Goal: Task Accomplishment & Management: Manage account settings

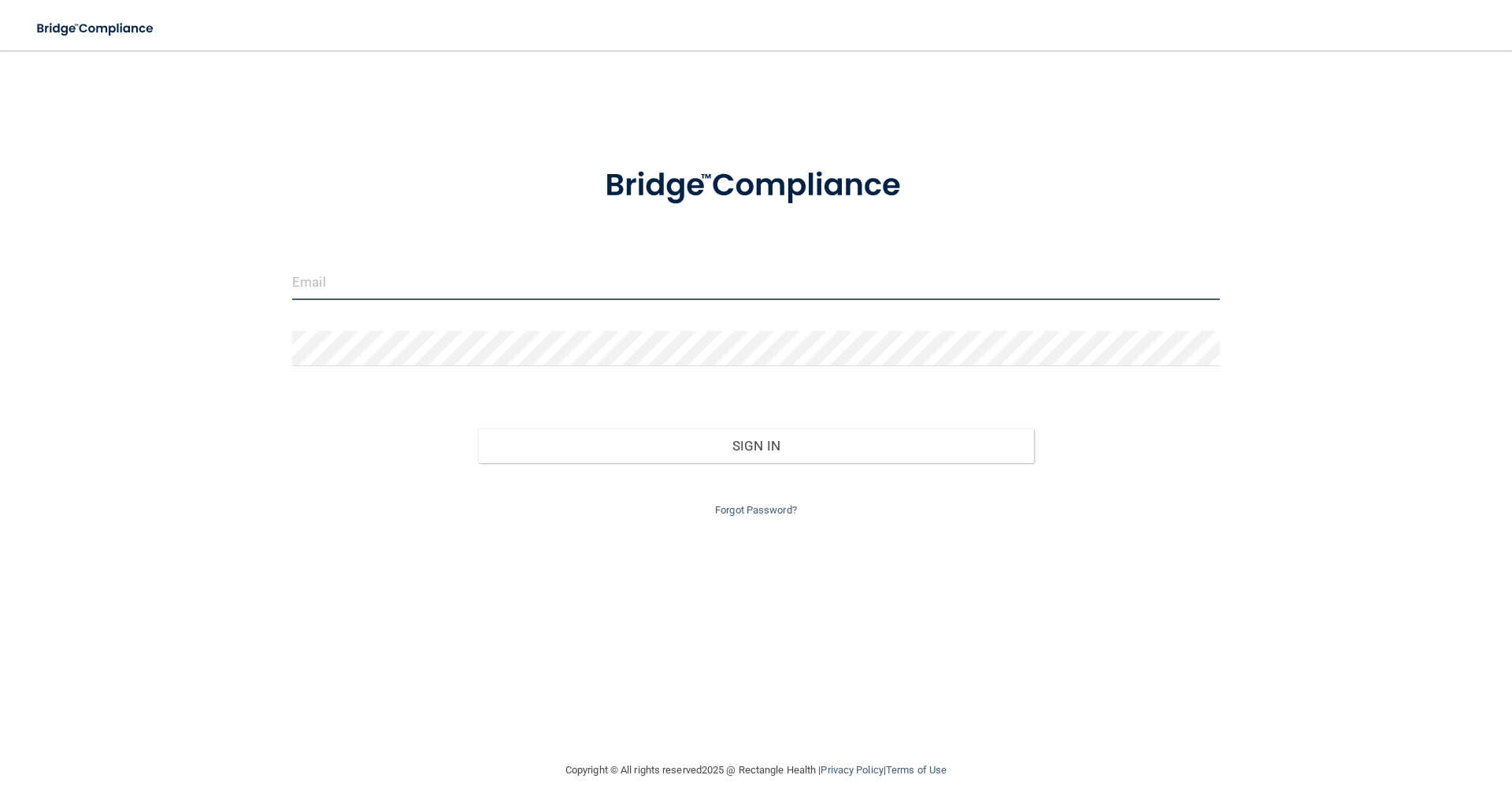
click at [368, 286] on input "email" at bounding box center [756, 282] width 928 height 35
type input "[PERSON_NAME][EMAIL_ADDRESS][DOMAIN_NAME]"
click at [346, 290] on input "[PERSON_NAME][EMAIL_ADDRESS][DOMAIN_NAME]" at bounding box center [756, 282] width 928 height 35
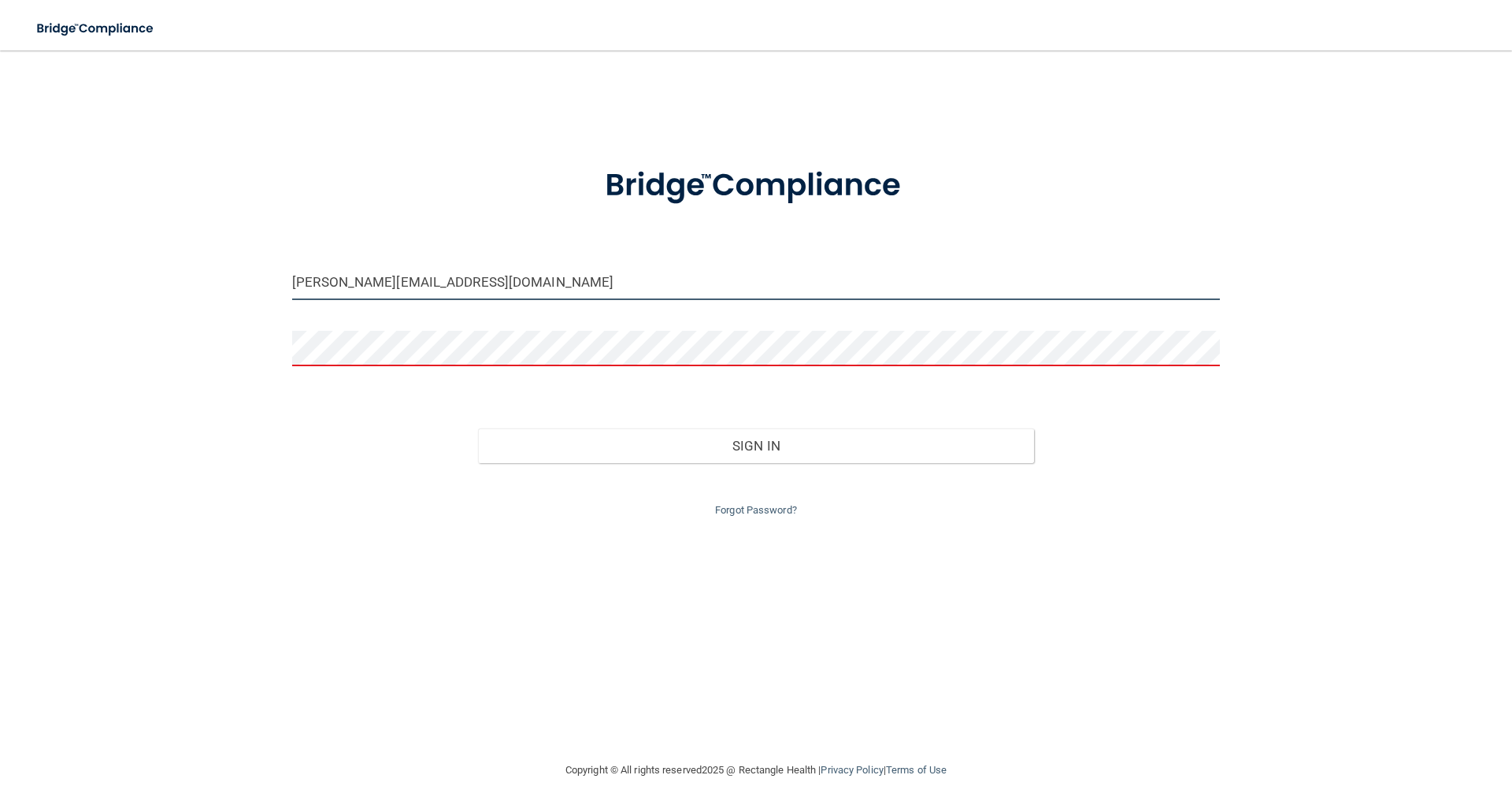
drag, startPoint x: 441, startPoint y: 288, endPoint x: 0, endPoint y: 280, distance: 441.1
click at [0, 281] on main "[PERSON_NAME][EMAIL_ADDRESS][DOMAIN_NAME] Invalid email/password. You don't hav…" at bounding box center [756, 431] width 1512 height 762
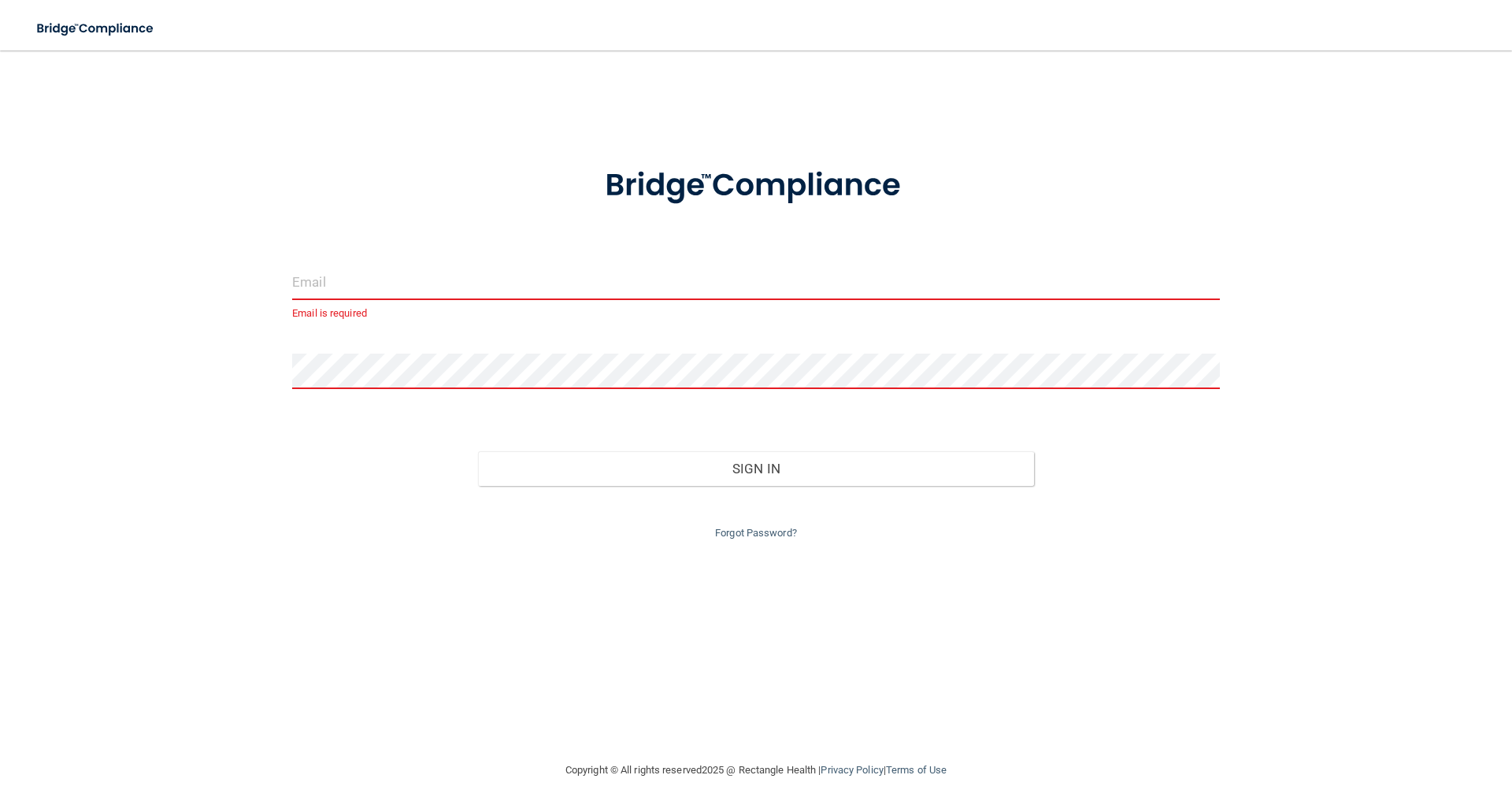
click at [300, 283] on input "email" at bounding box center [756, 282] width 928 height 35
type input "[EMAIL_ADDRESS][DOMAIN_NAME]"
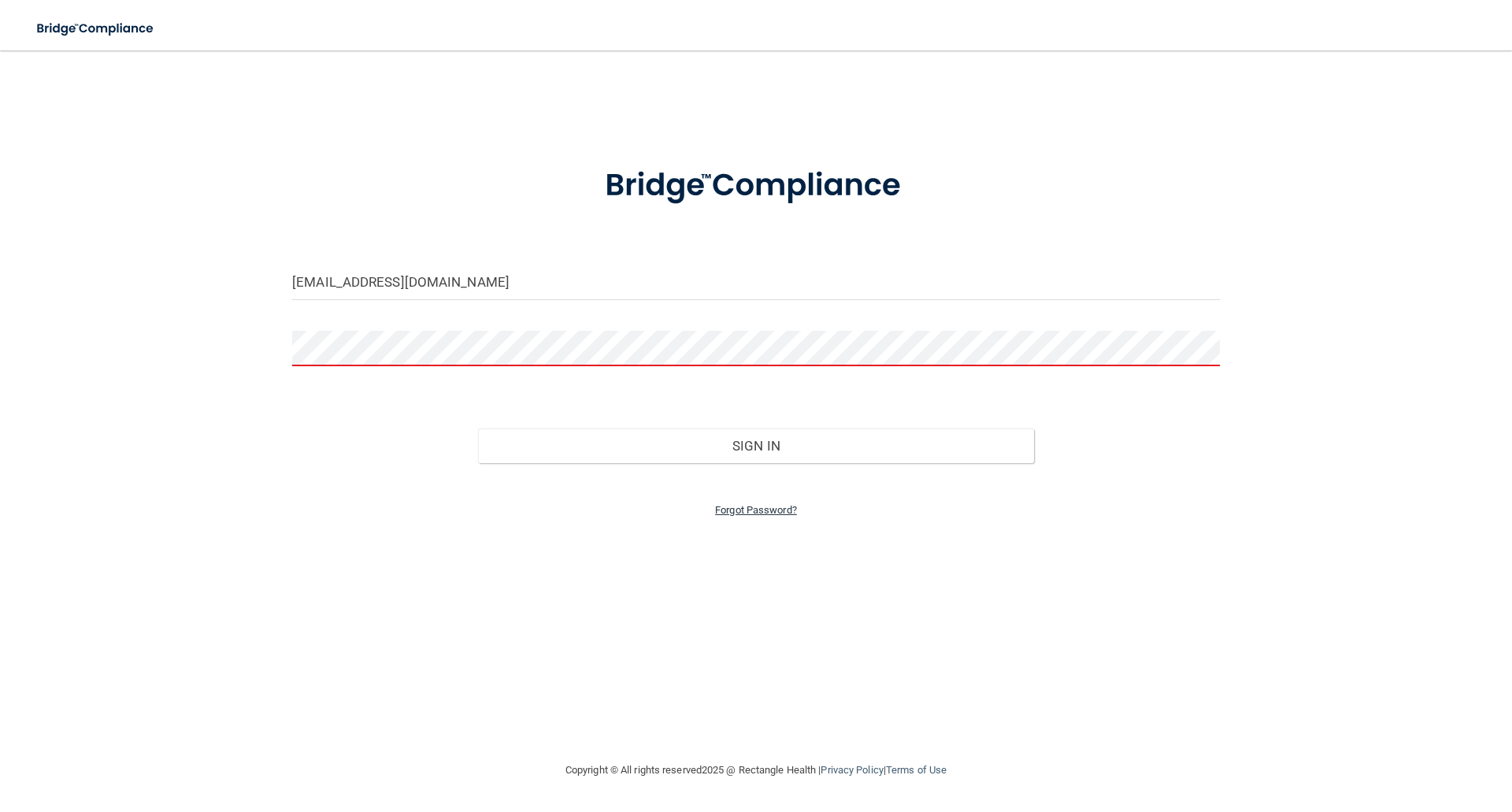
click at [737, 511] on link "Forgot Password?" at bounding box center [756, 509] width 82 height 11
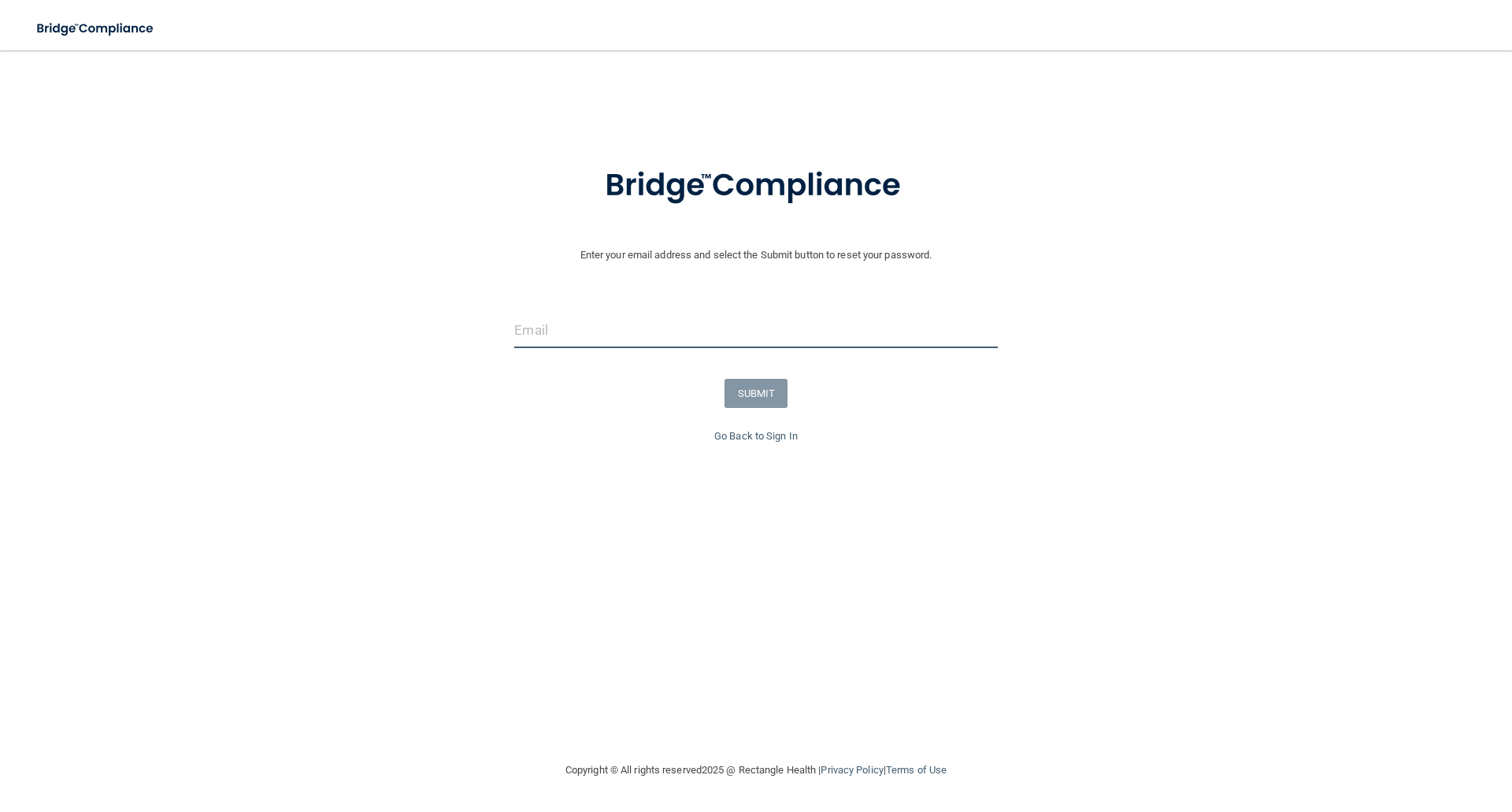
click at [571, 324] on input "email" at bounding box center [755, 330] width 483 height 35
type input "[EMAIL_ADDRESS][DOMAIN_NAME]"
click at [745, 401] on button "SUBMIT" at bounding box center [756, 393] width 64 height 29
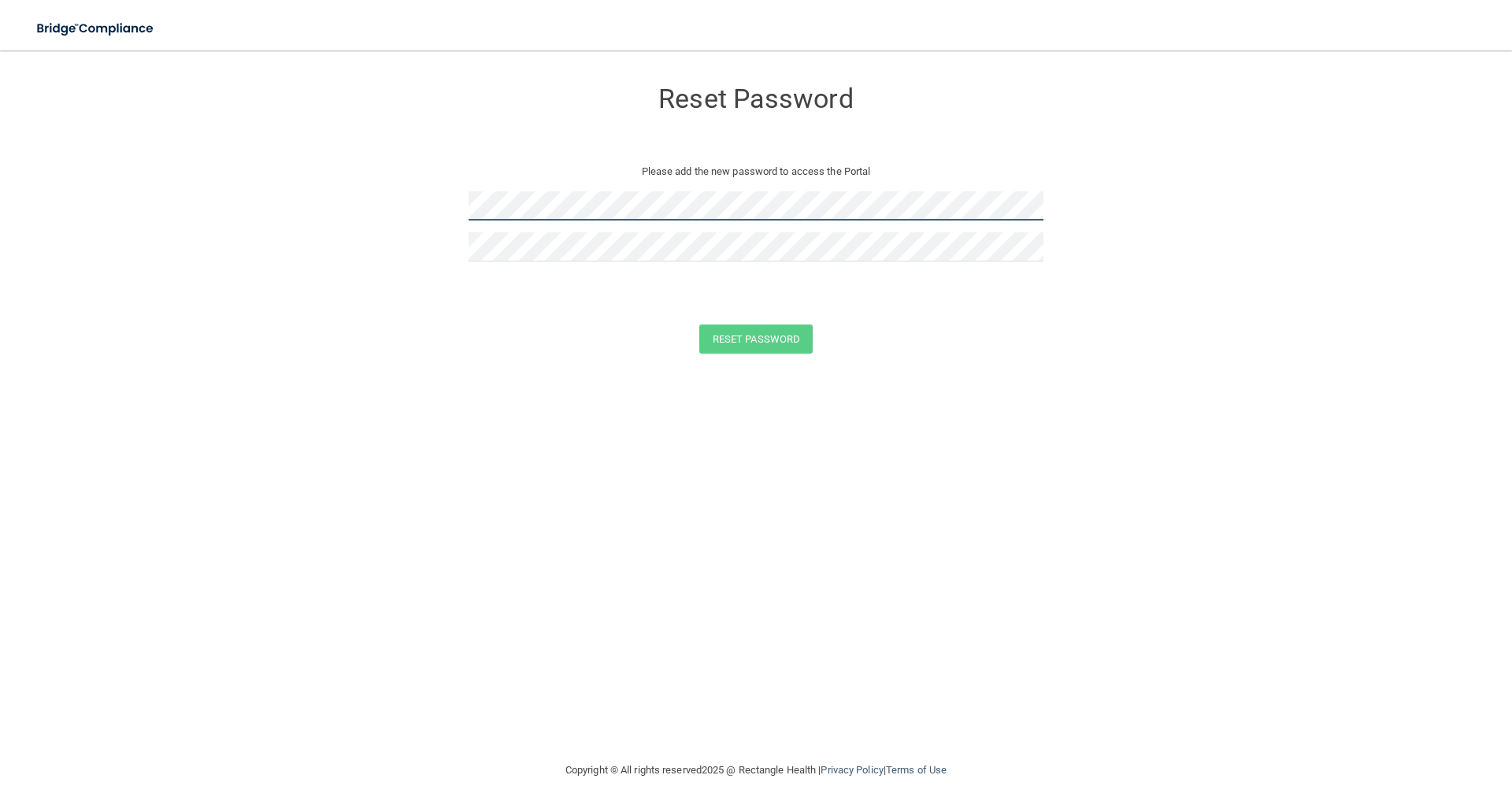
click at [391, 220] on form "Reset Password Please add the new password to access the Portal Reset Password …" at bounding box center [756, 219] width 1449 height 306
click at [739, 345] on button "Reset Password" at bounding box center [756, 339] width 114 height 29
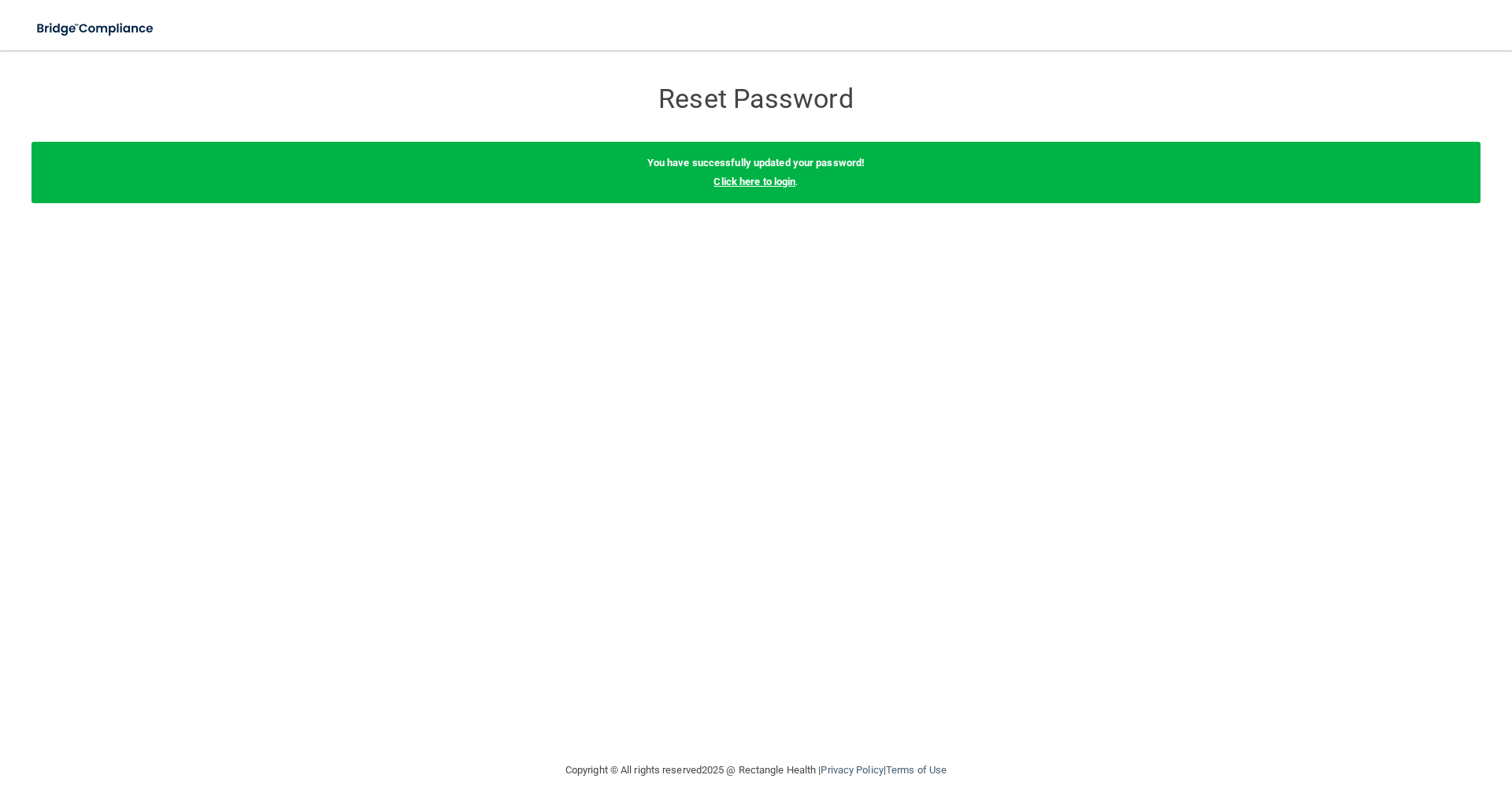
click at [768, 181] on link "Click here to login" at bounding box center [754, 181] width 82 height 11
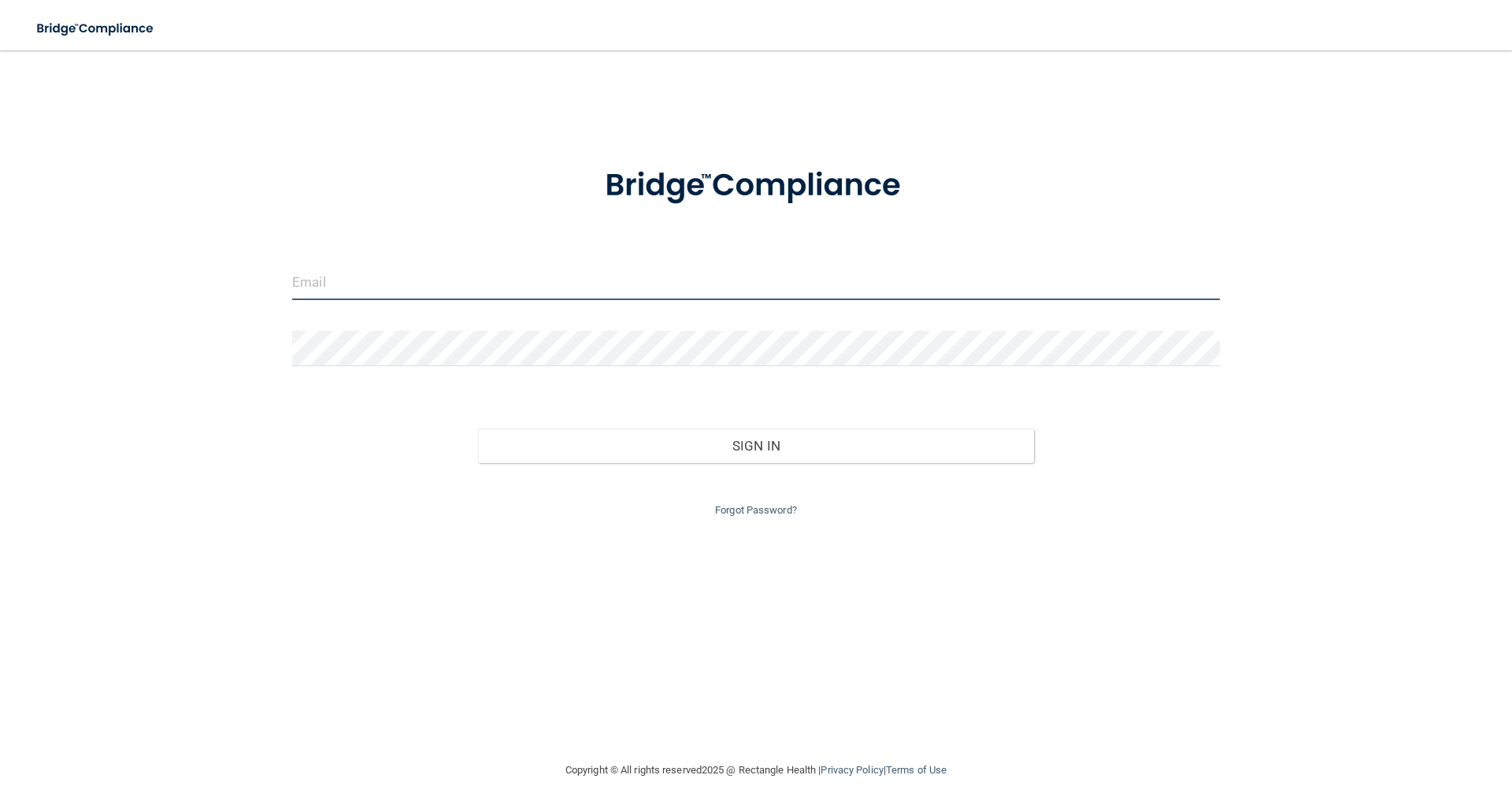
click at [398, 279] on input "email" at bounding box center [756, 282] width 928 height 35
type input "[EMAIL_ADDRESS][DOMAIN_NAME]"
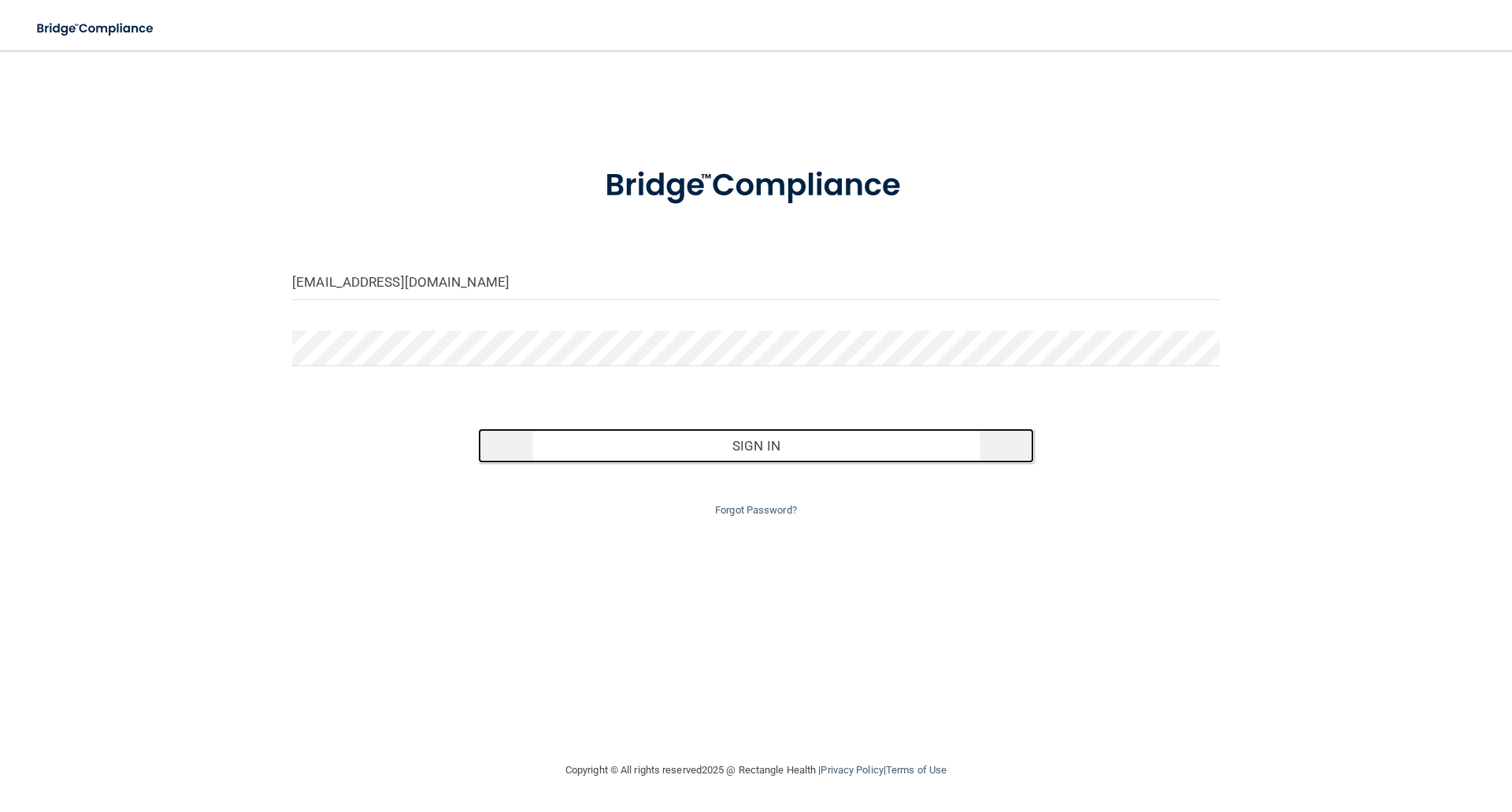
click at [821, 451] on button "Sign In" at bounding box center [756, 446] width 557 height 35
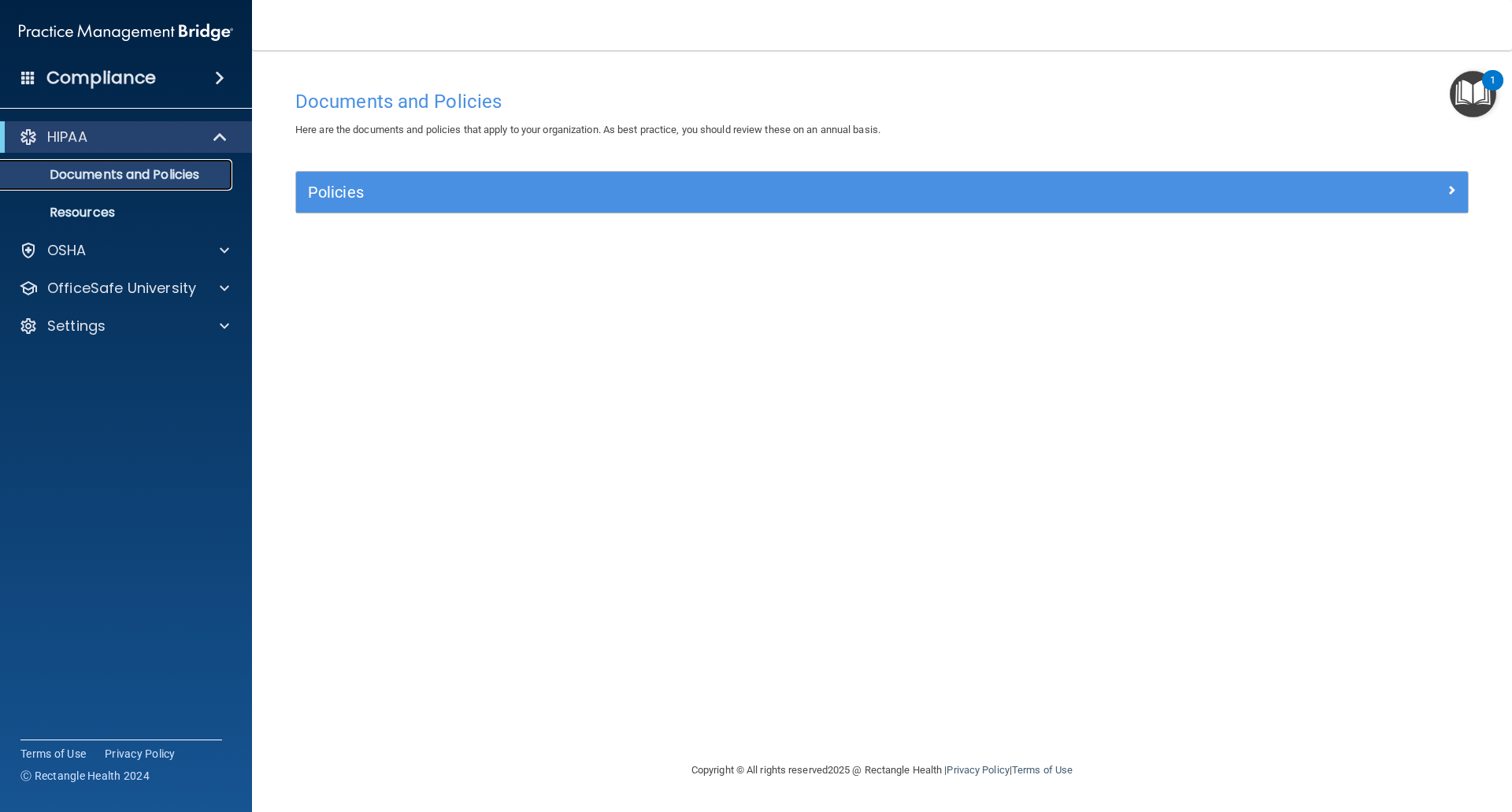
click at [181, 171] on p "Documents and Policies" at bounding box center [118, 175] width 215 height 16
click at [181, 172] on p "Documents and Policies" at bounding box center [118, 175] width 215 height 16
click at [156, 205] on p "Resources" at bounding box center [118, 212] width 215 height 16
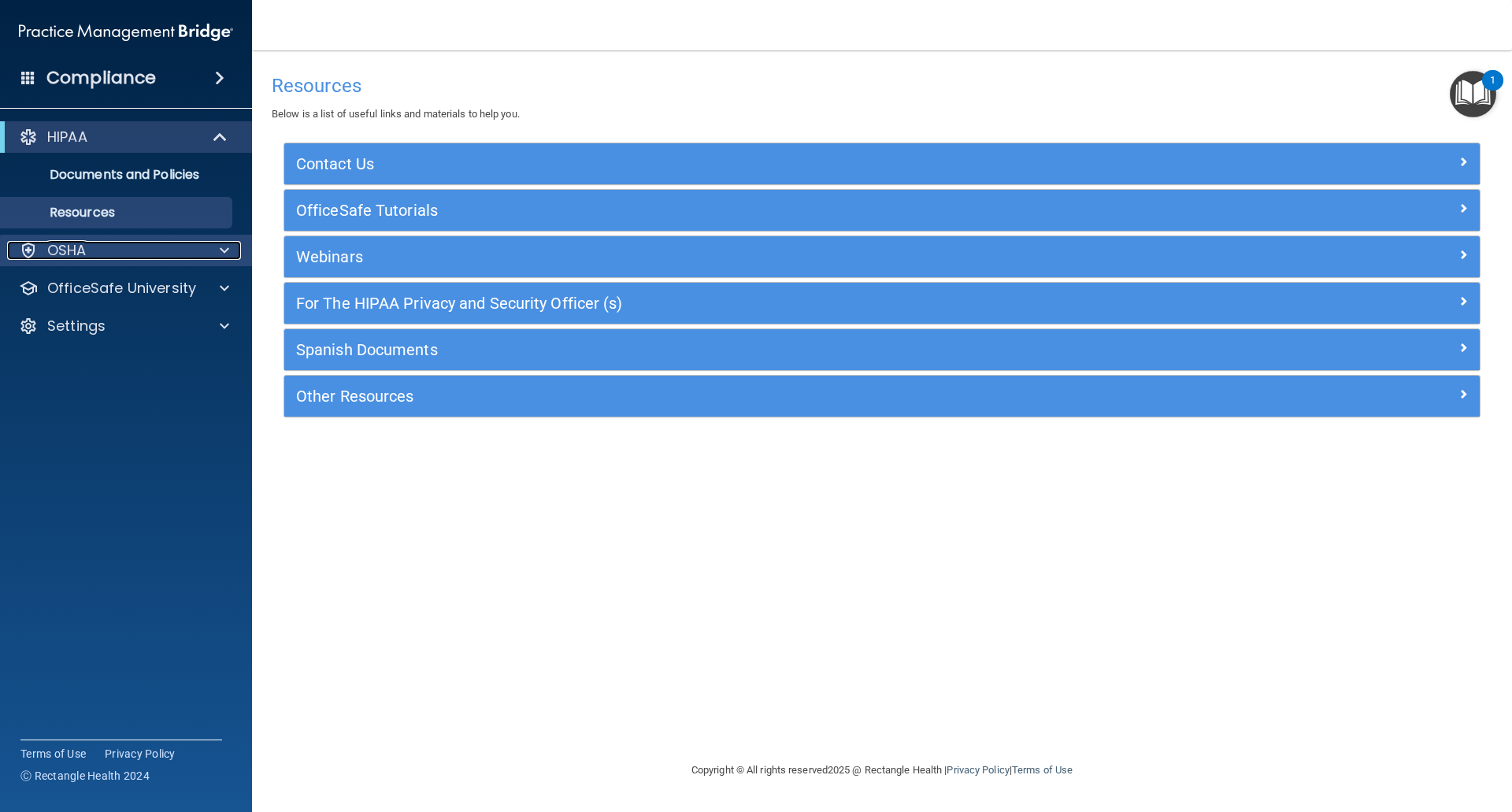
click at [144, 255] on div "OSHA" at bounding box center [104, 250] width 195 height 19
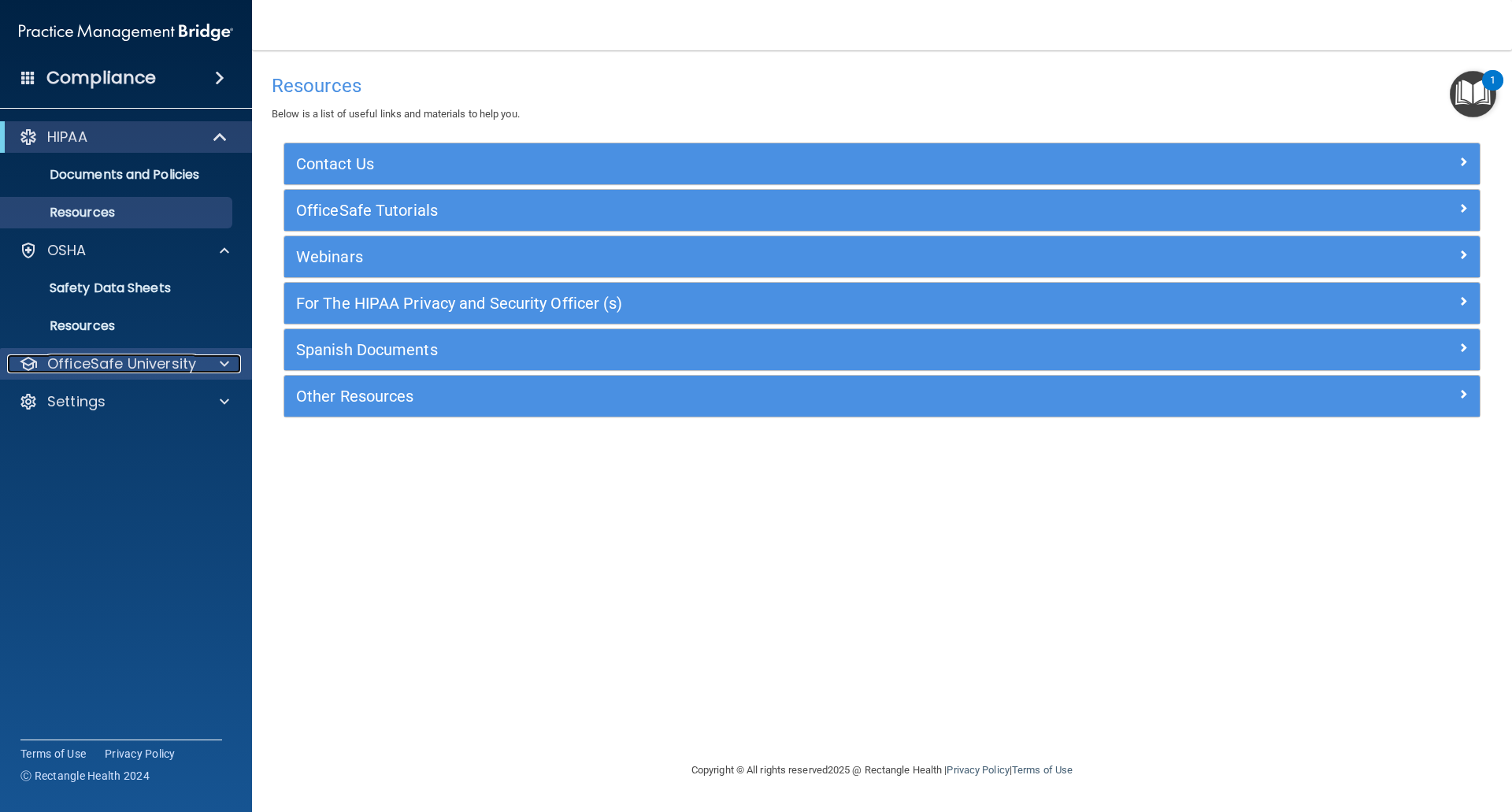
click at [183, 361] on p "OfficeSafe University" at bounding box center [121, 364] width 149 height 19
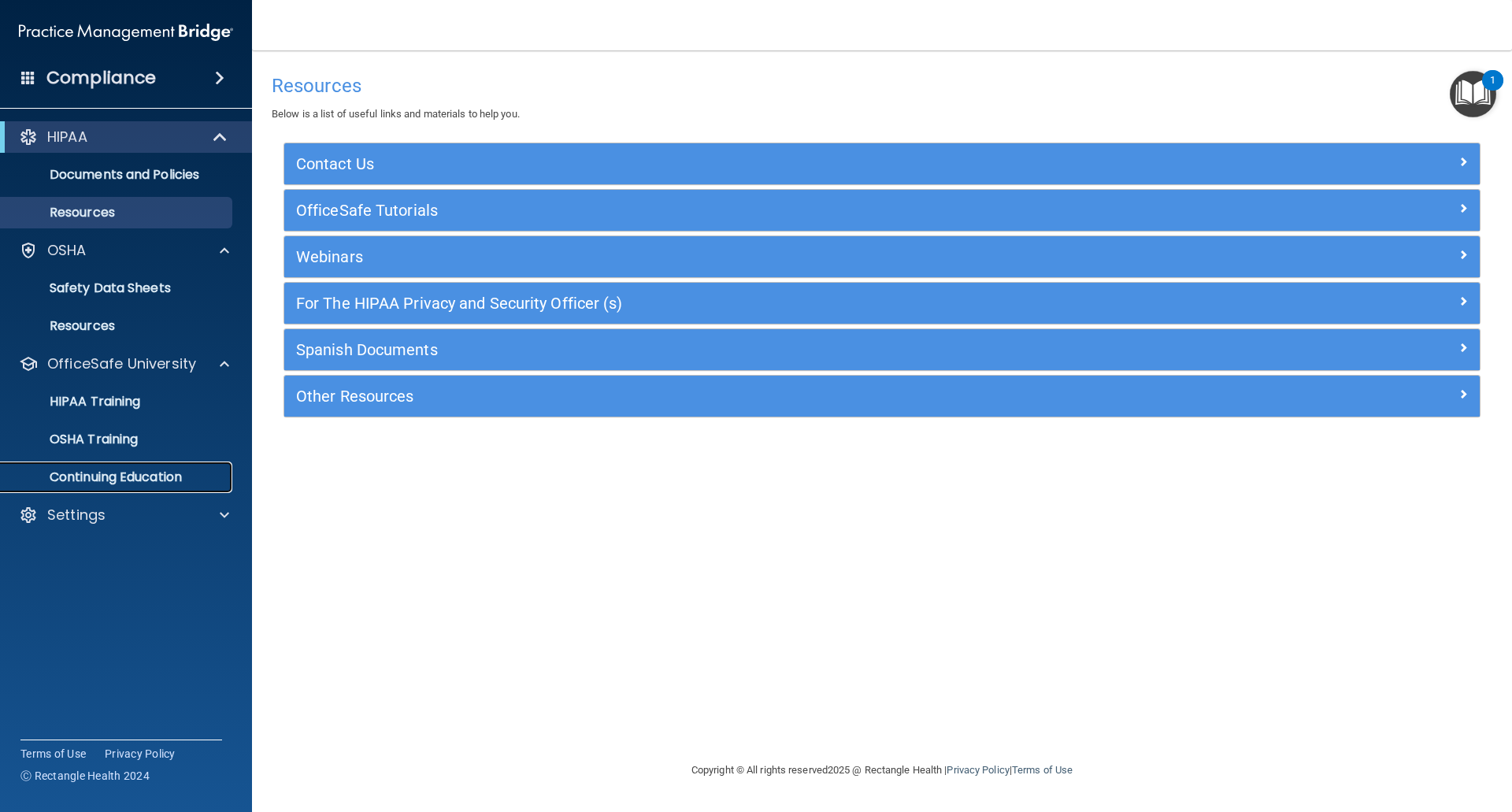
click at [149, 478] on p "Continuing Education" at bounding box center [118, 477] width 215 height 16
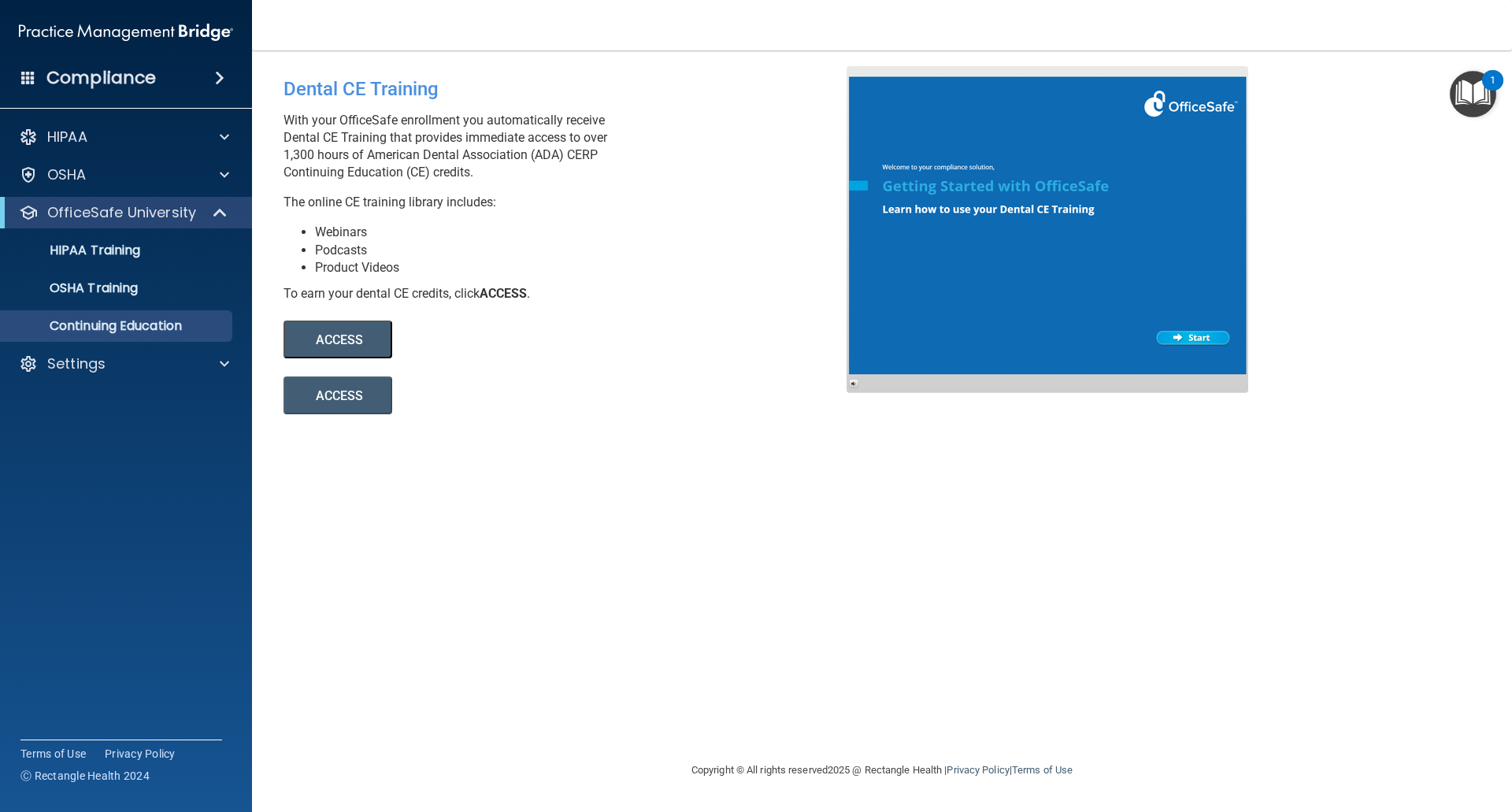
click at [360, 341] on button "ACCESS" at bounding box center [338, 340] width 109 height 38
click at [160, 287] on div "OSHA Training" at bounding box center [118, 288] width 215 height 16
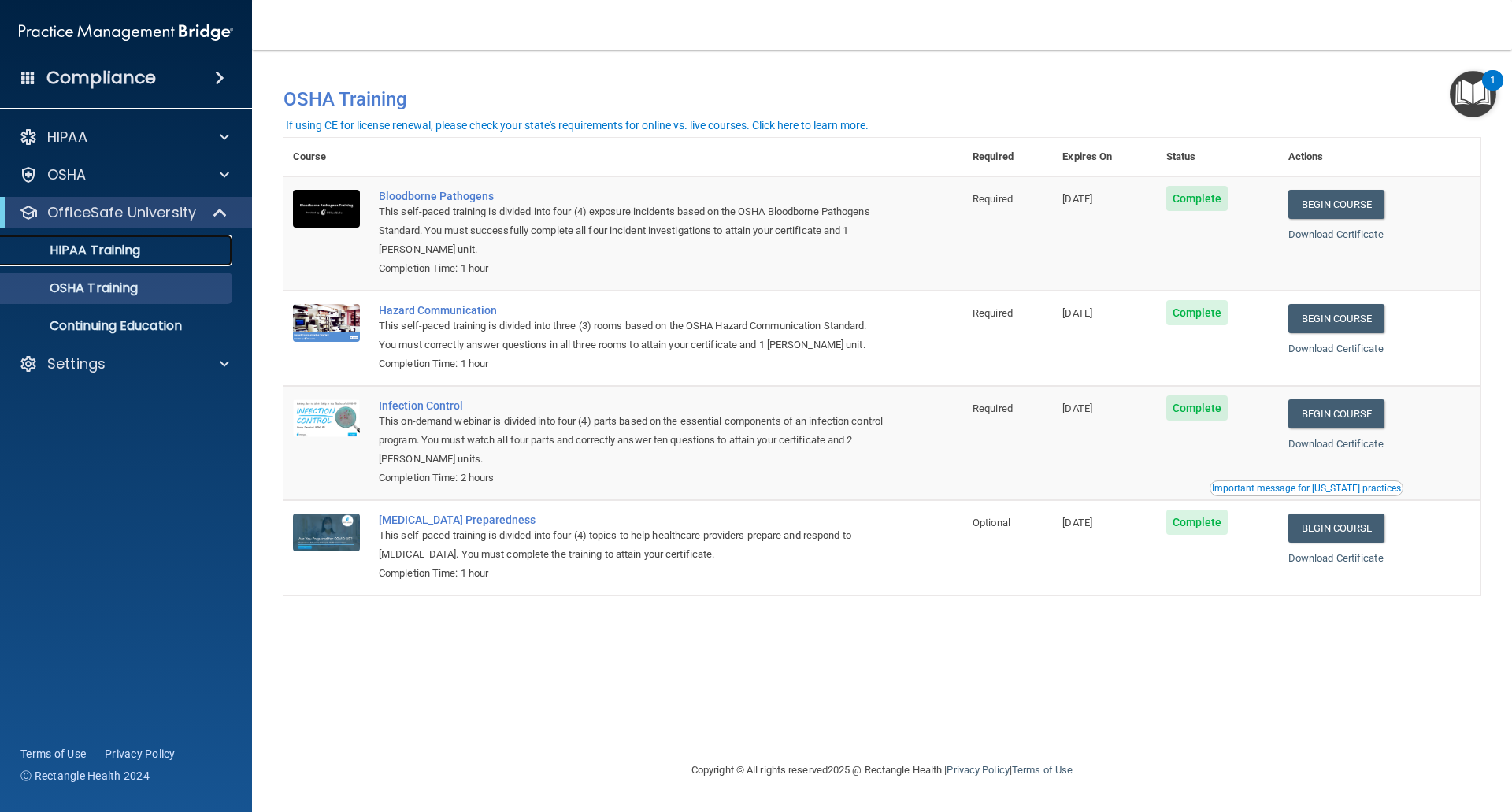
click at [160, 261] on link "HIPAA Training" at bounding box center [108, 249] width 249 height 31
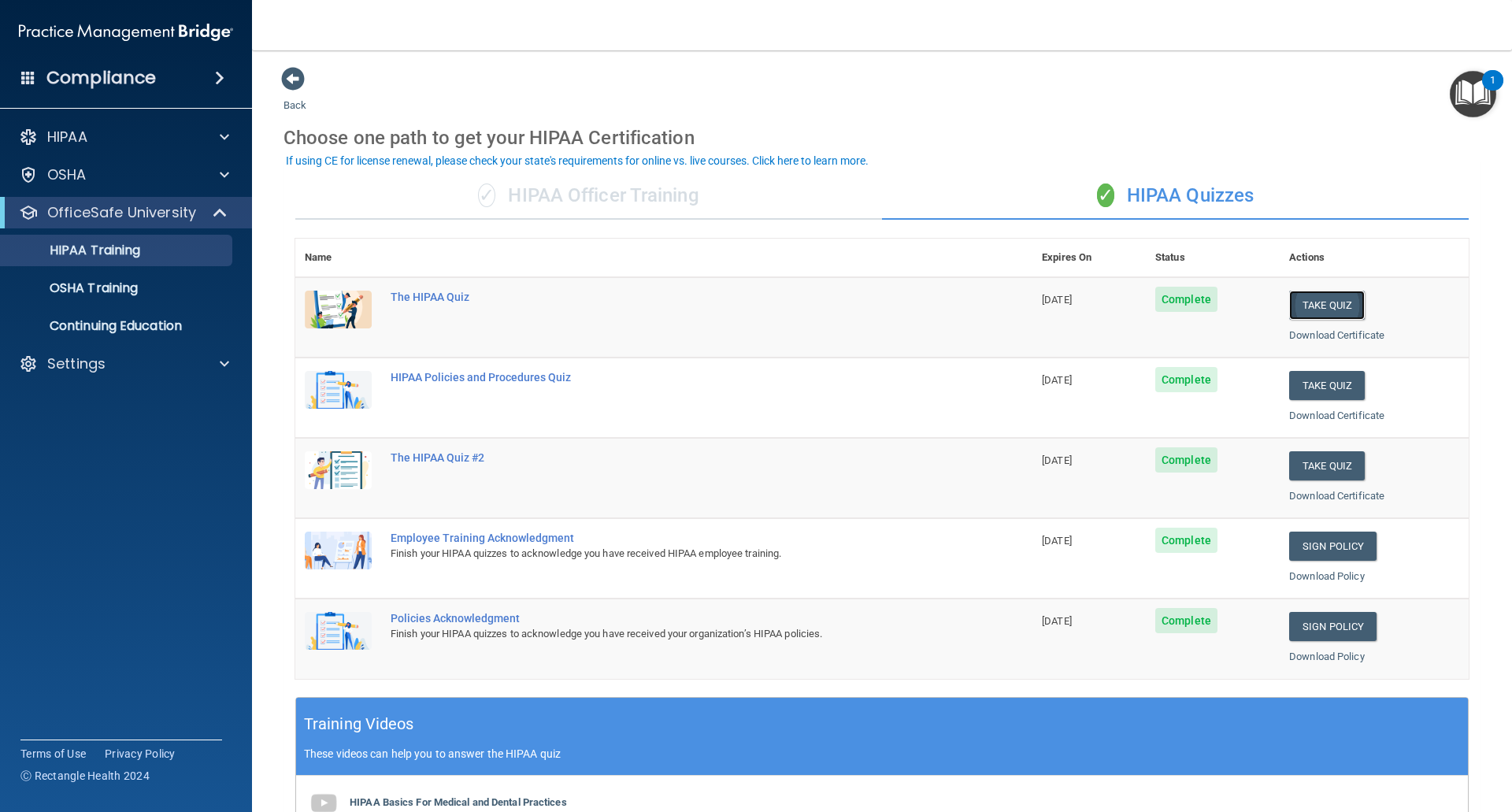
click at [1335, 308] on button "Take Quiz" at bounding box center [1327, 304] width 76 height 29
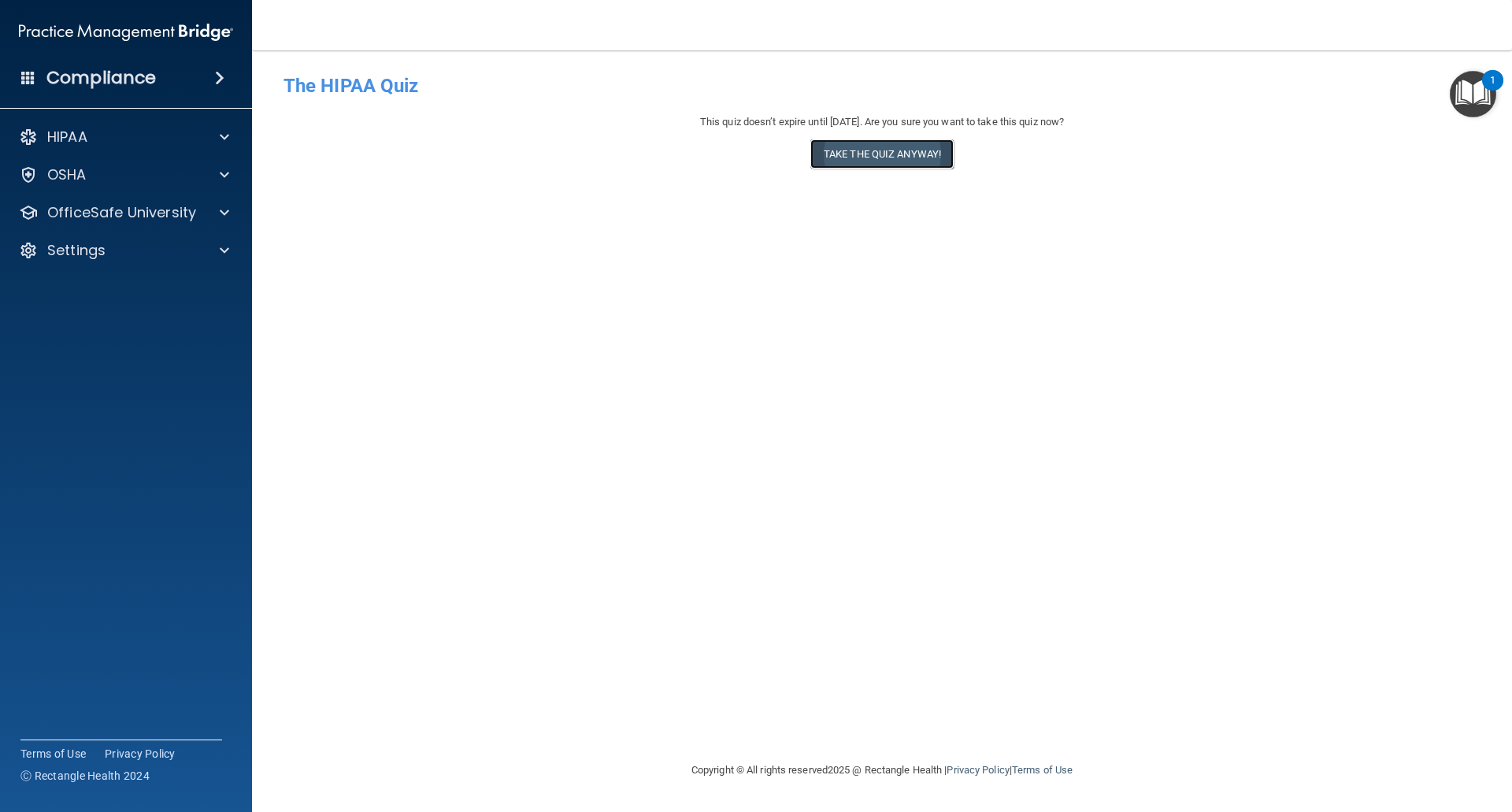
click at [919, 156] on button "Take the quiz anyway!" at bounding box center [881, 154] width 143 height 29
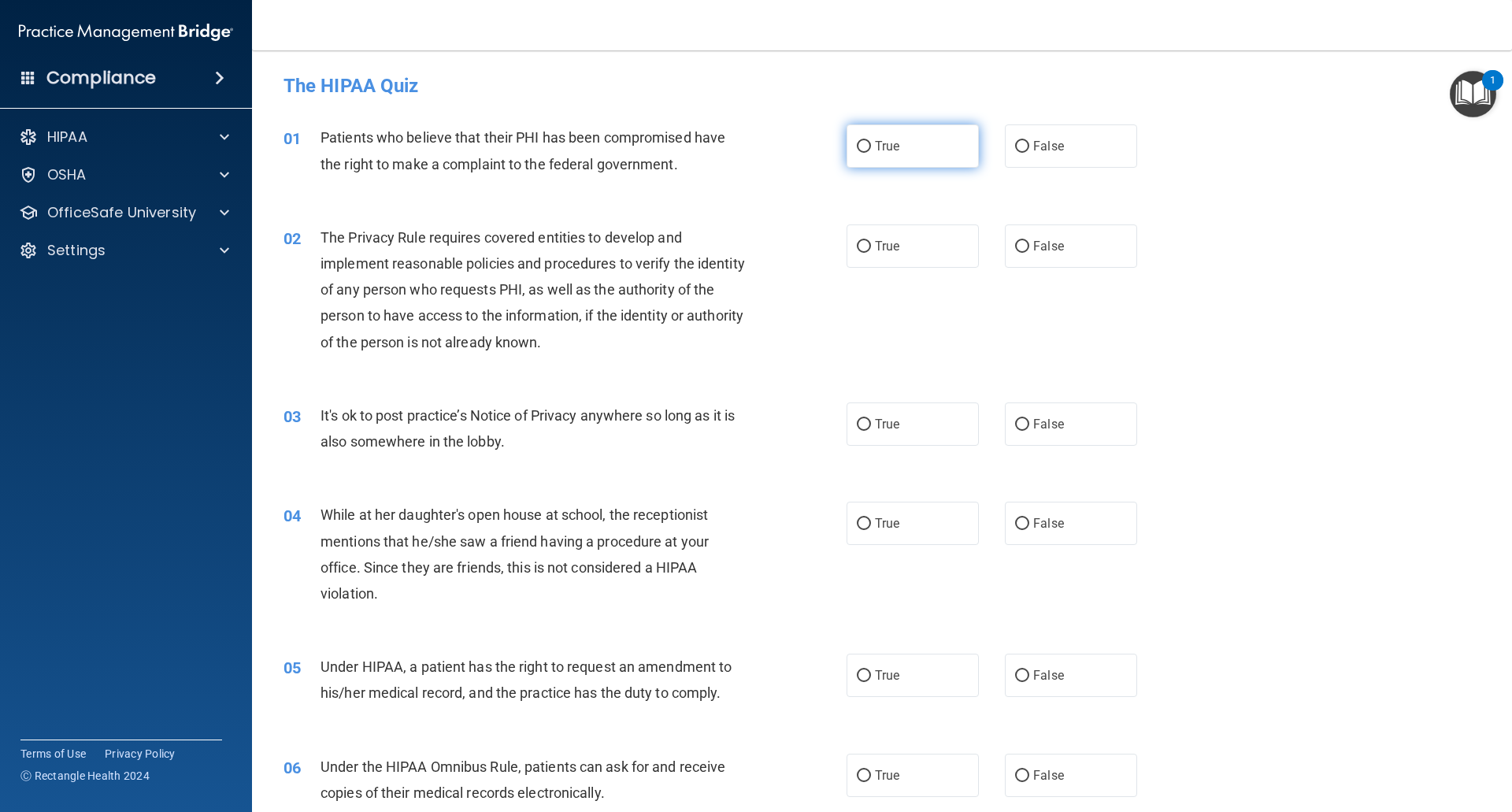
click at [866, 146] on label "True" at bounding box center [913, 146] width 132 height 44
click at [866, 146] on input "True" at bounding box center [863, 147] width 14 height 11
radio input "true"
click at [860, 250] on input "True" at bounding box center [863, 247] width 14 height 11
radio input "true"
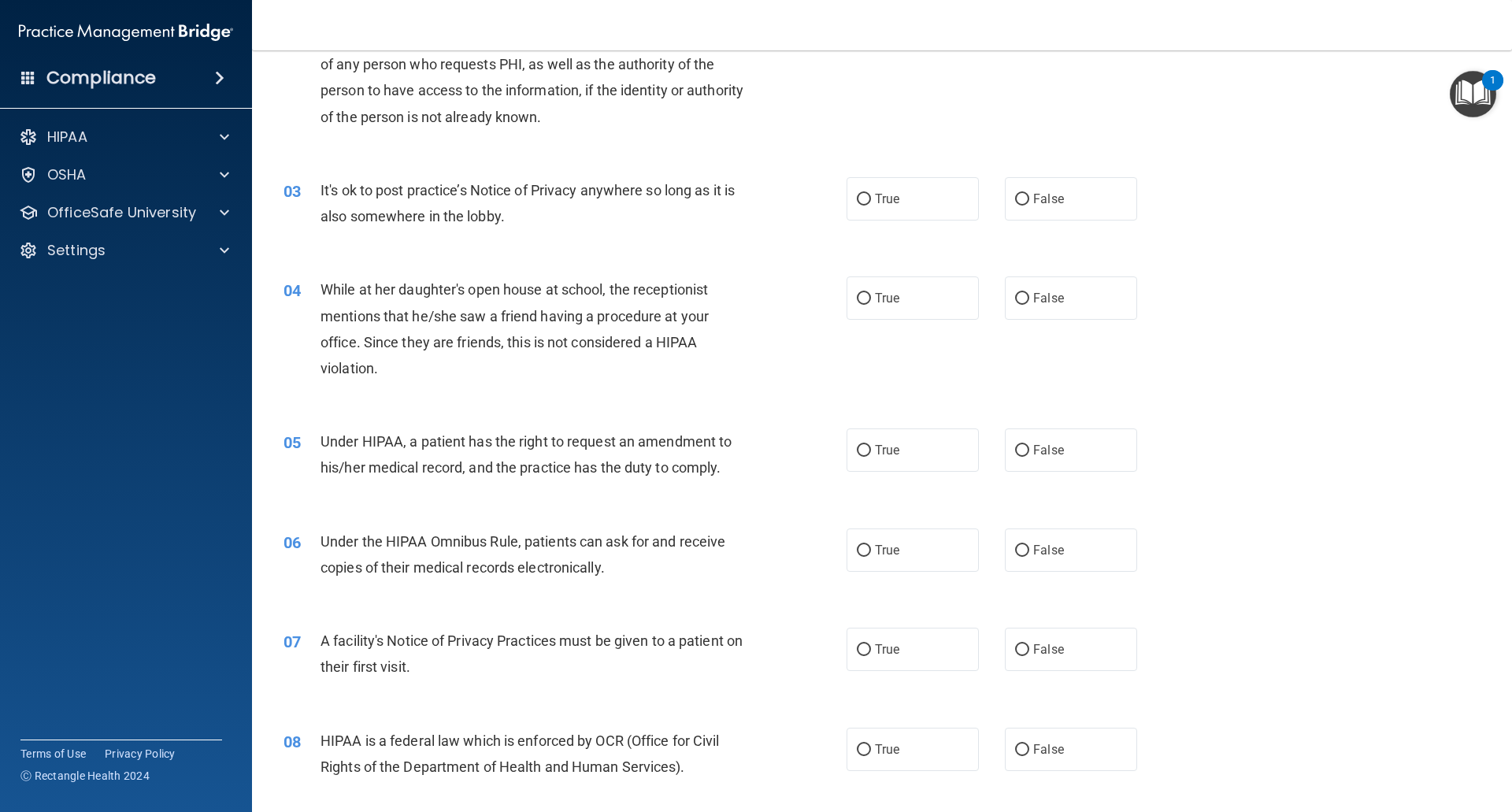
scroll to position [236, 0]
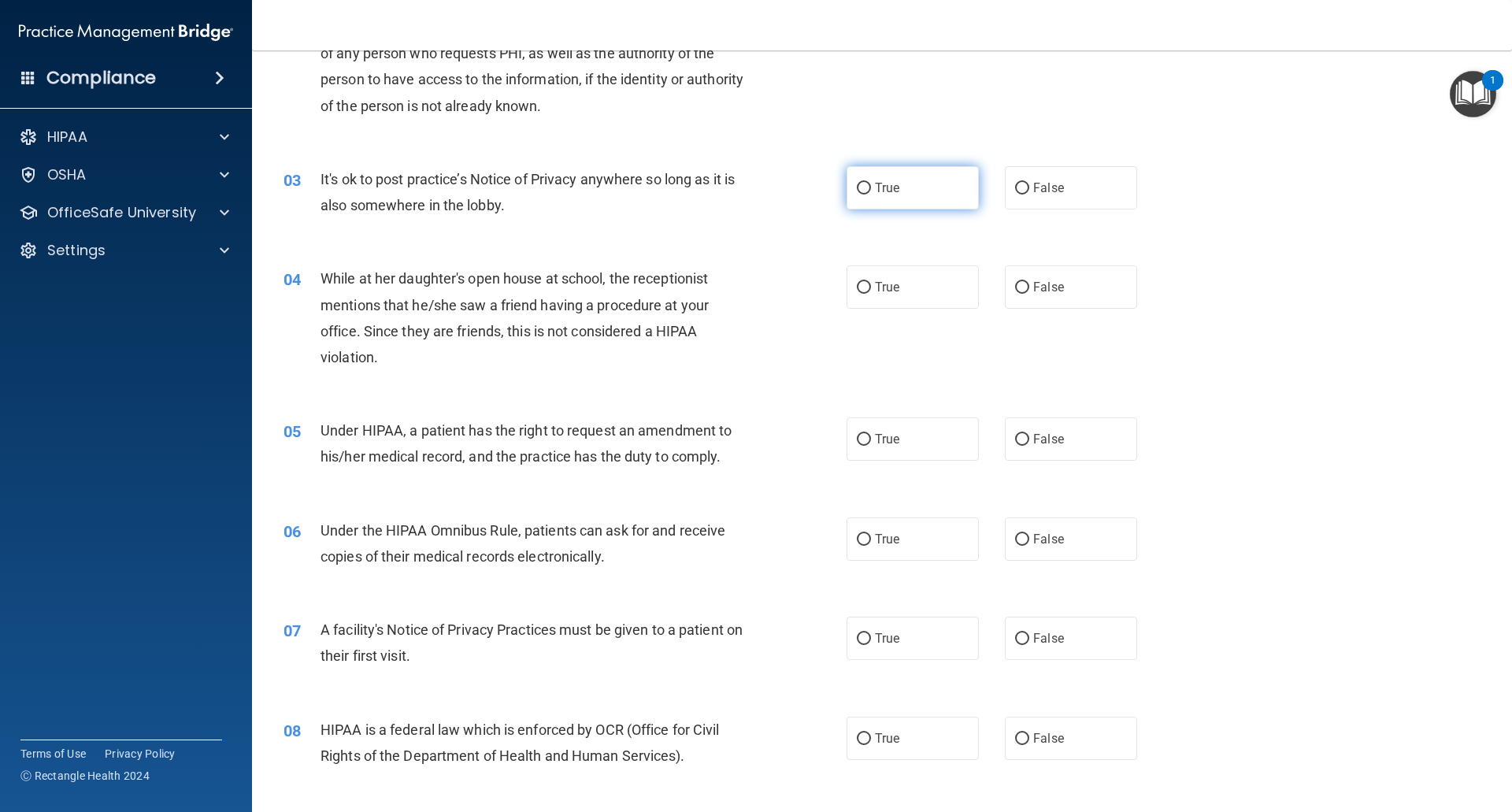
click at [860, 189] on input "True" at bounding box center [863, 189] width 14 height 11
radio input "true"
click at [1015, 287] on input "False" at bounding box center [1022, 287] width 14 height 11
radio input "true"
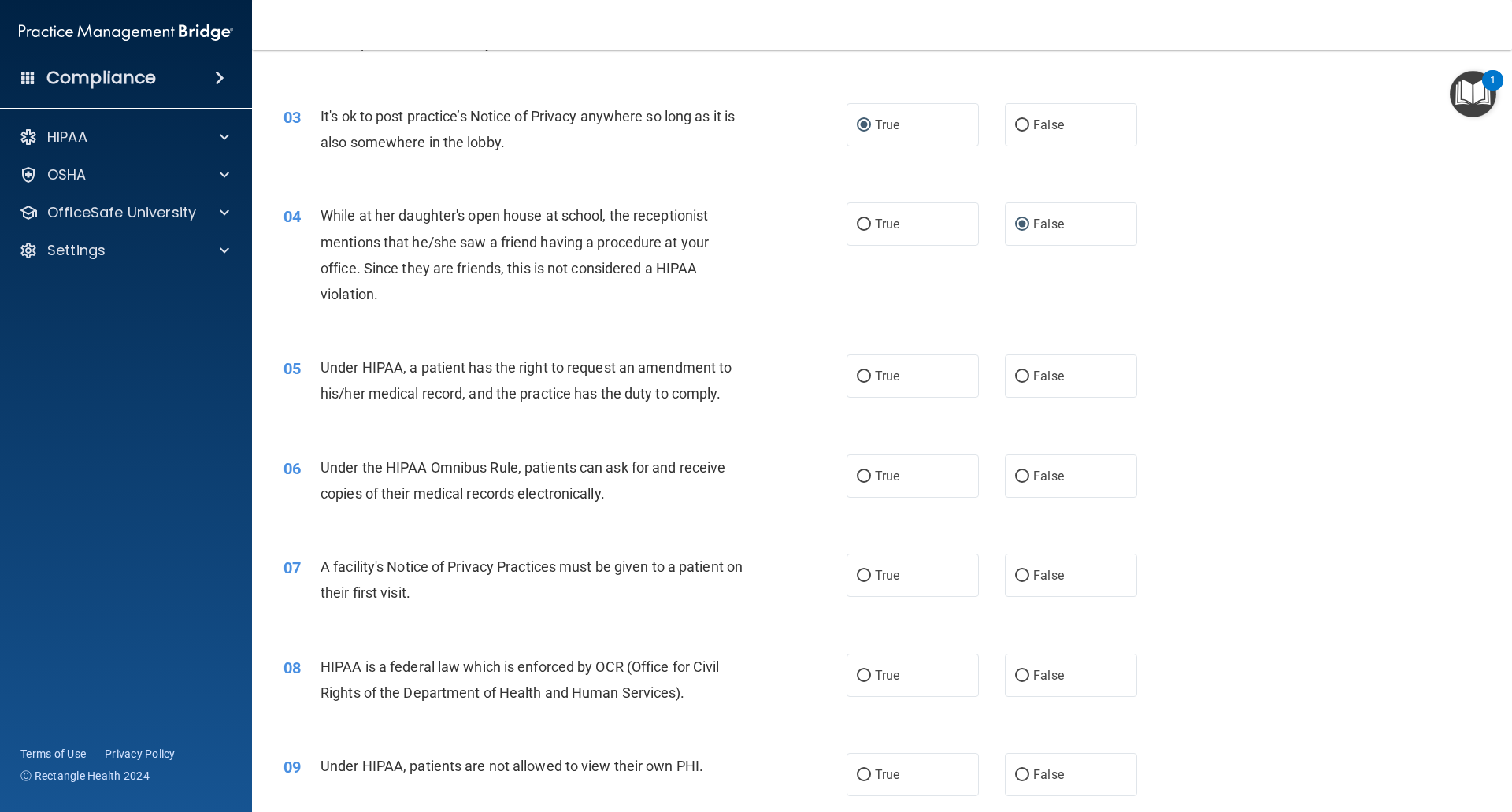
scroll to position [394, 0]
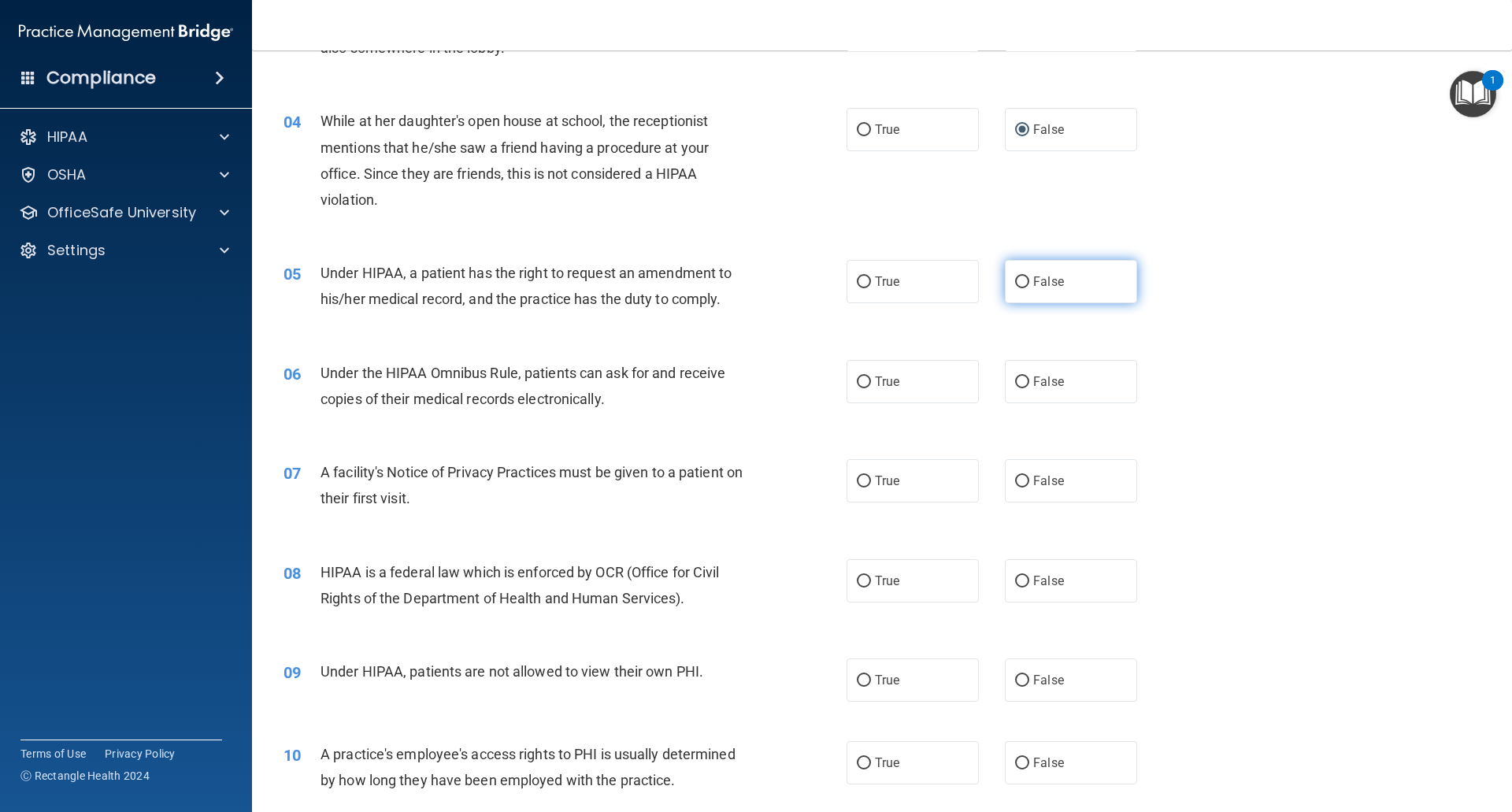
click at [1019, 285] on input "False" at bounding box center [1022, 282] width 14 height 11
radio input "true"
click at [857, 382] on input "True" at bounding box center [863, 382] width 14 height 11
radio input "true"
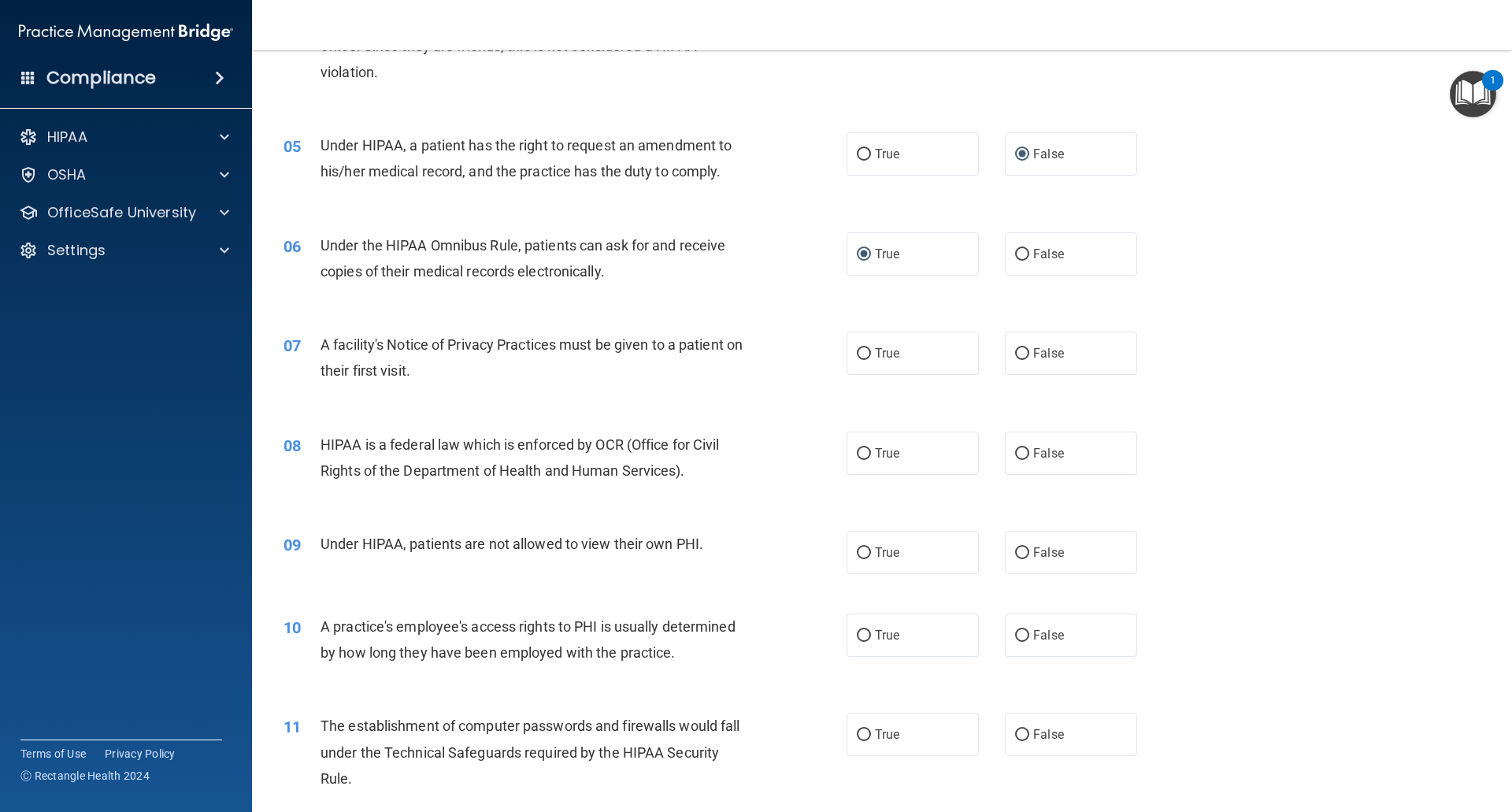
scroll to position [551, 0]
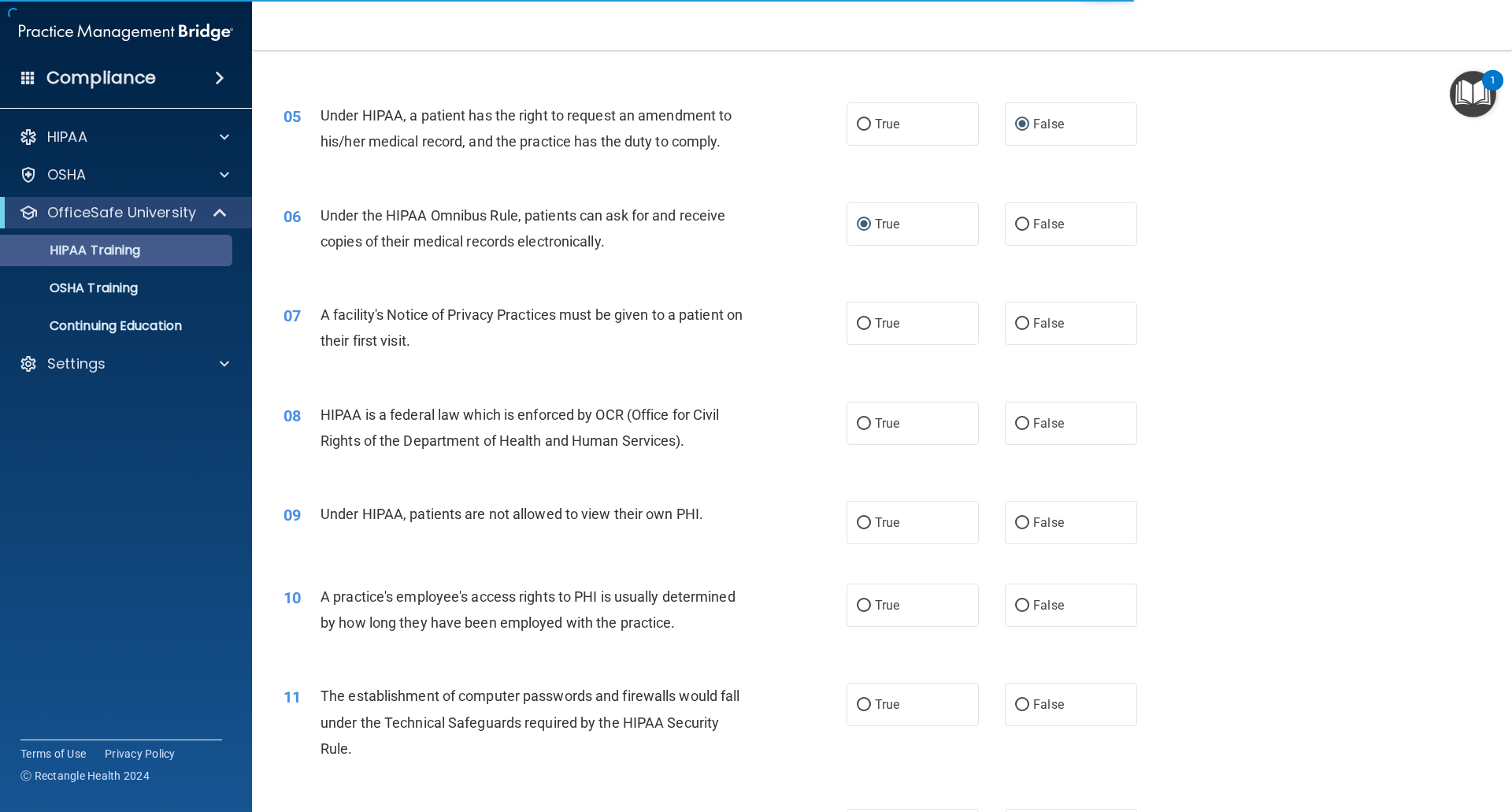
scroll to position [374, 0]
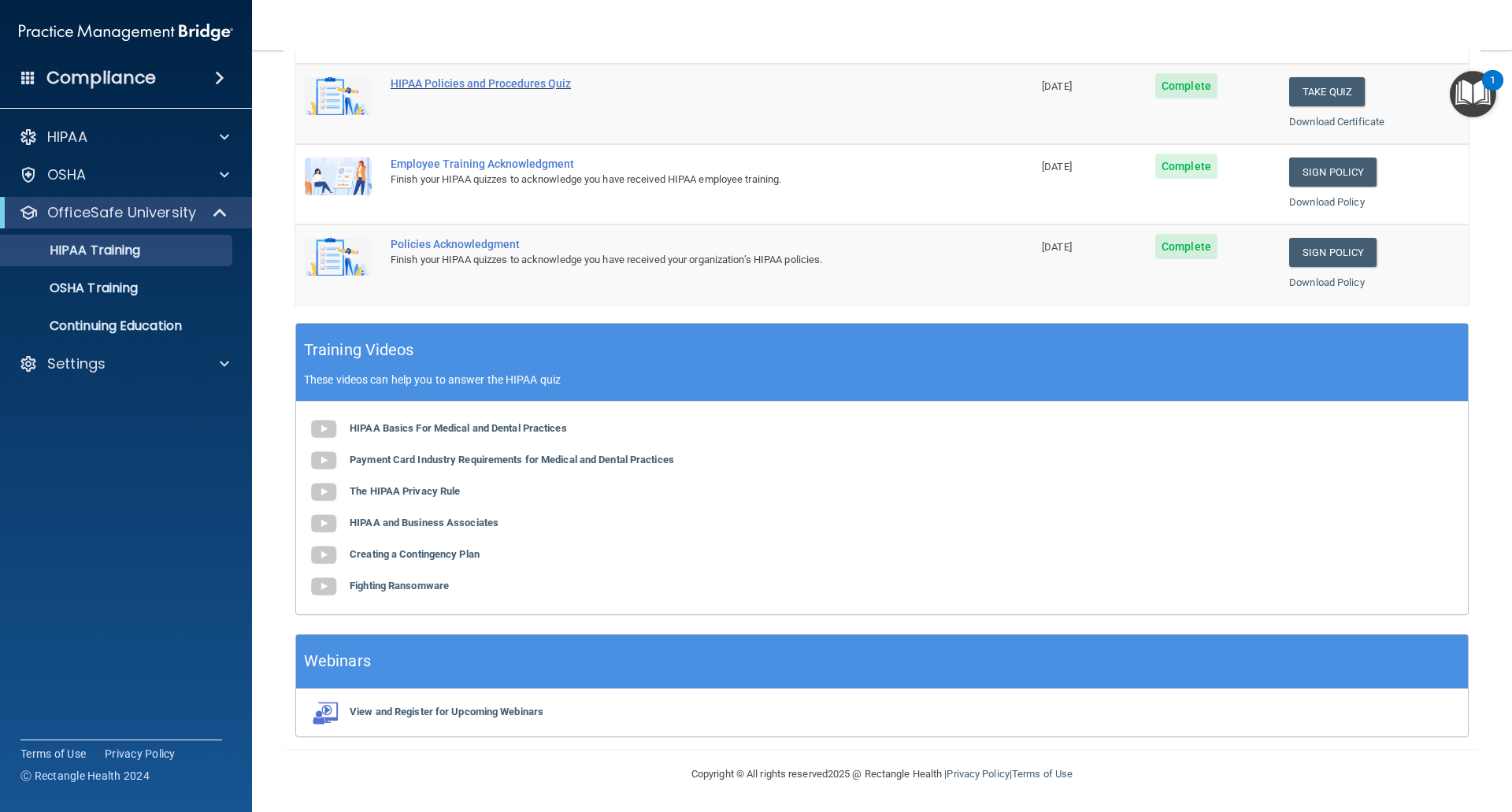
click at [435, 85] on div "HIPAA Policies and Procedures Quiz" at bounding box center [673, 83] width 563 height 12
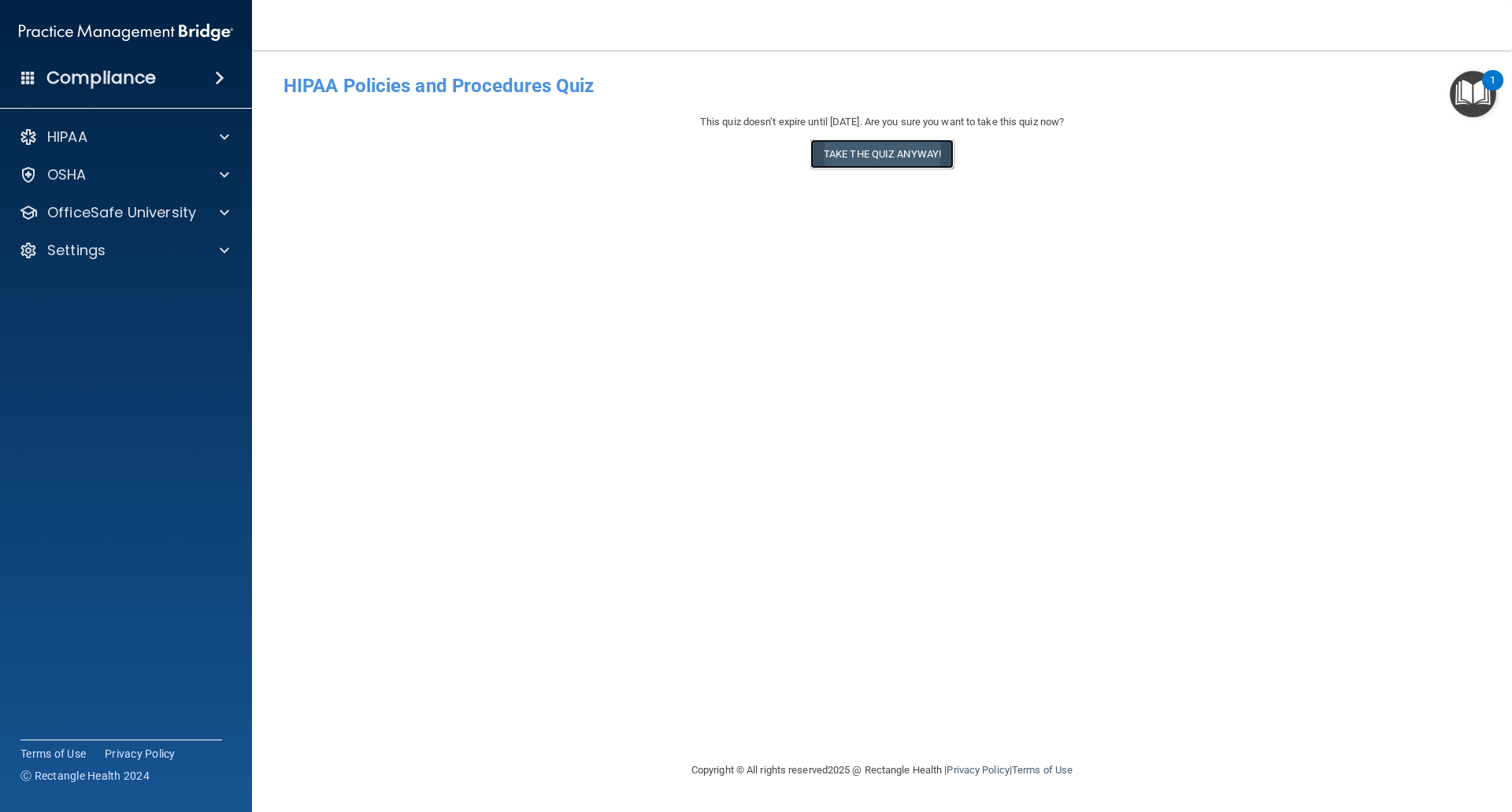
click at [837, 156] on button "Take the quiz anyway!" at bounding box center [881, 154] width 143 height 29
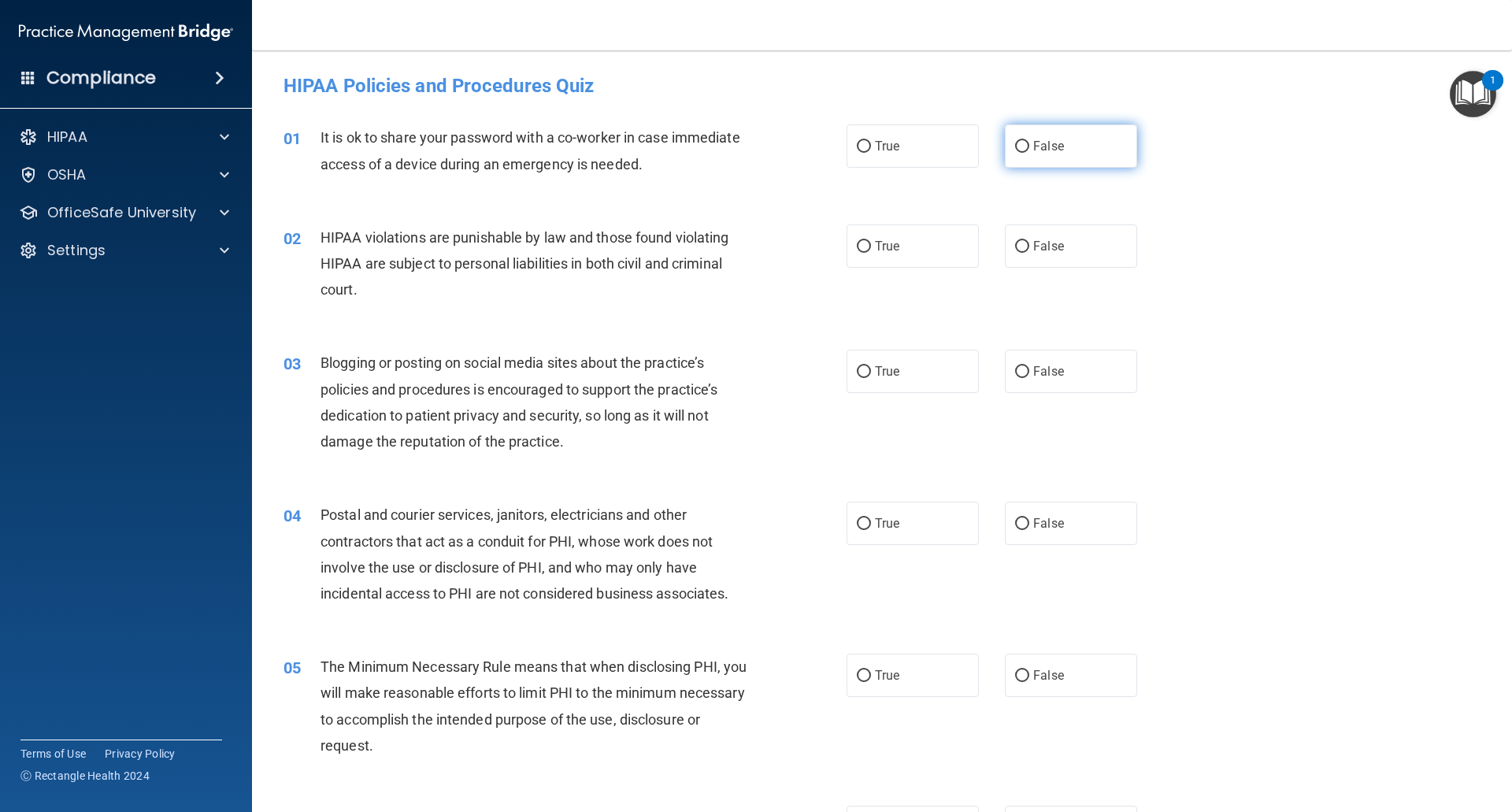
click at [1019, 150] on input "False" at bounding box center [1022, 147] width 14 height 11
radio input "true"
click at [861, 246] on input "True" at bounding box center [863, 247] width 14 height 11
radio input "true"
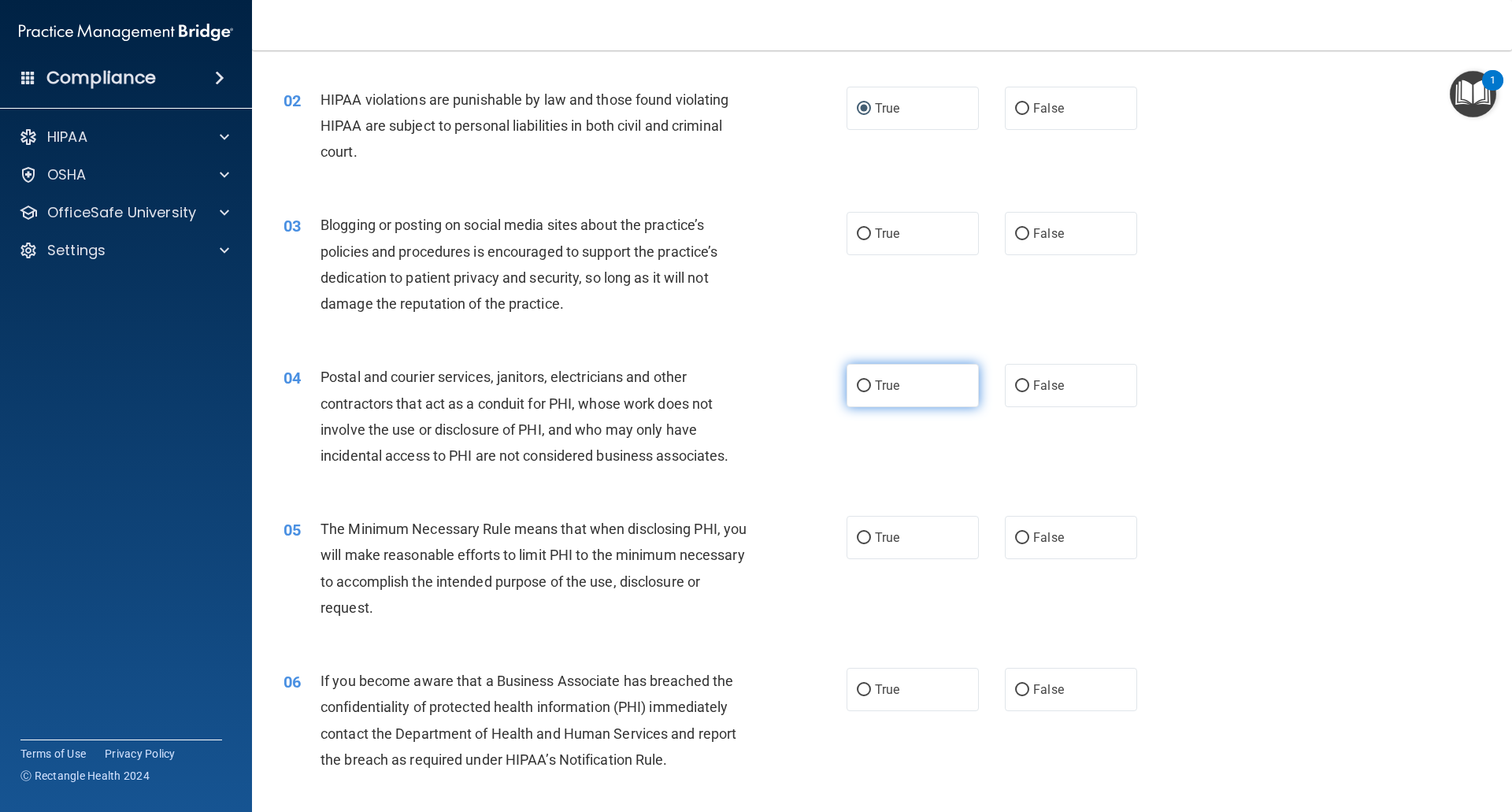
scroll to position [157, 0]
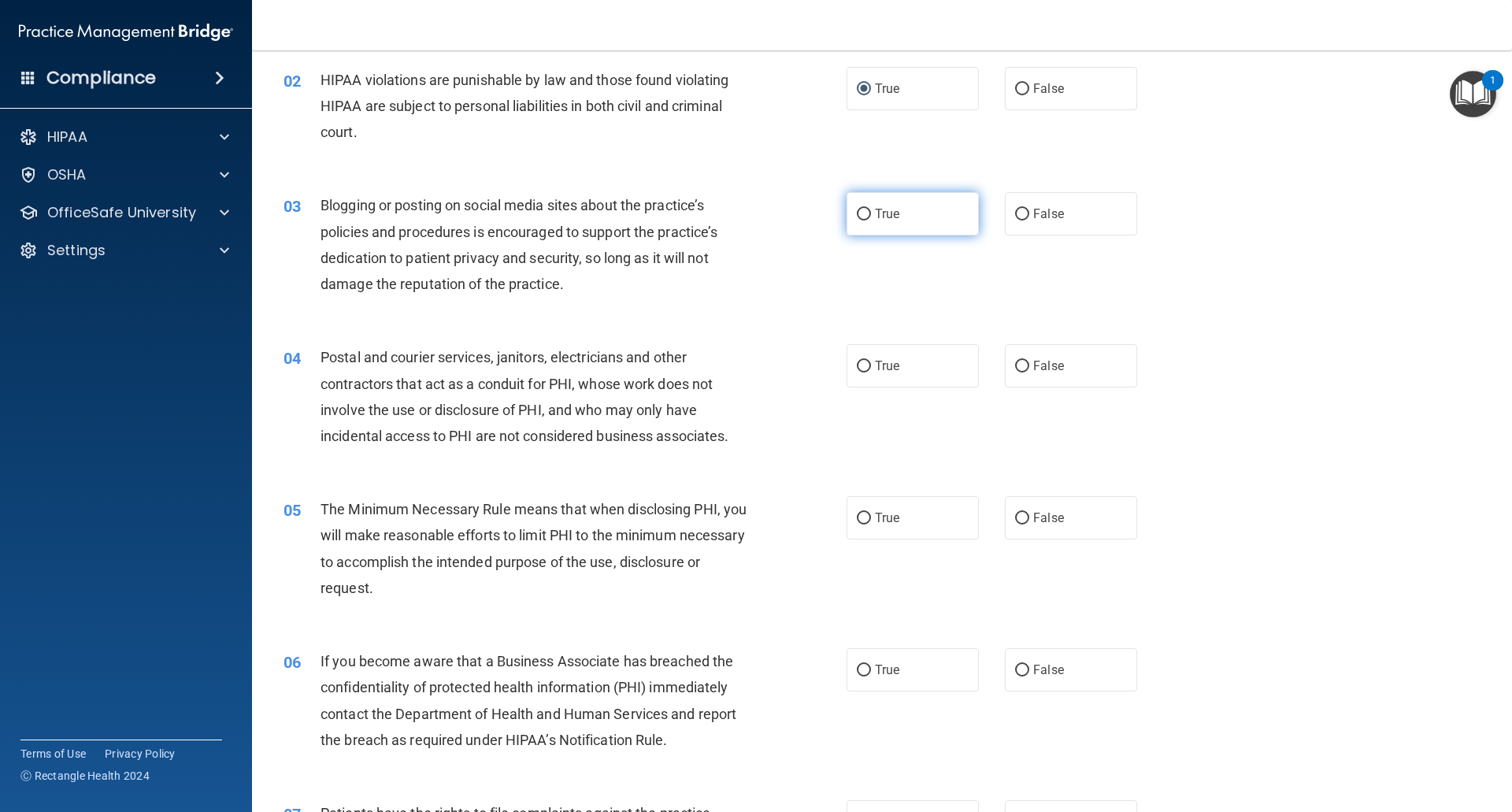
click at [861, 212] on input "True" at bounding box center [863, 214] width 14 height 11
radio input "true"
click at [1015, 369] on input "False" at bounding box center [1022, 366] width 14 height 11
radio input "true"
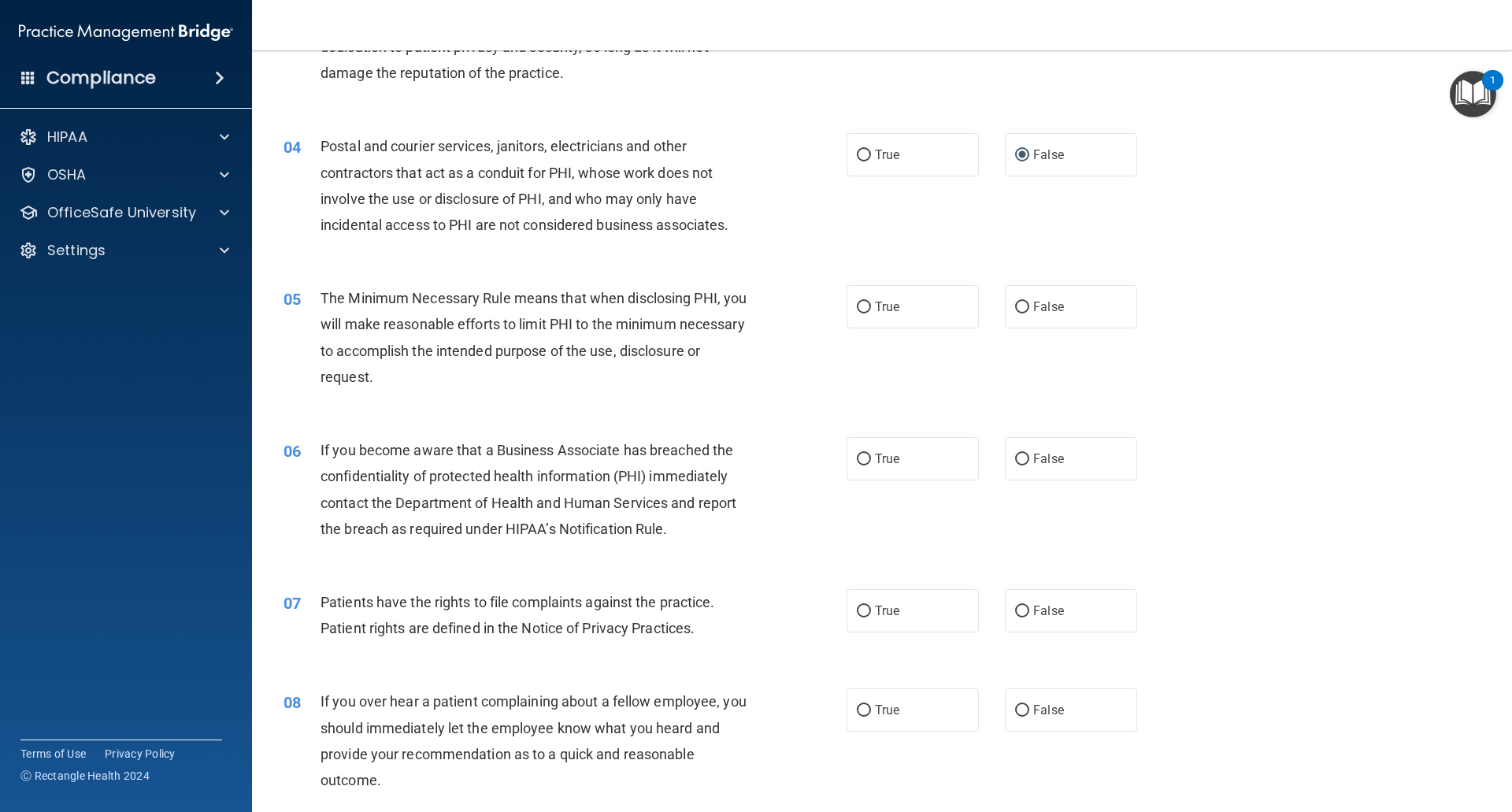
scroll to position [394, 0]
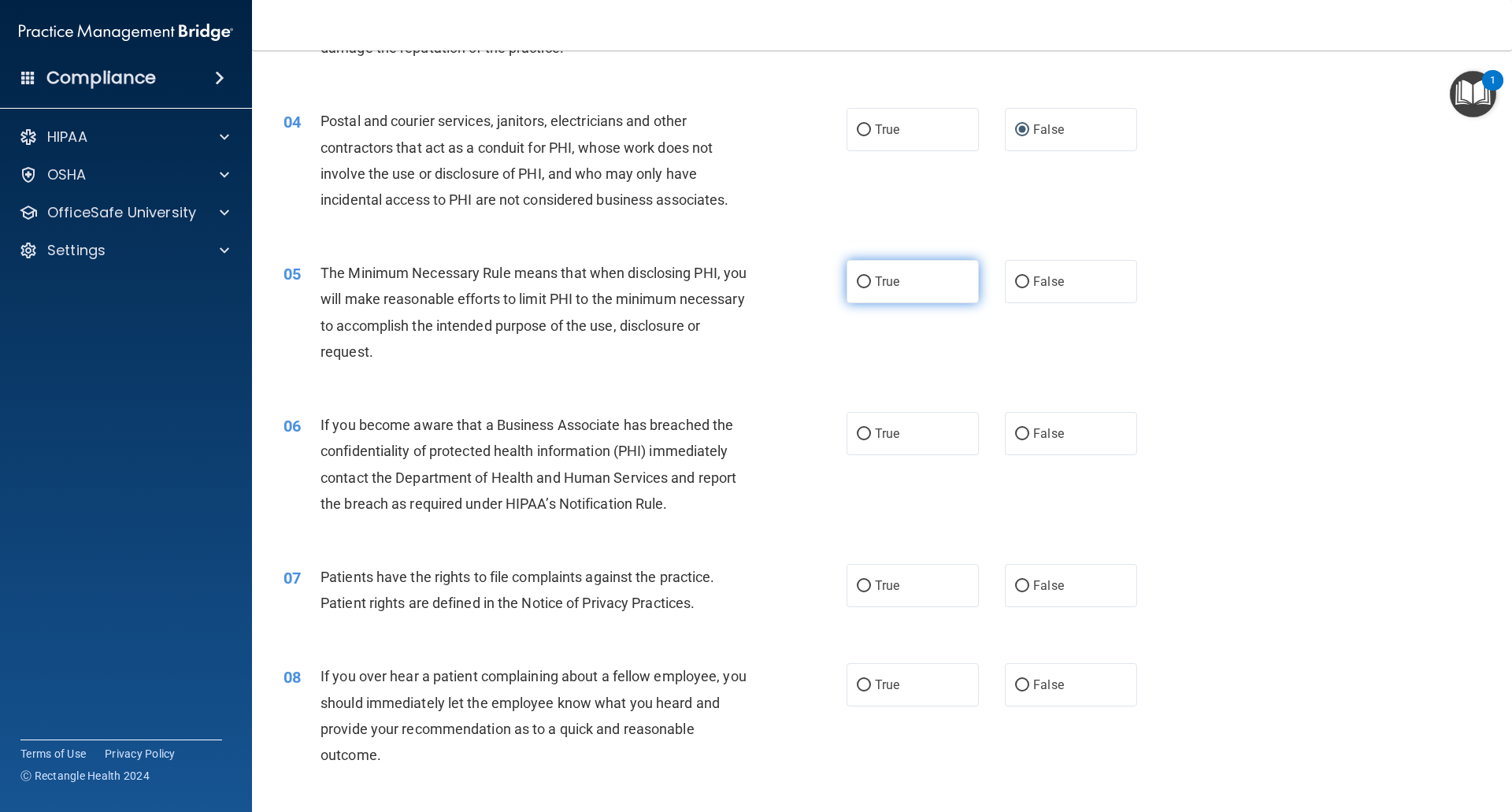
click at [863, 280] on input "True" at bounding box center [863, 282] width 14 height 11
radio input "true"
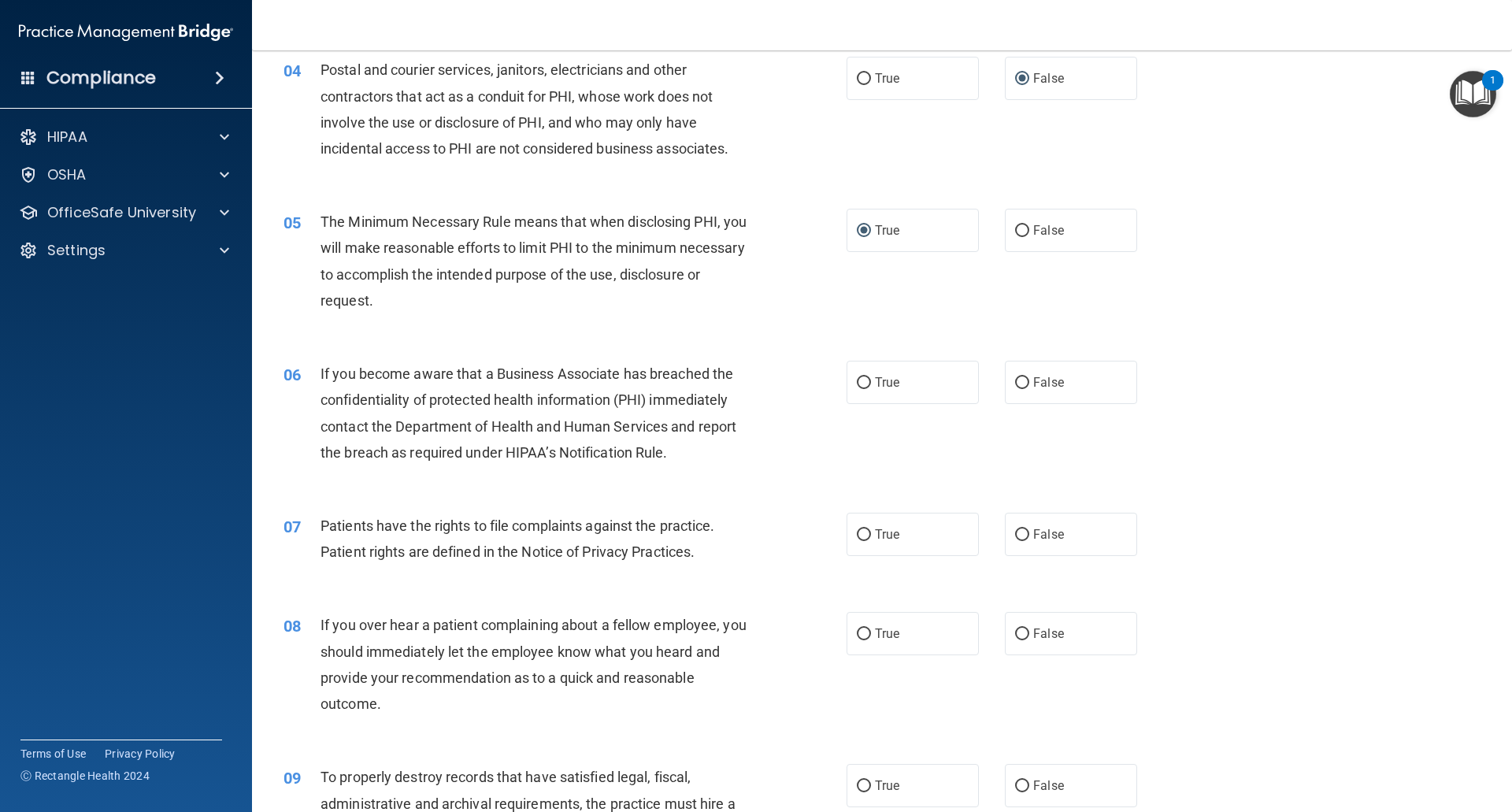
scroll to position [472, 0]
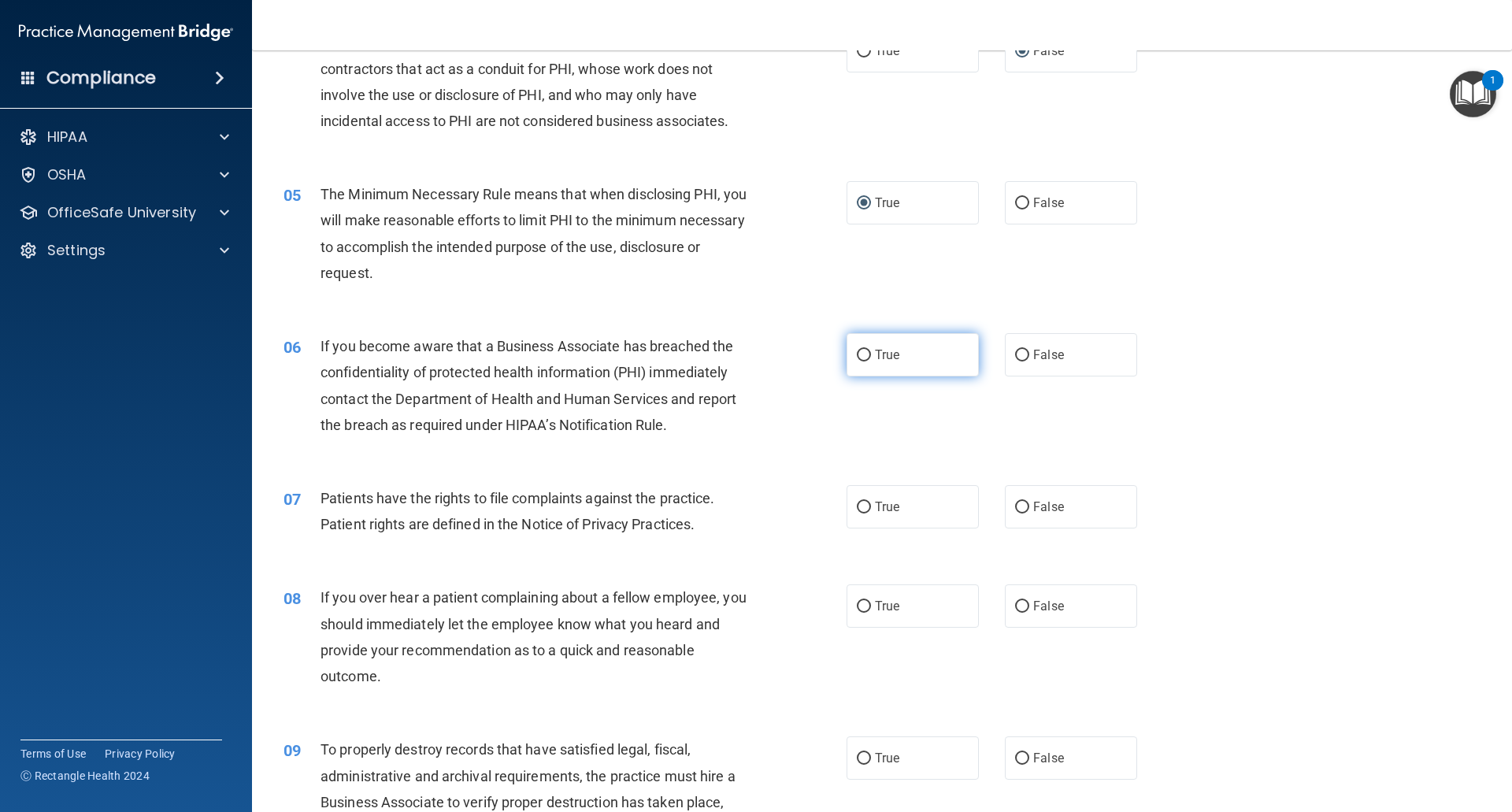
click at [866, 352] on label "True" at bounding box center [913, 355] width 132 height 44
click at [866, 352] on input "True" at bounding box center [863, 356] width 14 height 11
radio input "true"
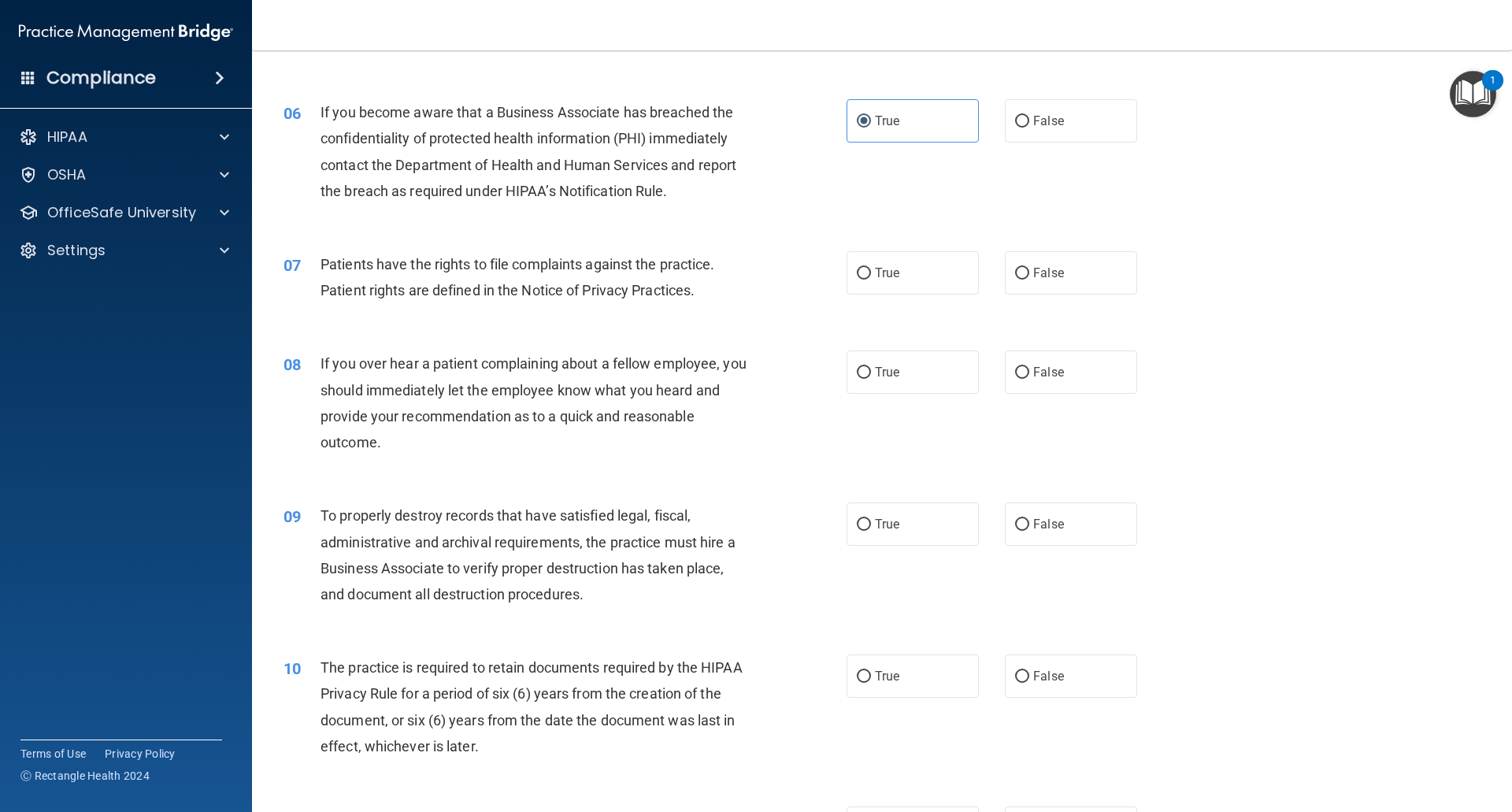
scroll to position [709, 0]
click at [857, 270] on input "True" at bounding box center [863, 271] width 14 height 11
radio input "true"
click at [1019, 366] on input "False" at bounding box center [1022, 370] width 14 height 11
radio input "true"
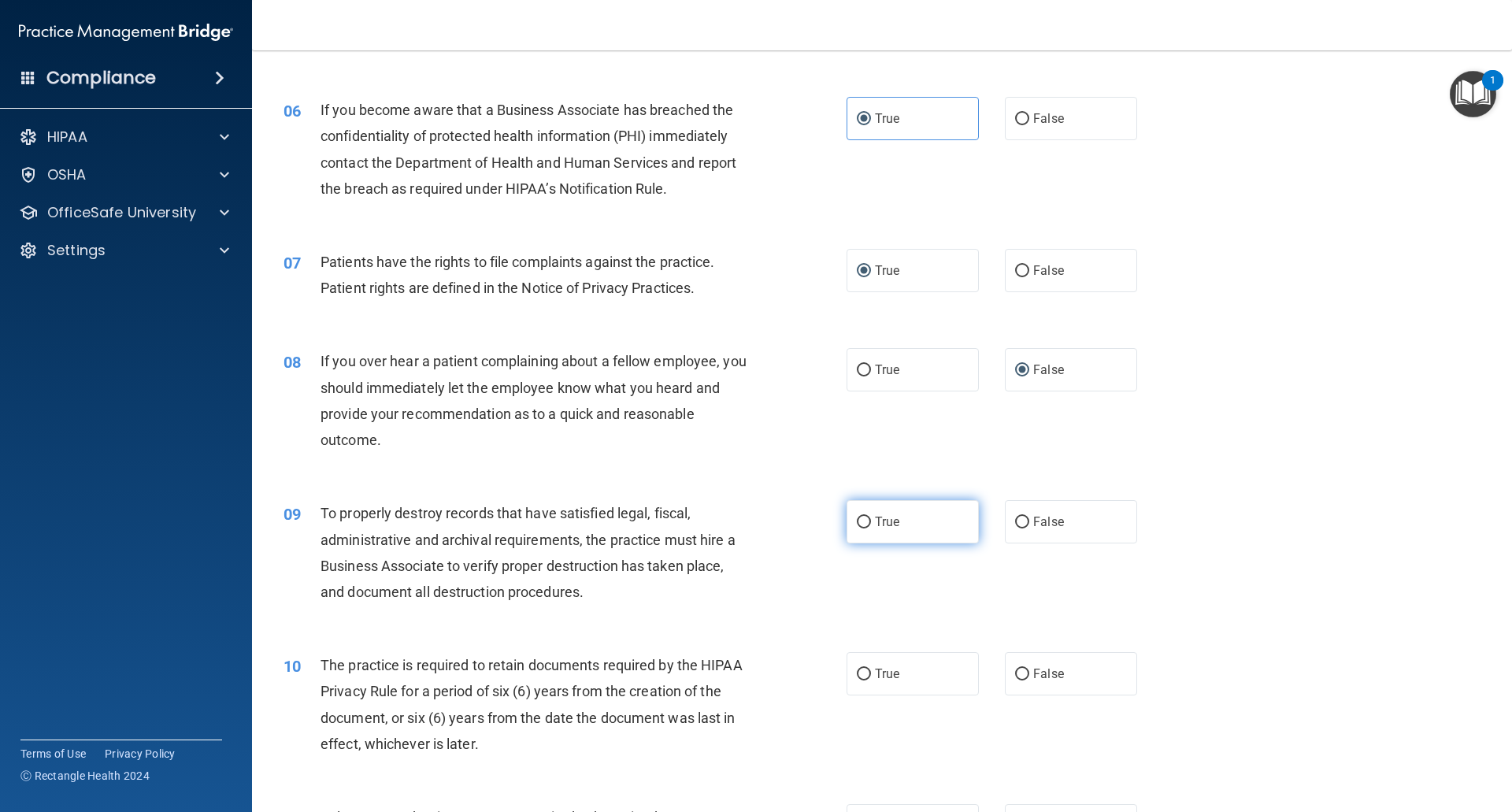
click at [857, 524] on input "True" at bounding box center [863, 523] width 14 height 11
radio input "true"
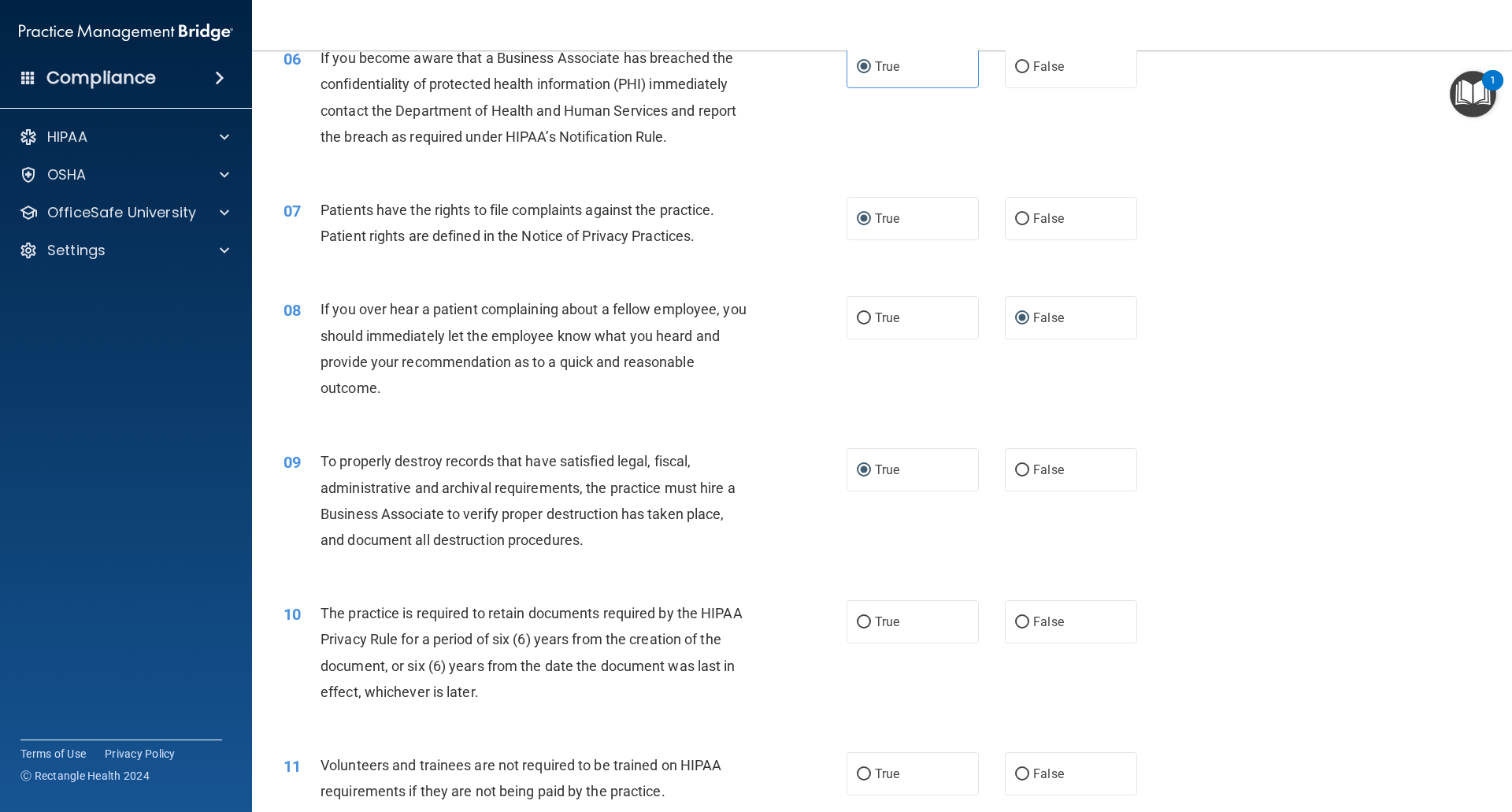
scroll to position [866, 0]
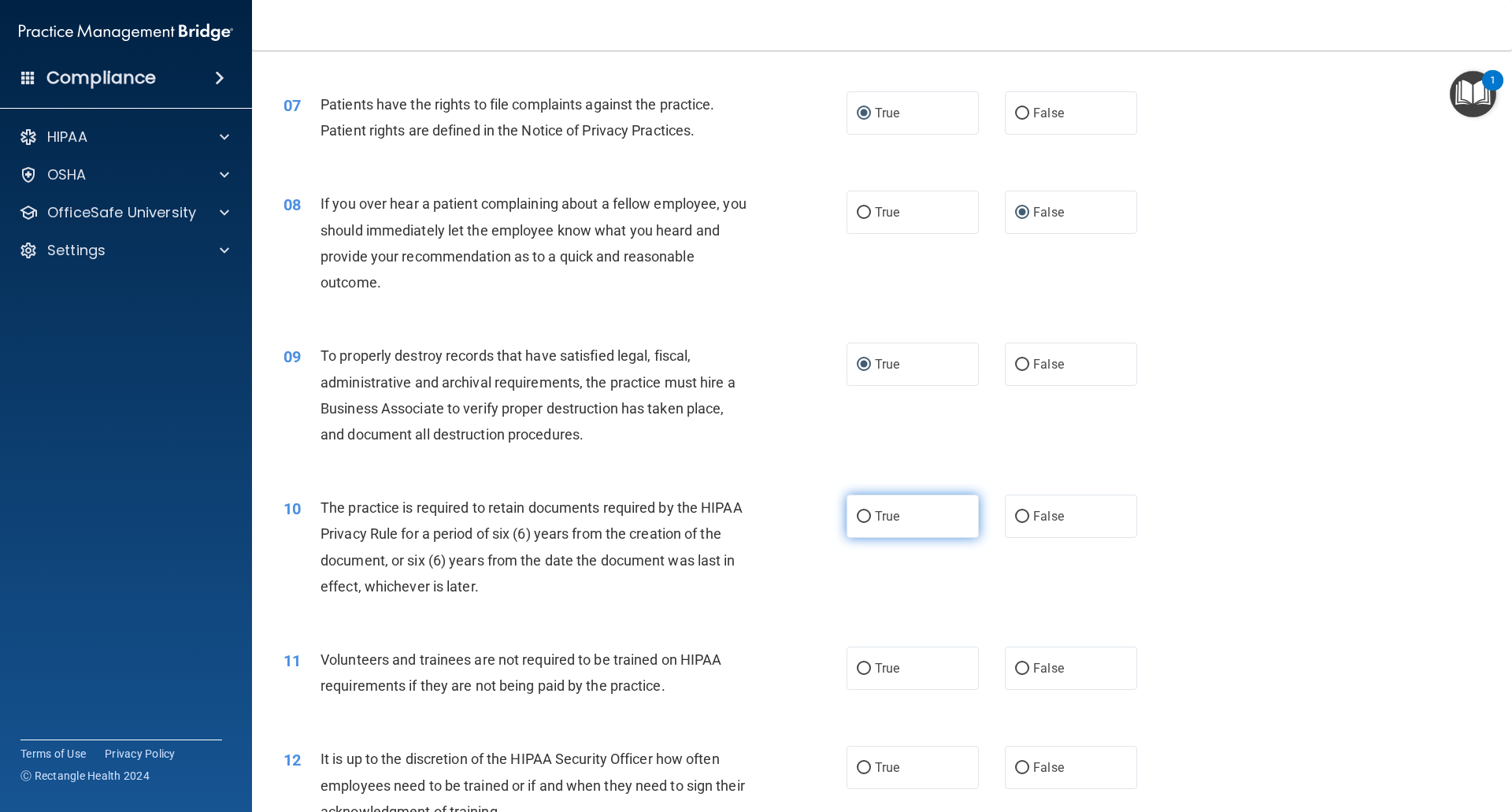
click at [863, 514] on input "True" at bounding box center [863, 517] width 14 height 11
radio input "true"
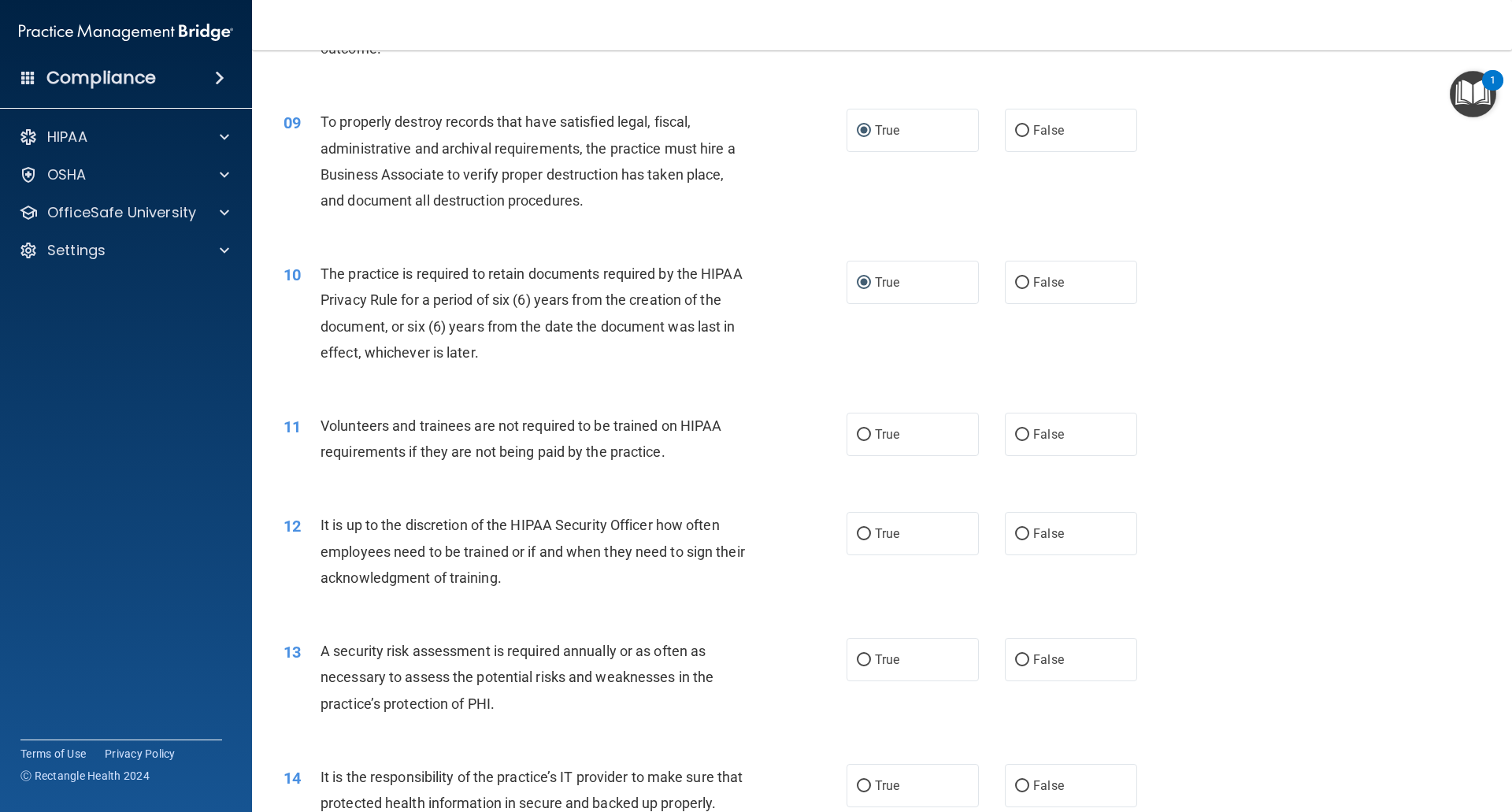
scroll to position [1102, 0]
click at [1015, 435] on input "False" at bounding box center [1022, 433] width 14 height 11
radio input "true"
click at [1015, 532] on input "False" at bounding box center [1022, 532] width 14 height 11
radio input "true"
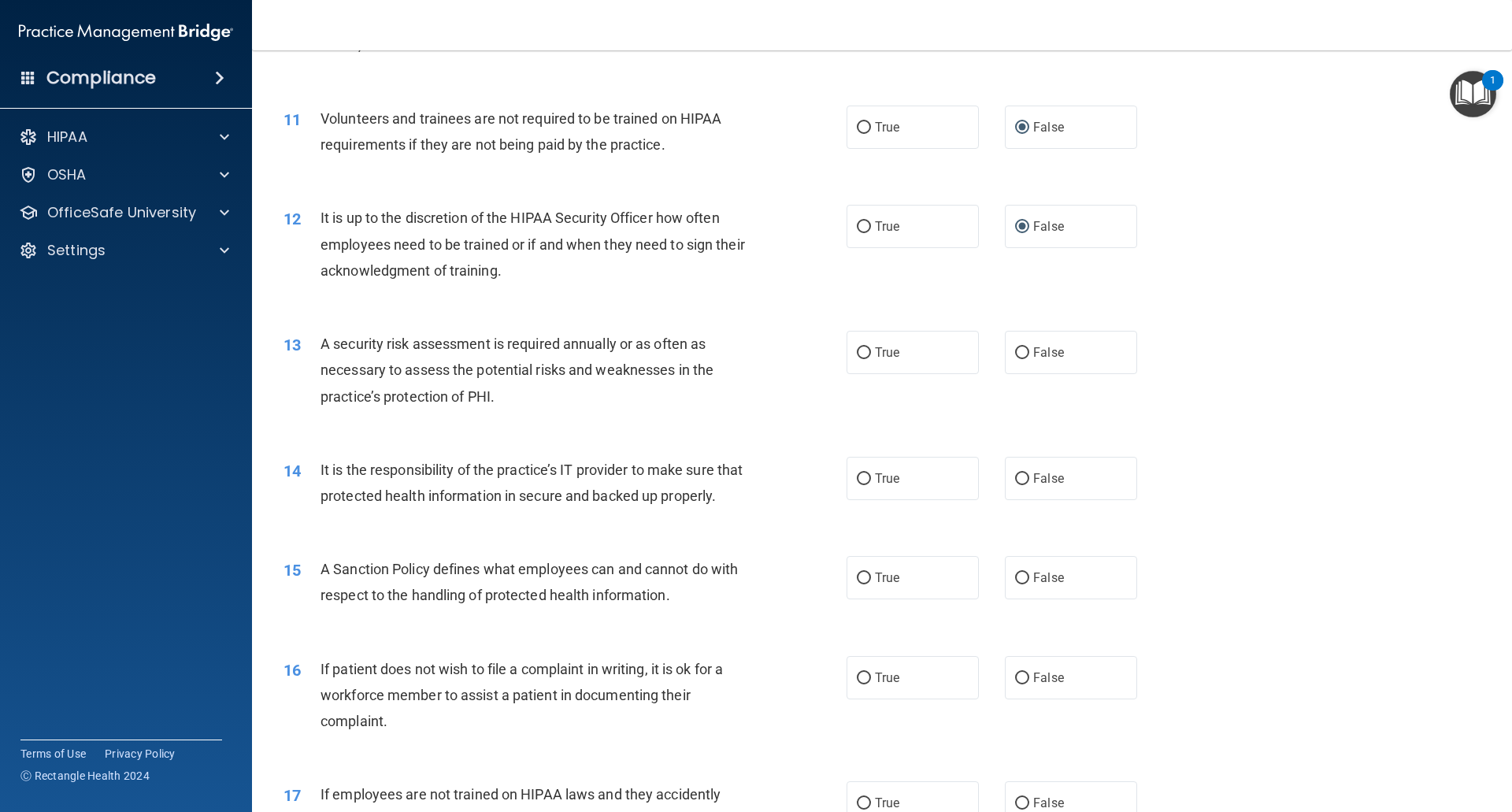
scroll to position [1418, 0]
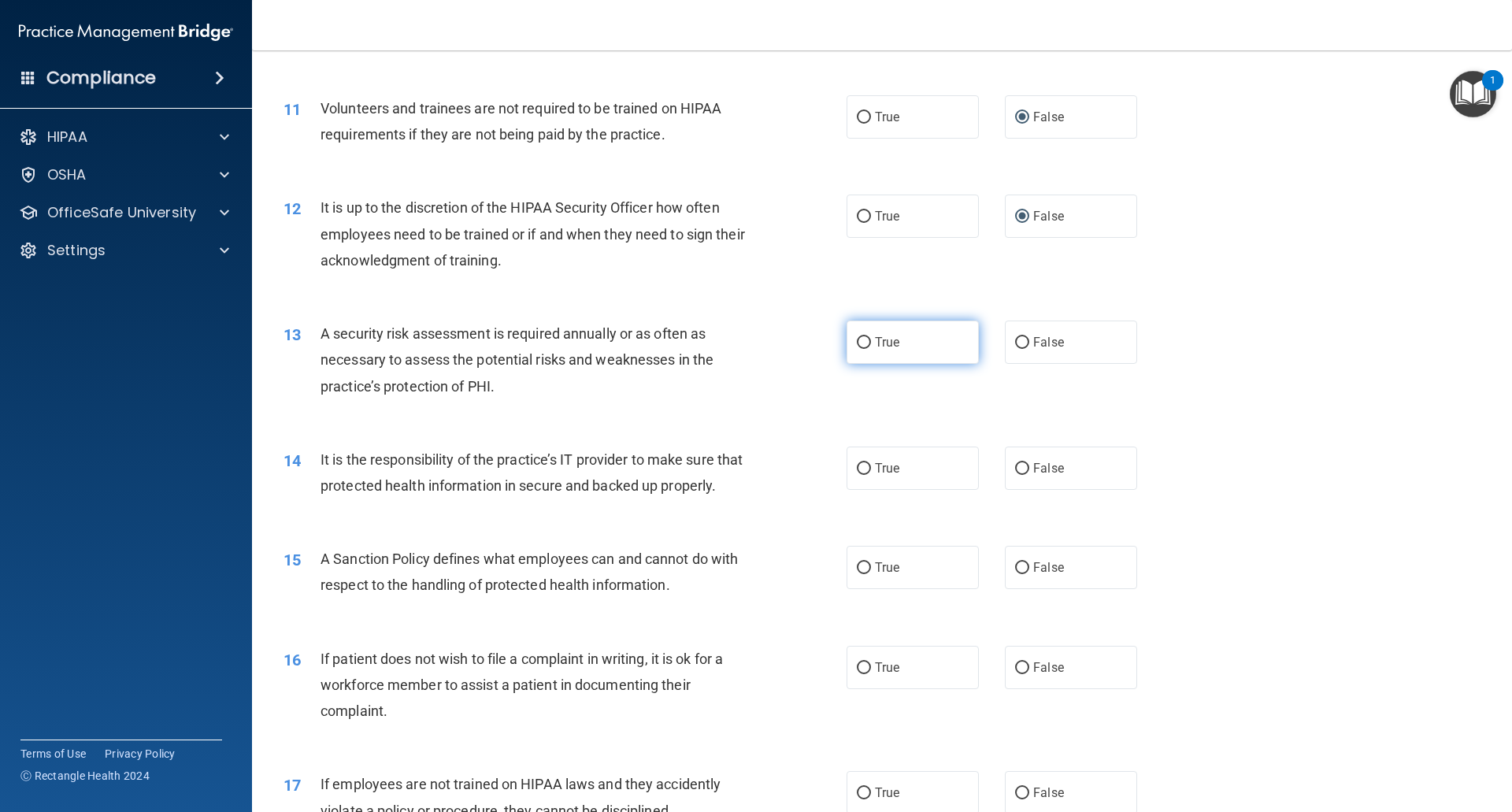
click at [860, 341] on input "True" at bounding box center [863, 342] width 14 height 11
radio input "true"
click at [1015, 468] on input "False" at bounding box center [1022, 469] width 14 height 11
radio input "true"
click at [1015, 574] on input "False" at bounding box center [1022, 568] width 14 height 11
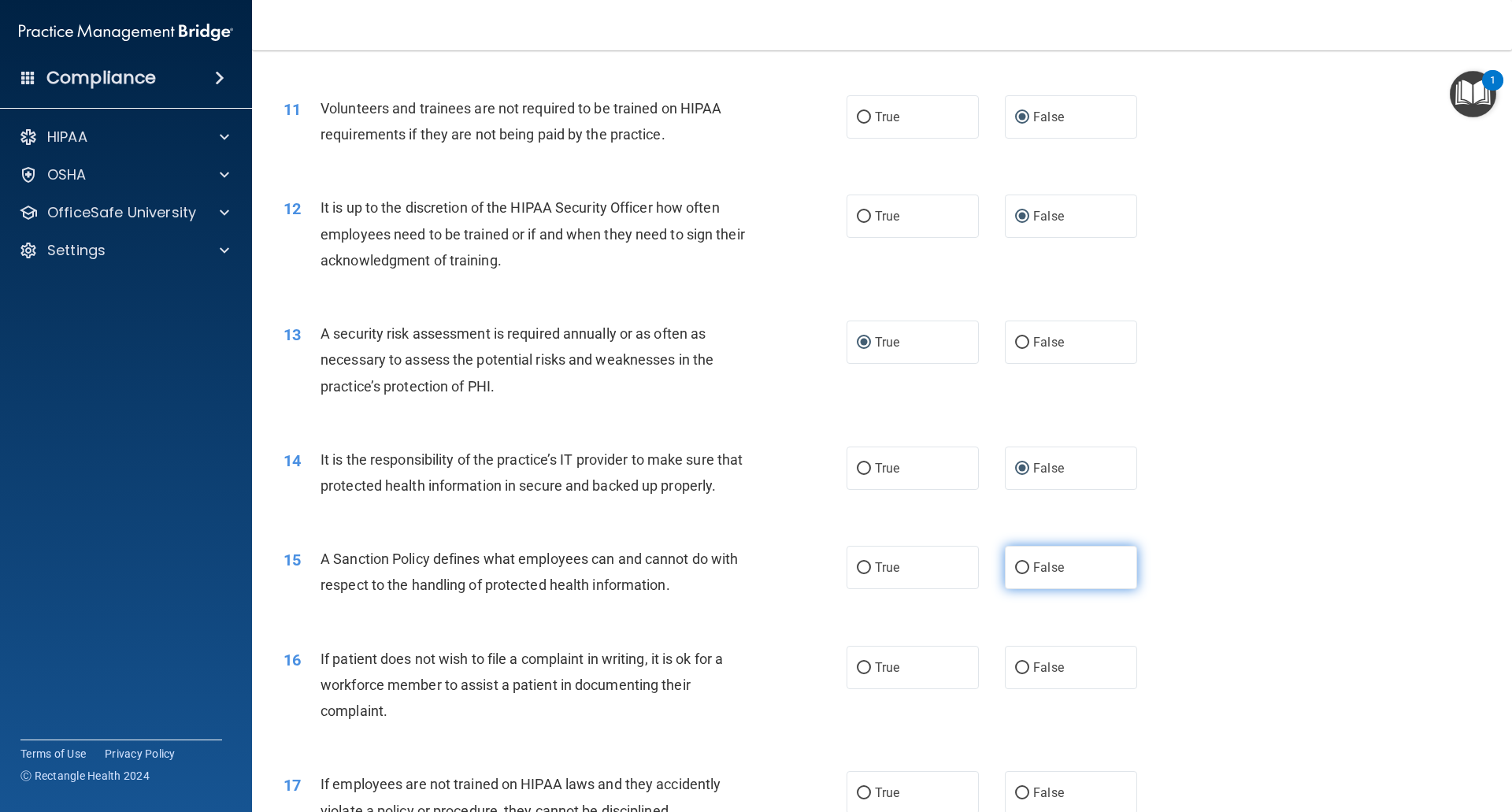
radio input "true"
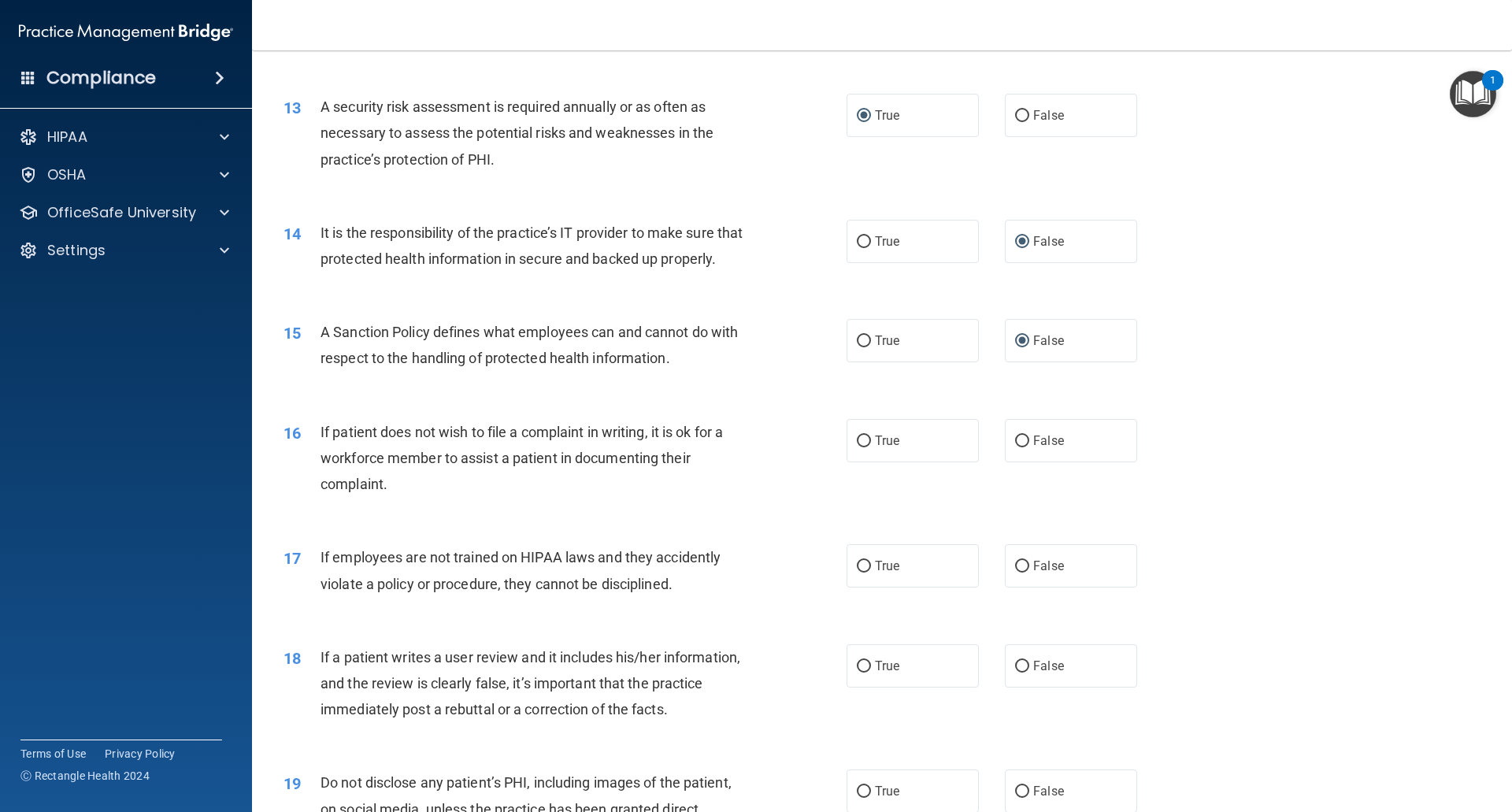
scroll to position [1654, 0]
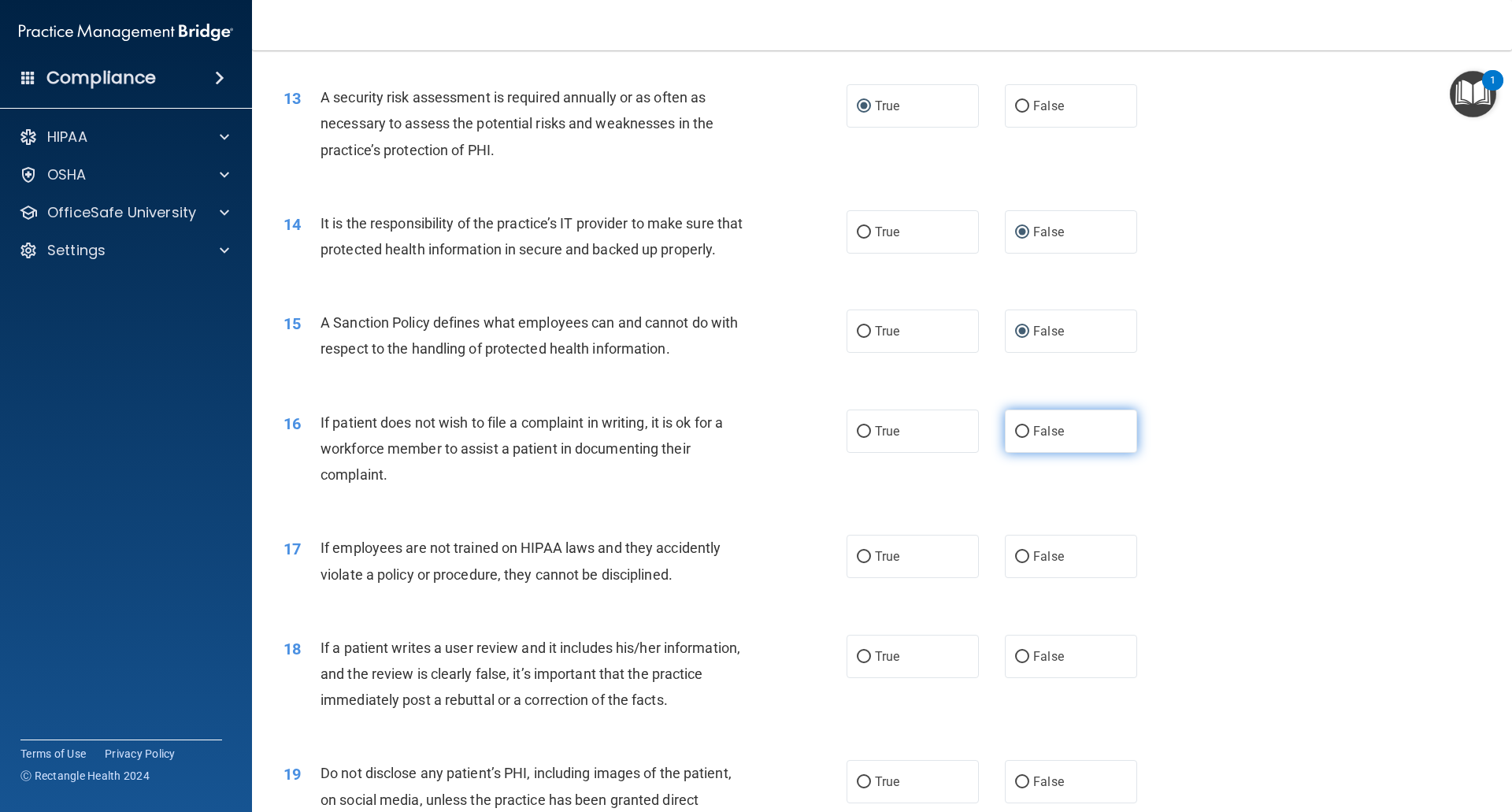
click at [1017, 438] on input "False" at bounding box center [1022, 432] width 14 height 11
radio input "true"
click at [1015, 563] on input "False" at bounding box center [1022, 557] width 14 height 11
radio input "true"
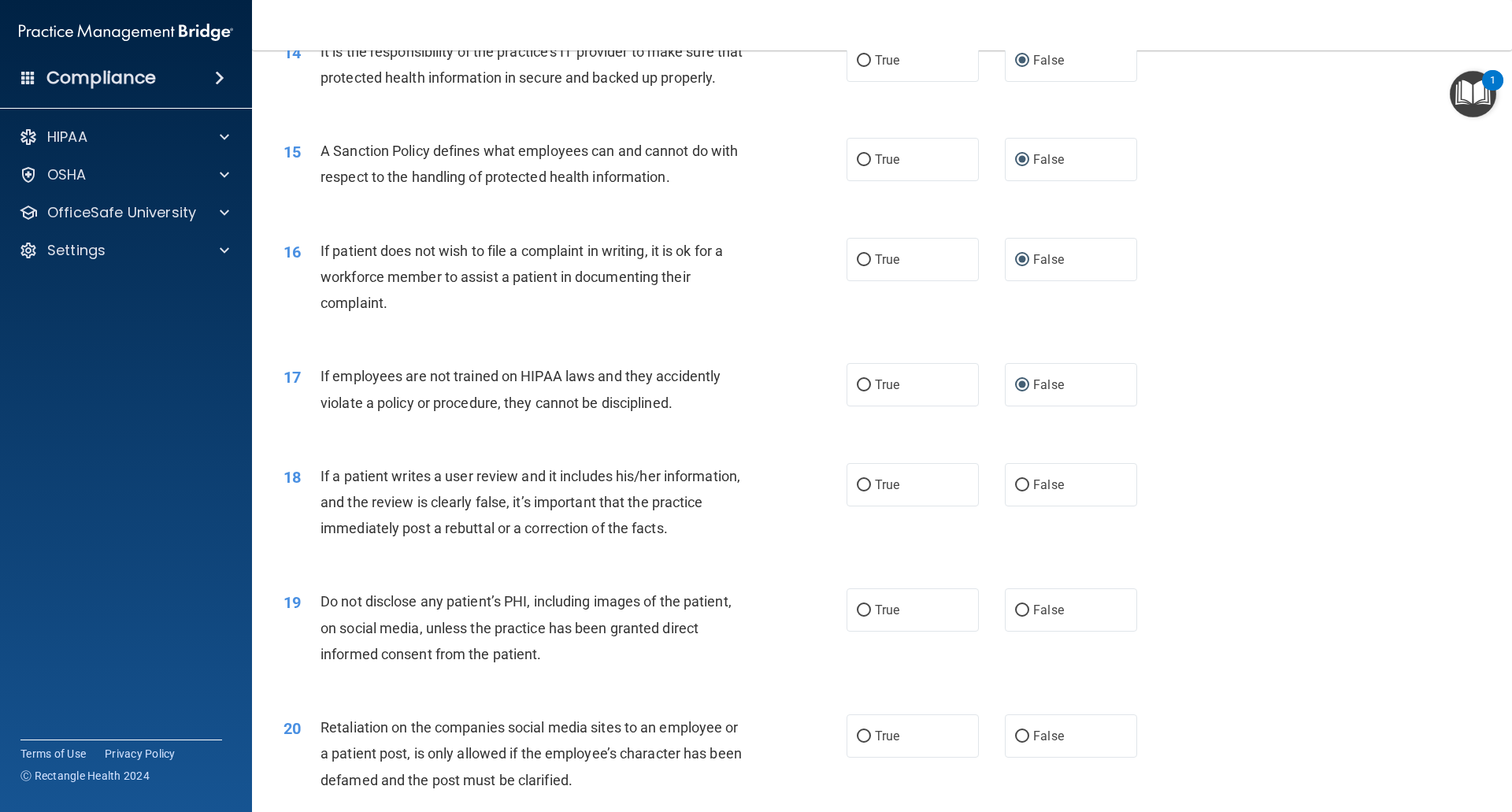
scroll to position [1891, 0]
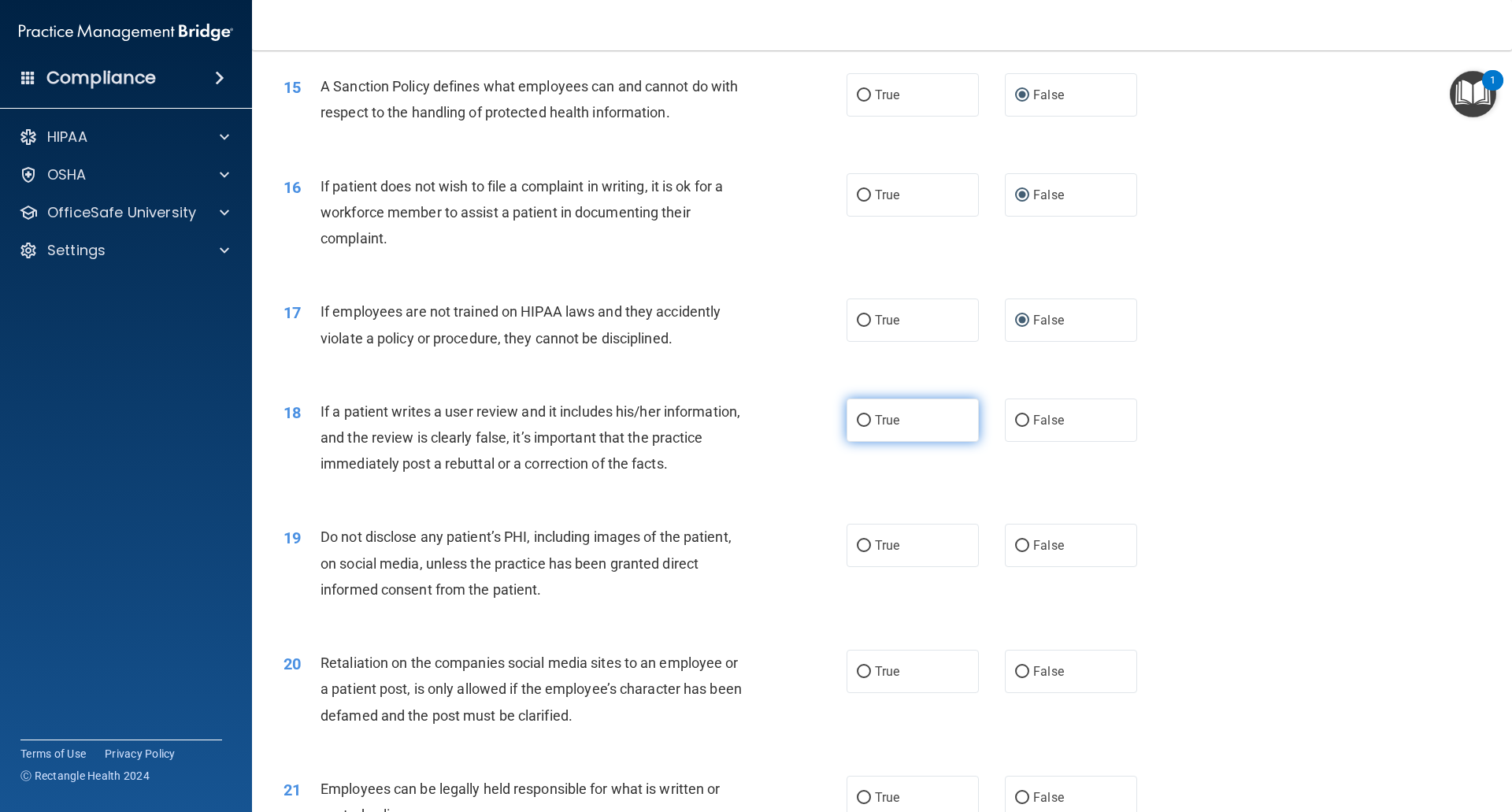
click at [863, 427] on input "True" at bounding box center [863, 421] width 14 height 11
radio input "true"
click at [863, 552] on input "True" at bounding box center [863, 546] width 14 height 11
radio input "true"
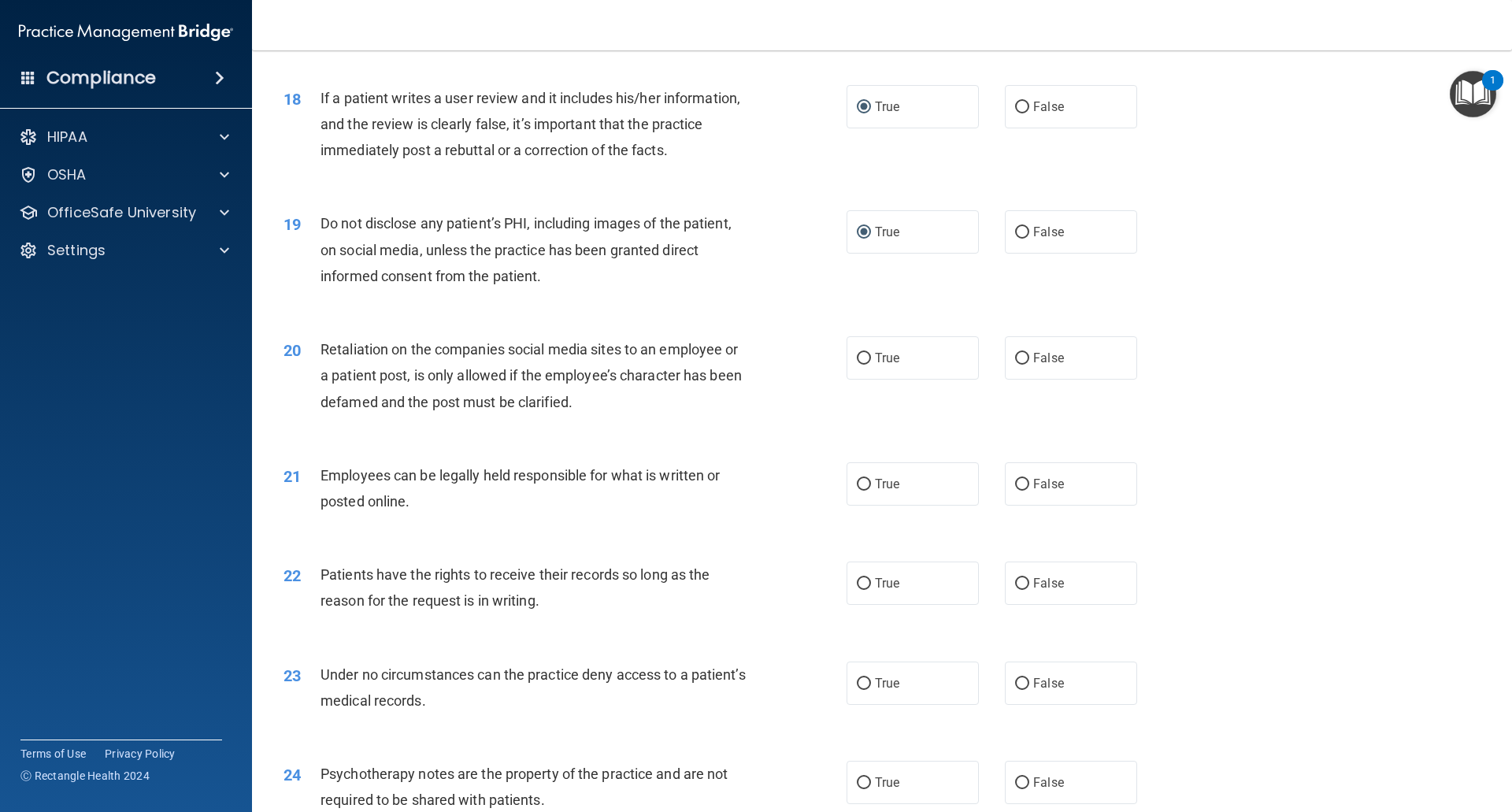
scroll to position [2205, 0]
click at [1023, 378] on label "False" at bounding box center [1070, 357] width 132 height 44
click at [1023, 363] on input "False" at bounding box center [1022, 357] width 14 height 11
radio input "true"
click at [857, 489] on input "True" at bounding box center [863, 483] width 14 height 11
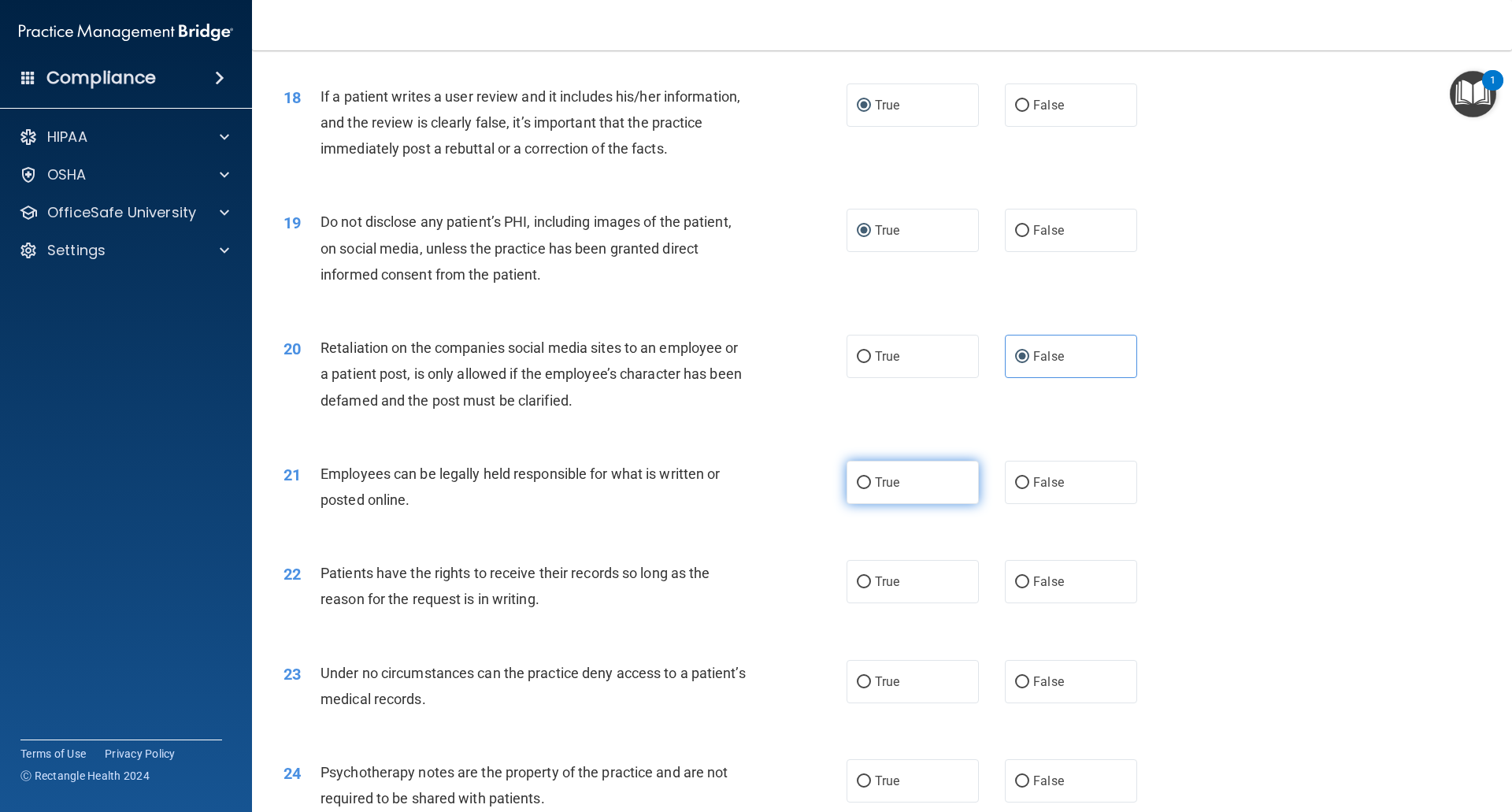
radio input "true"
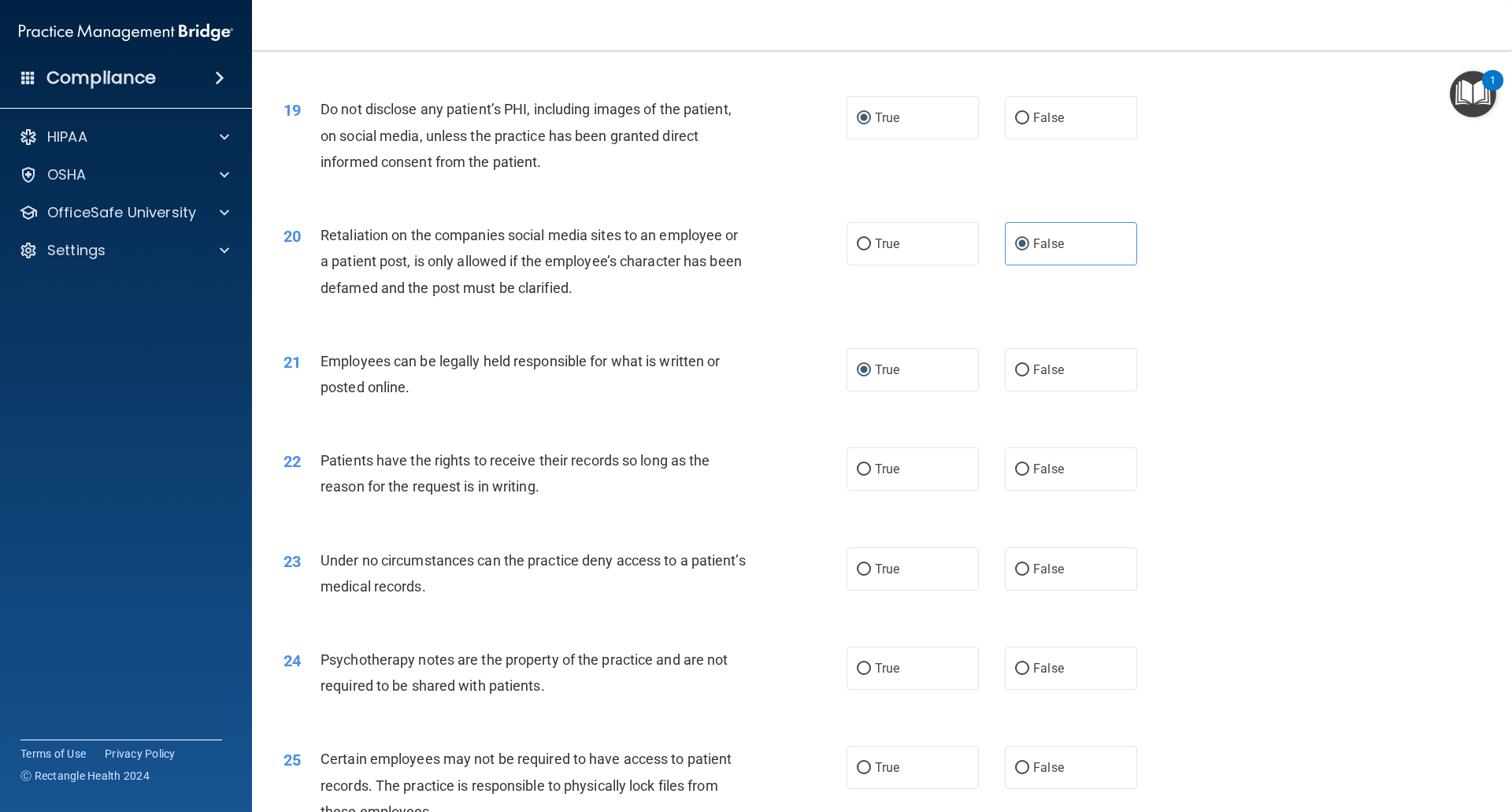
scroll to position [2442, 0]
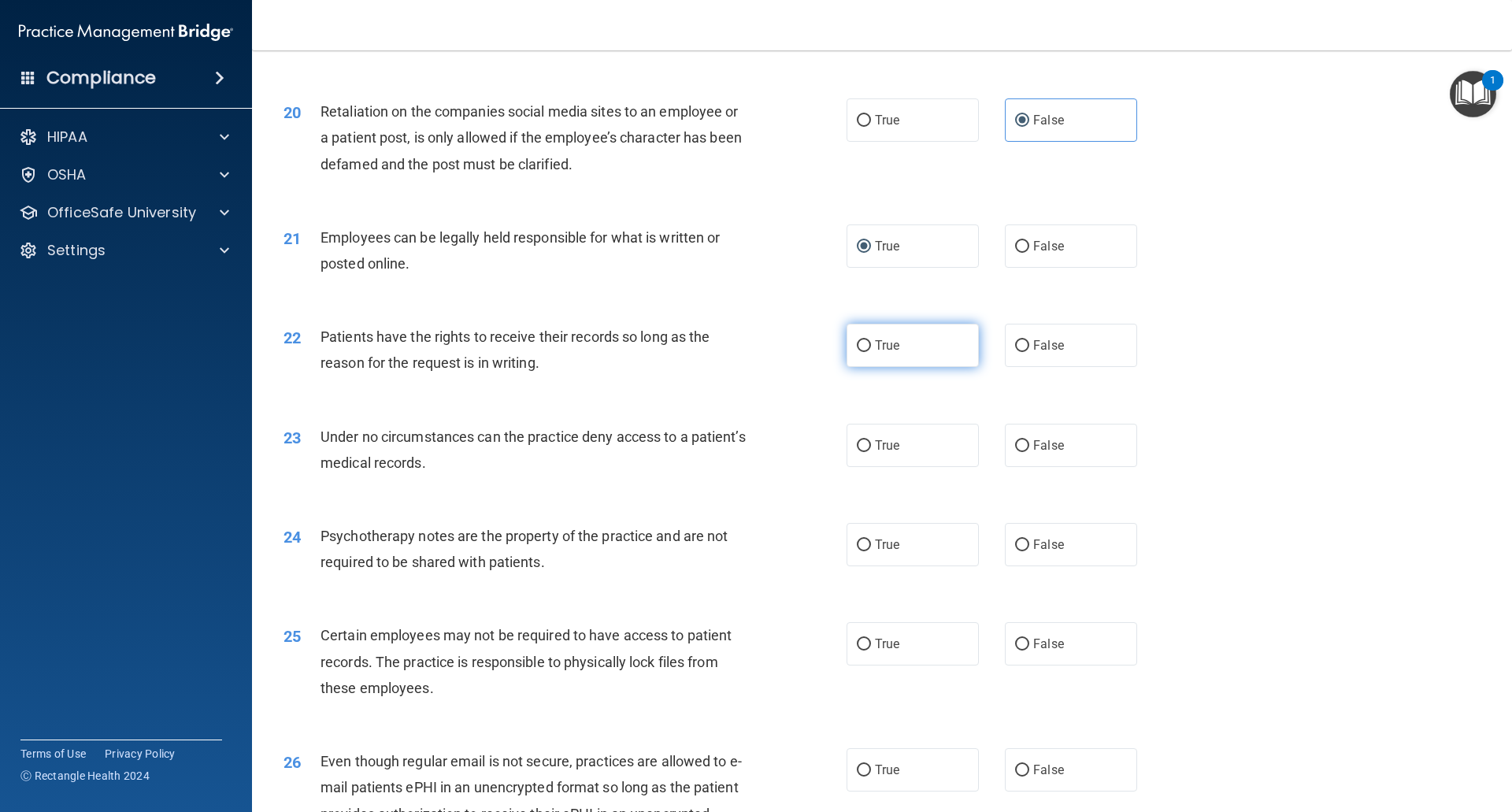
click at [860, 352] on input "True" at bounding box center [863, 346] width 14 height 11
radio input "true"
click at [1015, 452] on input "False" at bounding box center [1022, 446] width 14 height 11
radio input "true"
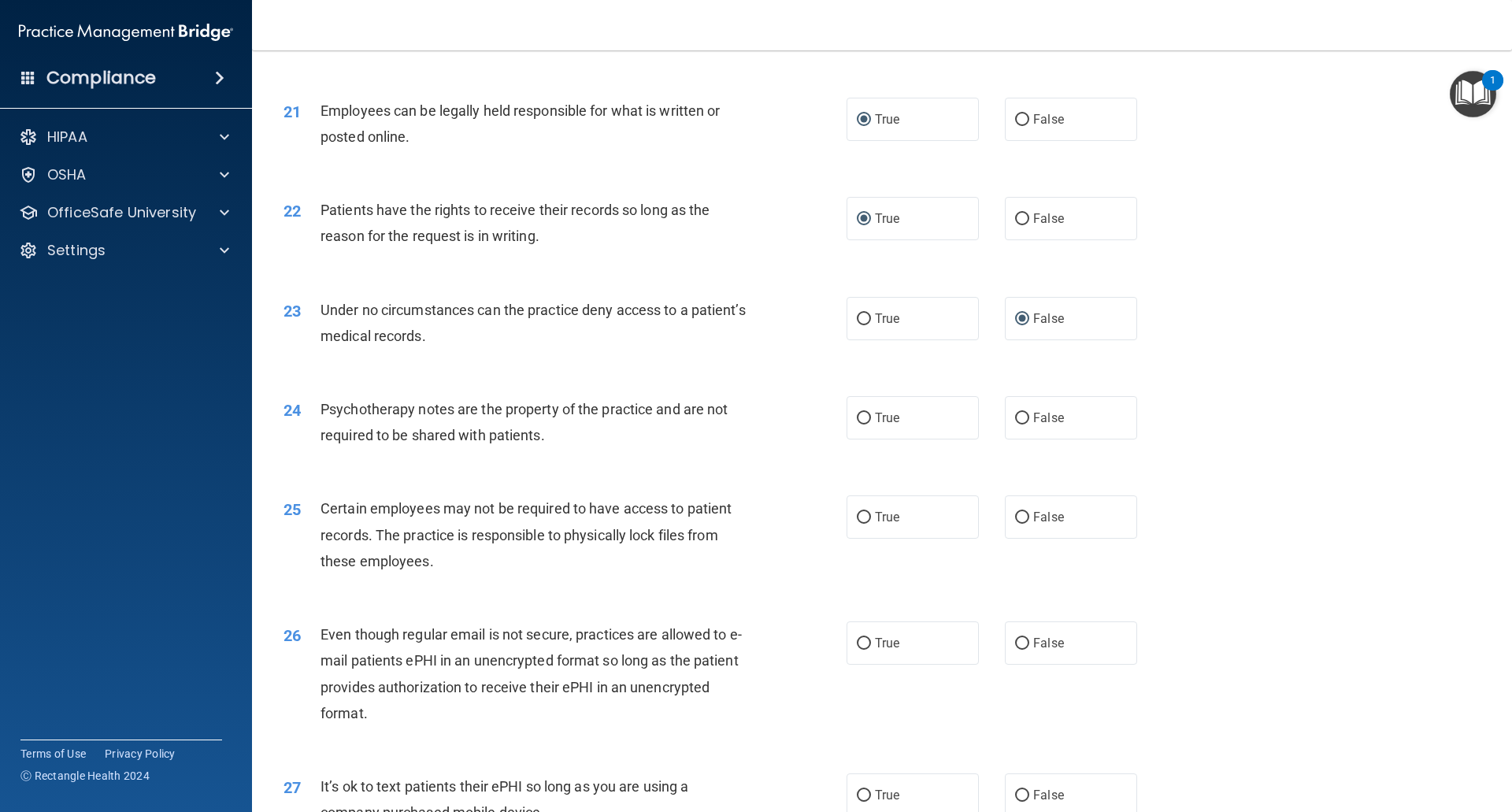
scroll to position [2599, 0]
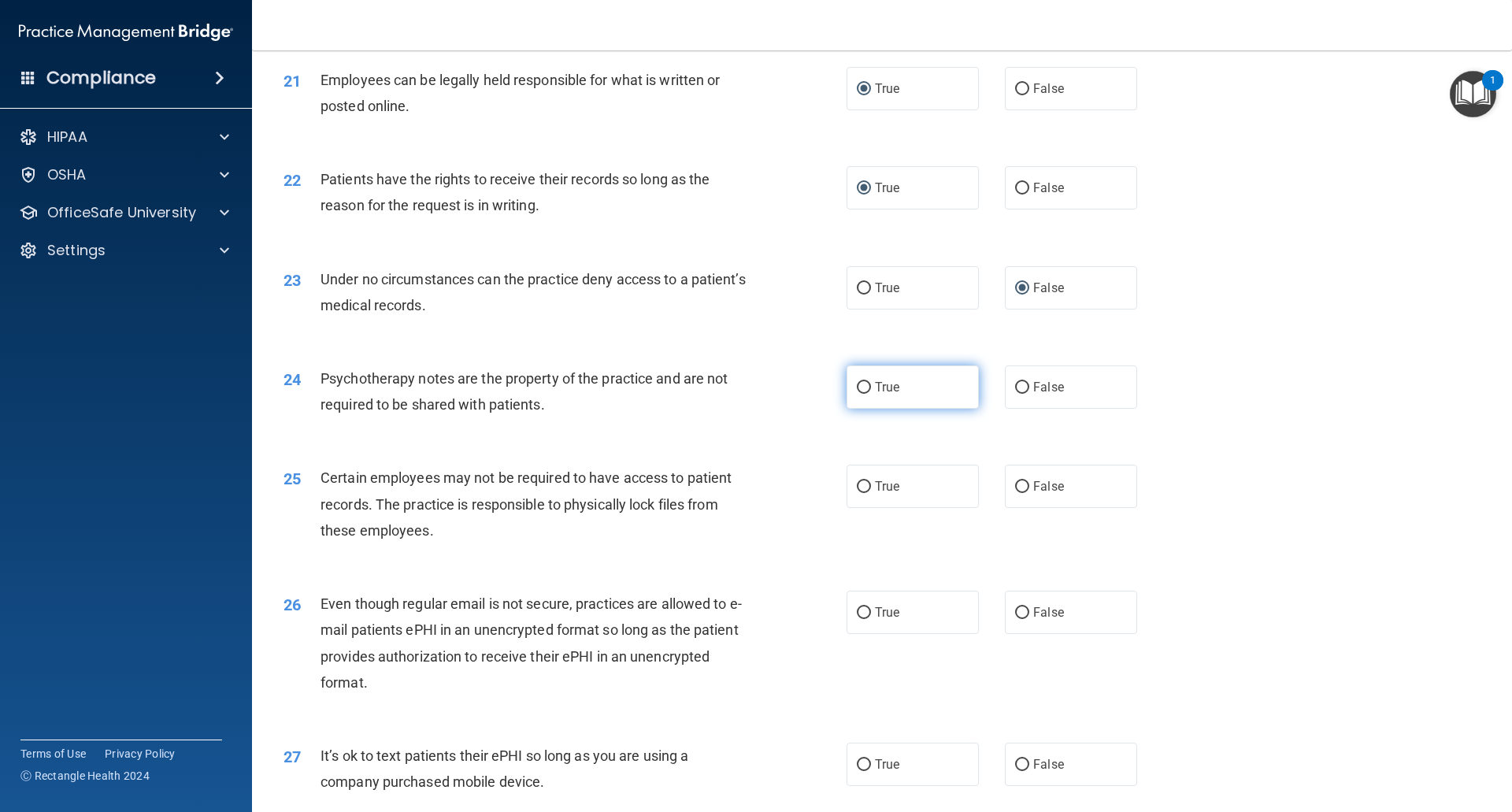
click at [861, 394] on input "True" at bounding box center [863, 388] width 14 height 11
radio input "true"
click at [862, 493] on input "True" at bounding box center [863, 487] width 14 height 11
radio input "true"
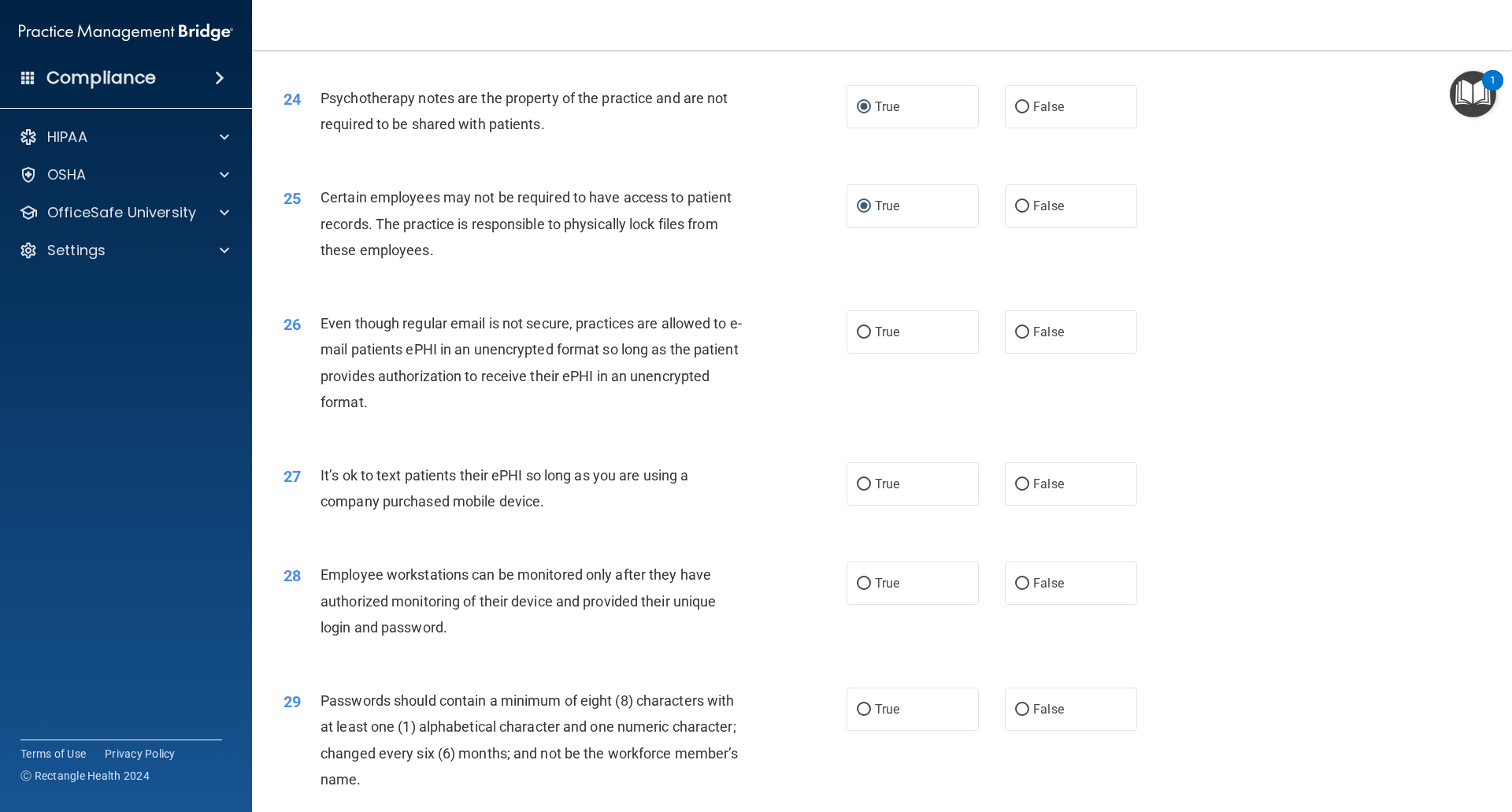
scroll to position [2914, 0]
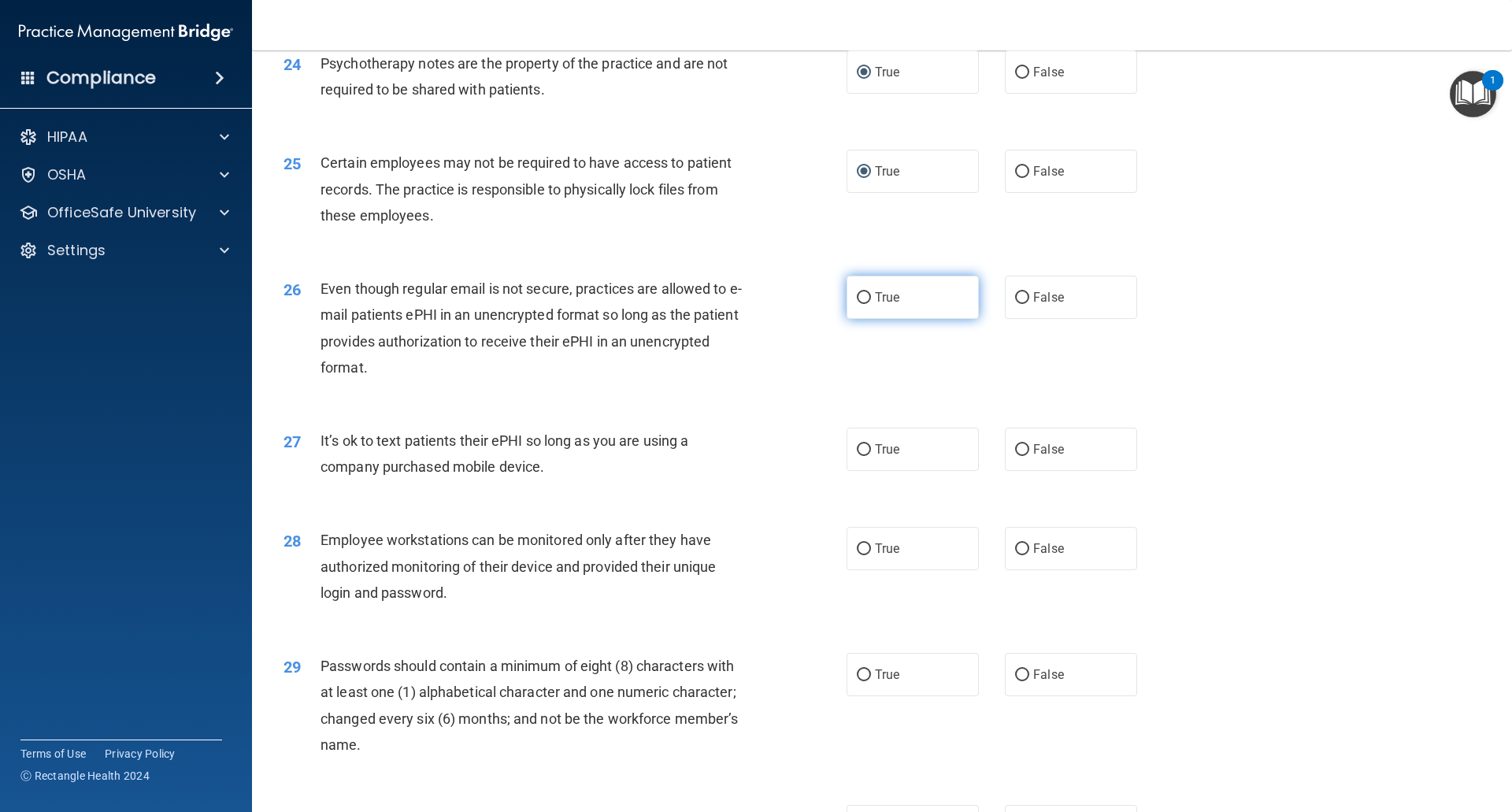
click at [857, 304] on input "True" at bounding box center [863, 298] width 14 height 11
radio input "true"
click at [1015, 456] on input "False" at bounding box center [1022, 450] width 14 height 11
radio input "true"
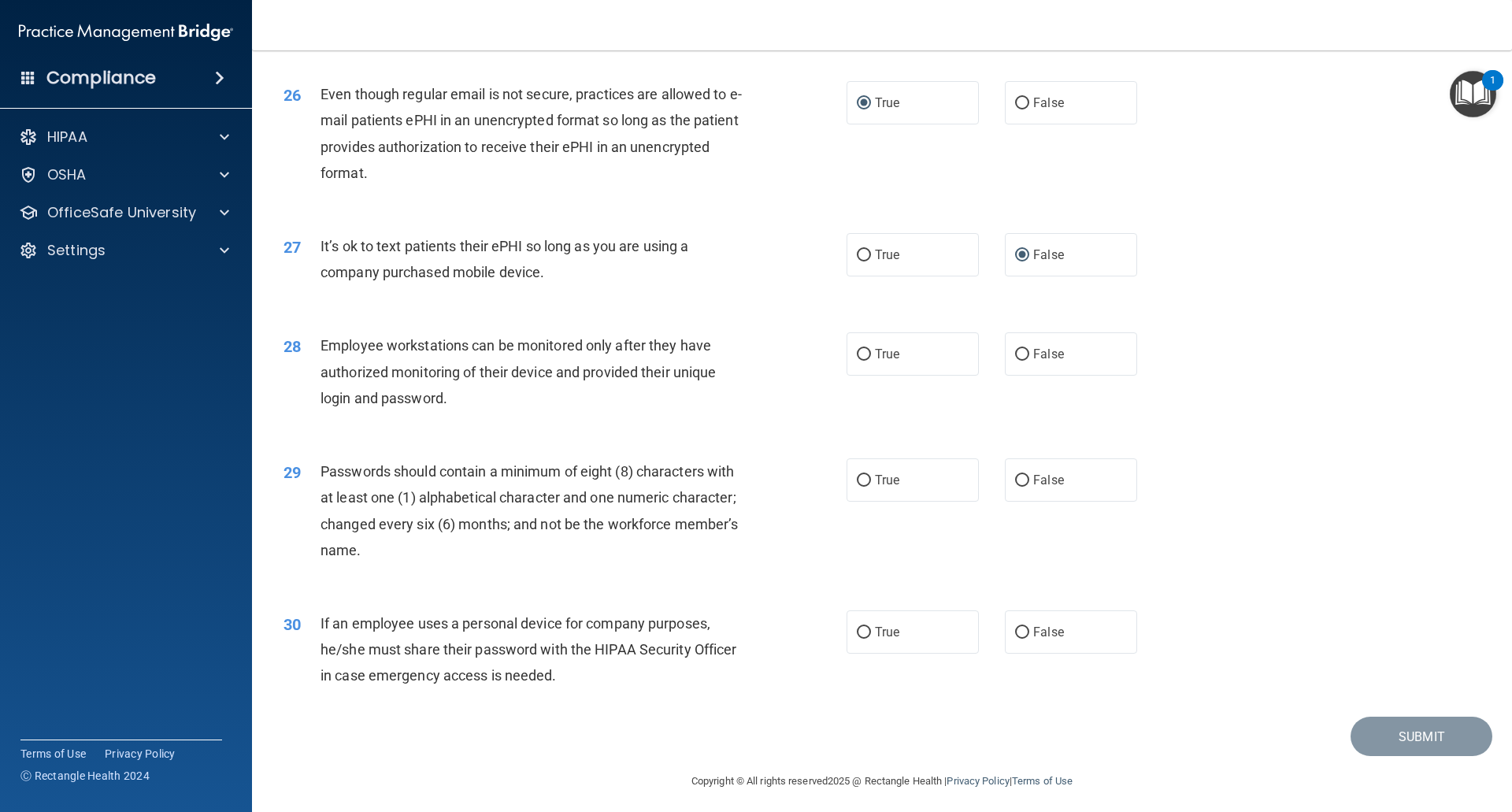
scroll to position [3142, 0]
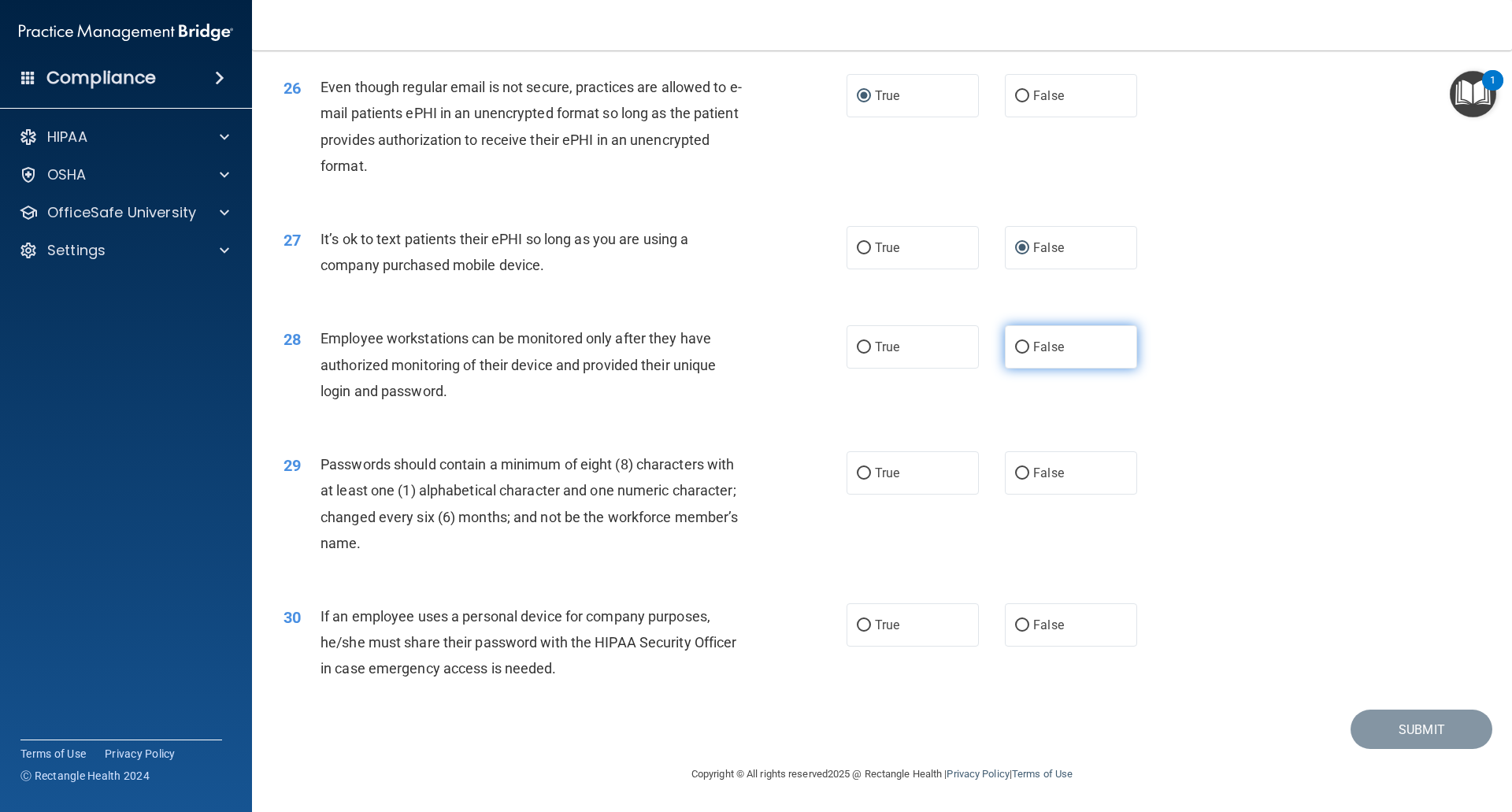
click at [1017, 345] on input "False" at bounding box center [1022, 347] width 14 height 11
radio input "true"
click at [861, 468] on input "True" at bounding box center [863, 473] width 14 height 11
radio input "true"
click at [862, 626] on input "True" at bounding box center [863, 625] width 14 height 11
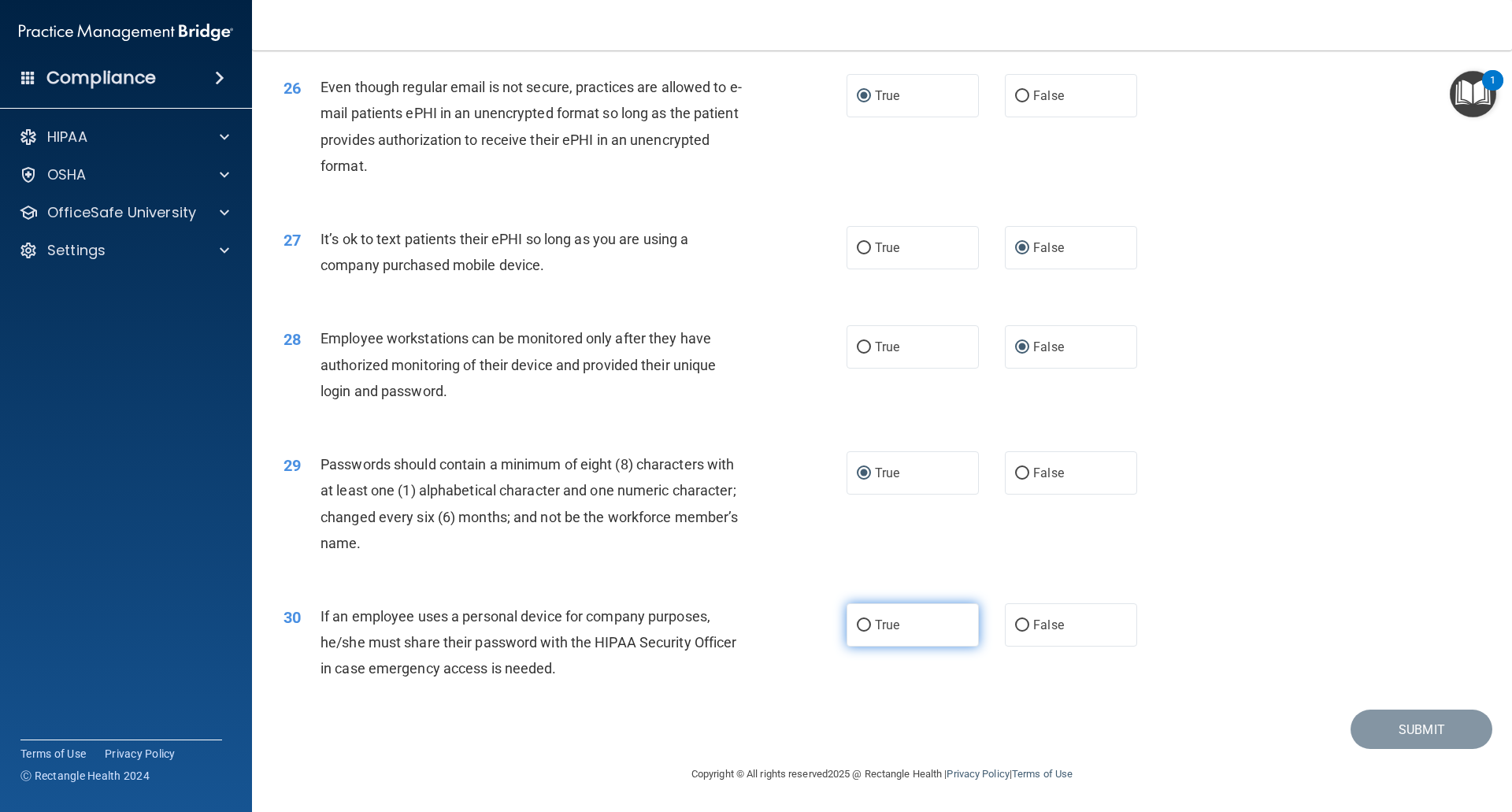
radio input "true"
click at [1386, 655] on div "30 If an employee uses a personal device for company purposes, he/she must shar…" at bounding box center [881, 646] width 1221 height 126
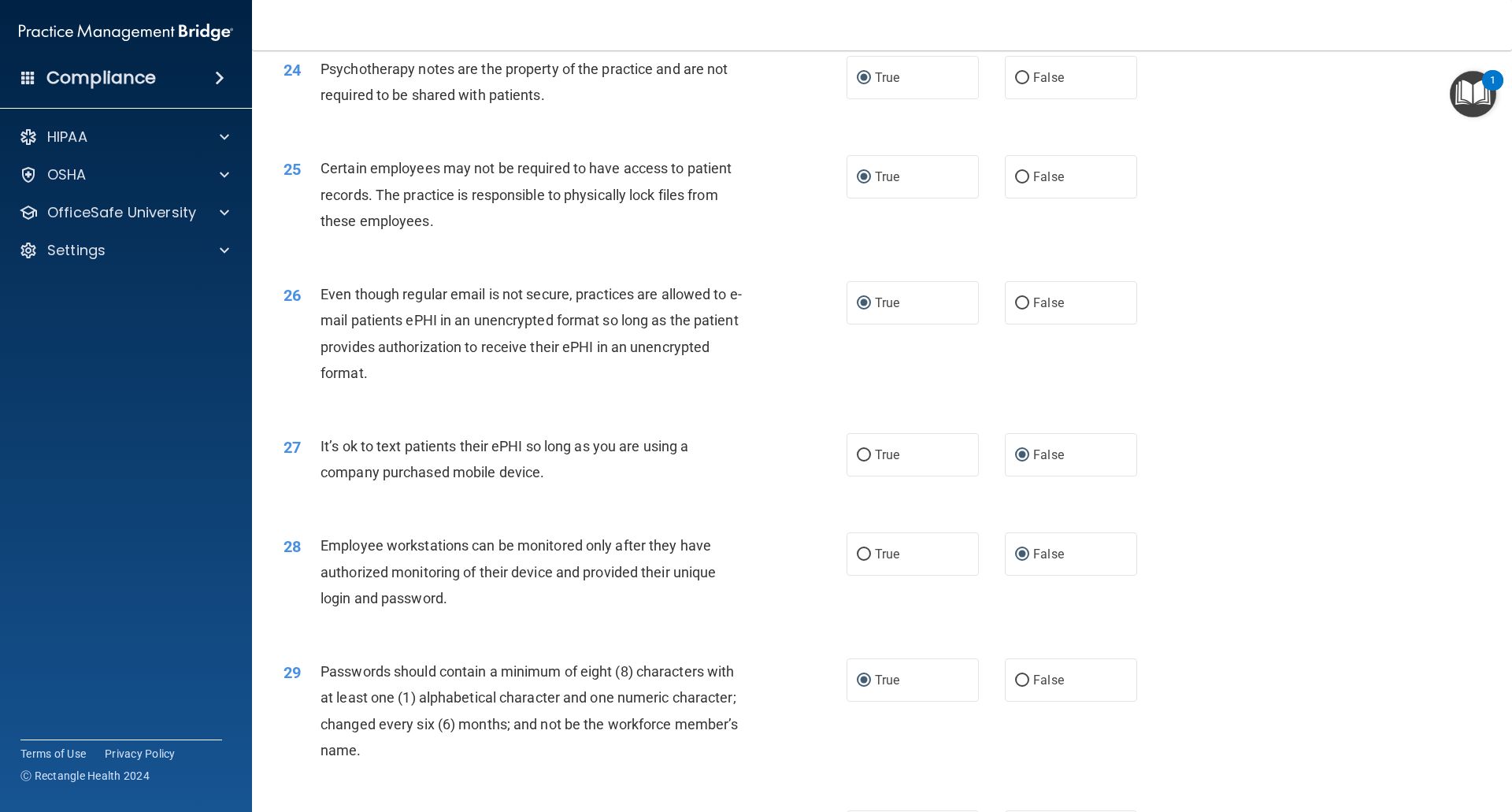
scroll to position [2906, 0]
click at [1471, 100] on img "Open Resource Center, 1 new notification" at bounding box center [1473, 94] width 46 height 46
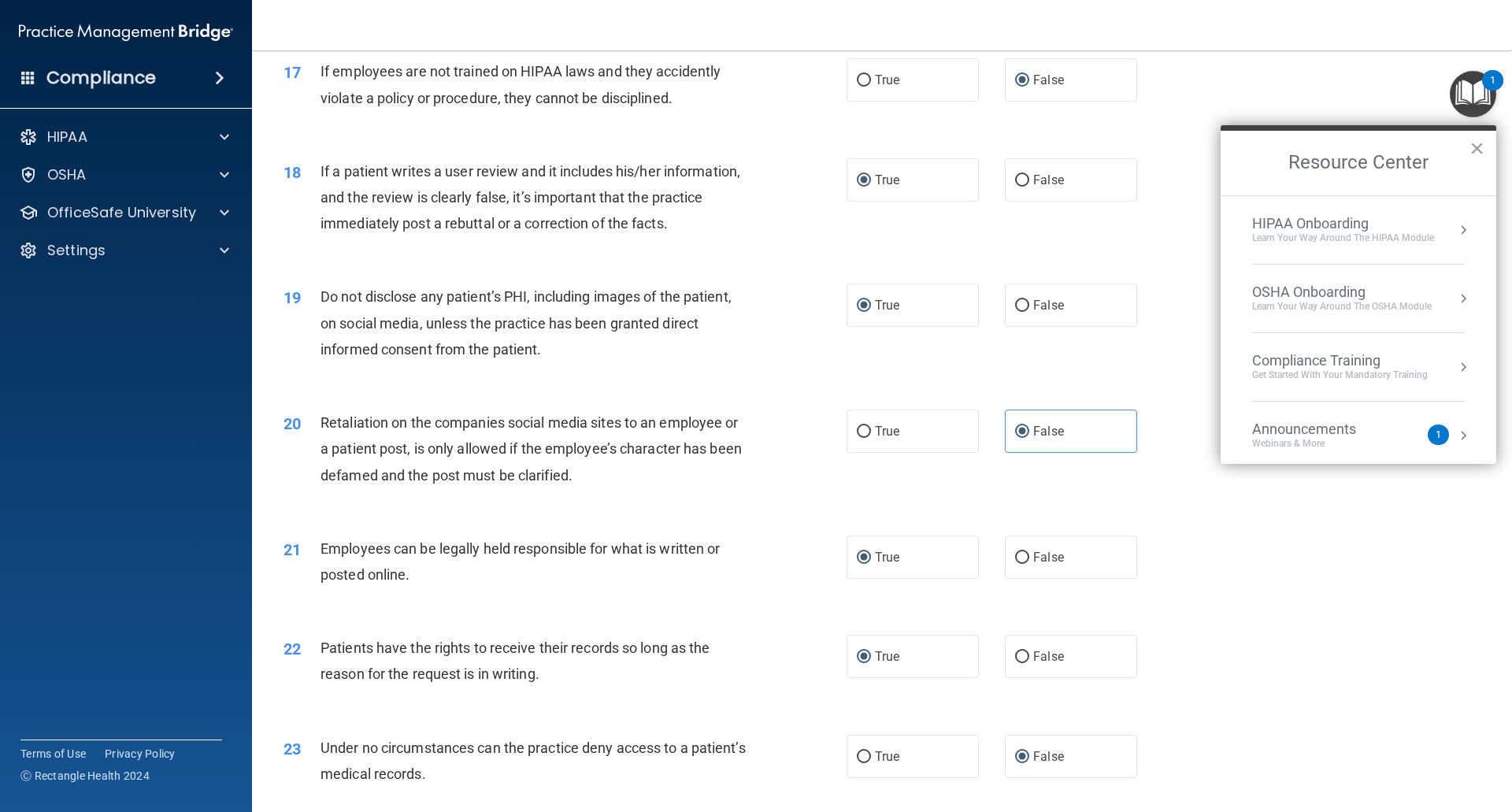
scroll to position [2118, 0]
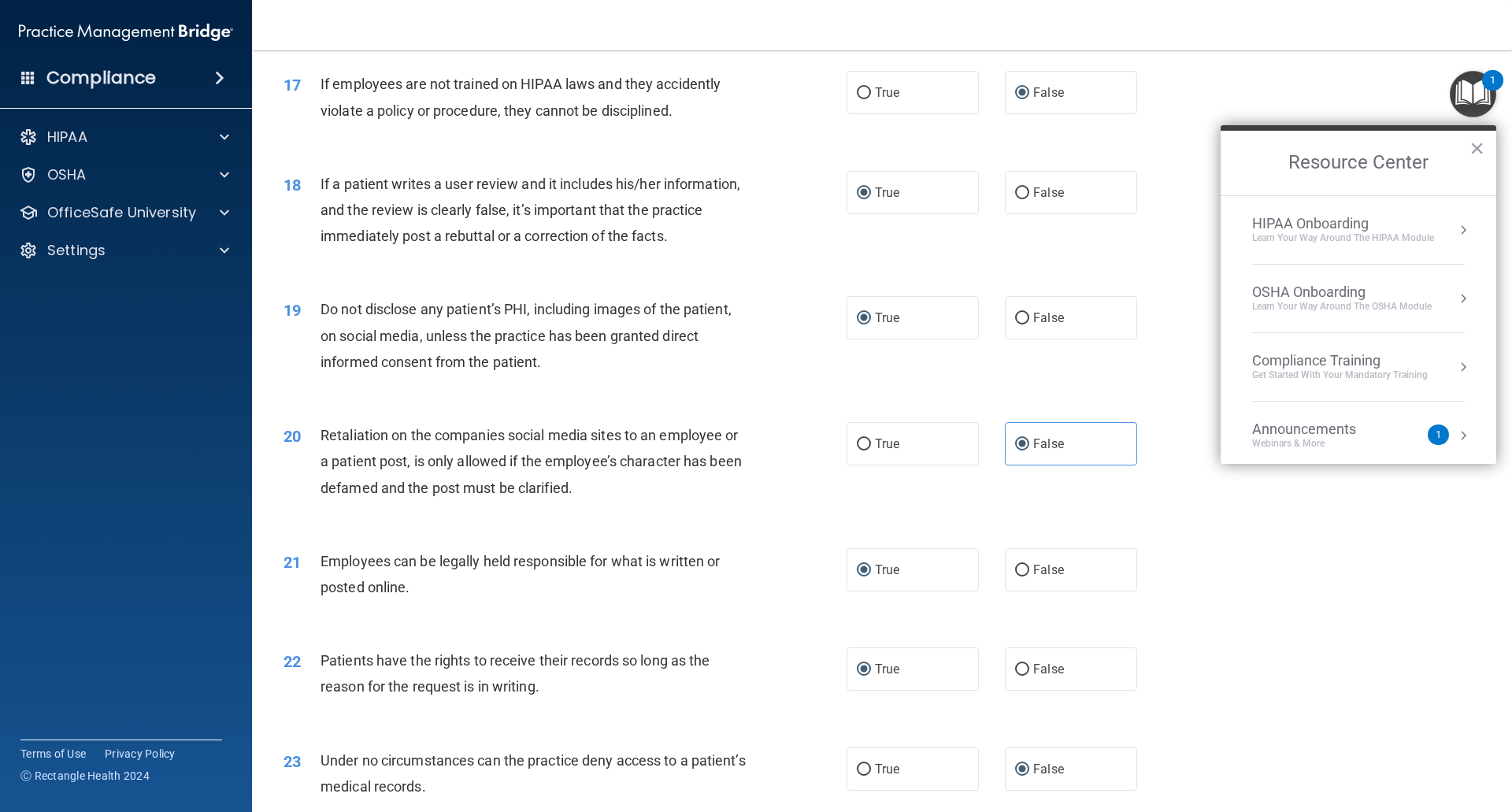
click at [1380, 102] on div "17 If employees are not trained on HIPAA laws and they accidently violate a pol…" at bounding box center [881, 101] width 1221 height 100
click at [1483, 146] on button "×" at bounding box center [1477, 148] width 15 height 26
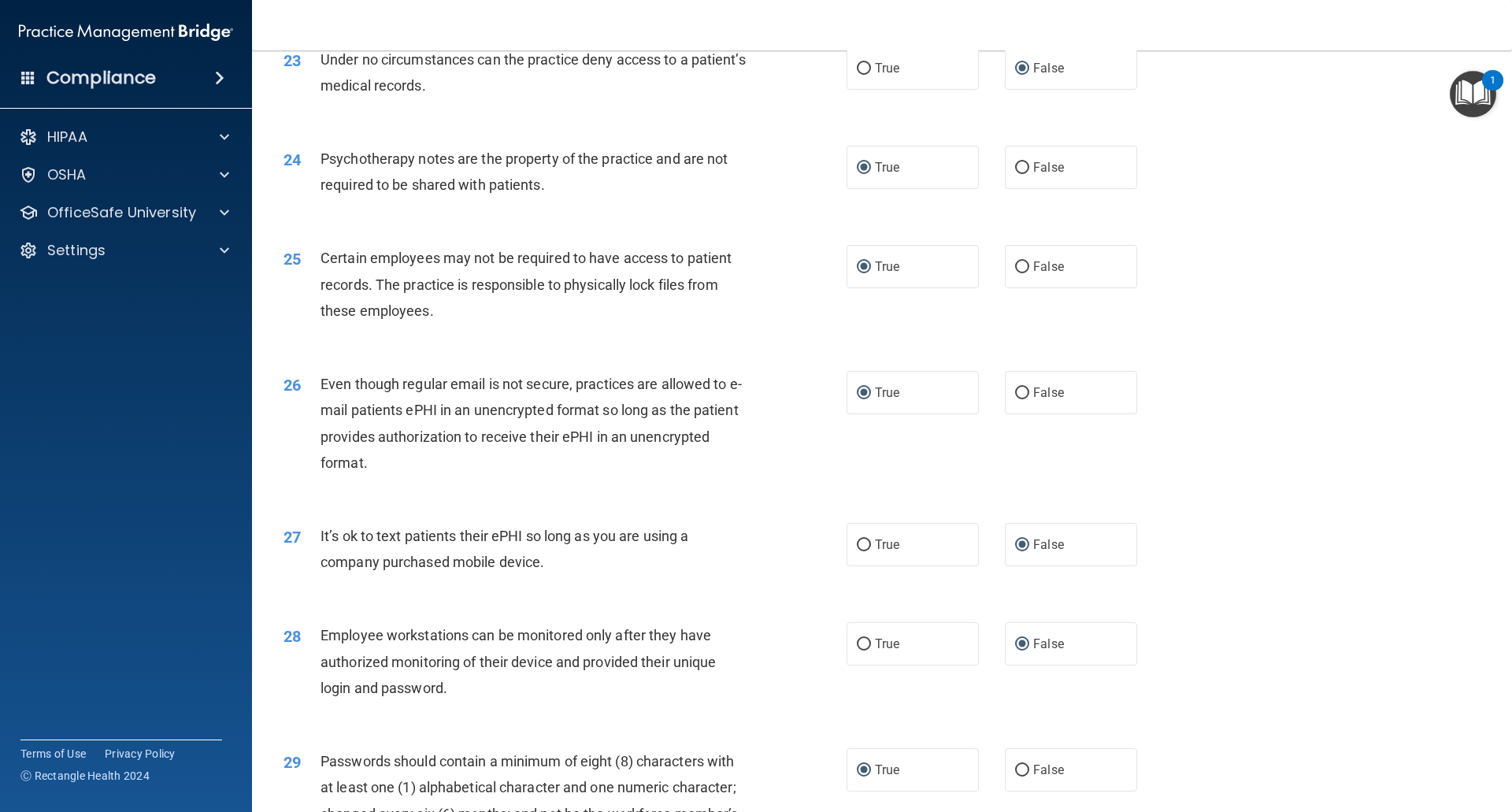
scroll to position [3142, 0]
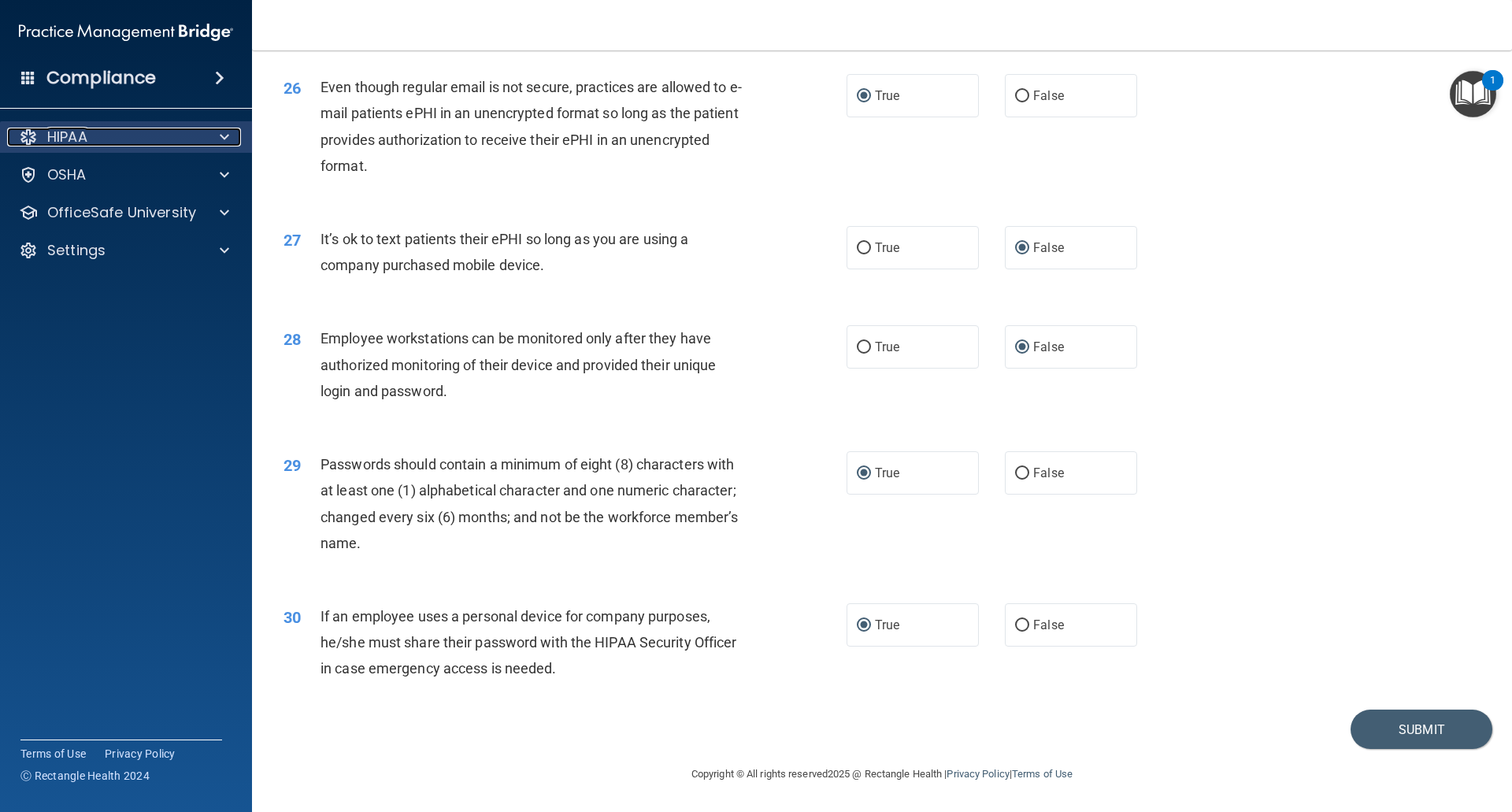
click at [100, 132] on div "HIPAA" at bounding box center [104, 138] width 195 height 19
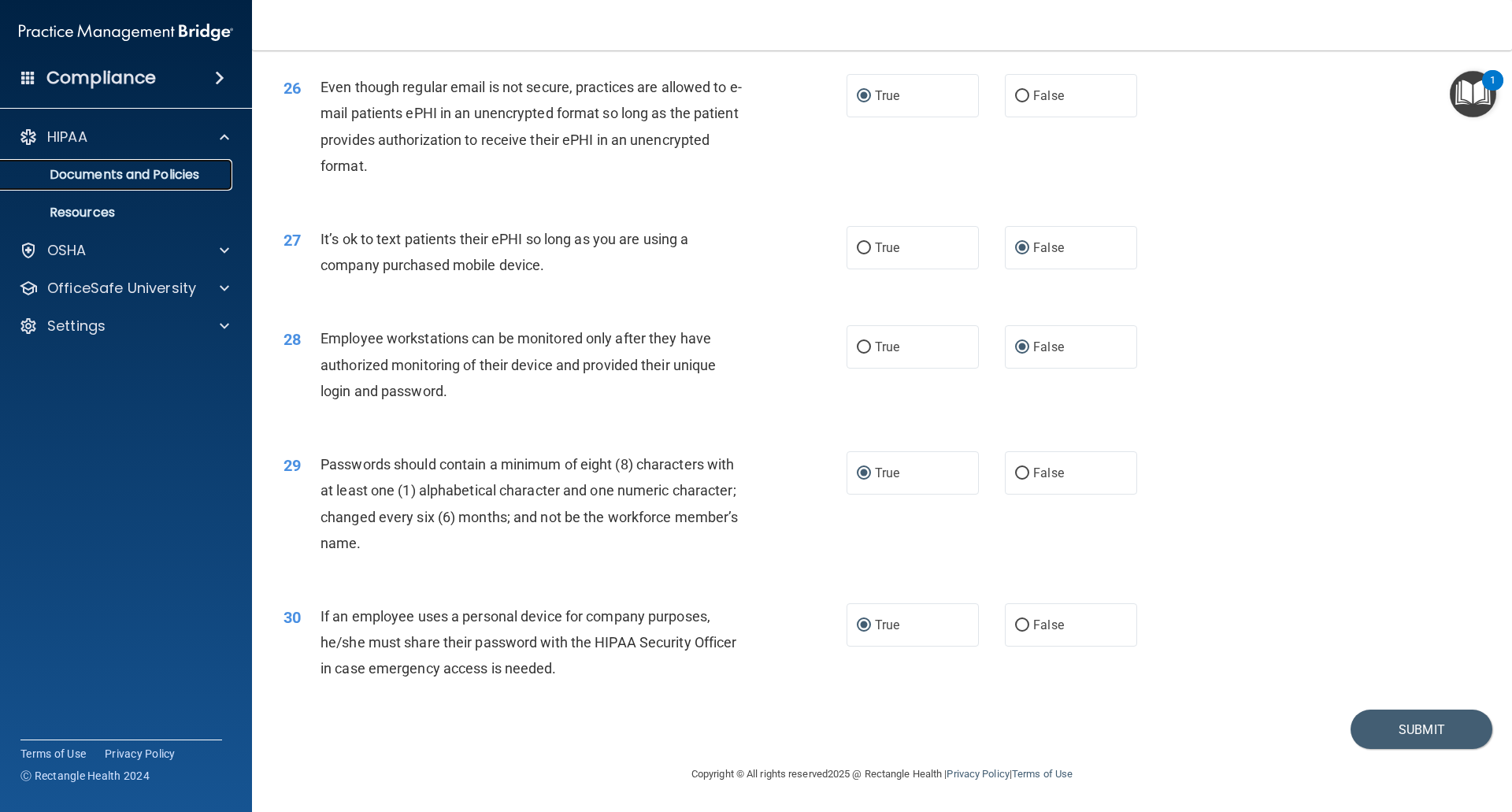
click at [109, 174] on p "Documents and Policies" at bounding box center [118, 175] width 215 height 16
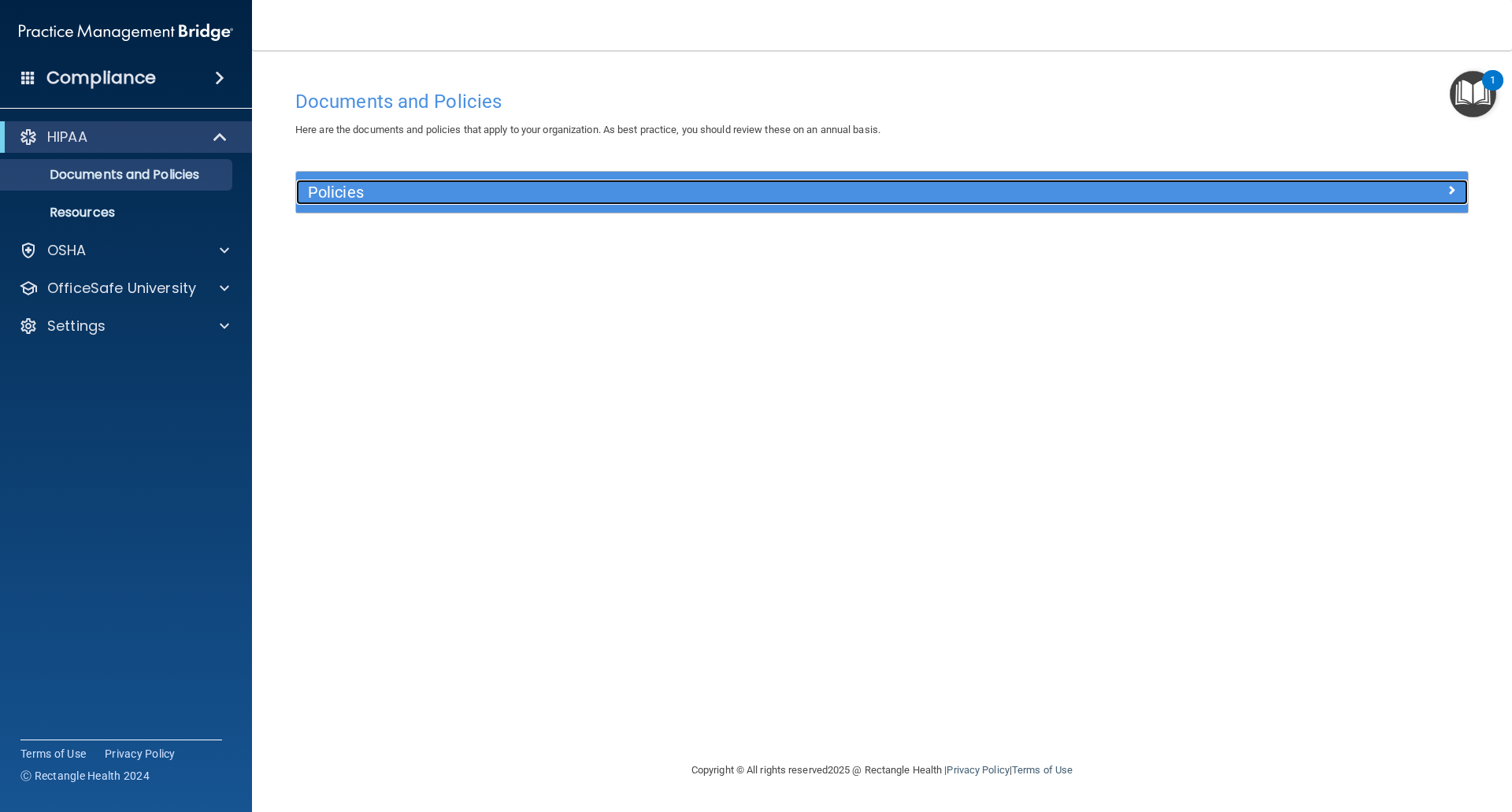
click at [1453, 189] on span at bounding box center [1451, 190] width 9 height 19
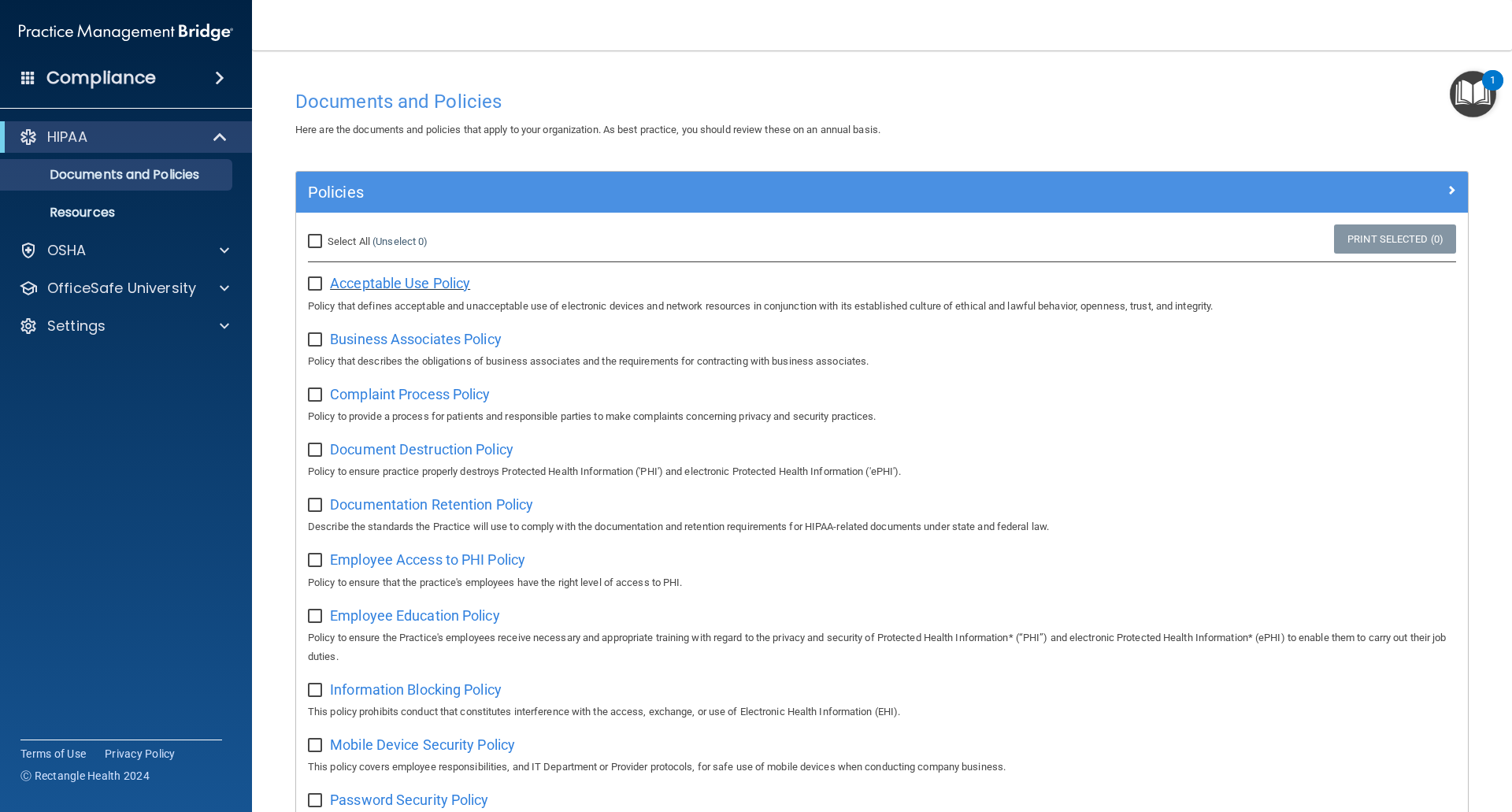
click at [342, 281] on span "Acceptable Use Policy" at bounding box center [400, 283] width 140 height 16
click at [318, 280] on input "checkbox" at bounding box center [317, 284] width 18 height 12
checkbox input "true"
click at [438, 396] on span "Complaint Process Policy" at bounding box center [410, 394] width 160 height 16
click at [318, 394] on input "checkbox" at bounding box center [317, 395] width 18 height 12
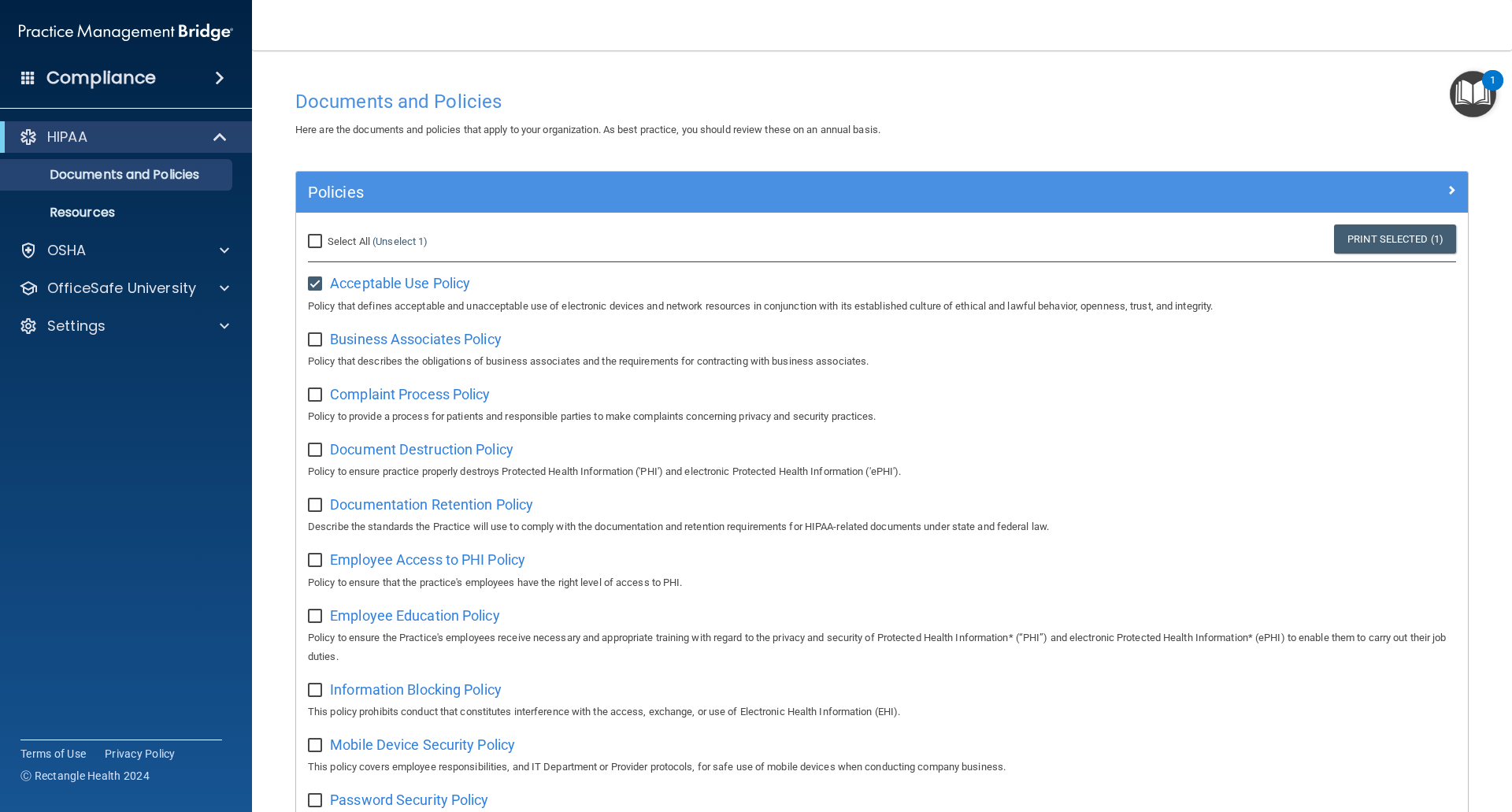
checkbox input "true"
click at [467, 451] on span "Document Destruction Policy" at bounding box center [421, 449] width 183 height 16
click at [496, 452] on span "Document Destruction Policy" at bounding box center [421, 449] width 183 height 16
click at [317, 454] on input "checkbox" at bounding box center [317, 450] width 18 height 12
checkbox input "true"
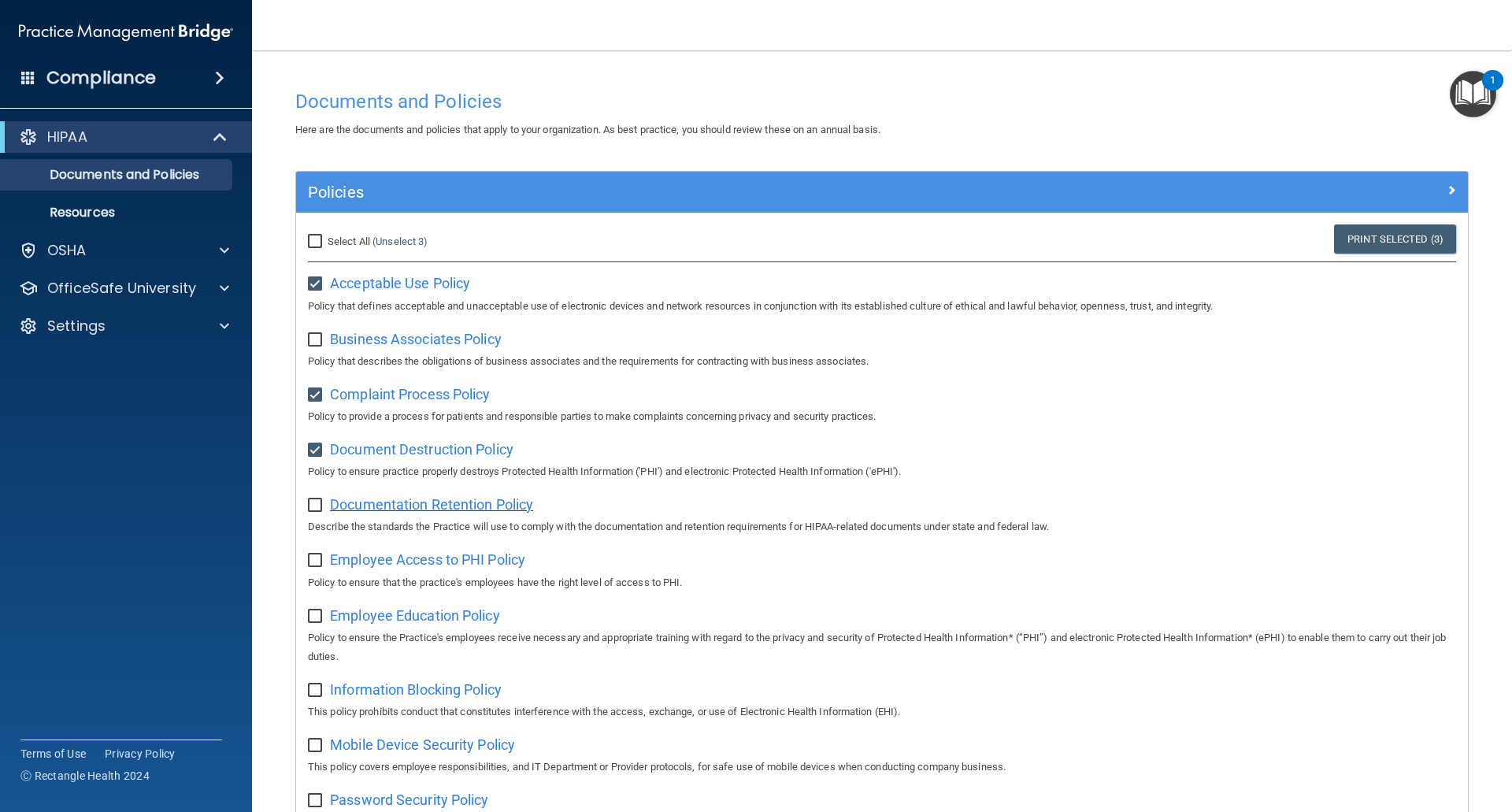
click at [411, 510] on span "Documentation Retention Policy" at bounding box center [432, 504] width 203 height 16
click at [313, 508] on input "checkbox" at bounding box center [317, 505] width 18 height 12
checkbox input "true"
click at [450, 568] on span "Employee Access to PHI Policy" at bounding box center [428, 559] width 195 height 16
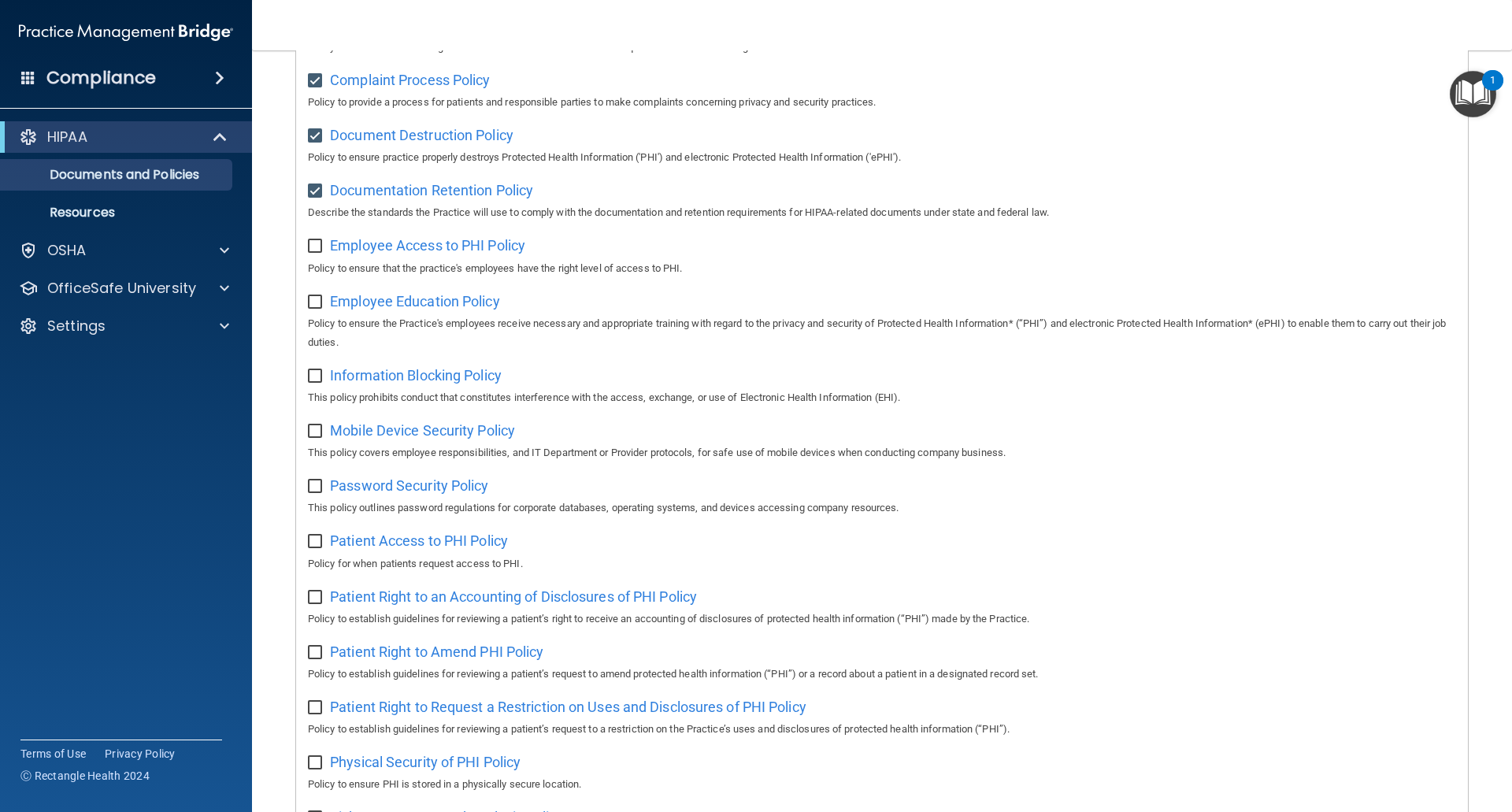
scroll to position [315, 0]
click at [313, 251] on input "checkbox" at bounding box center [317, 245] width 18 height 12
checkbox input "true"
click at [415, 307] on span "Employee Education Policy" at bounding box center [415, 300] width 170 height 16
click at [314, 304] on input "checkbox" at bounding box center [317, 301] width 18 height 12
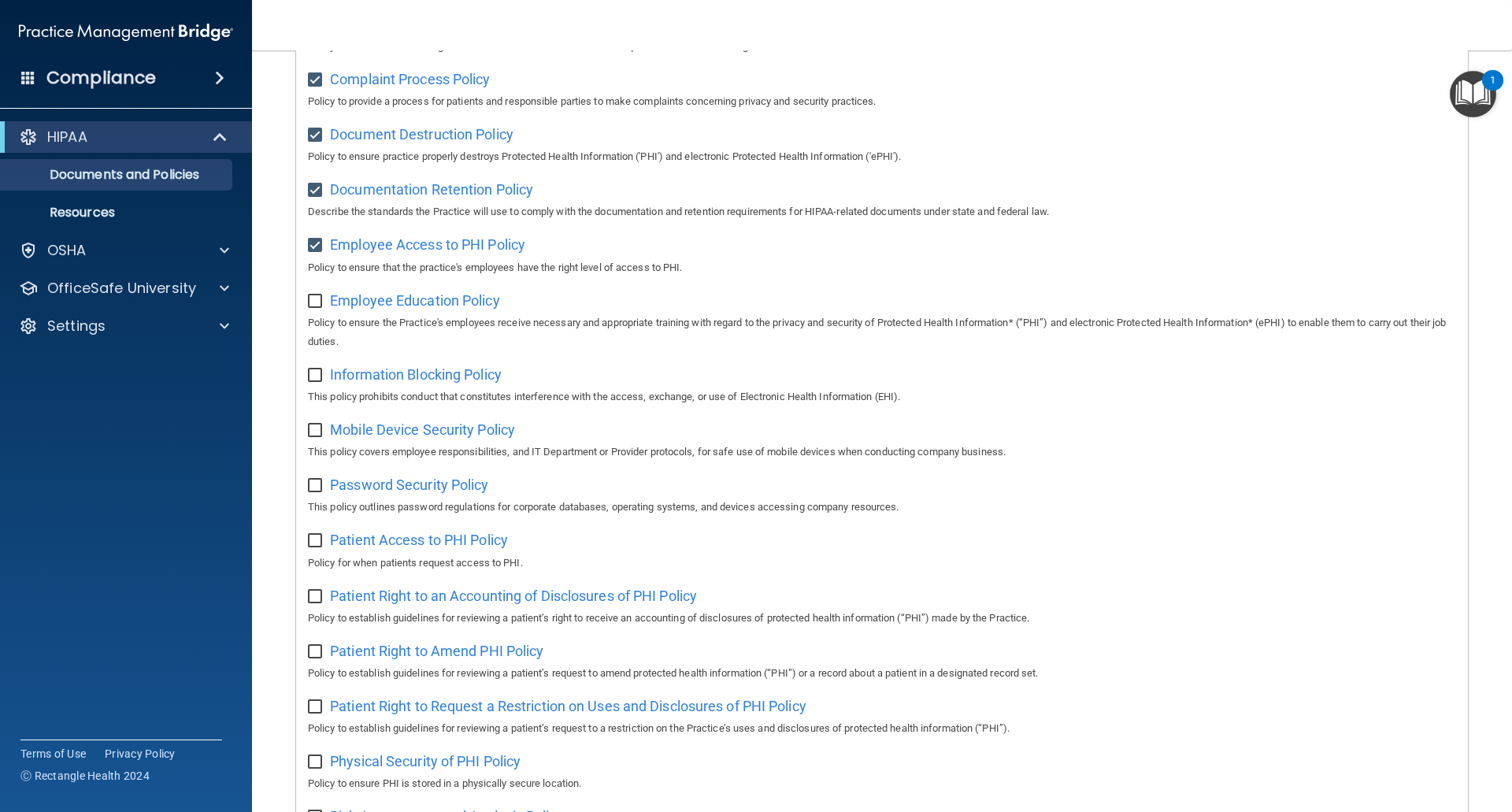
checkbox input "true"
click at [366, 381] on span "Information Blocking Policy" at bounding box center [415, 374] width 172 height 16
click at [316, 378] on input "checkbox" at bounding box center [317, 375] width 18 height 12
checkbox input "true"
click at [351, 434] on span "Mobile Device Security Policy" at bounding box center [422, 429] width 185 height 16
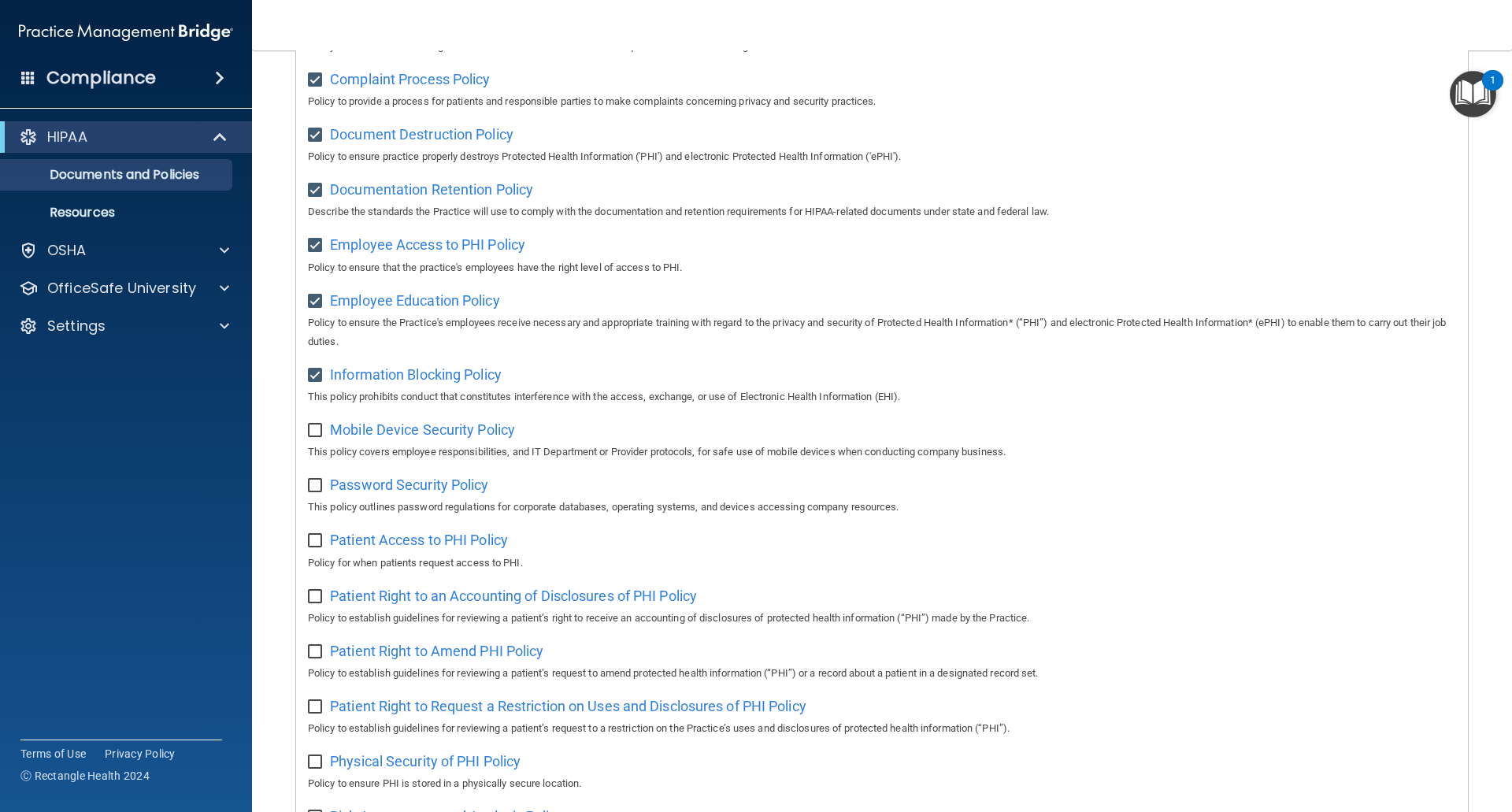
click at [319, 435] on input "checkbox" at bounding box center [317, 431] width 18 height 12
checkbox input "true"
click at [388, 493] on span "Password Security Policy" at bounding box center [409, 484] width 158 height 16
click at [315, 492] on input "checkbox" at bounding box center [317, 486] width 18 height 12
checkbox input "true"
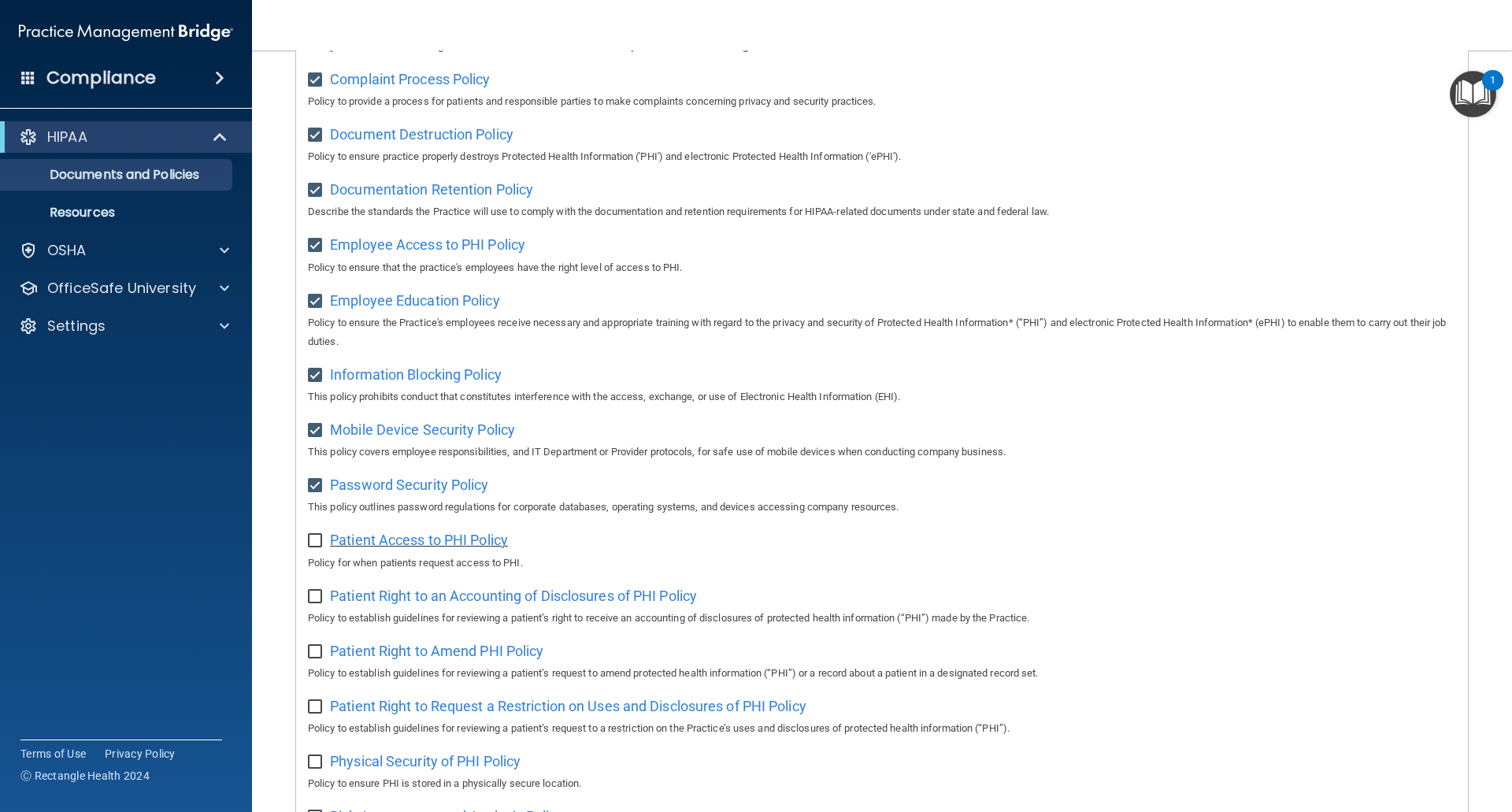
click at [400, 548] on span "Patient Access to PHI Policy" at bounding box center [419, 539] width 178 height 16
click at [317, 547] on input "checkbox" at bounding box center [317, 541] width 18 height 12
checkbox input "true"
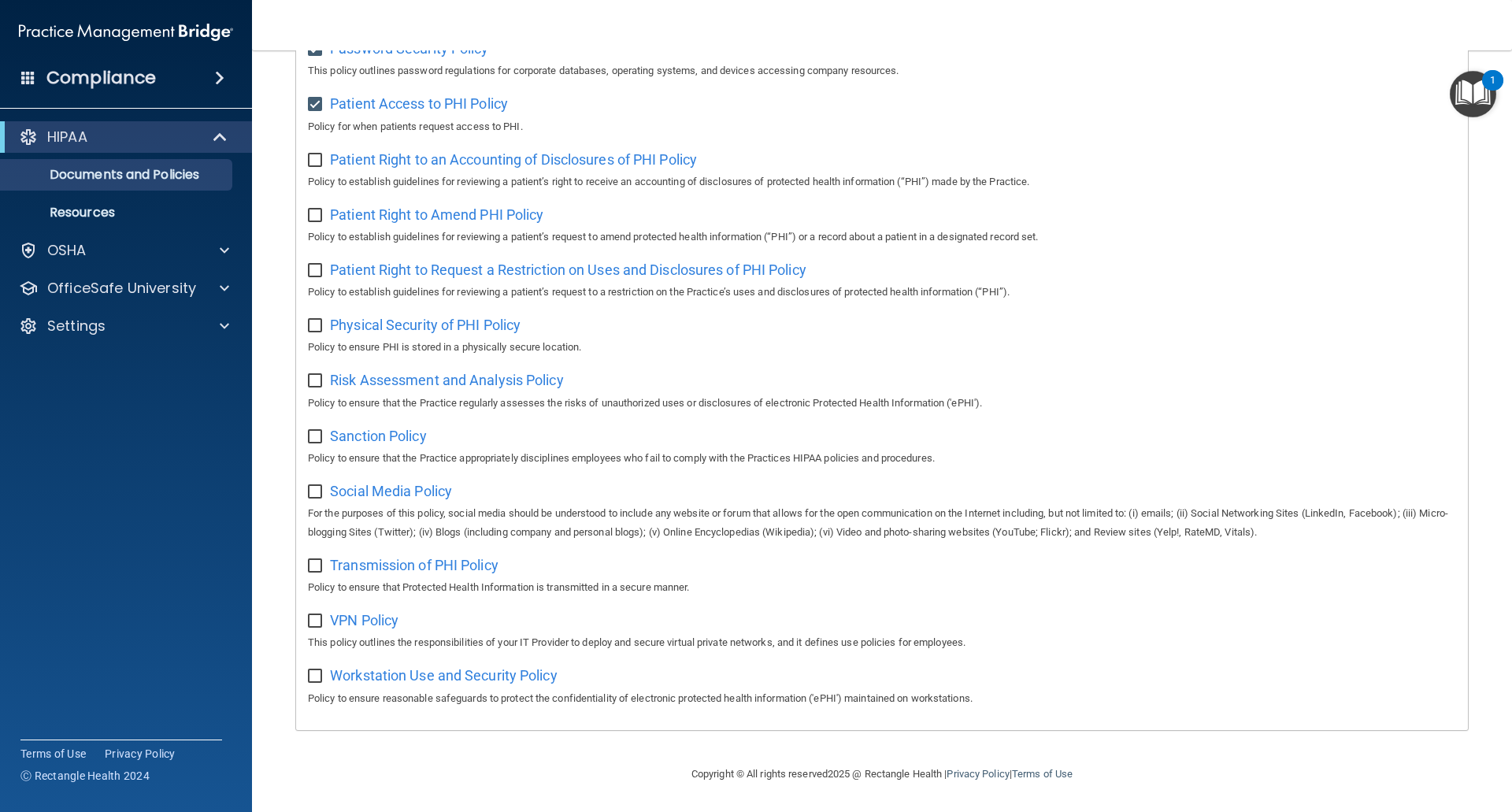
scroll to position [768, 0]
click at [396, 675] on span "Workstation Use and Security Policy" at bounding box center [444, 674] width 228 height 16
click at [367, 158] on span "Patient Right to an Accounting of Disclosures of PHI Policy" at bounding box center [513, 158] width 367 height 16
click at [316, 155] on input "checkbox" at bounding box center [317, 160] width 18 height 12
checkbox input "true"
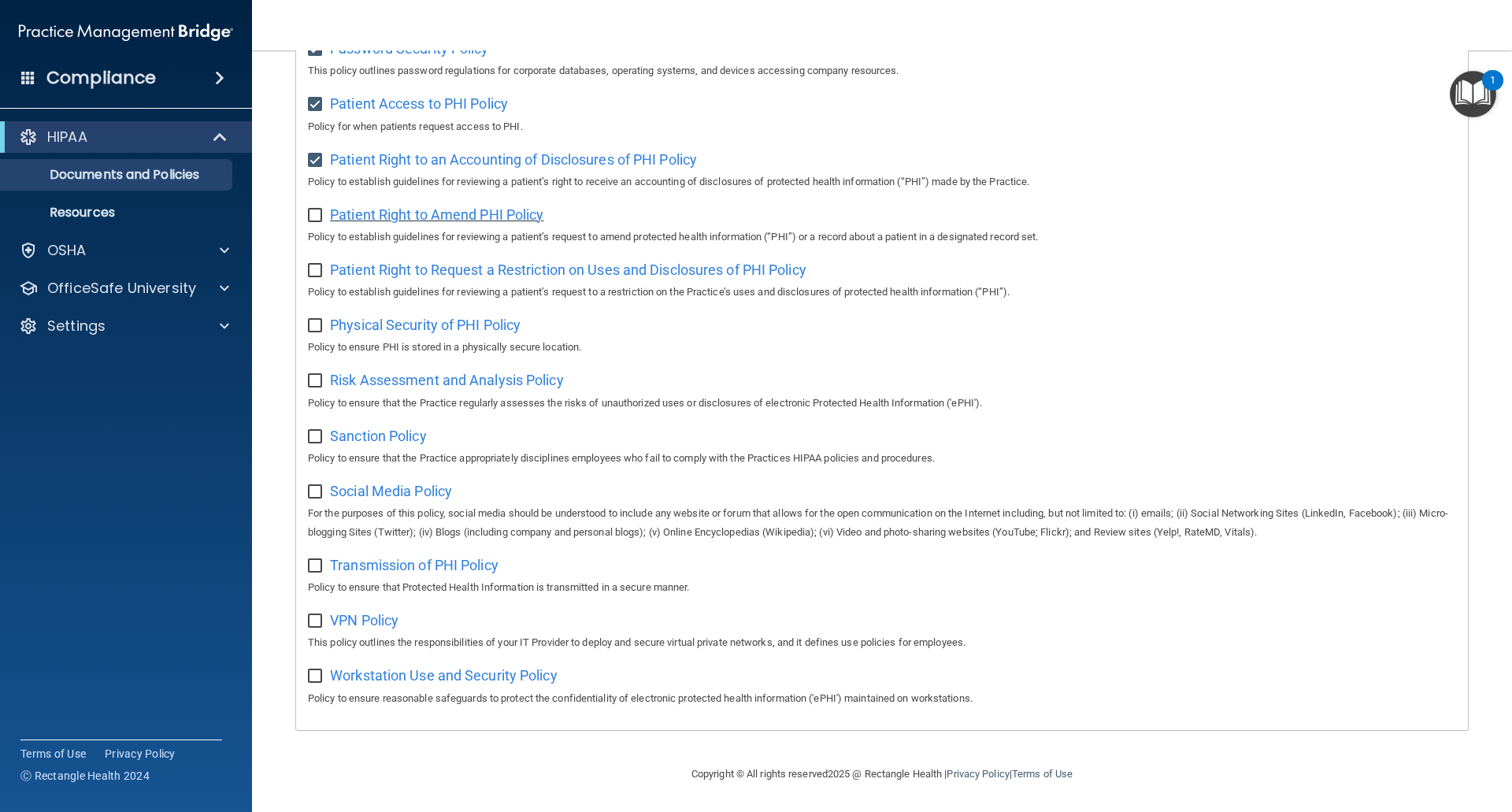
click at [411, 208] on span "Patient Right to Amend PHI Policy" at bounding box center [436, 214] width 213 height 16
click at [317, 212] on input "checkbox" at bounding box center [317, 215] width 18 height 12
checkbox input "true"
click at [405, 265] on span "Patient Right to Request a Restriction on Uses and Disclosures of PHI Policy" at bounding box center [568, 269] width 476 height 16
click at [315, 266] on input "checkbox" at bounding box center [317, 270] width 18 height 12
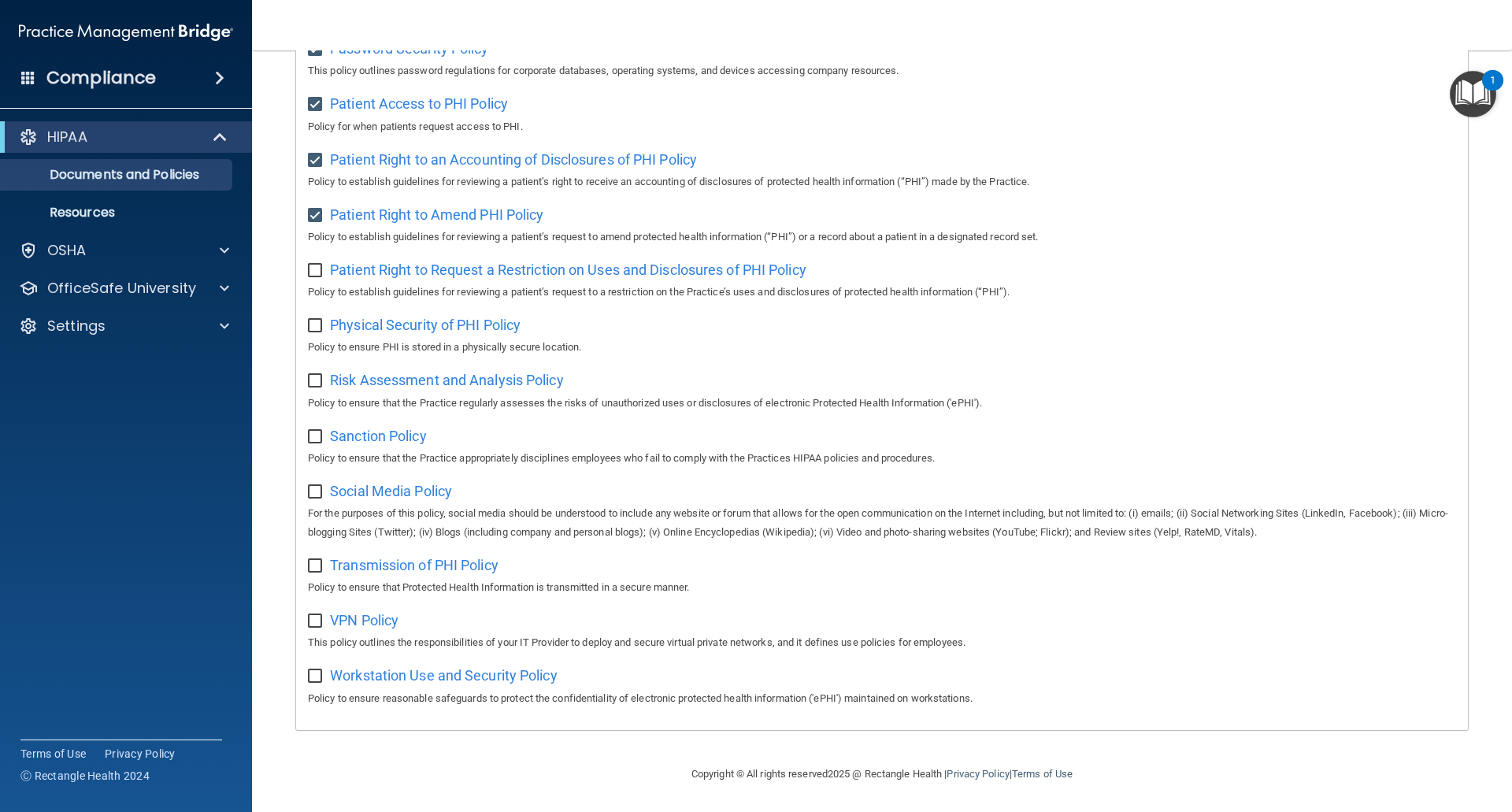
checkbox input "true"
click at [406, 317] on span "Physical Security of PHI Policy" at bounding box center [425, 324] width 191 height 16
click at [405, 327] on span "Physical Security of PHI Policy" at bounding box center [425, 324] width 191 height 16
click at [311, 321] on input "checkbox" at bounding box center [317, 325] width 18 height 12
checkbox input "true"
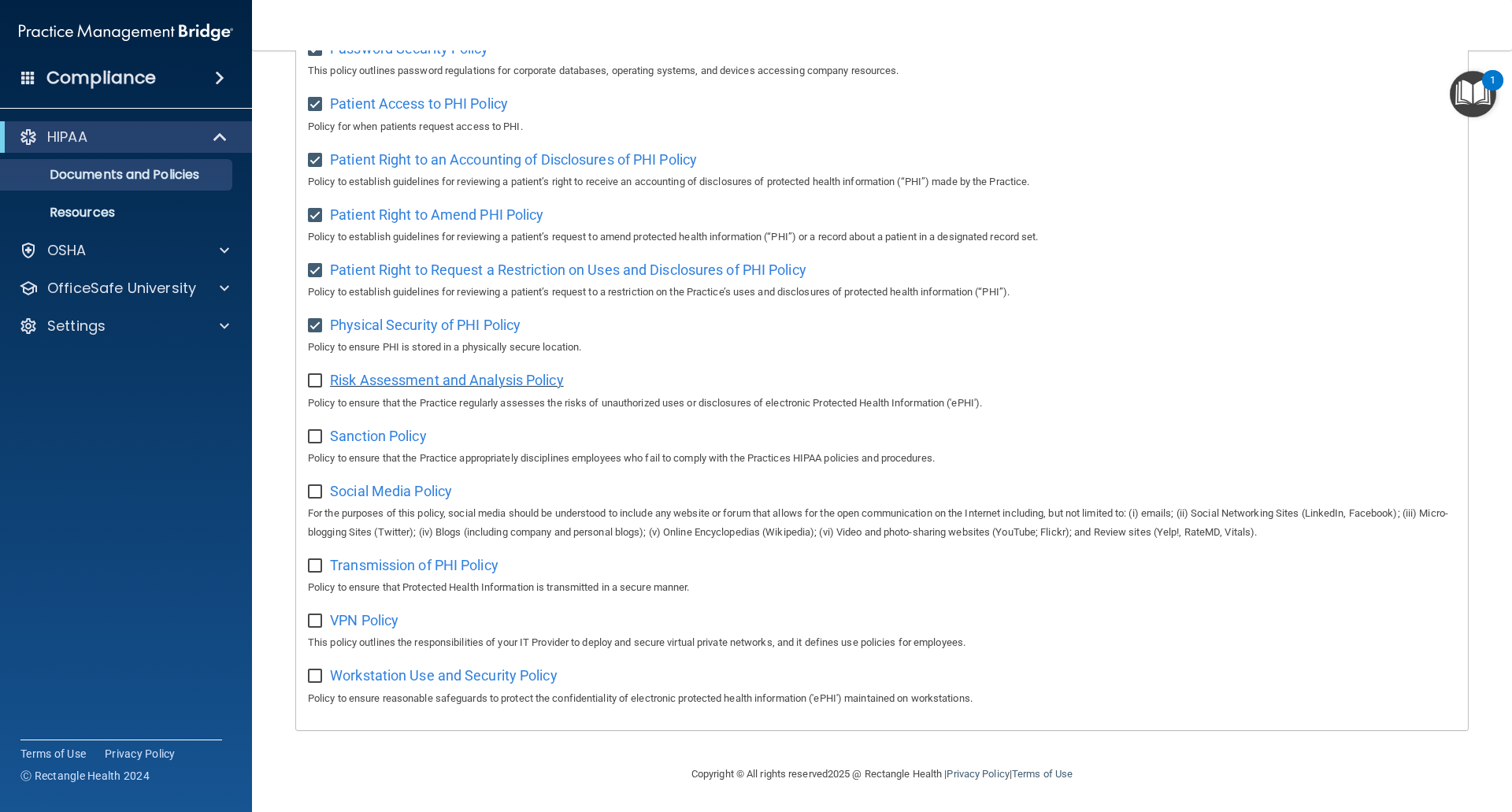
click at [452, 374] on span "Risk Assessment and Analysis Policy" at bounding box center [447, 379] width 234 height 16
click at [318, 375] on input "checkbox" at bounding box center [317, 380] width 18 height 12
checkbox input "true"
click at [372, 431] on span "Sanction Policy" at bounding box center [378, 435] width 97 height 16
click at [321, 433] on input "checkbox" at bounding box center [317, 436] width 18 height 12
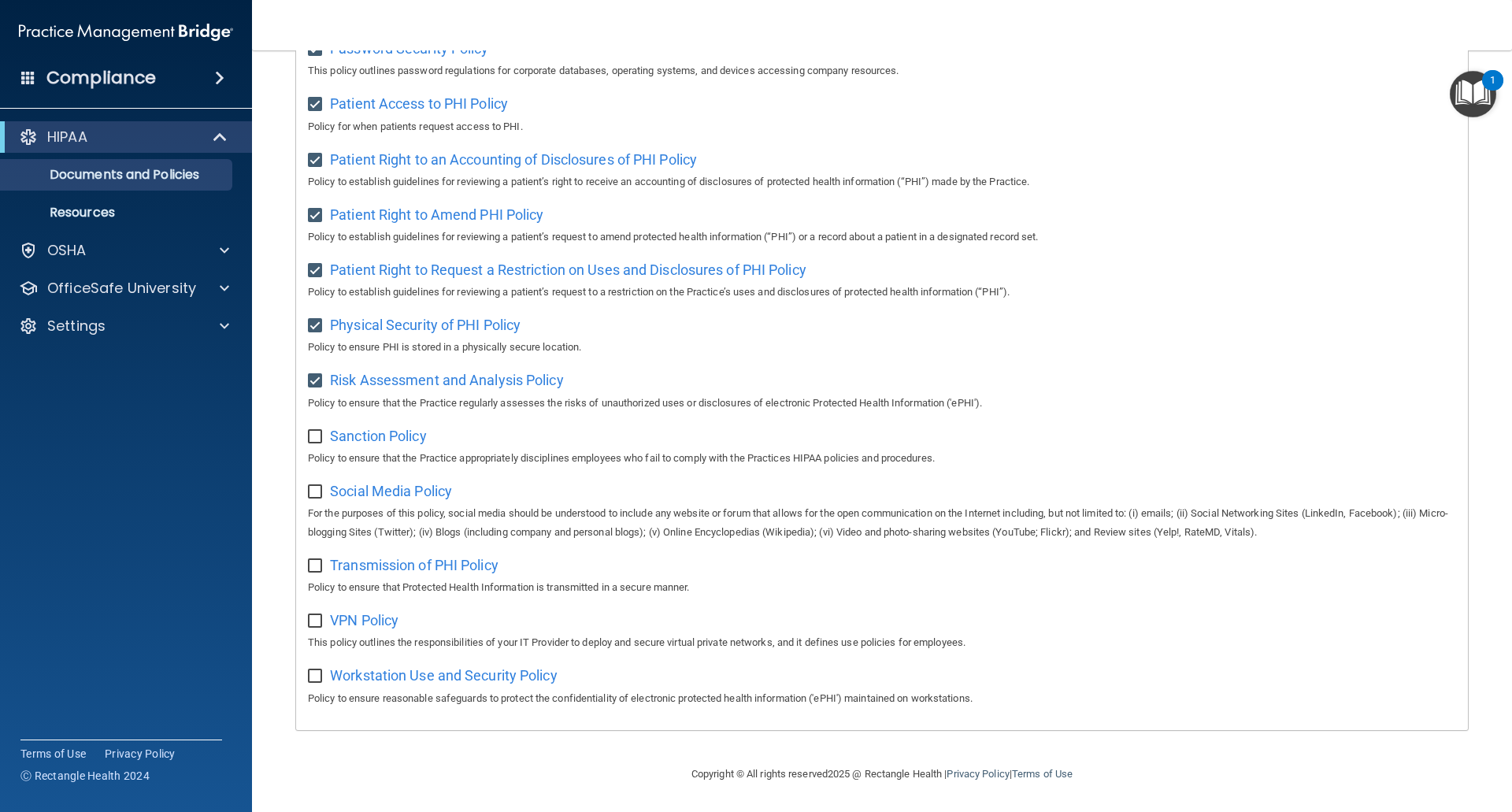
checkbox input "true"
click at [380, 493] on span "Social Media Policy" at bounding box center [391, 490] width 122 height 16
click at [313, 489] on input "checkbox" at bounding box center [317, 491] width 18 height 12
checkbox input "true"
click at [382, 572] on div "Transmission of PHI Policy Policy to ensure that Protected Health Information i…" at bounding box center [882, 574] width 1149 height 45
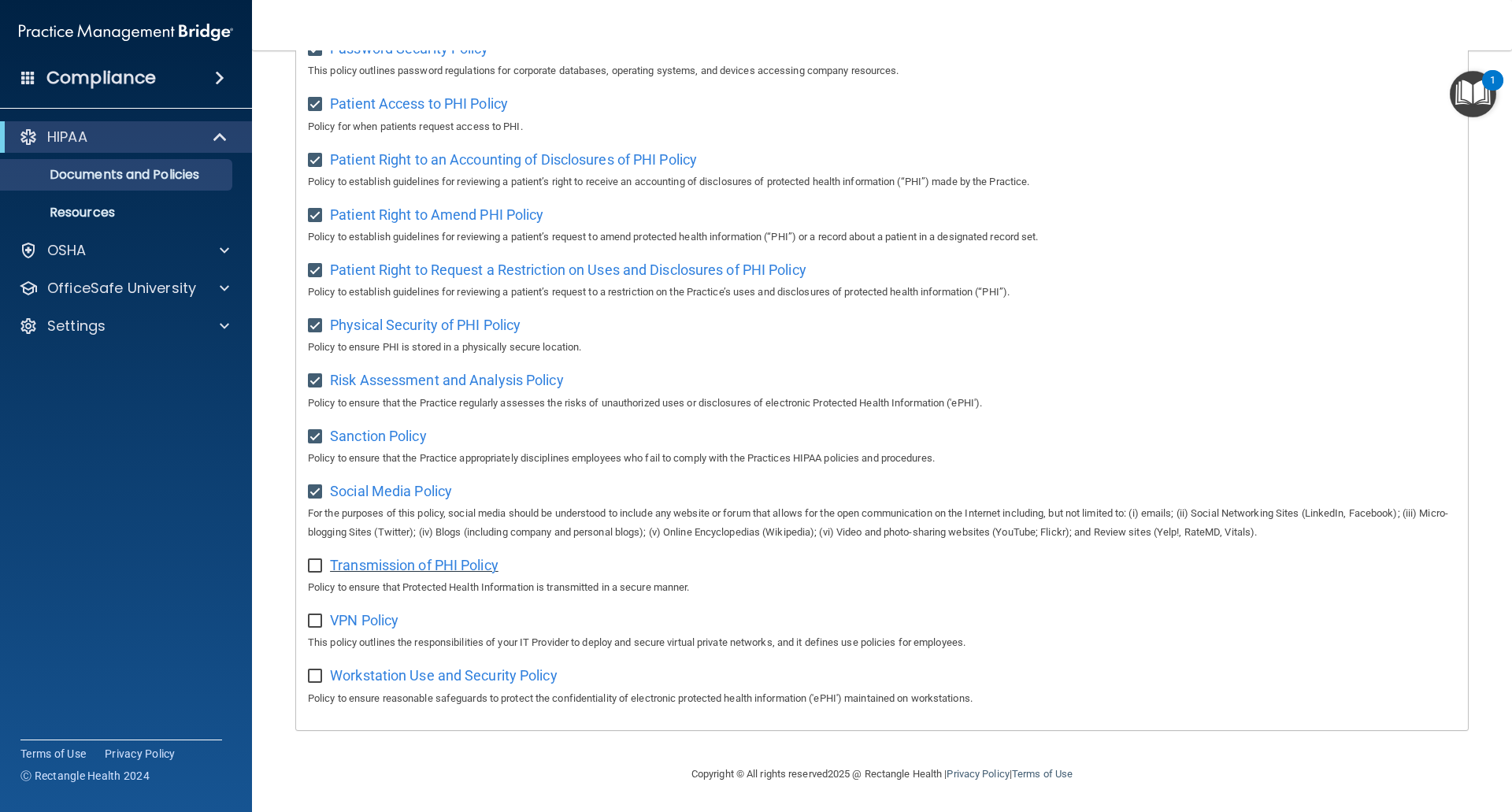
click at [383, 564] on span "Transmission of PHI Policy" at bounding box center [415, 564] width 169 height 16
drag, startPoint x: 319, startPoint y: 564, endPoint x: 326, endPoint y: 589, distance: 26.0
click at [319, 565] on input "checkbox" at bounding box center [317, 565] width 18 height 12
checkbox input "true"
click at [357, 618] on span "VPN Policy" at bounding box center [364, 619] width 68 height 16
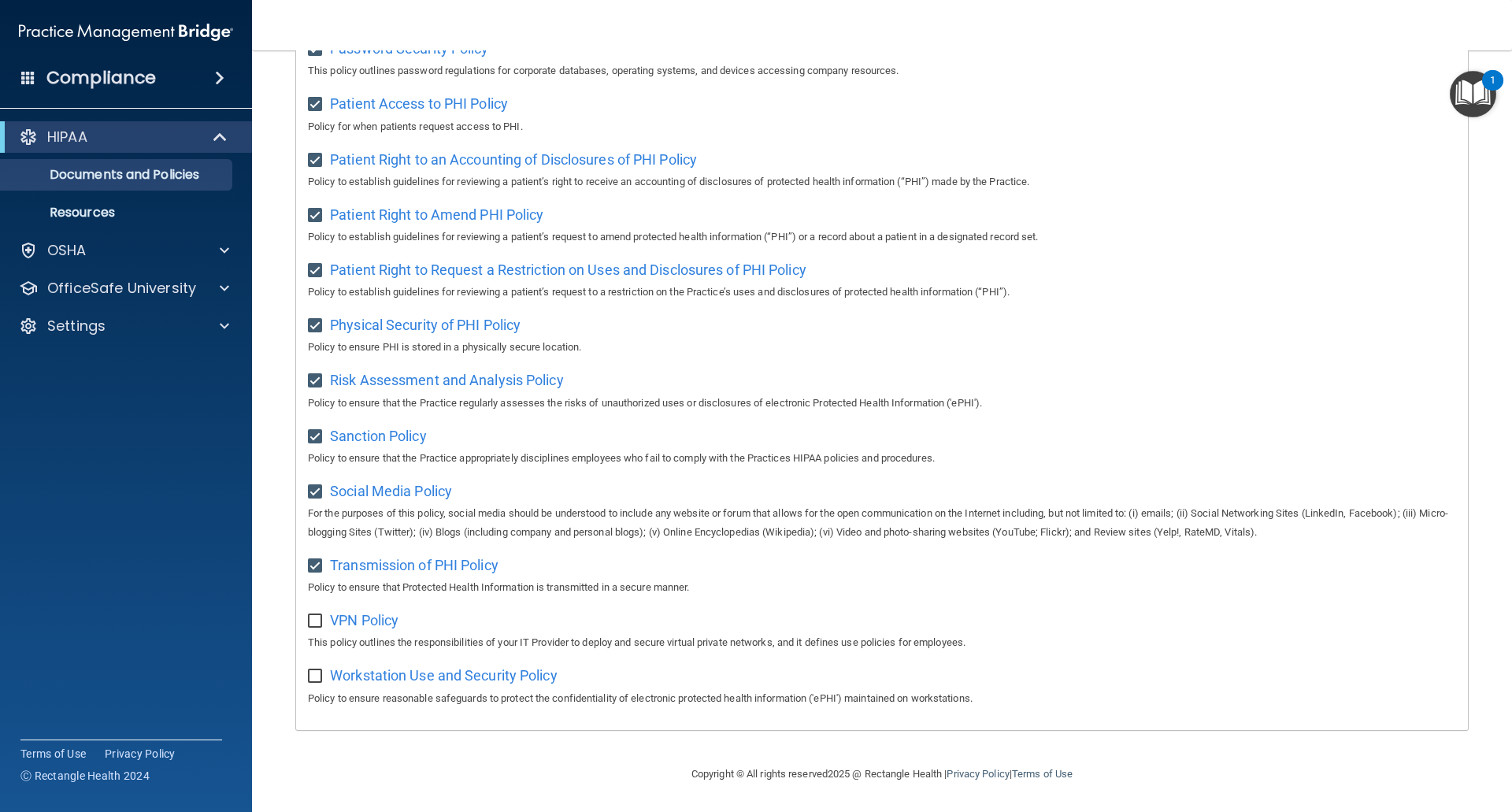
click at [310, 619] on input "checkbox" at bounding box center [317, 620] width 18 height 12
checkbox input "true"
click at [432, 675] on span "Workstation Use and Security Policy" at bounding box center [444, 674] width 228 height 16
click at [319, 674] on input "checkbox" at bounding box center [317, 676] width 18 height 12
checkbox input "true"
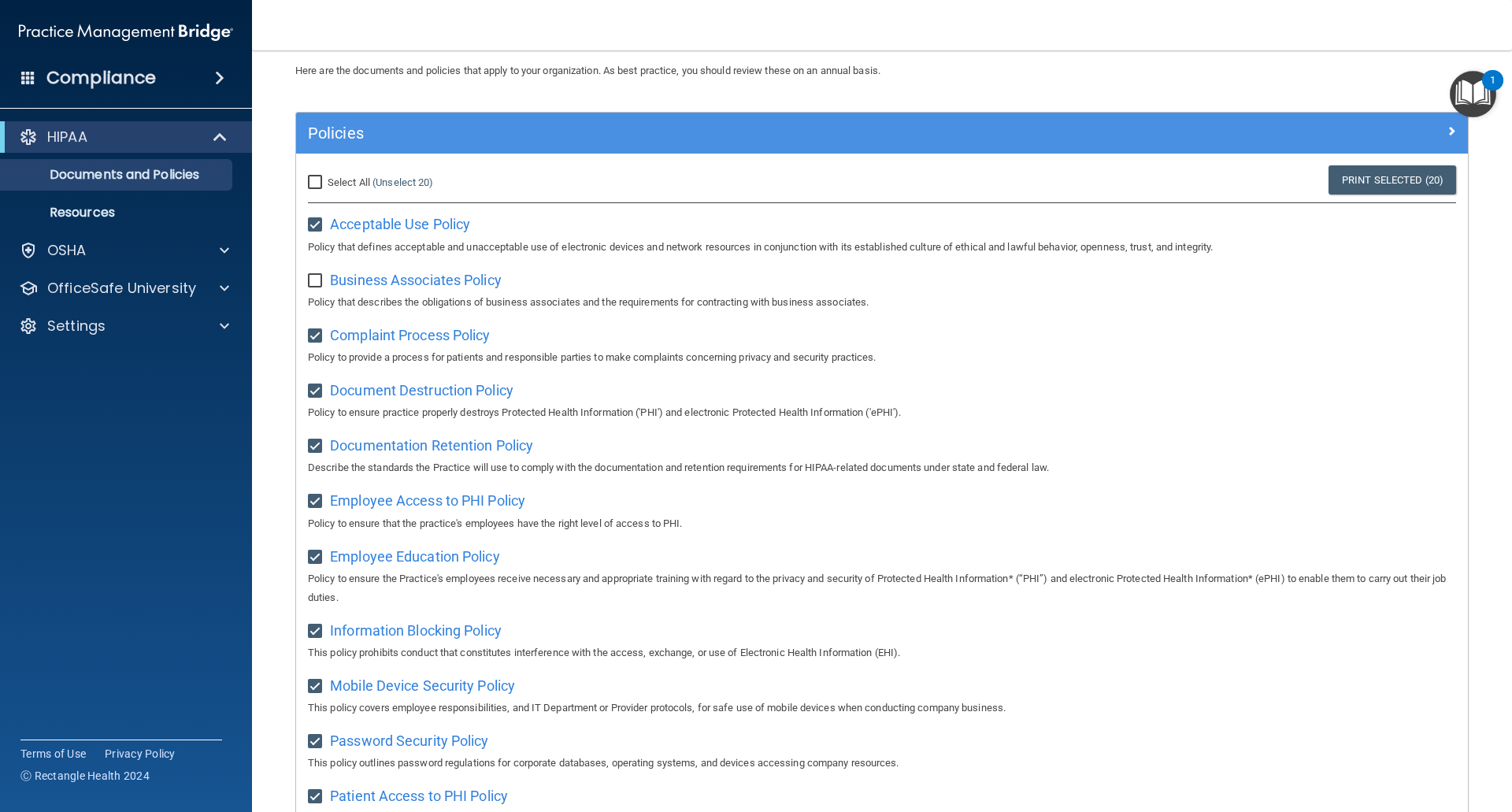
scroll to position [0, 0]
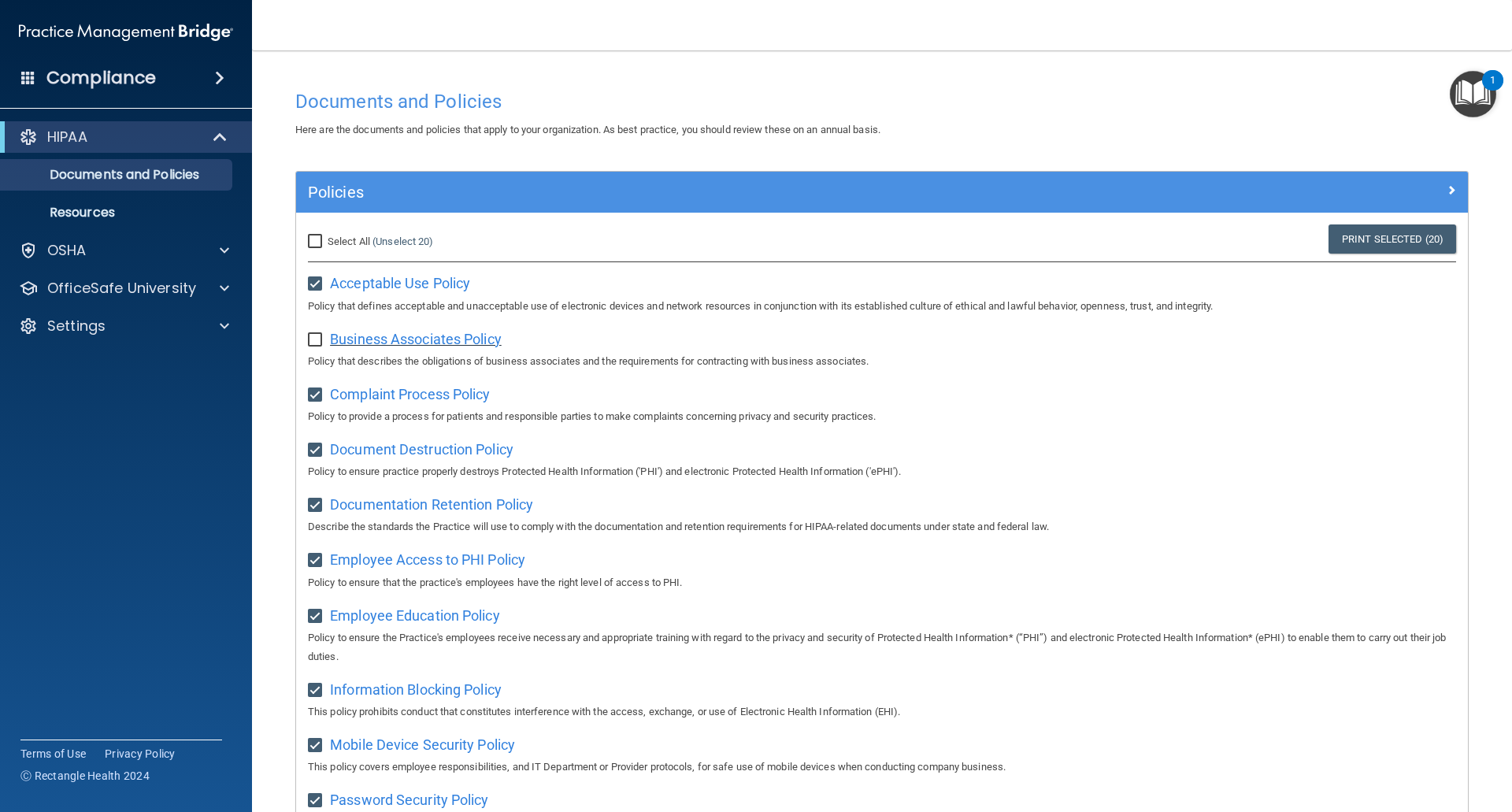
click at [378, 346] on span "Business Associates Policy" at bounding box center [415, 339] width 172 height 16
click at [320, 341] on input "checkbox" at bounding box center [317, 340] width 18 height 12
checkbox input "true"
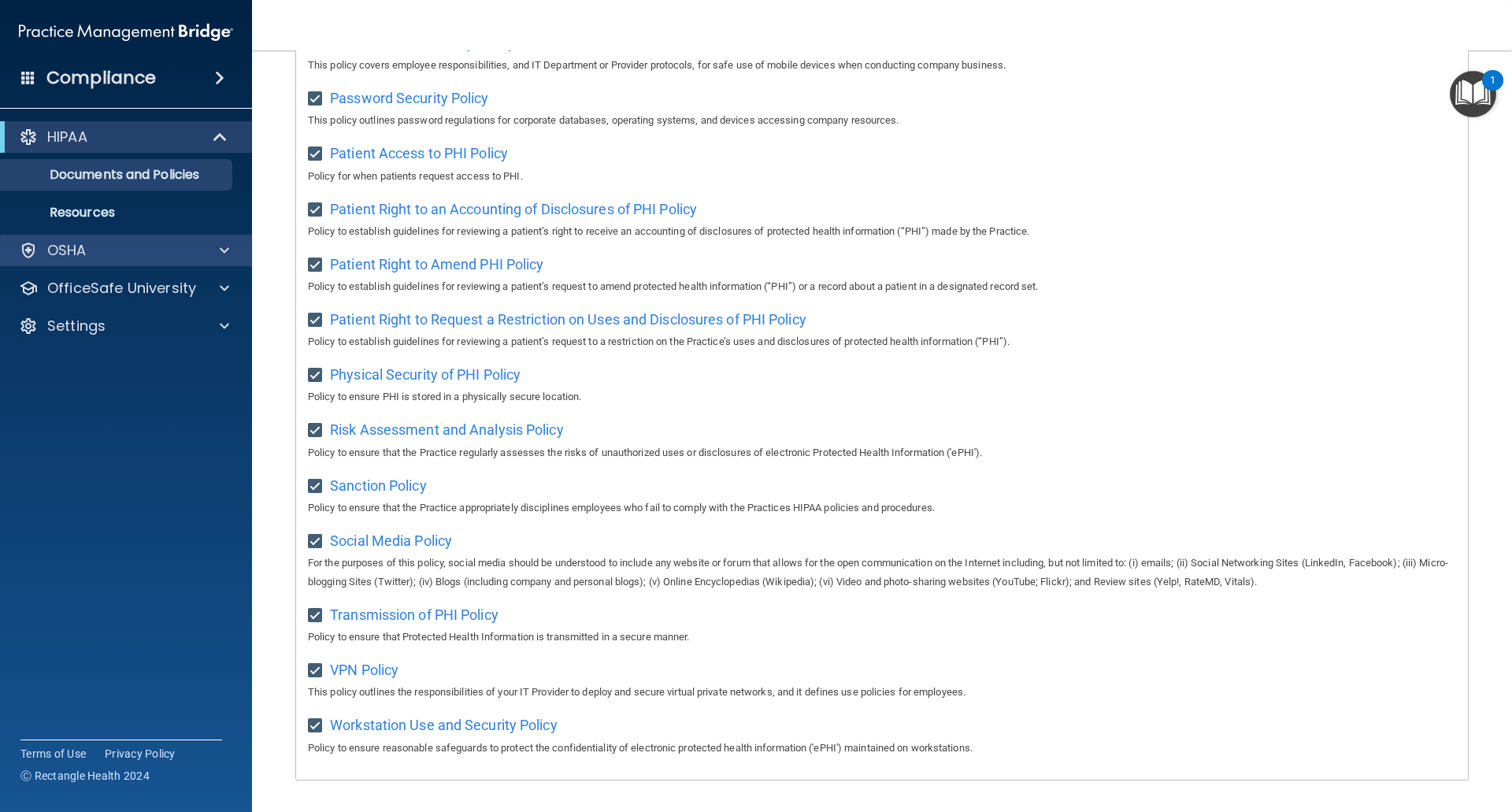
scroll to position [611, 0]
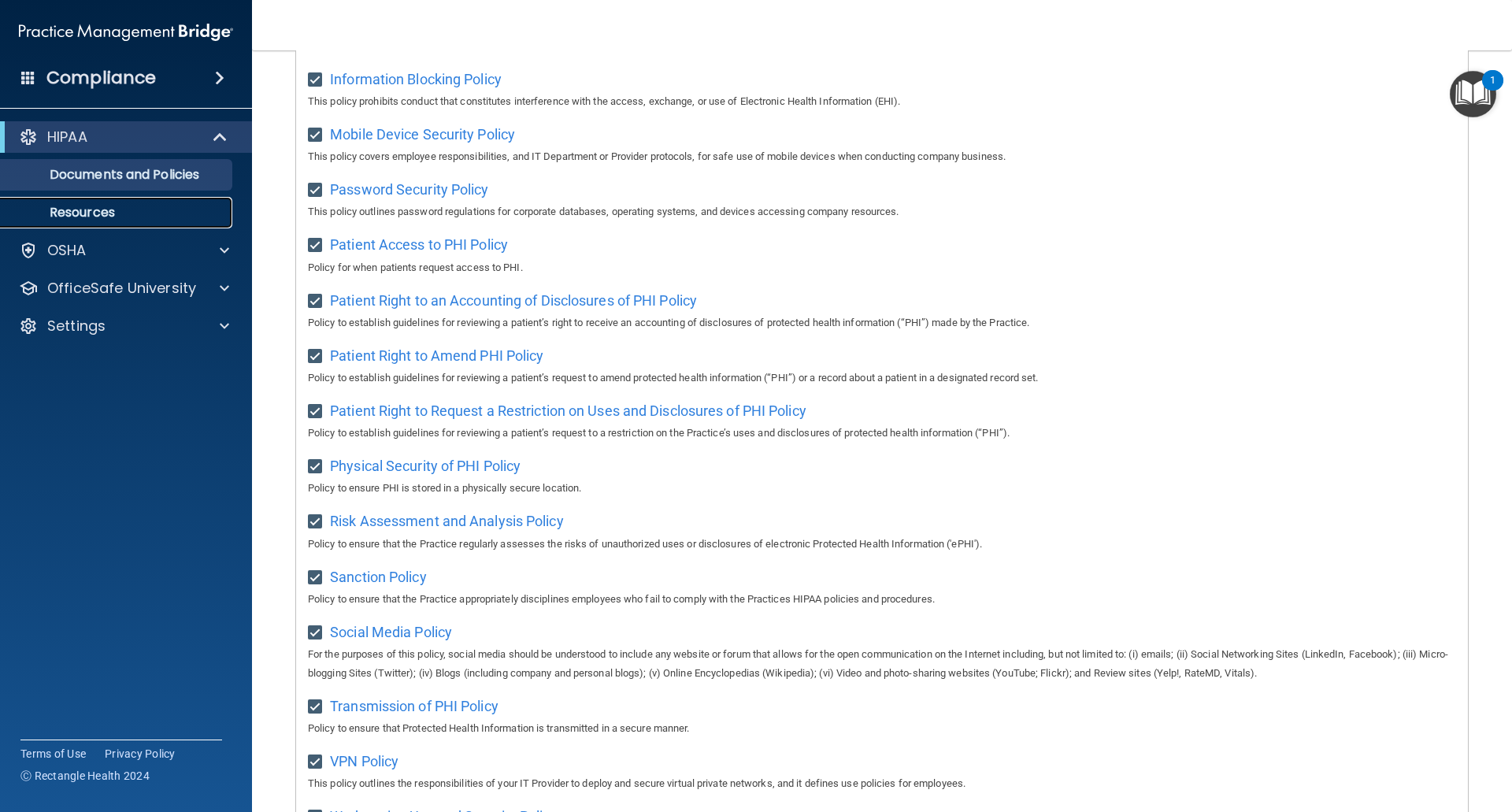
click at [61, 212] on p "Resources" at bounding box center [118, 212] width 215 height 16
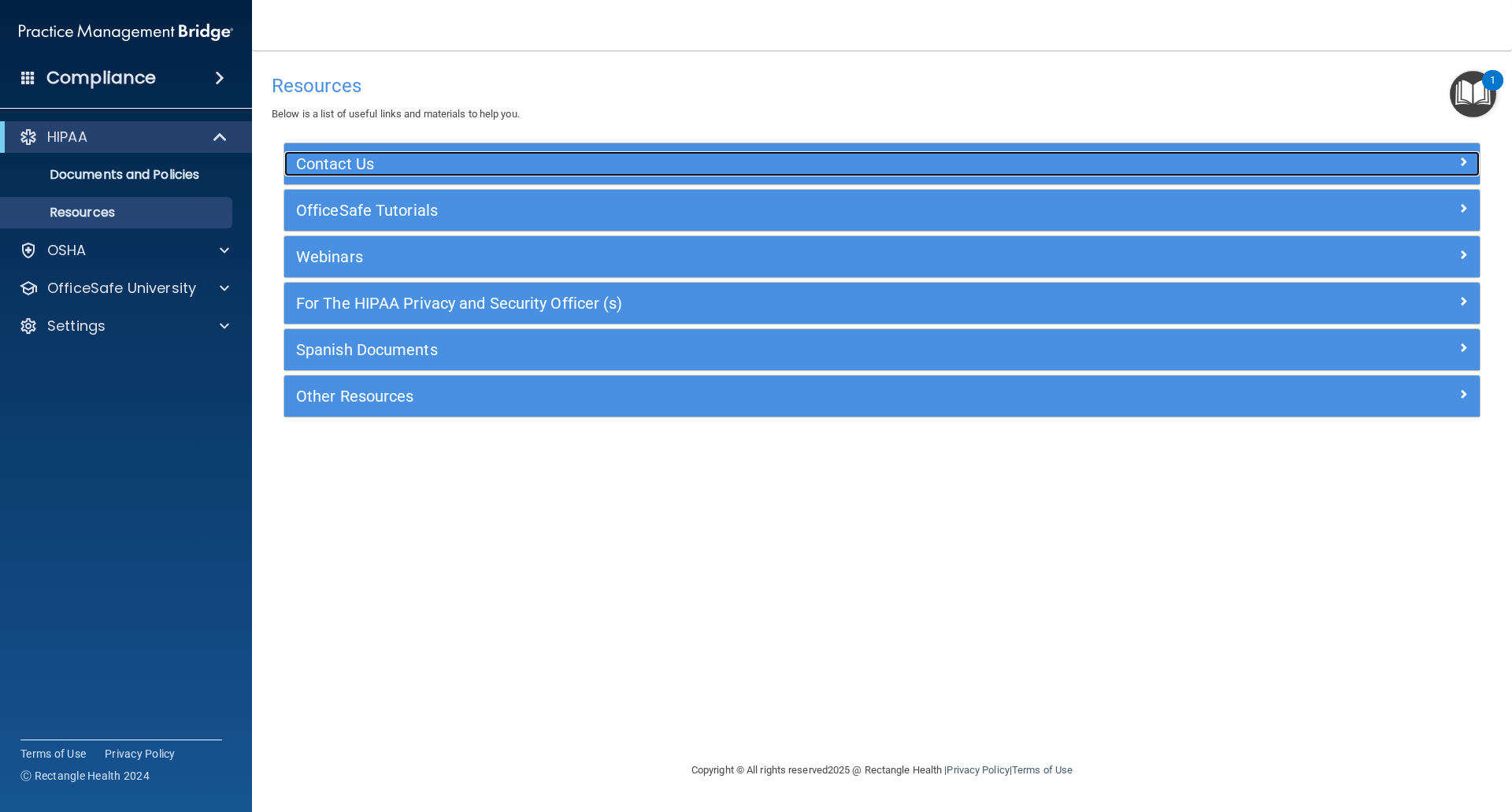
click at [968, 169] on h5 "Contact Us" at bounding box center [732, 164] width 874 height 17
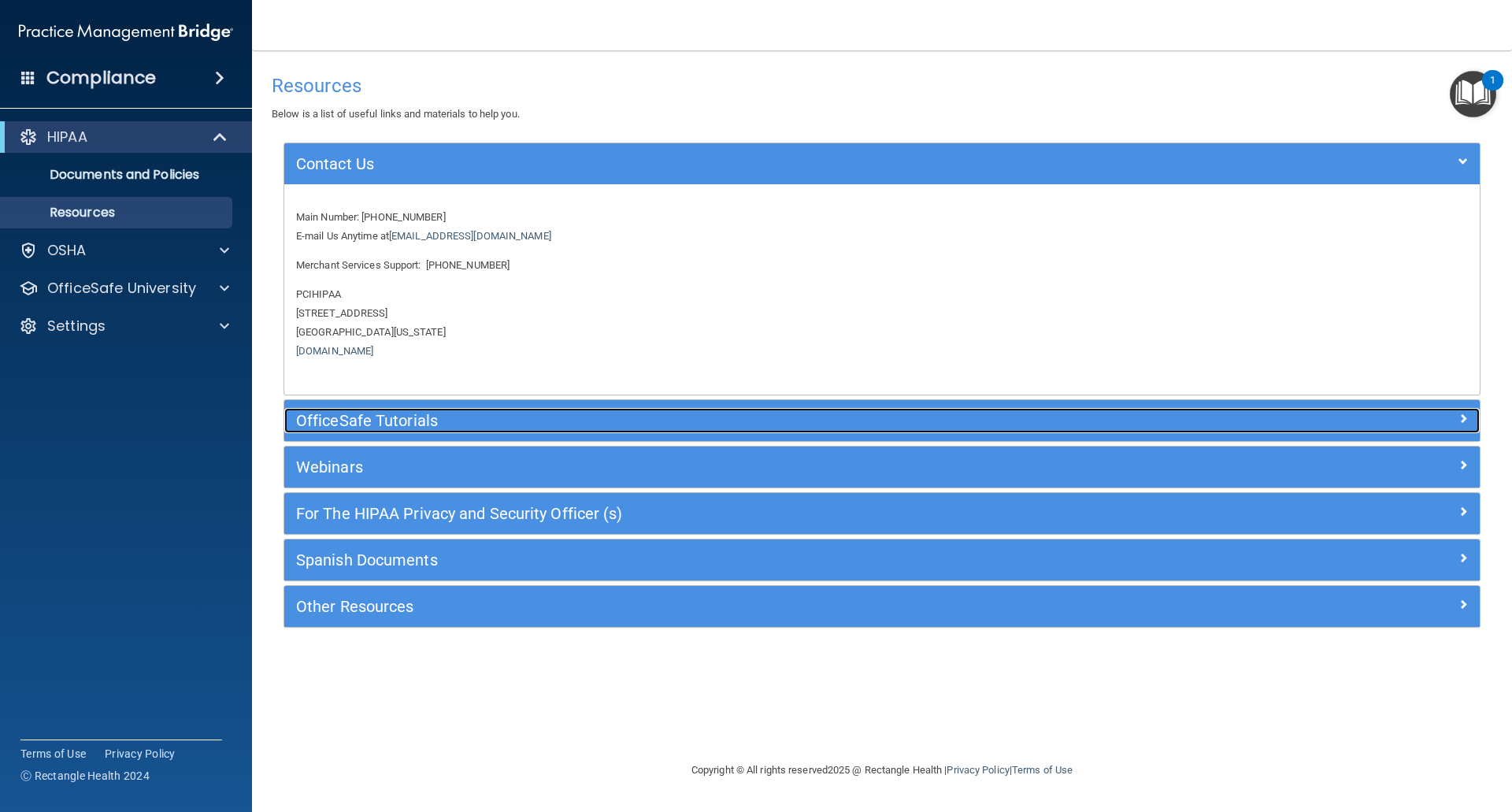
click at [771, 421] on h5 "OfficeSafe Tutorials" at bounding box center [732, 420] width 874 height 17
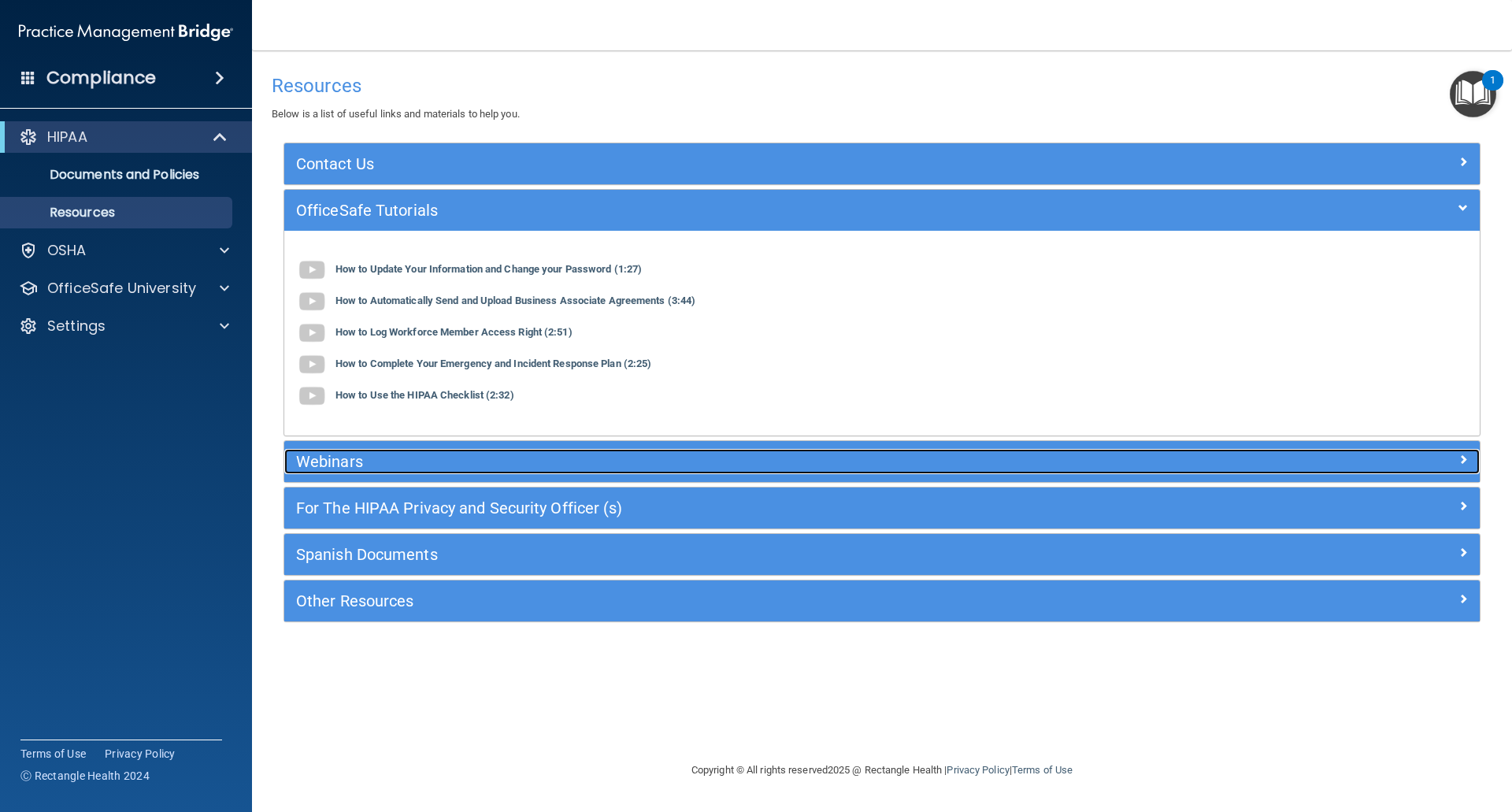
click at [662, 472] on div "Webinars" at bounding box center [733, 461] width 897 height 26
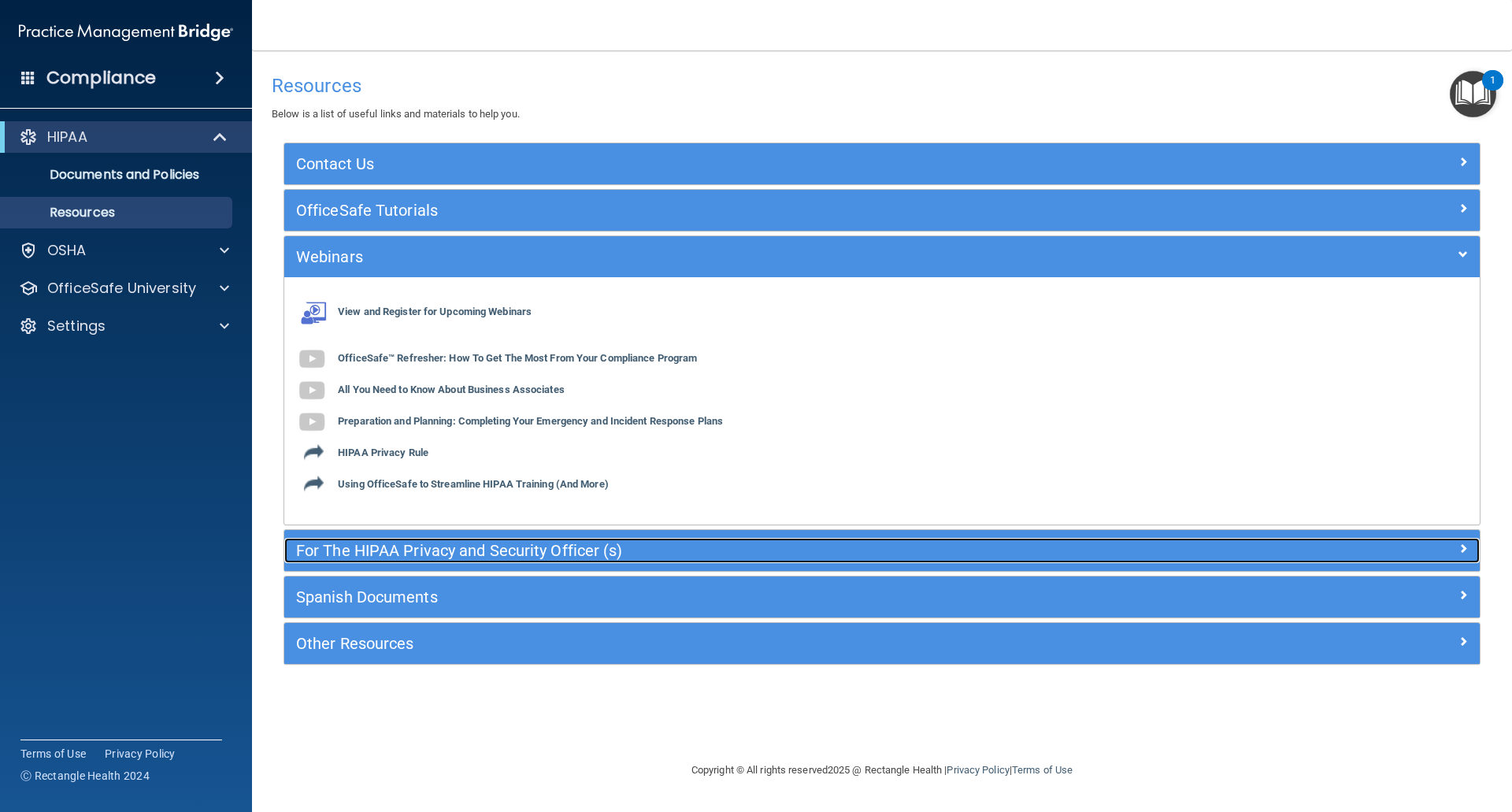
click at [1465, 549] on span at bounding box center [1464, 548] width 9 height 19
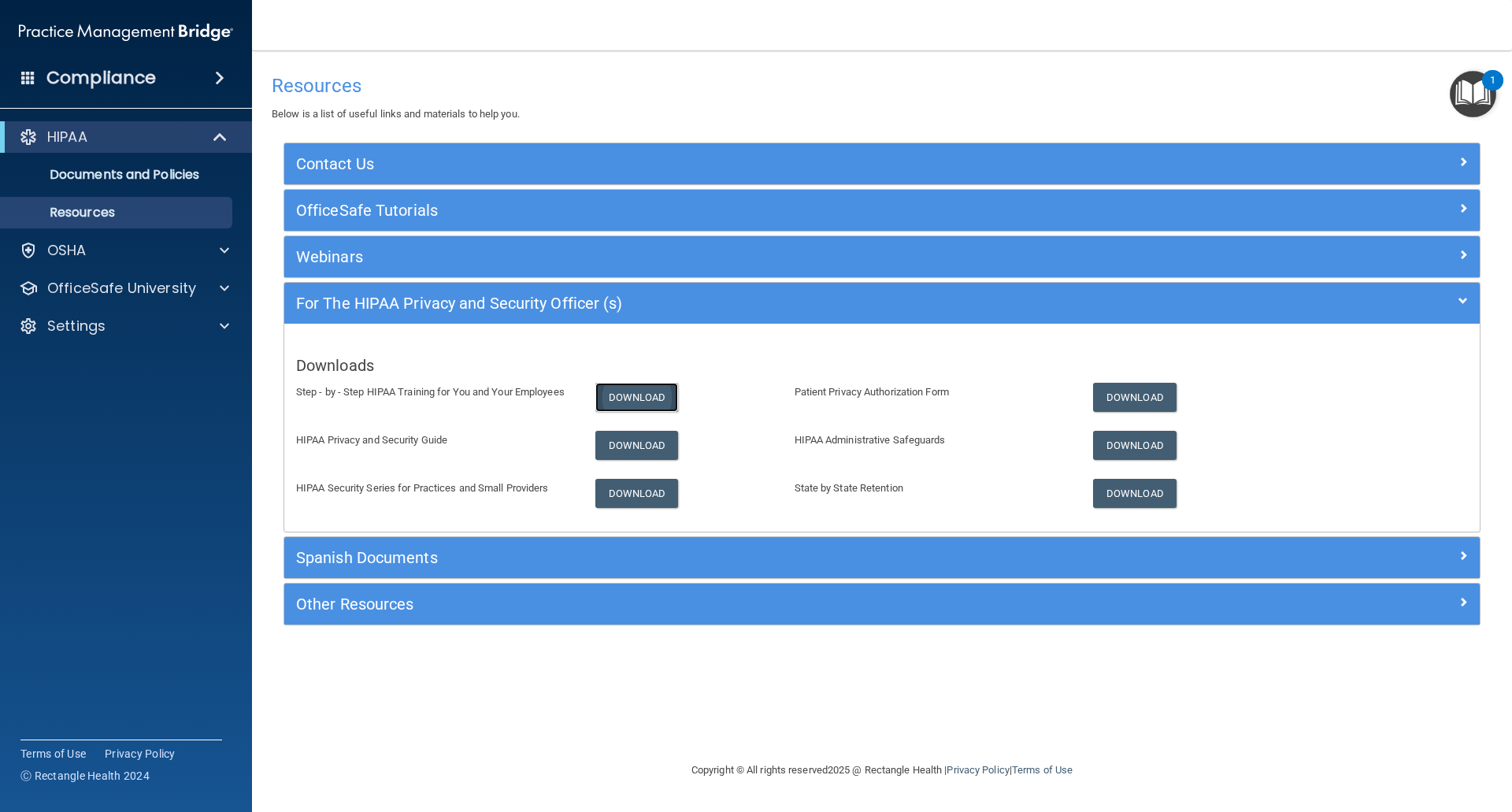
click at [661, 395] on link "Download" at bounding box center [637, 397] width 83 height 29
click at [623, 441] on link "Download" at bounding box center [637, 445] width 83 height 29
click at [616, 444] on link "Download" at bounding box center [637, 445] width 83 height 29
click at [637, 496] on link "Download" at bounding box center [637, 493] width 83 height 29
click at [1146, 392] on link "Download" at bounding box center [1134, 397] width 83 height 29
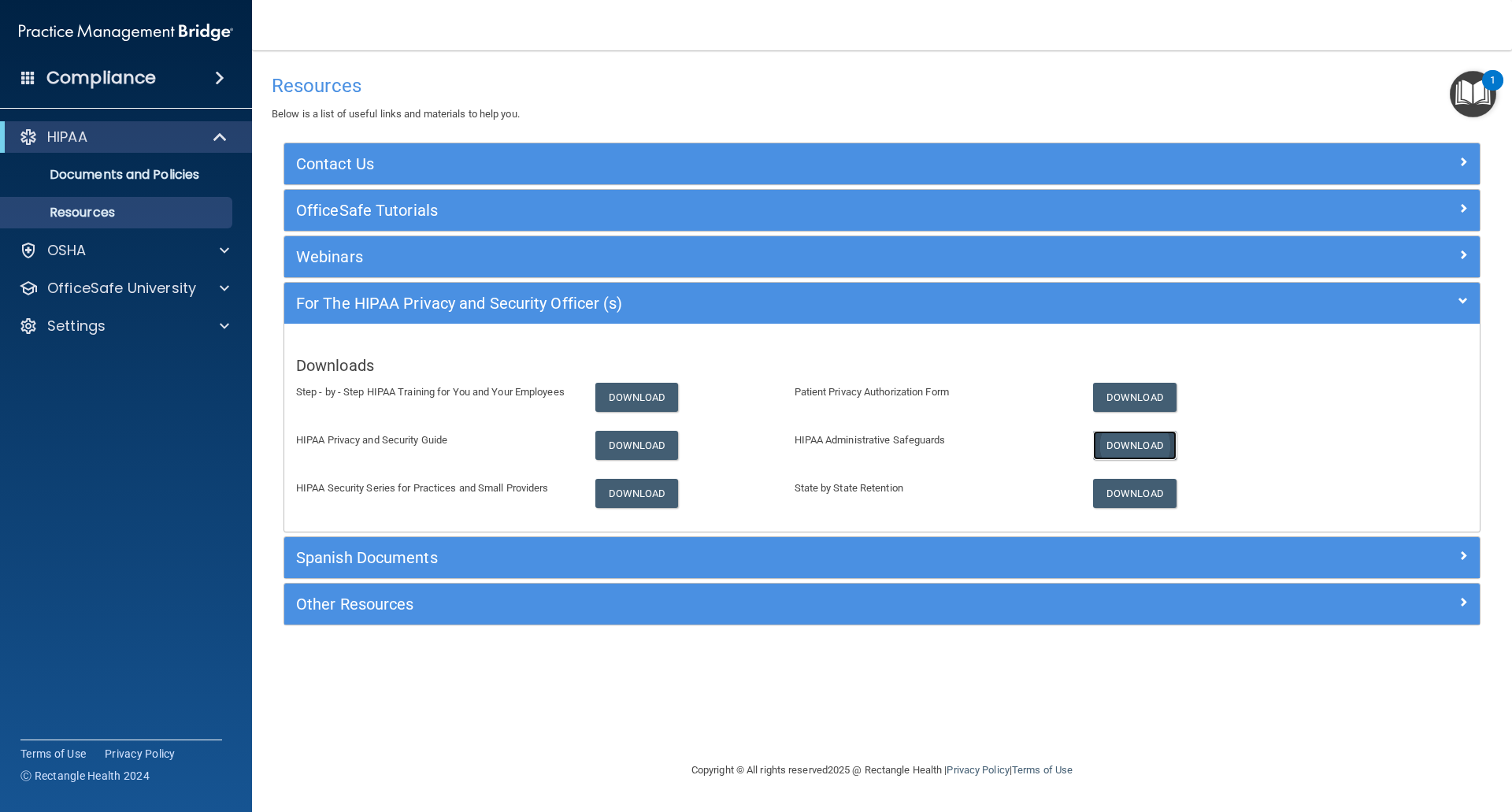
click at [1135, 446] on link "Download" at bounding box center [1134, 445] width 83 height 29
click at [1132, 493] on link "Download" at bounding box center [1134, 493] width 83 height 29
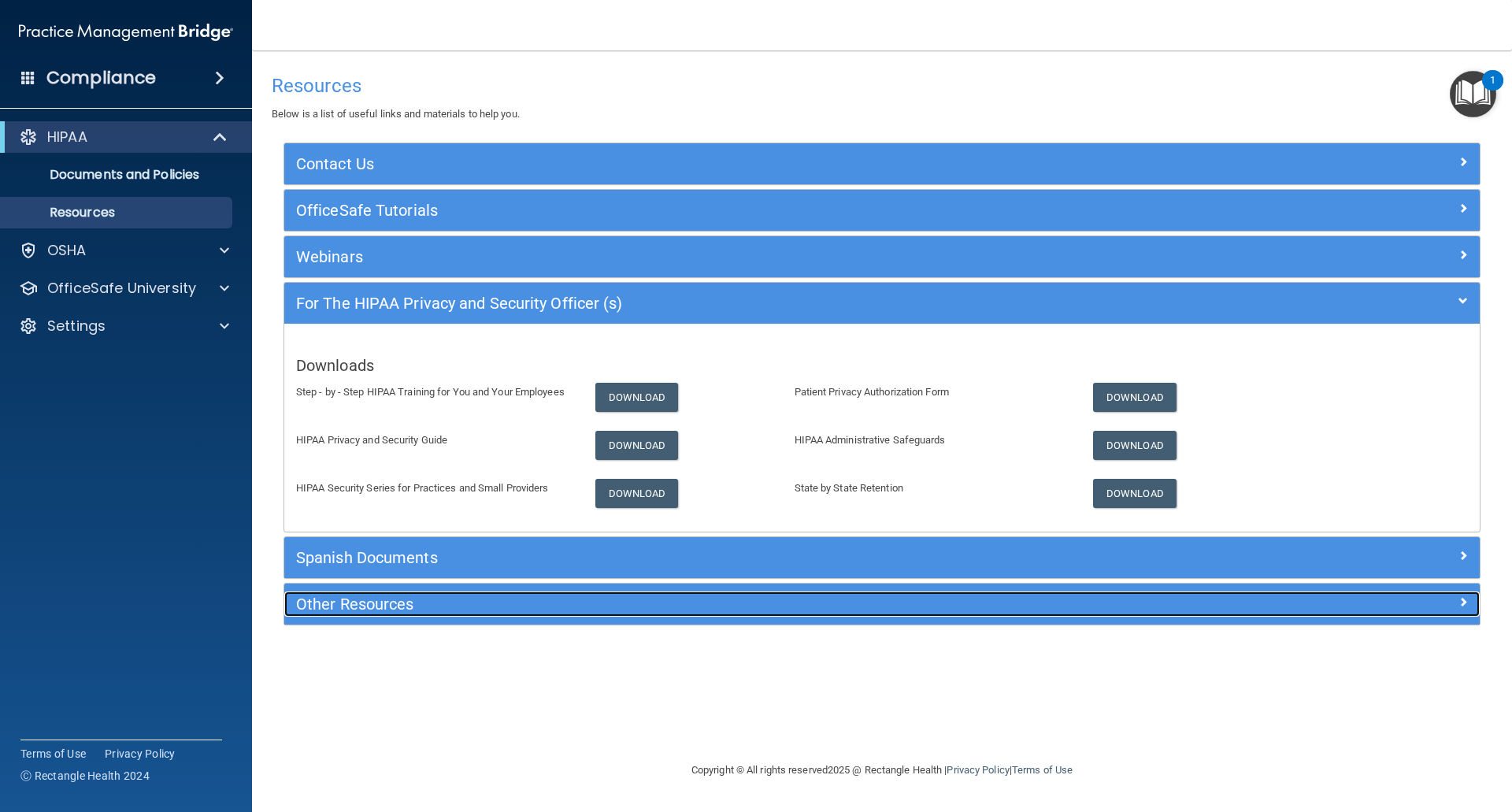
click at [1466, 600] on span at bounding box center [1464, 601] width 9 height 19
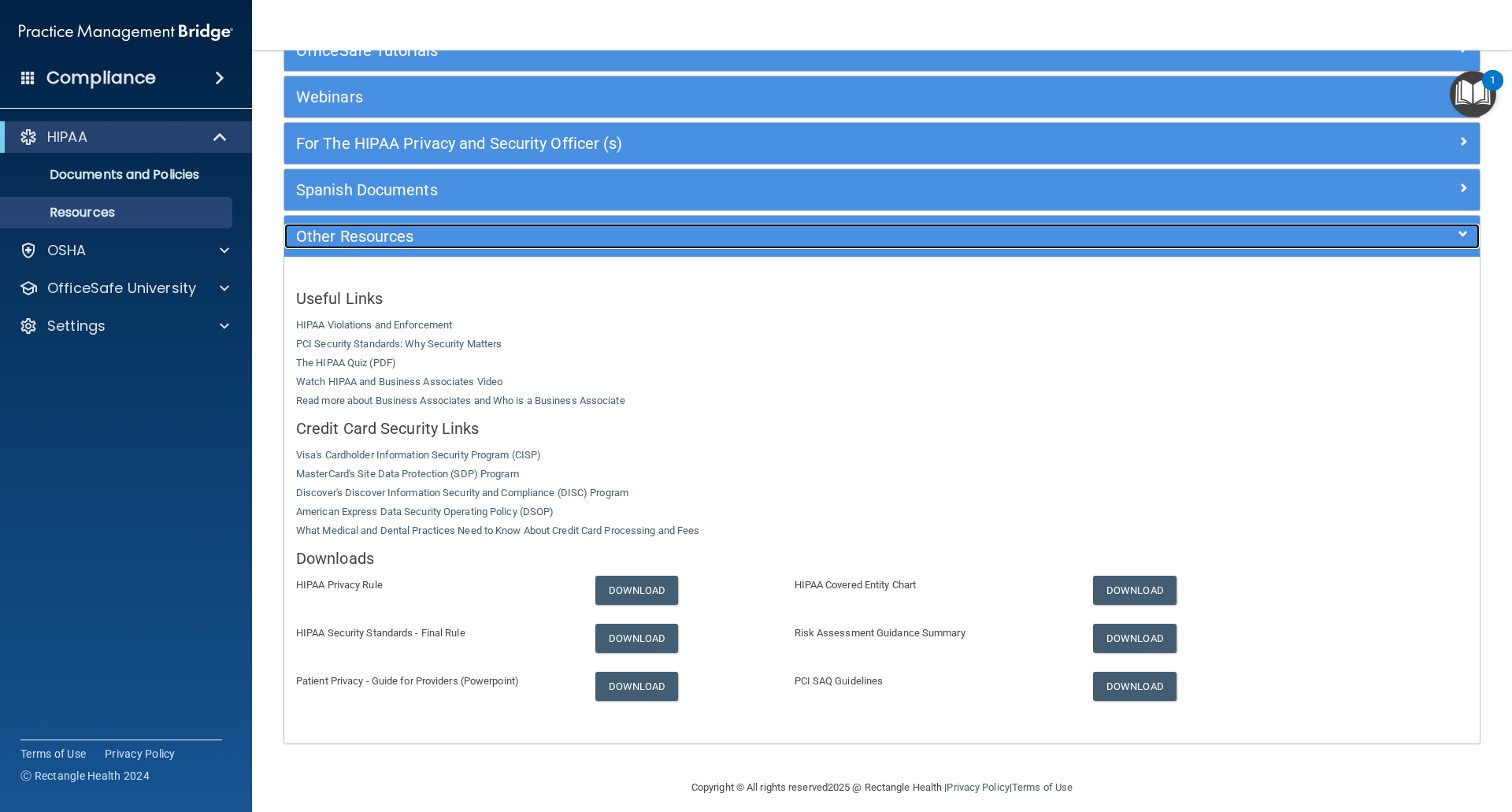
scroll to position [174, 0]
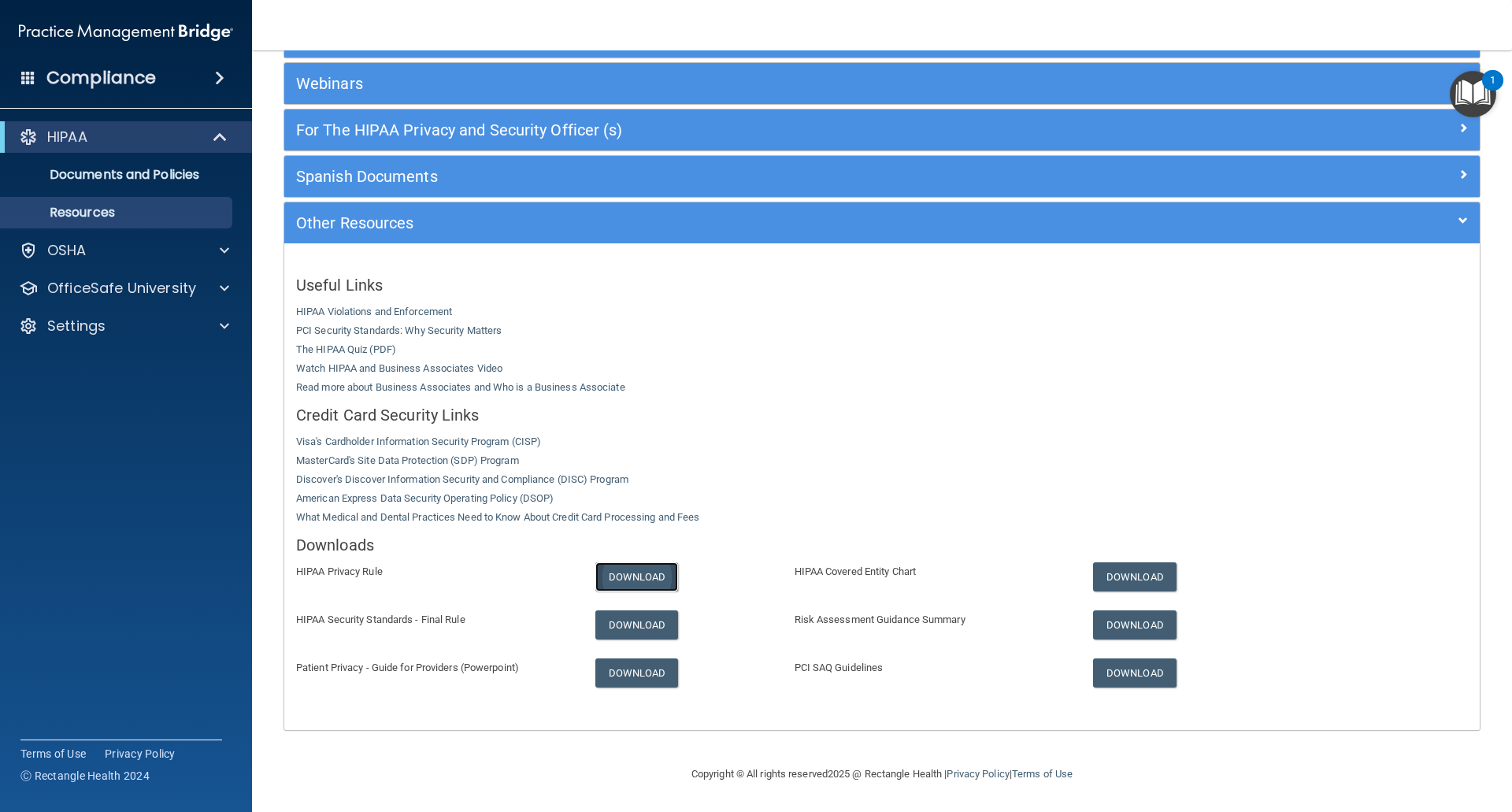
click at [614, 573] on link "Download" at bounding box center [637, 577] width 83 height 29
click at [627, 632] on link "Download" at bounding box center [637, 625] width 83 height 29
click at [631, 687] on link "Download" at bounding box center [637, 673] width 83 height 29
click at [637, 671] on link "Download" at bounding box center [637, 673] width 83 height 29
click at [1121, 573] on link "Download" at bounding box center [1134, 577] width 83 height 29
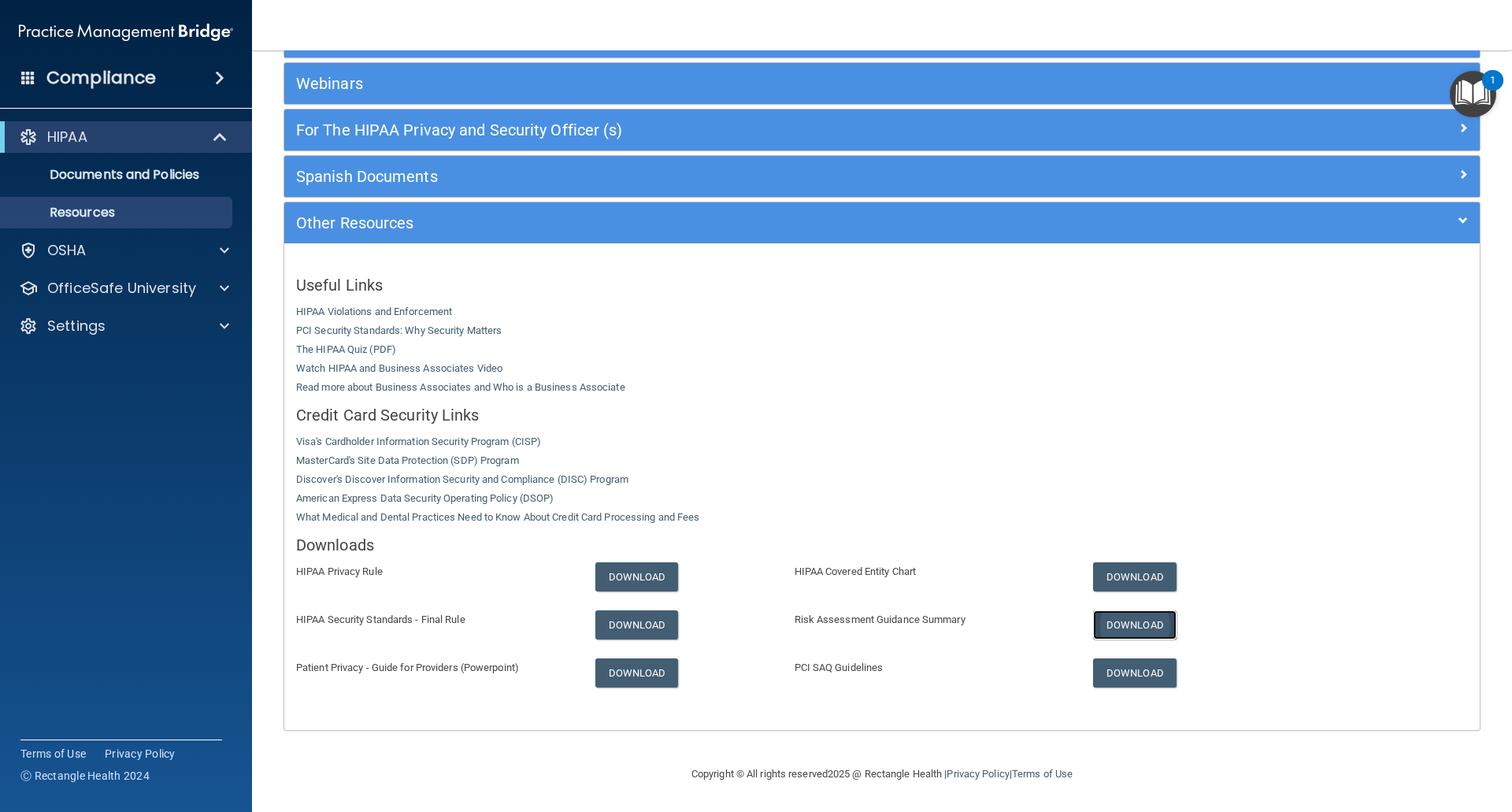
click at [1113, 628] on link "Download" at bounding box center [1134, 625] width 83 height 29
click at [1112, 676] on link "Download" at bounding box center [1134, 673] width 83 height 29
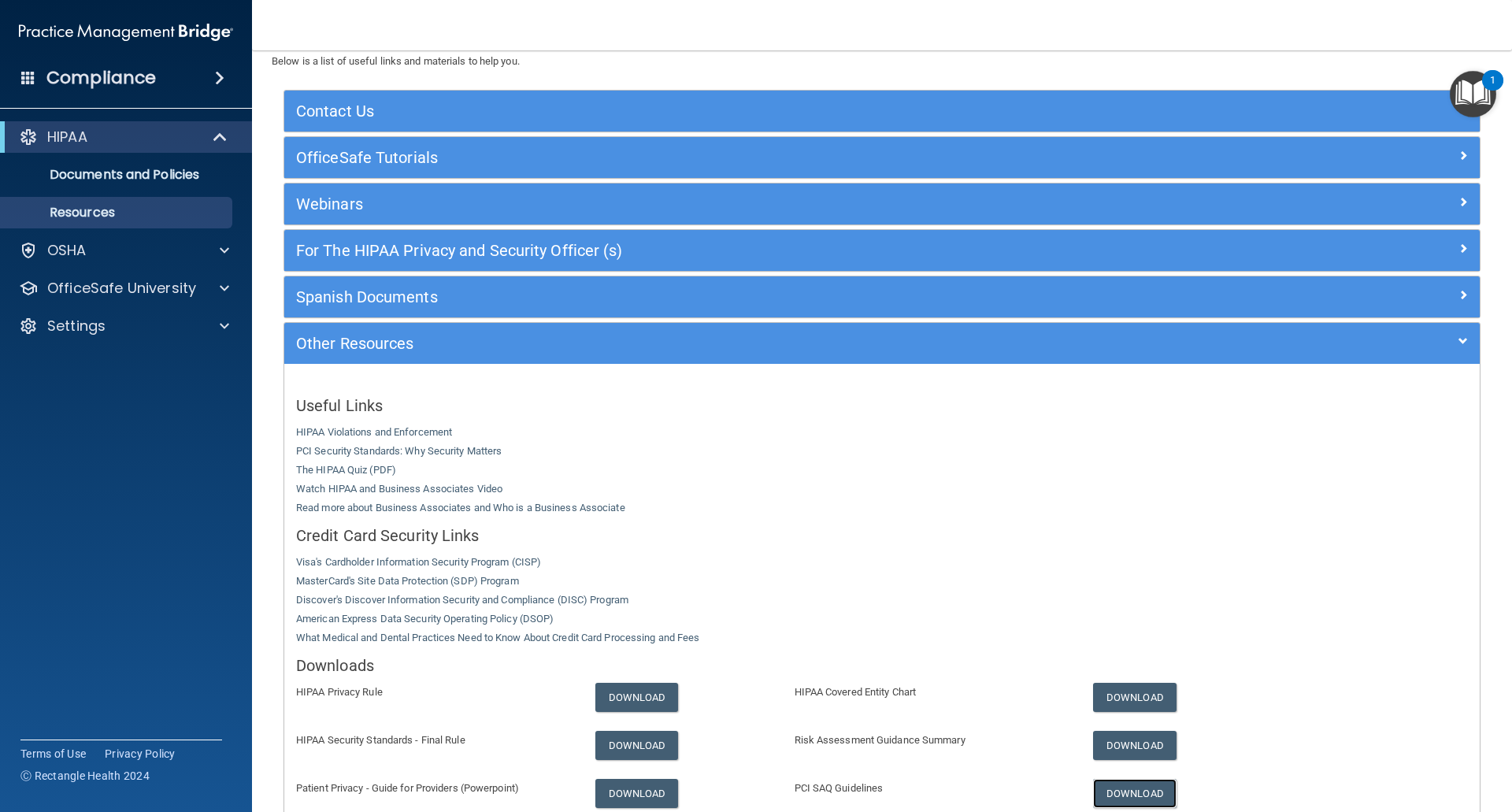
scroll to position [16, 0]
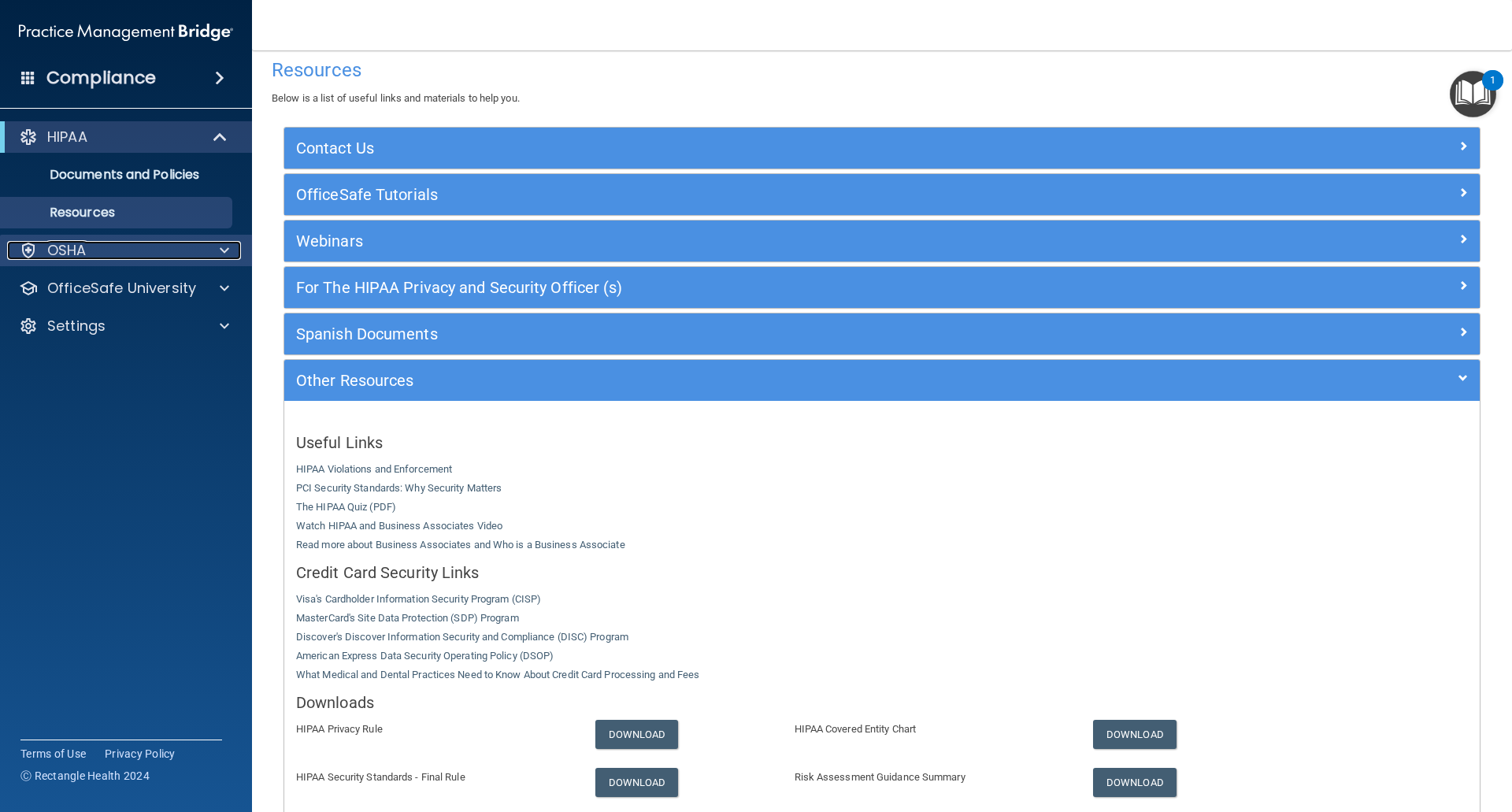
click at [229, 252] on span at bounding box center [225, 250] width 9 height 19
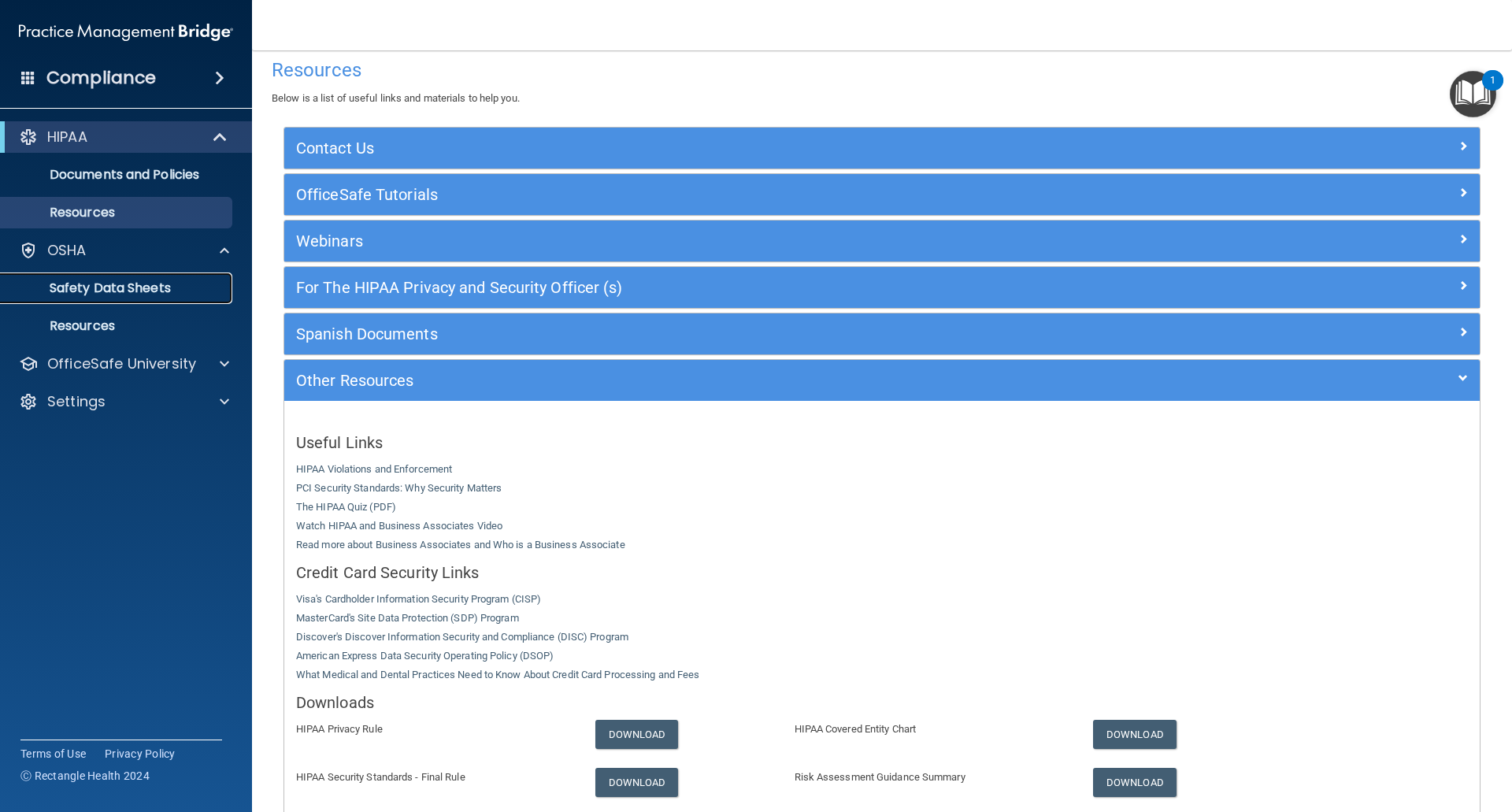
click at [146, 290] on p "Safety Data Sheets" at bounding box center [118, 288] width 215 height 16
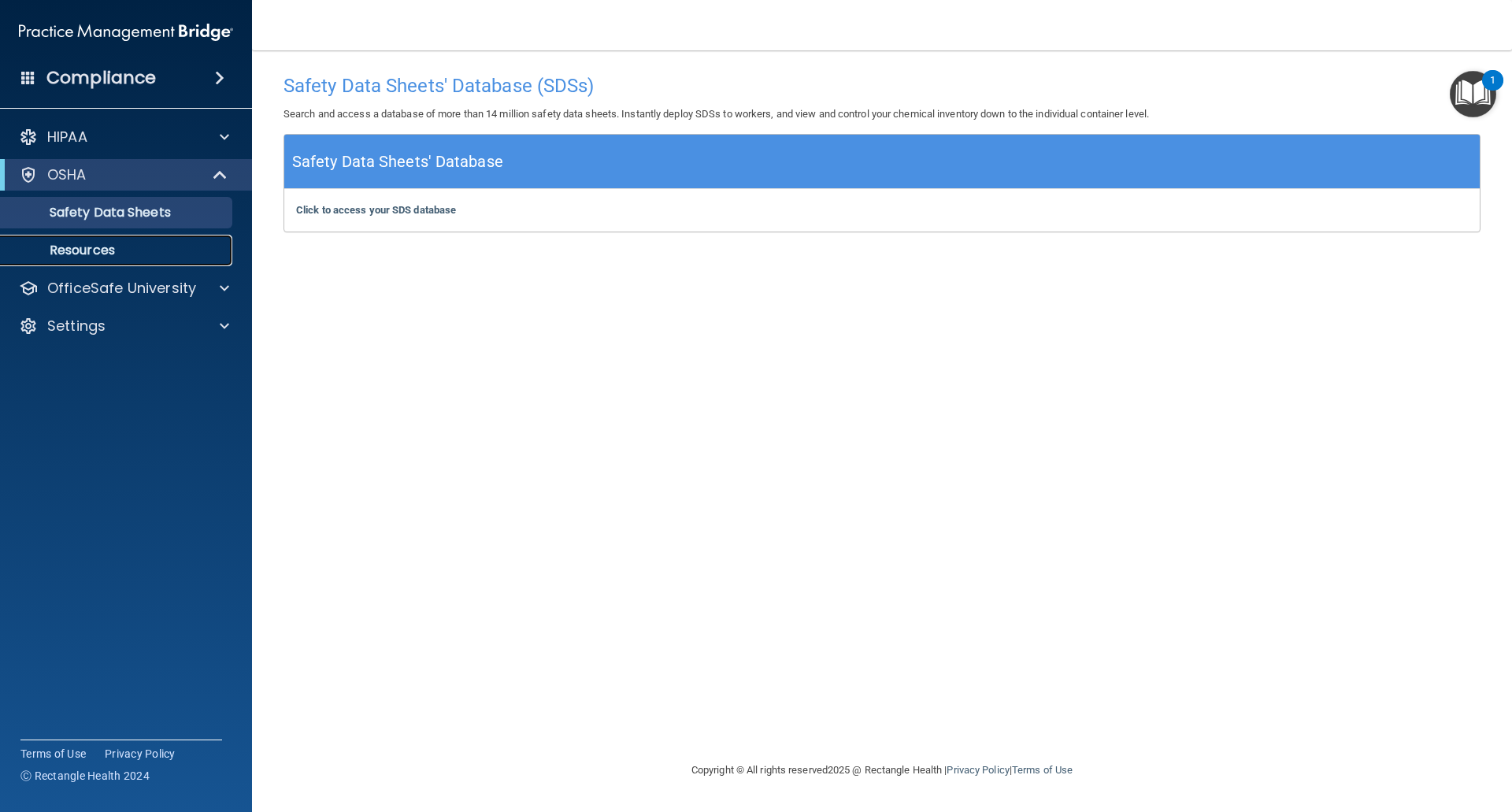
click at [103, 247] on p "Resources" at bounding box center [118, 250] width 215 height 16
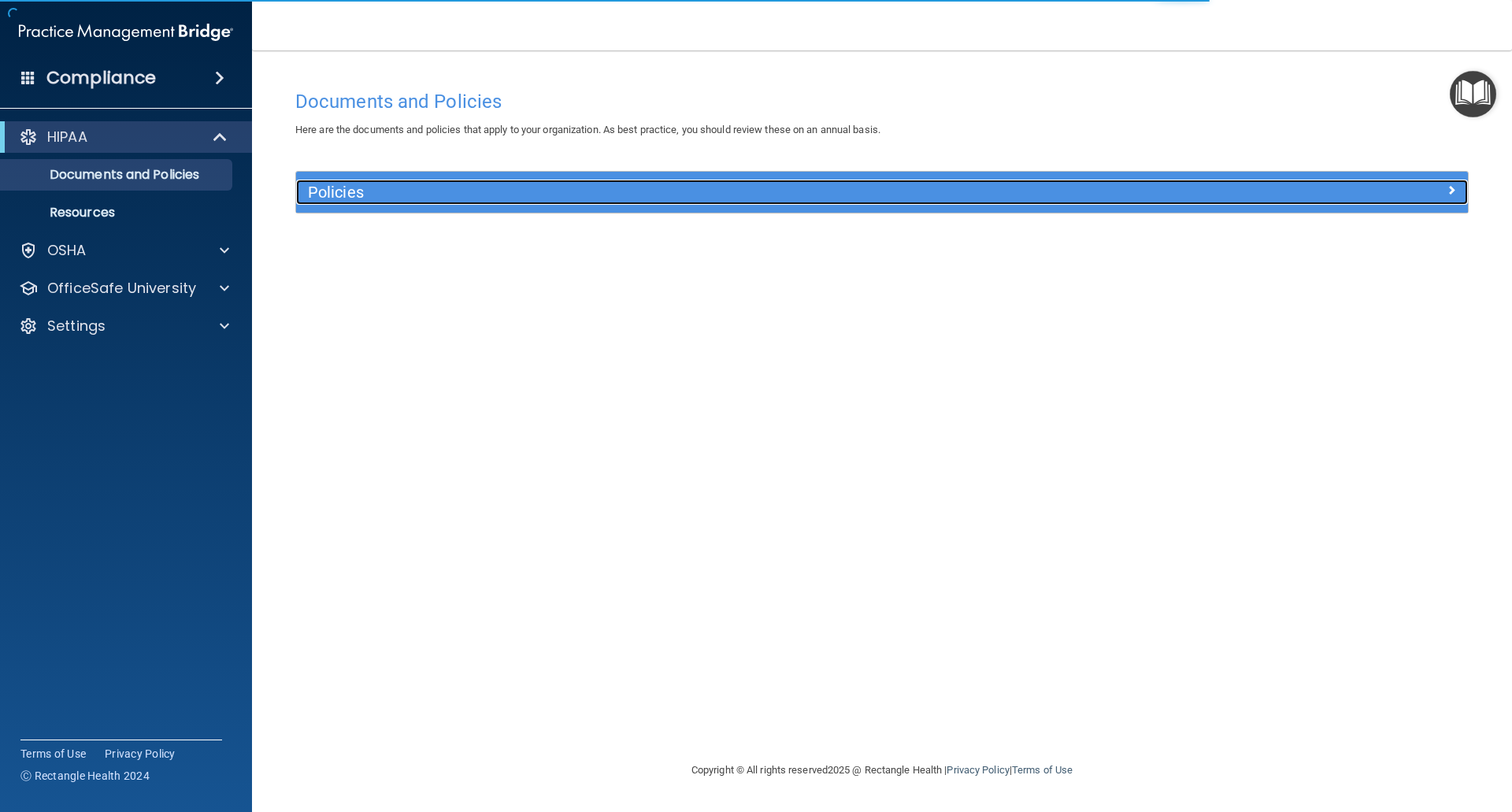
click at [1453, 189] on span at bounding box center [1451, 190] width 9 height 19
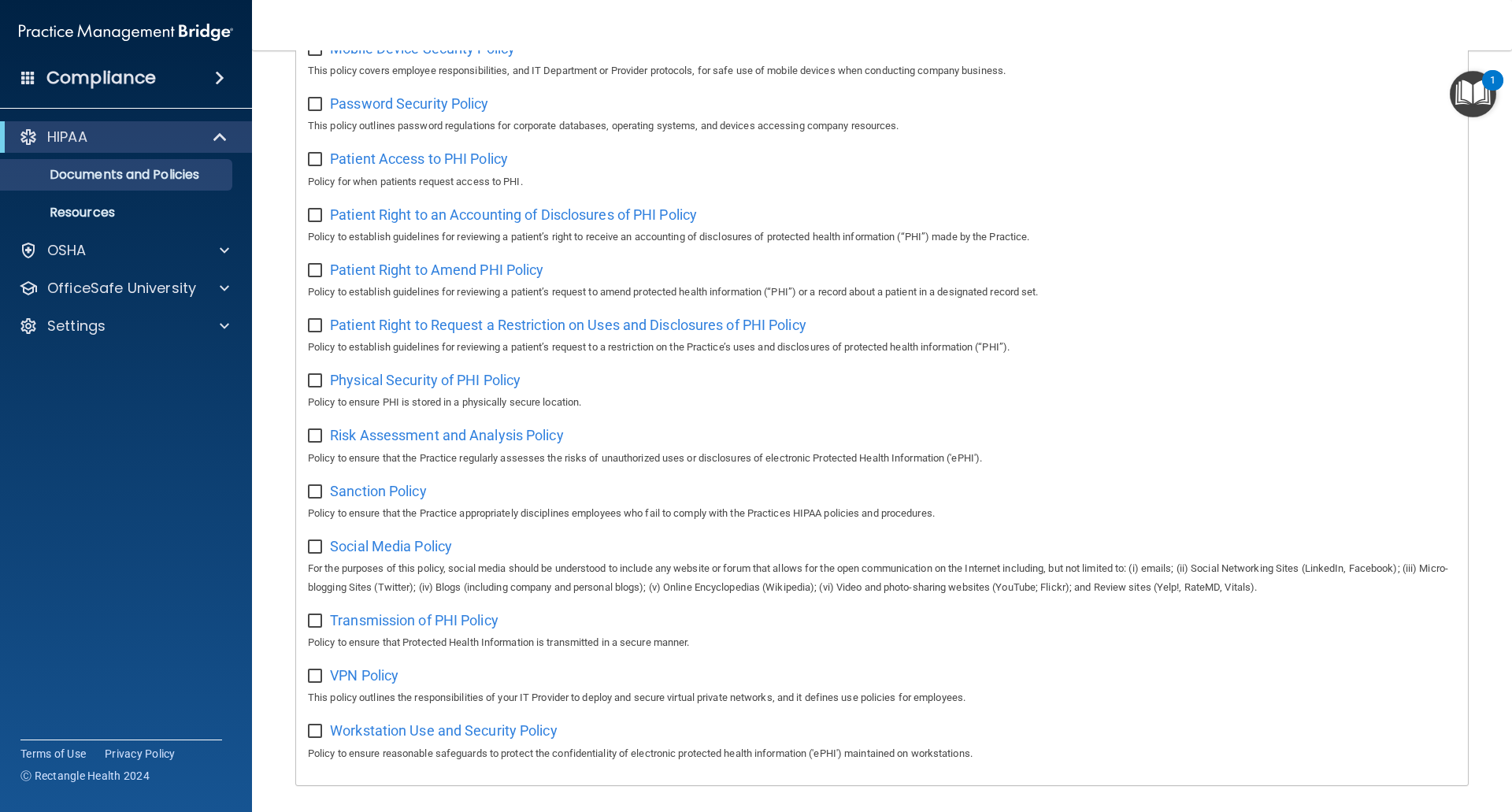
scroll to position [709, 0]
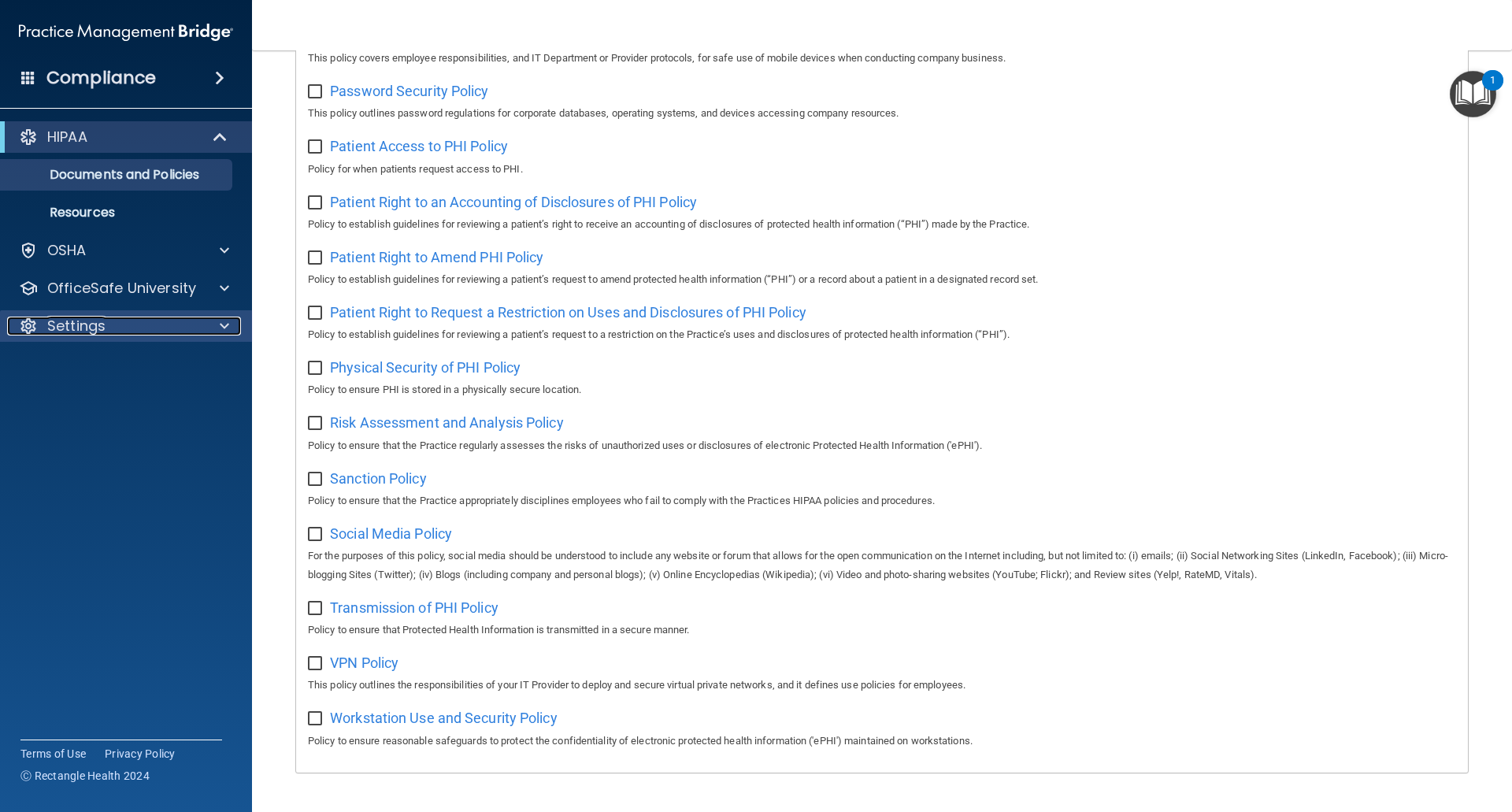
click at [215, 326] on div at bounding box center [222, 326] width 40 height 19
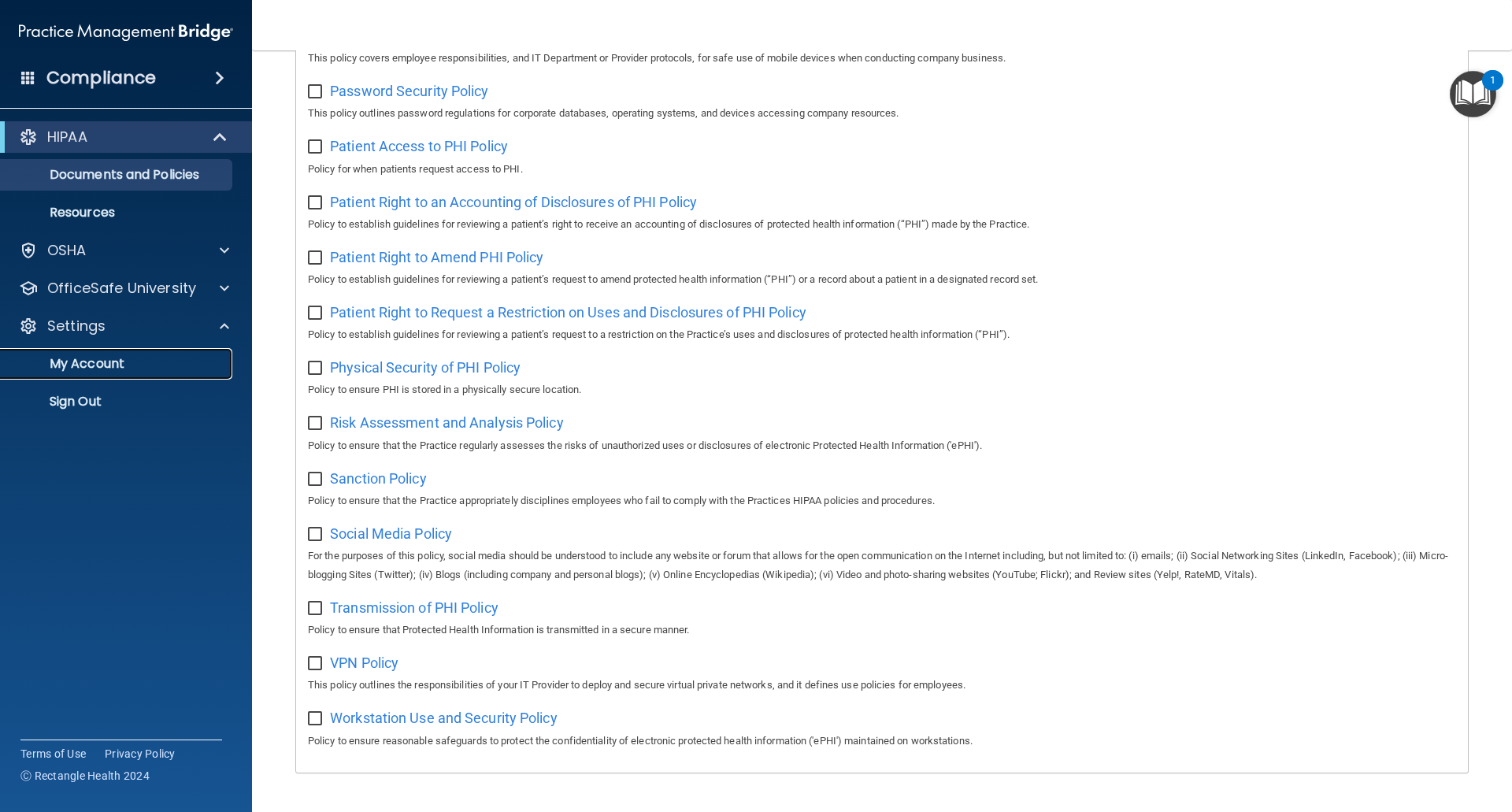
click at [169, 368] on p "My Account" at bounding box center [118, 363] width 215 height 16
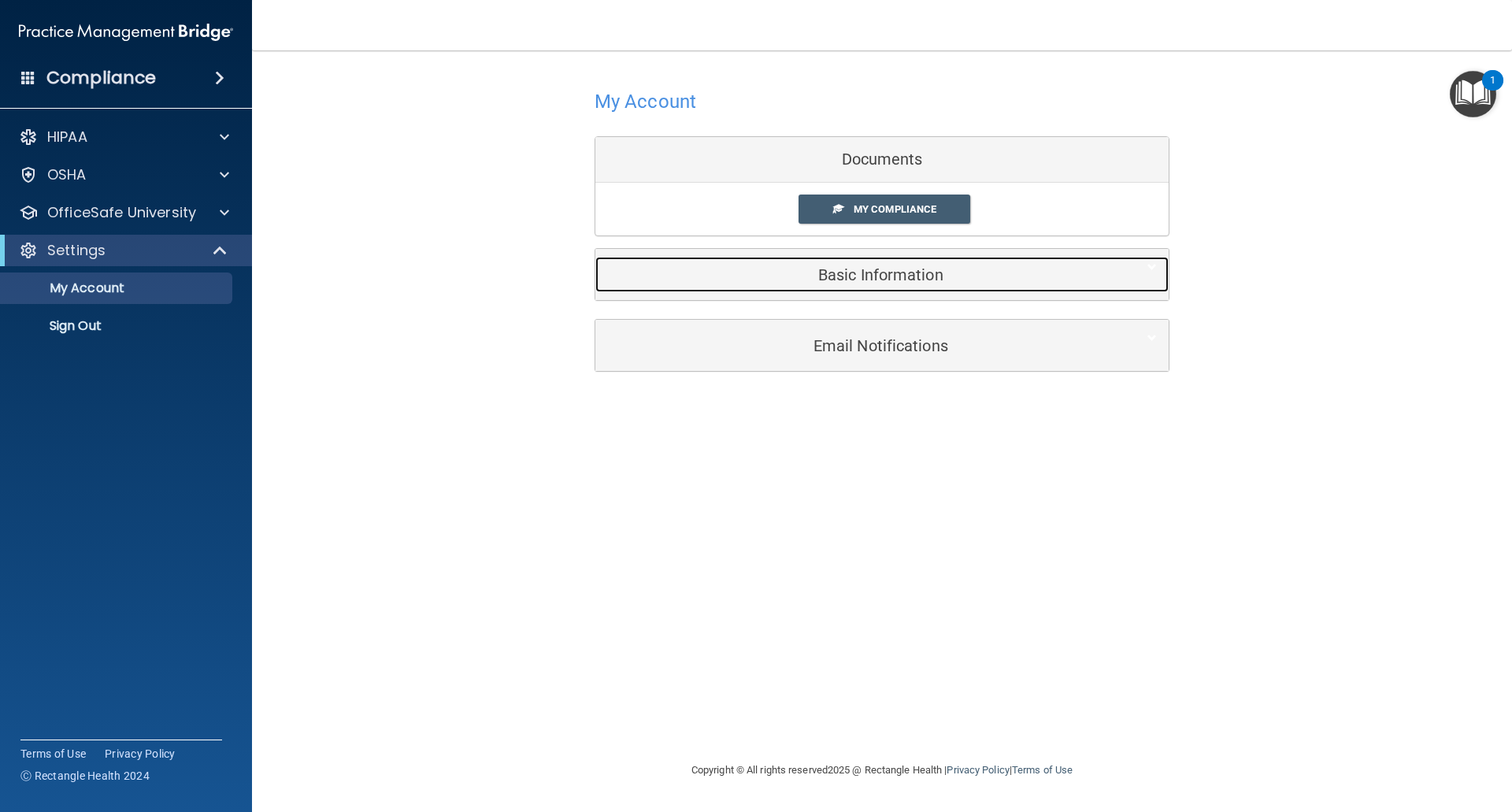
click at [892, 276] on h5 "Basic Information" at bounding box center [857, 275] width 502 height 17
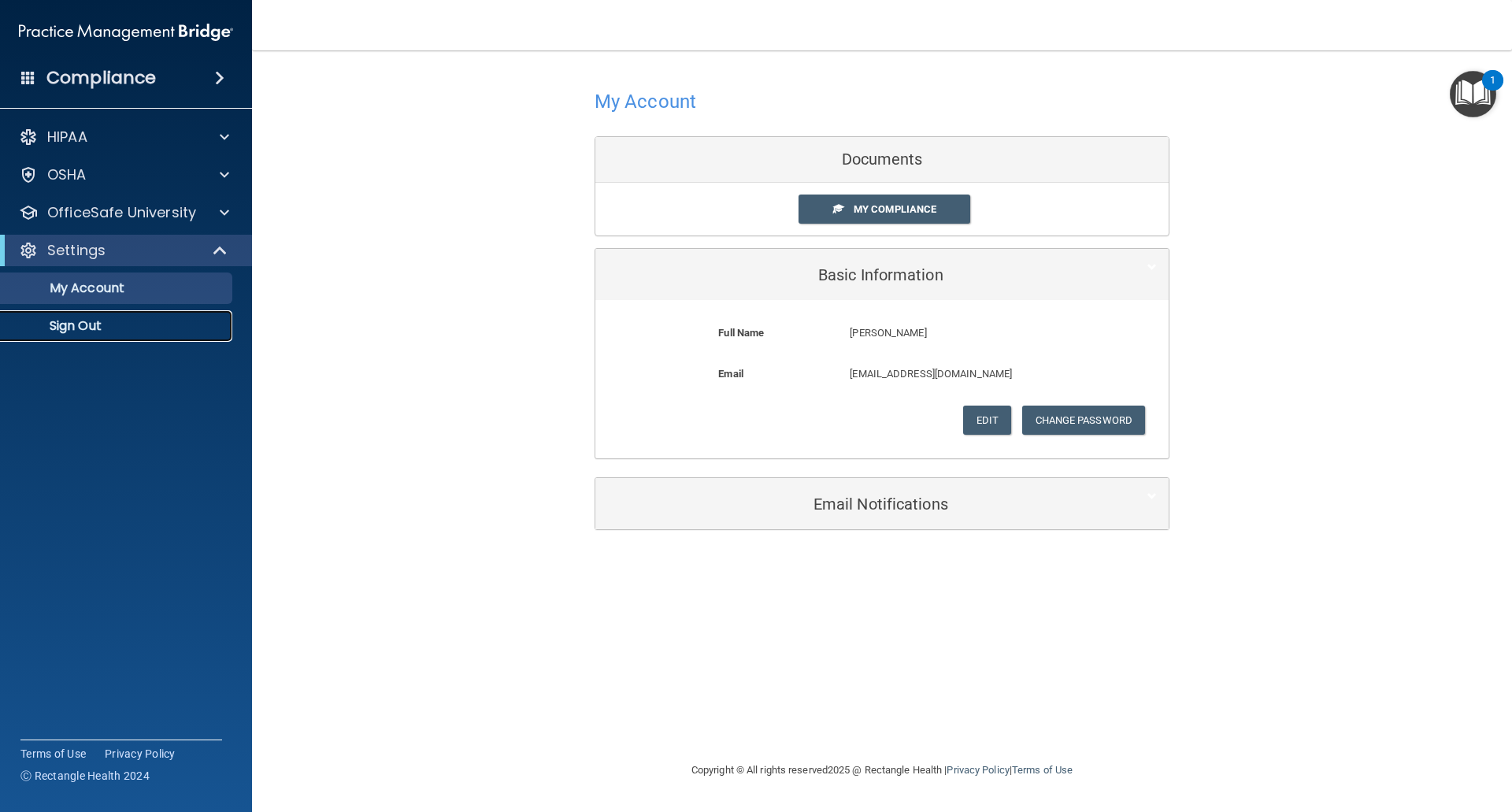
click at [94, 315] on link "Sign Out" at bounding box center [108, 325] width 249 height 31
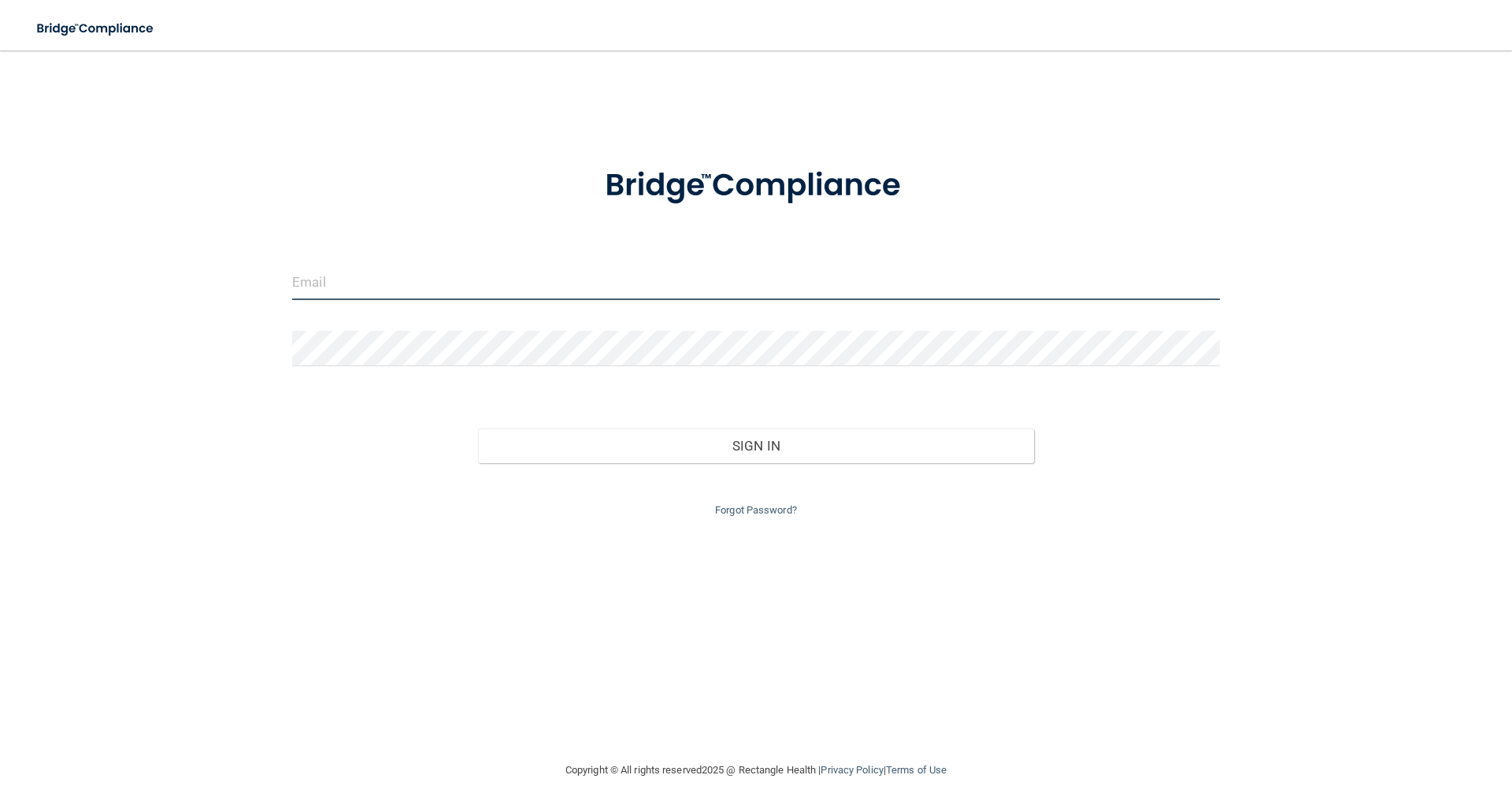
click at [435, 297] on input "email" at bounding box center [756, 282] width 928 height 35
type input "[EMAIL_ADDRESS][DOMAIN_NAME]"
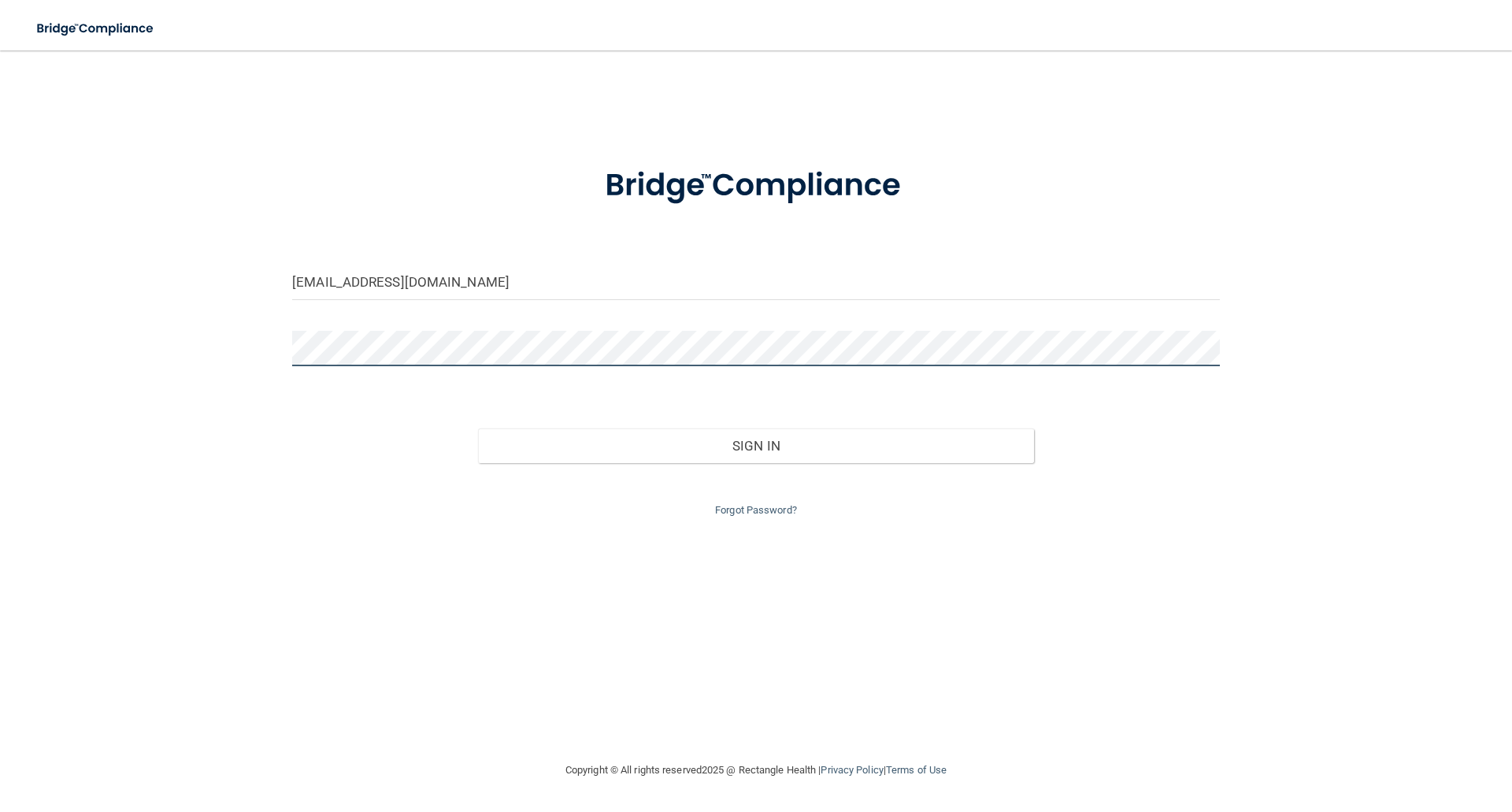
click at [478, 429] on button "Sign In" at bounding box center [756, 446] width 557 height 35
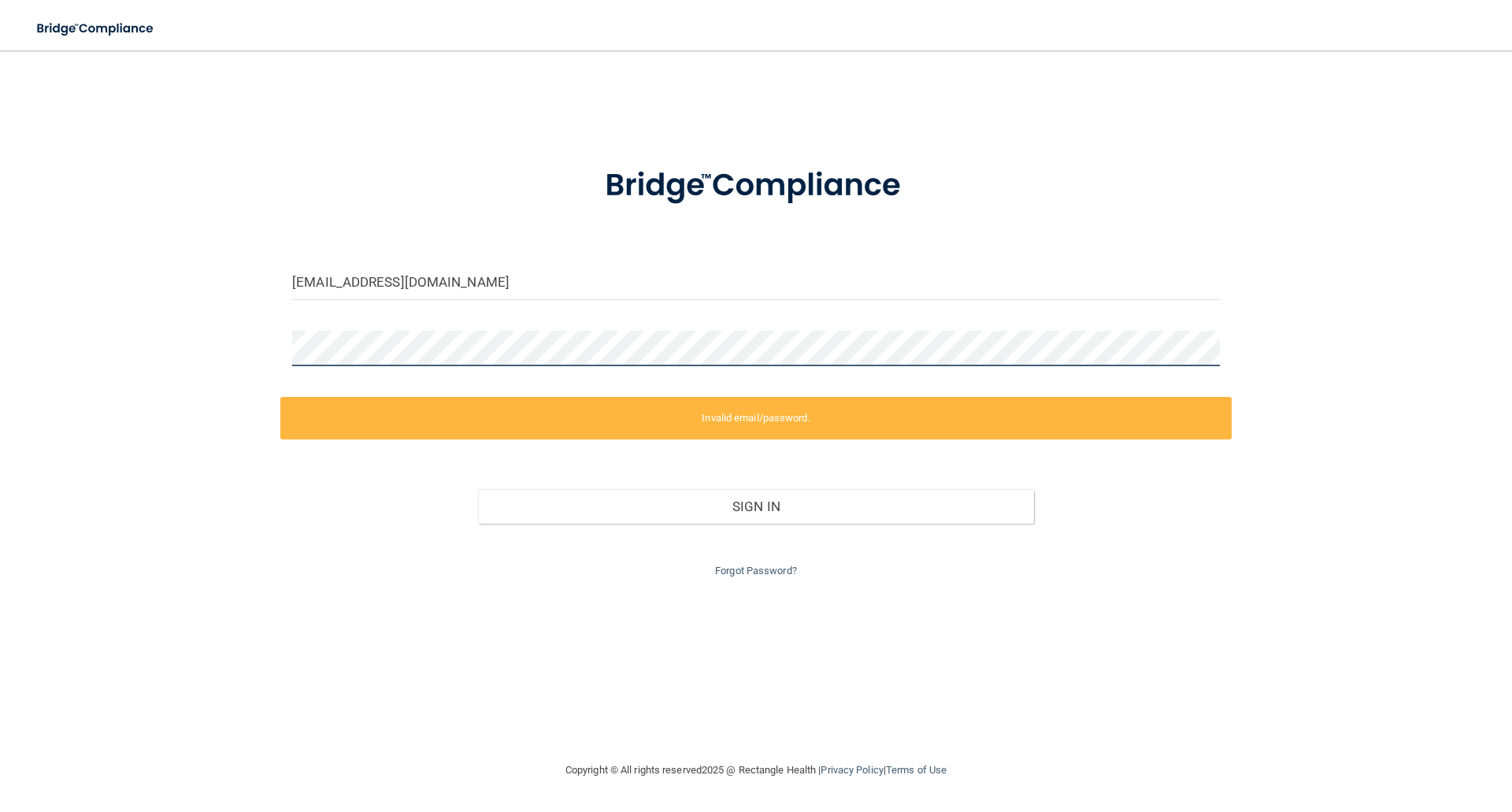
click at [0, 332] on main "info@lompocoms.com Invalid email/password. You don't have permission to access …" at bounding box center [756, 431] width 1512 height 762
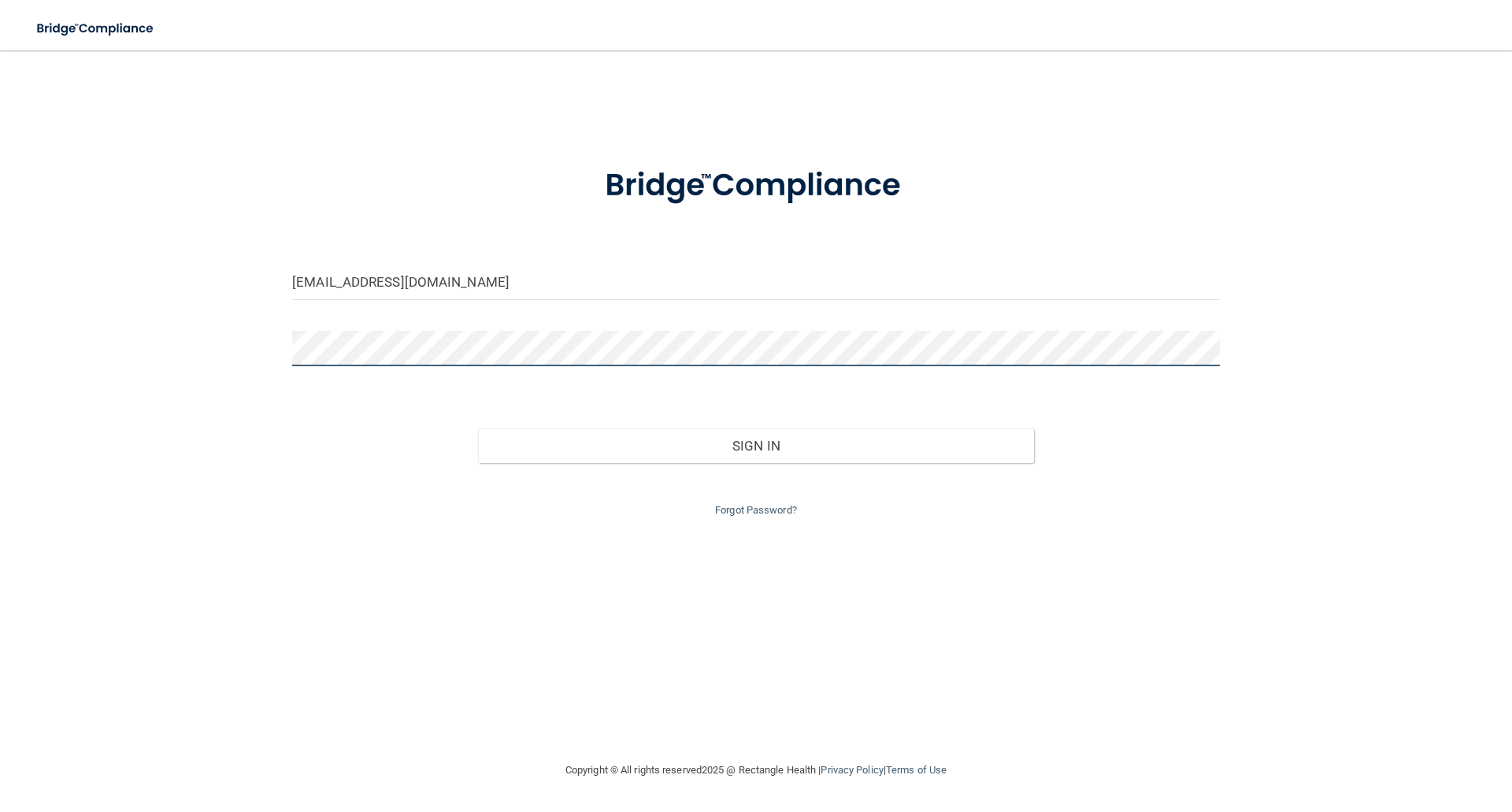
click at [478, 429] on button "Sign In" at bounding box center [756, 446] width 557 height 35
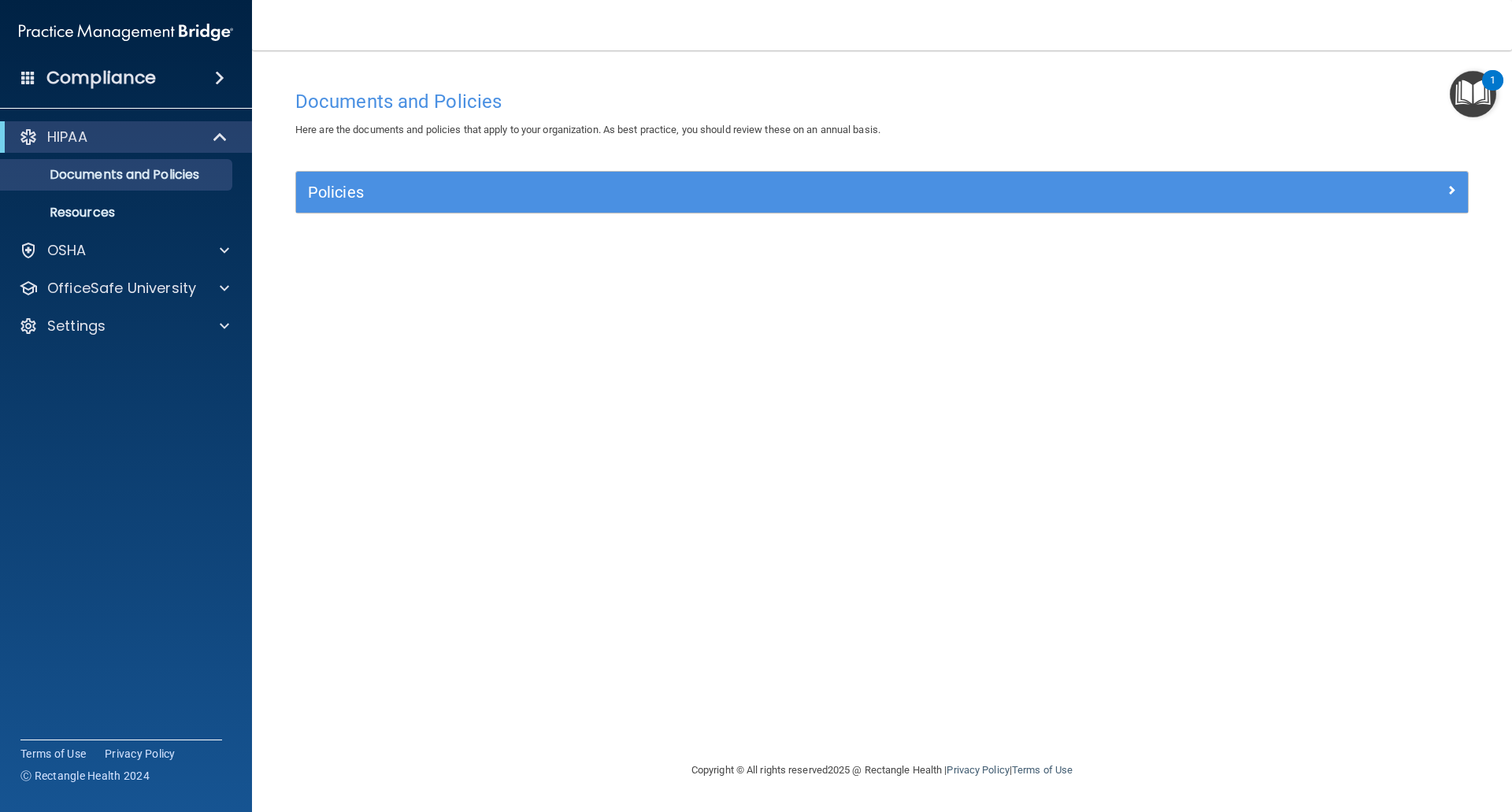
click at [137, 78] on h4 "Compliance" at bounding box center [101, 78] width 109 height 22
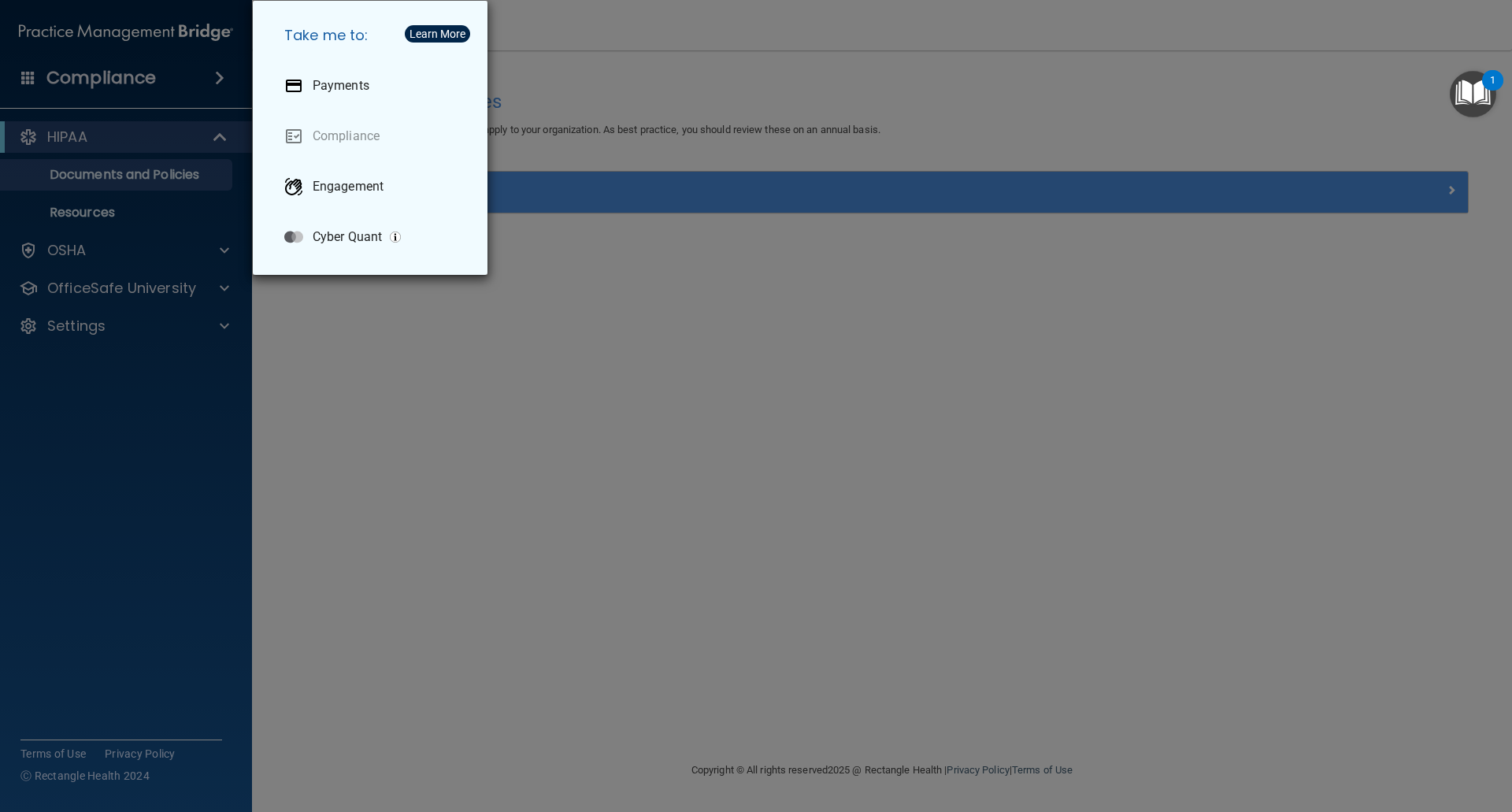
click at [341, 410] on div "Take me to: Payments Compliance Engagement Cyber Quant" at bounding box center [756, 406] width 1512 height 812
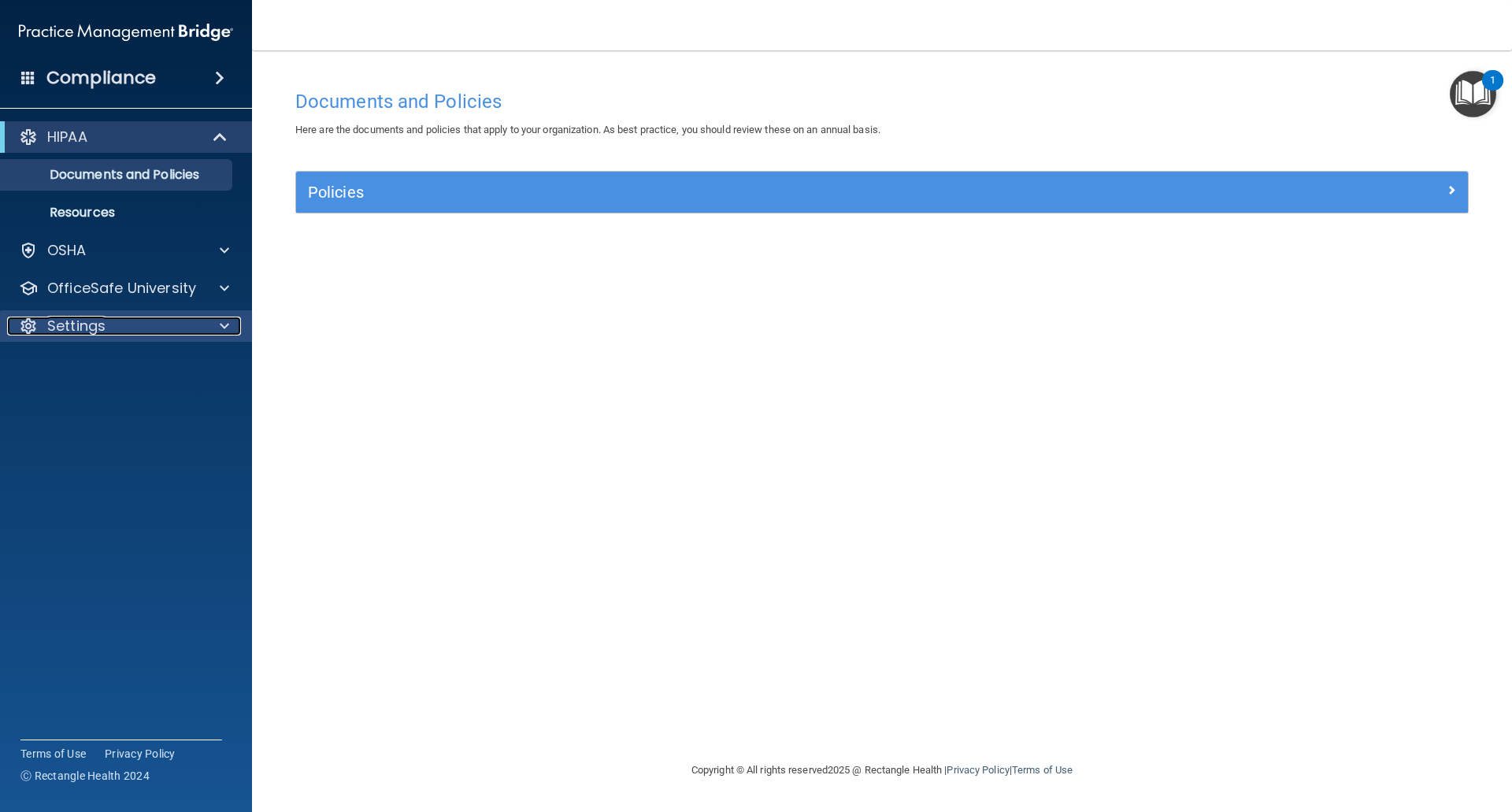
click at [66, 323] on p "Settings" at bounding box center [76, 326] width 58 height 19
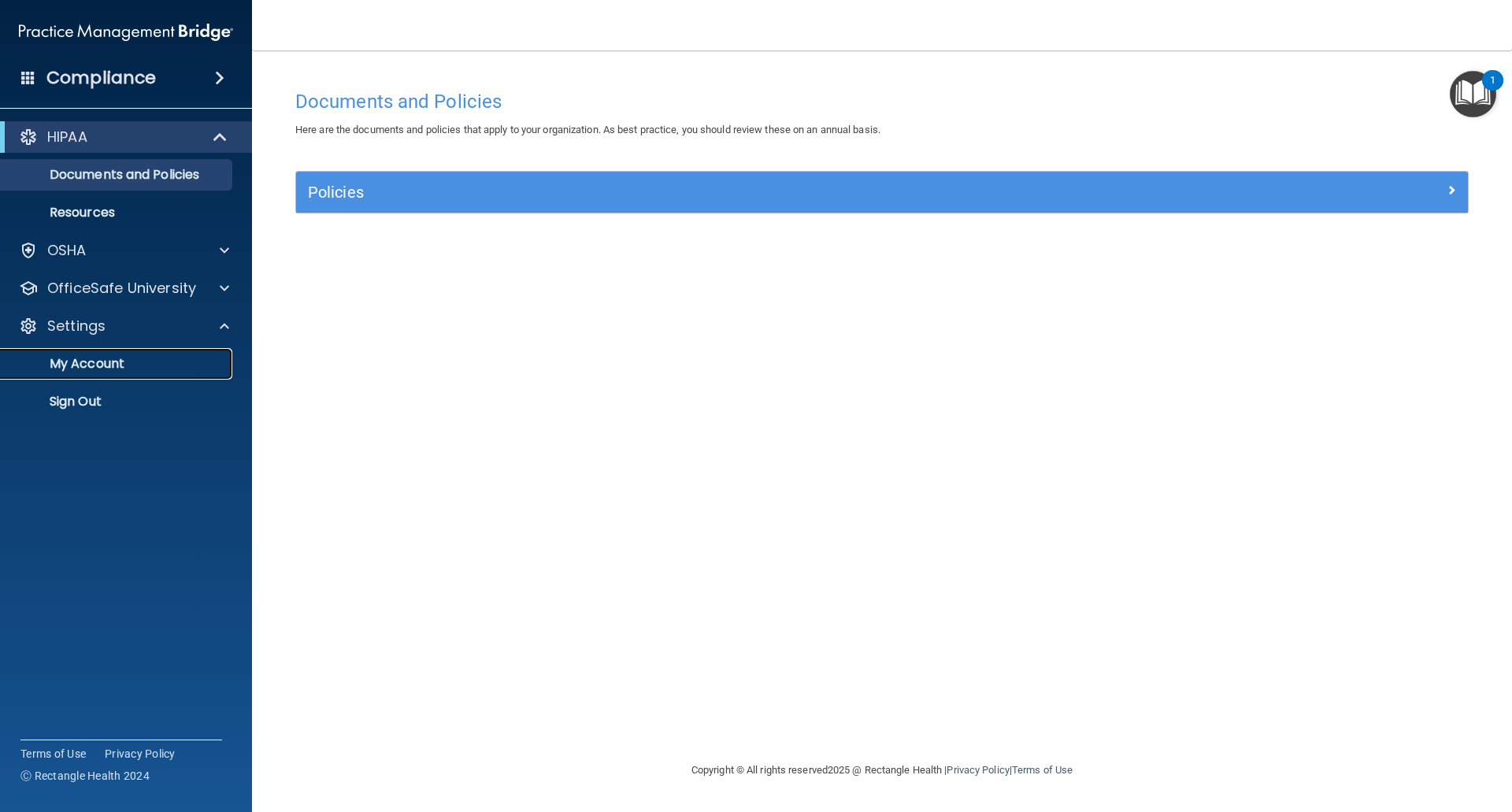
click at [79, 360] on p "My Account" at bounding box center [118, 363] width 215 height 16
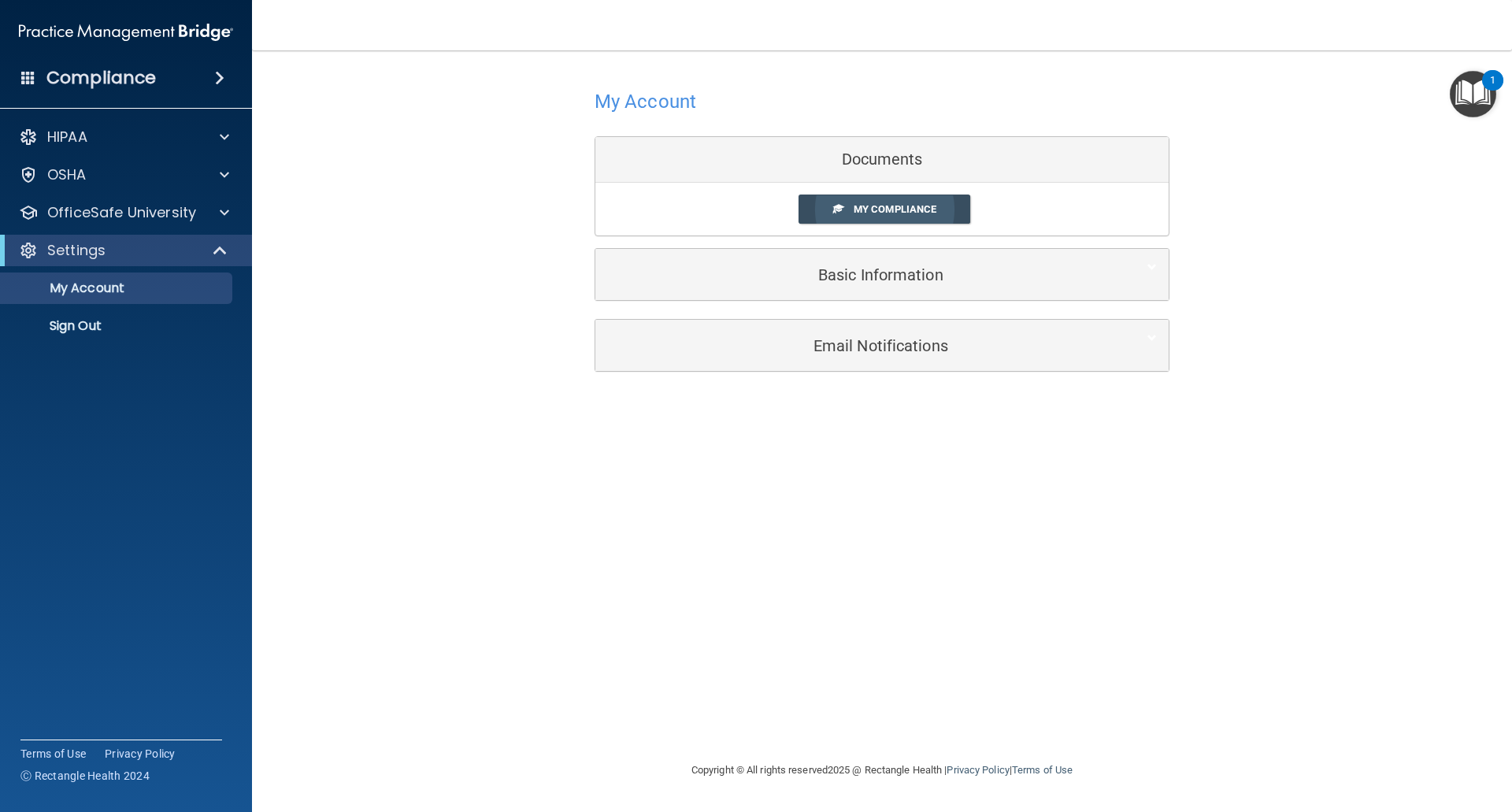
click at [872, 207] on span "My Compliance" at bounding box center [894, 209] width 83 height 11
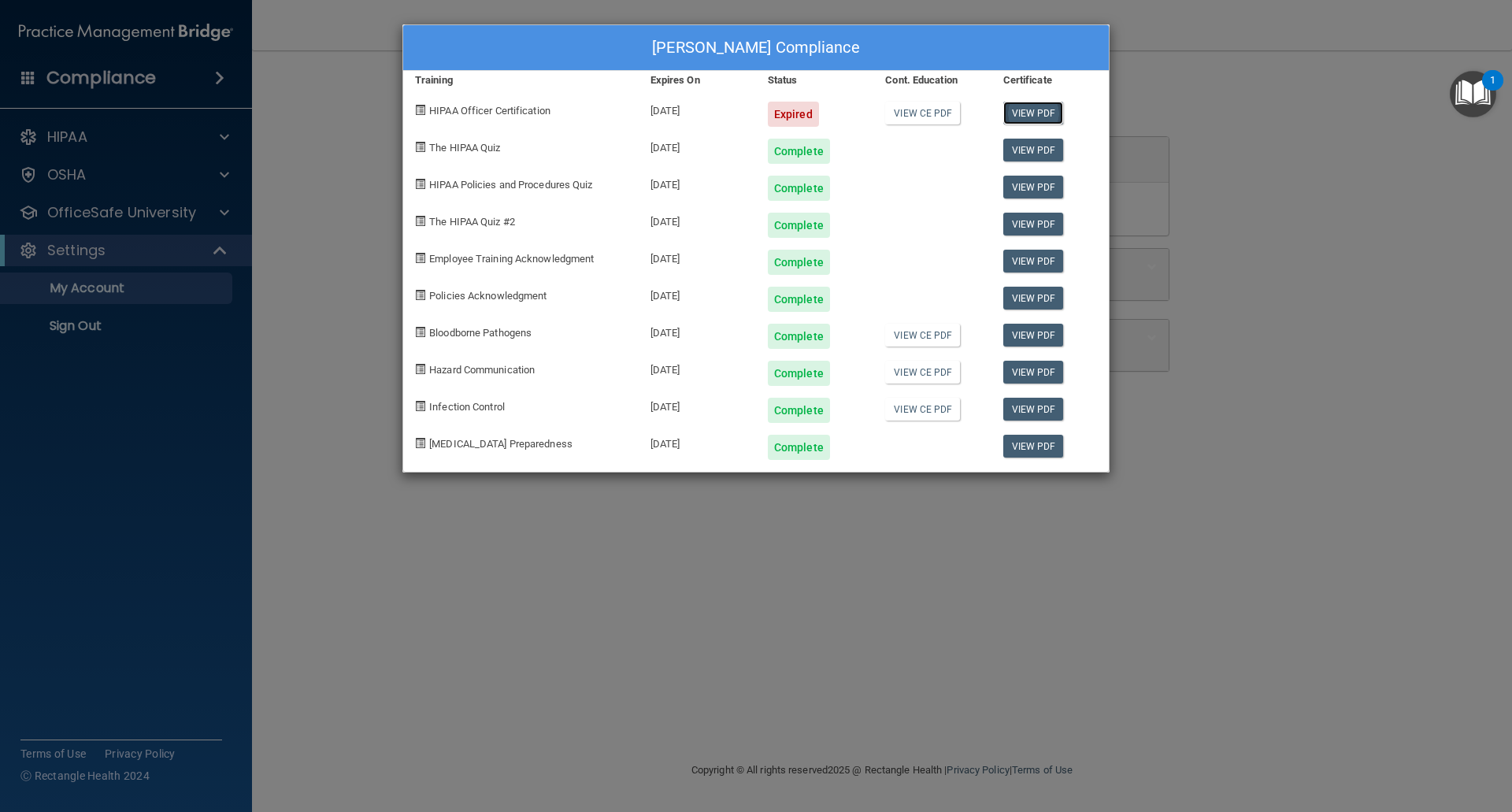
click at [1038, 114] on link "View PDF" at bounding box center [1034, 113] width 61 height 23
click at [822, 524] on div "Elicia Tinoco's Compliance Training Expires On Status Cont. Education Certifica…" at bounding box center [756, 406] width 1512 height 812
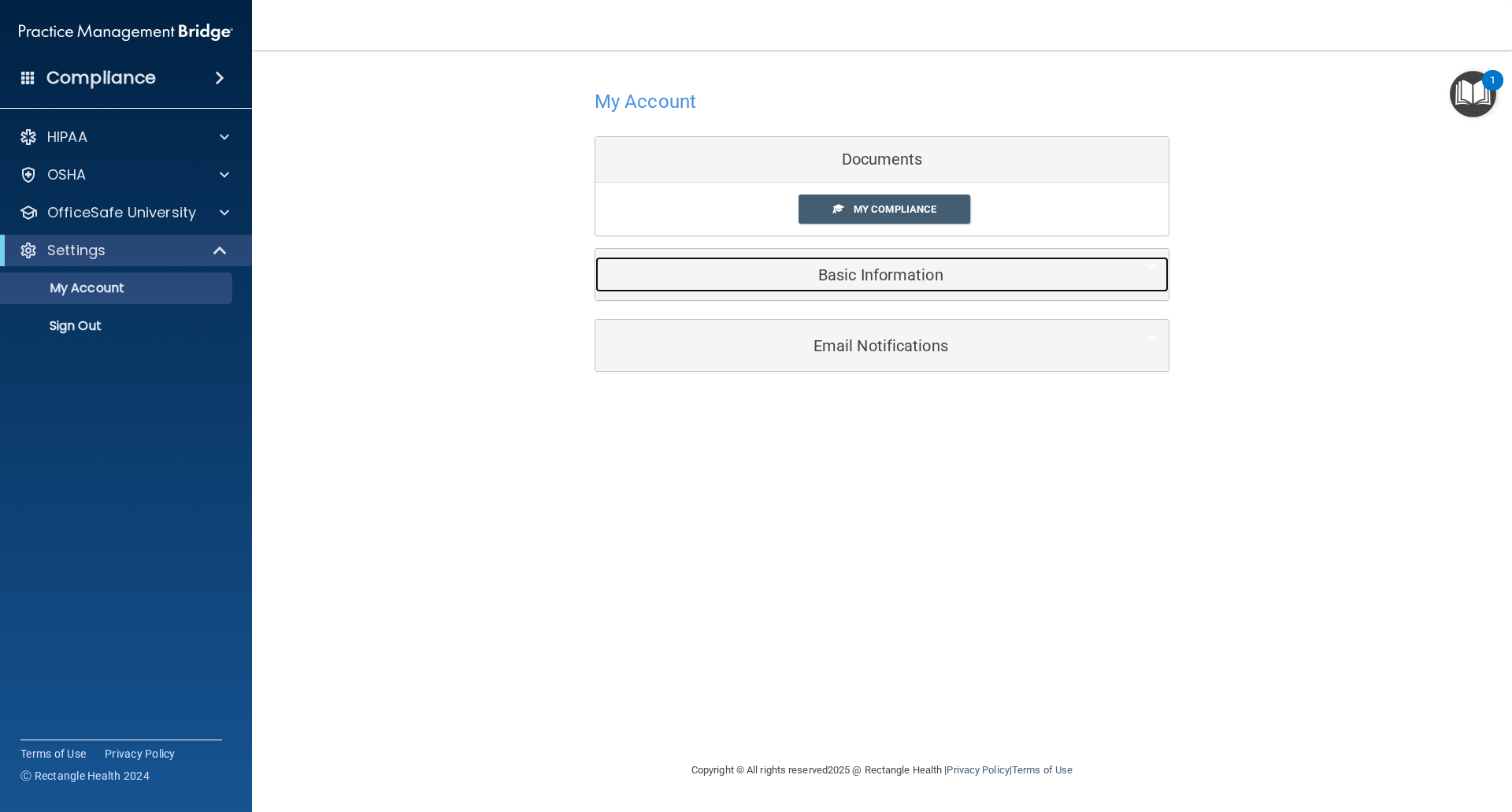
click at [909, 278] on h5 "Basic Information" at bounding box center [857, 275] width 502 height 17
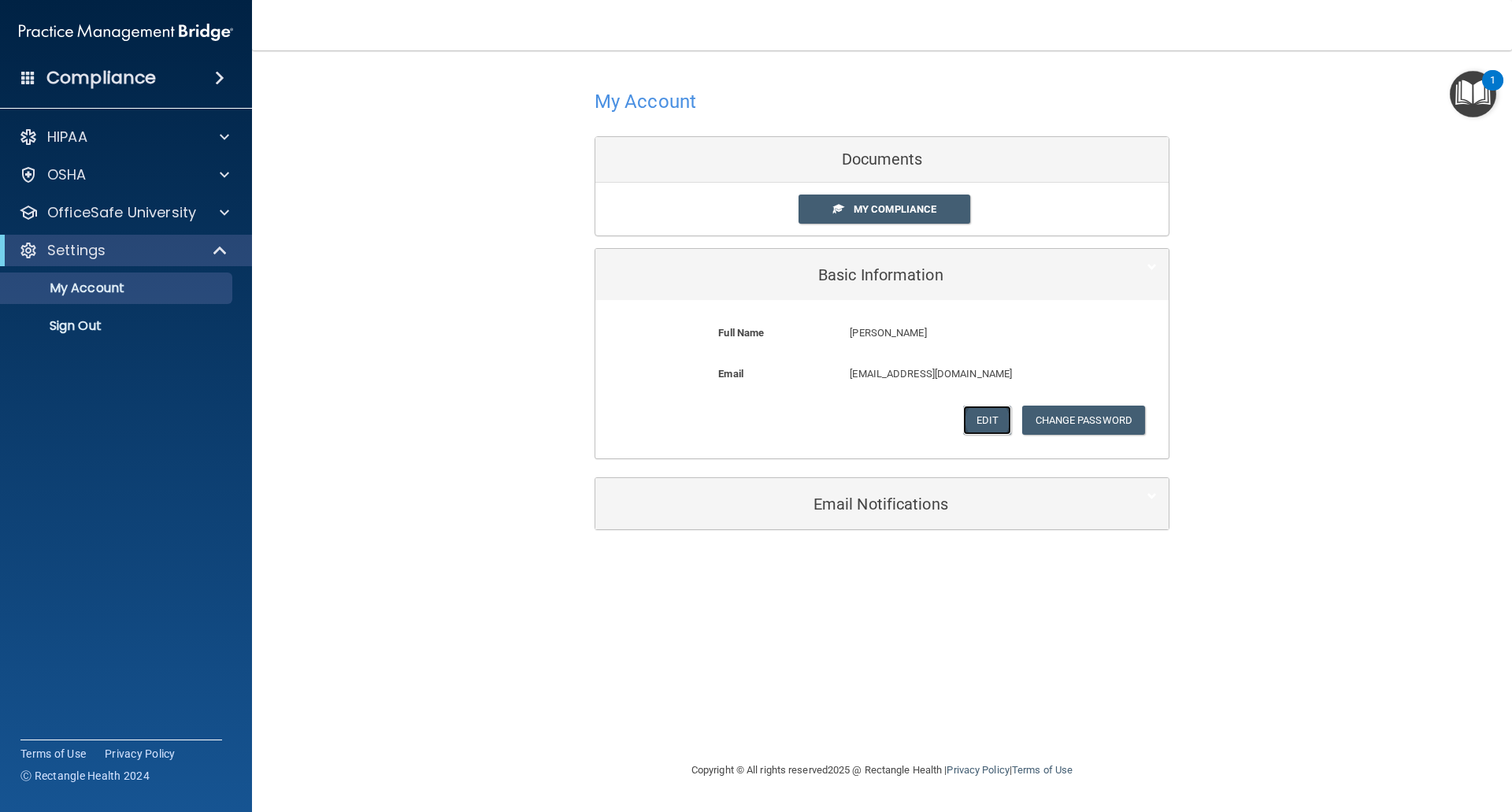
click at [992, 415] on button "Edit" at bounding box center [986, 420] width 48 height 29
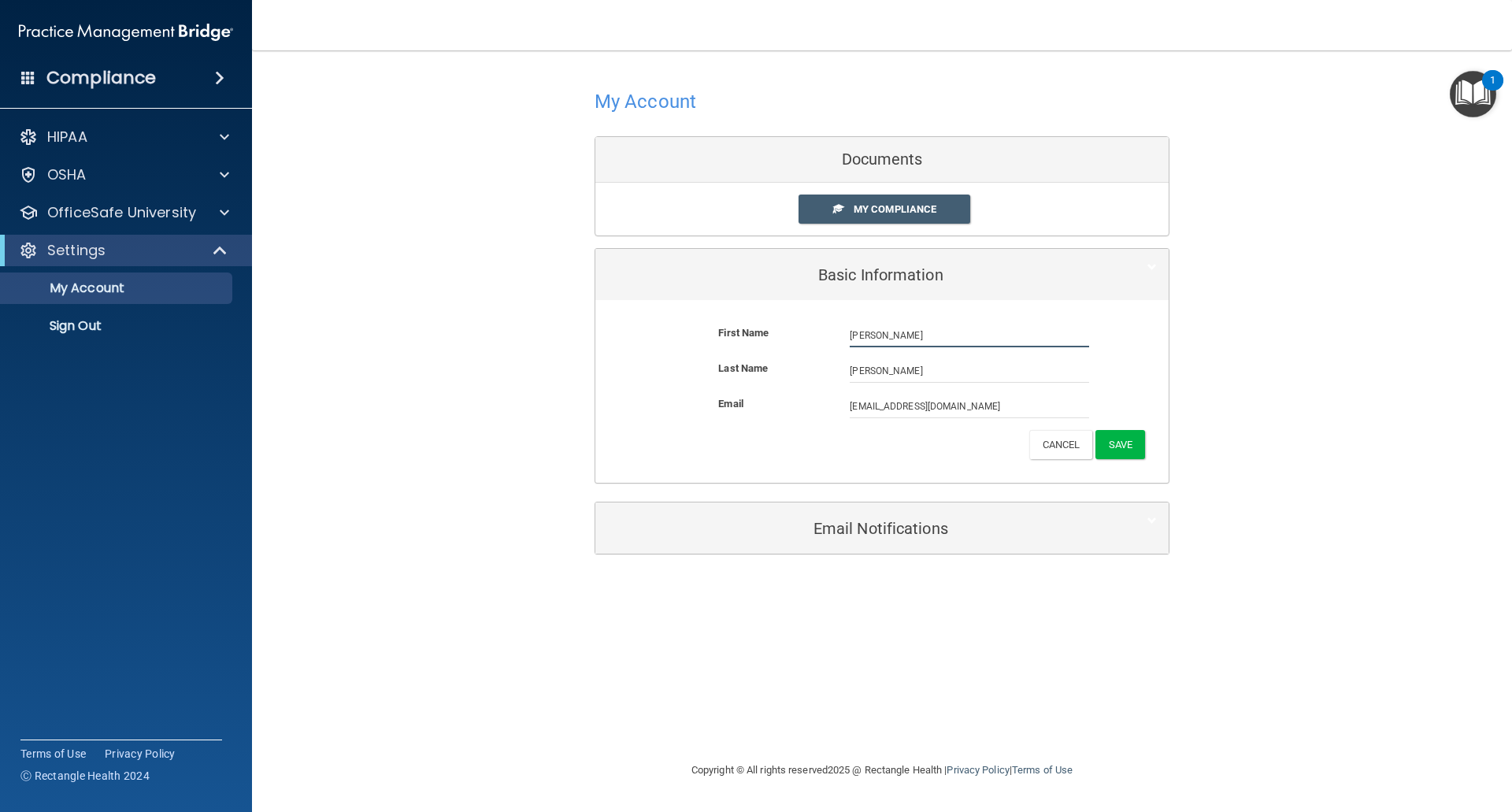
drag, startPoint x: 877, startPoint y: 332, endPoint x: 829, endPoint y: 334, distance: 48.0
click at [829, 334] on div "First Name Elicia Tinoco Elicia" at bounding box center [882, 335] width 550 height 24
type input "Kerri"
drag, startPoint x: 890, startPoint y: 374, endPoint x: 751, endPoint y: 364, distance: 139.4
click at [764, 368] on div "Last Name Tinoco" at bounding box center [882, 371] width 550 height 24
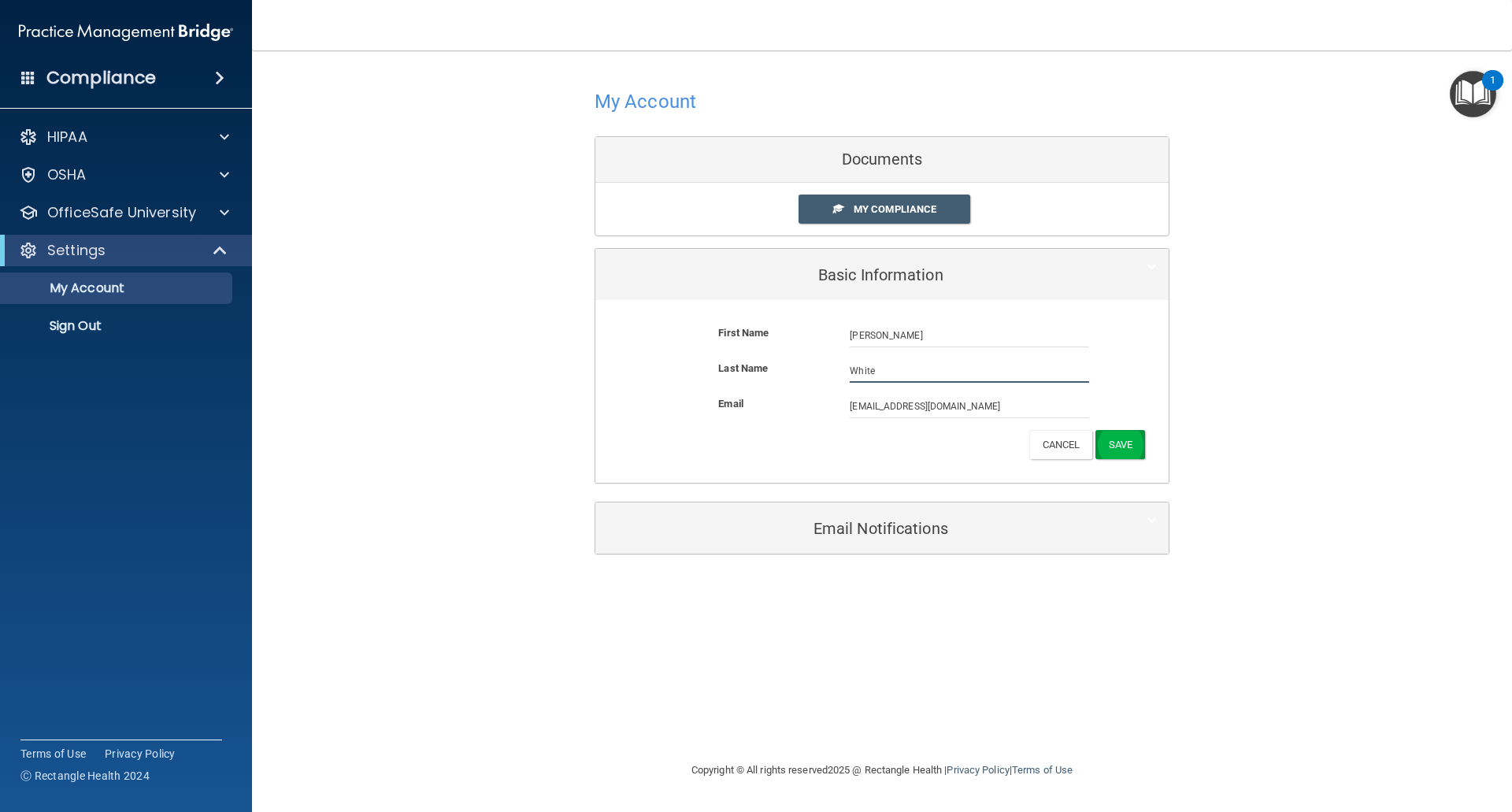
type input "White"
click at [1133, 450] on button "Save" at bounding box center [1120, 444] width 49 height 29
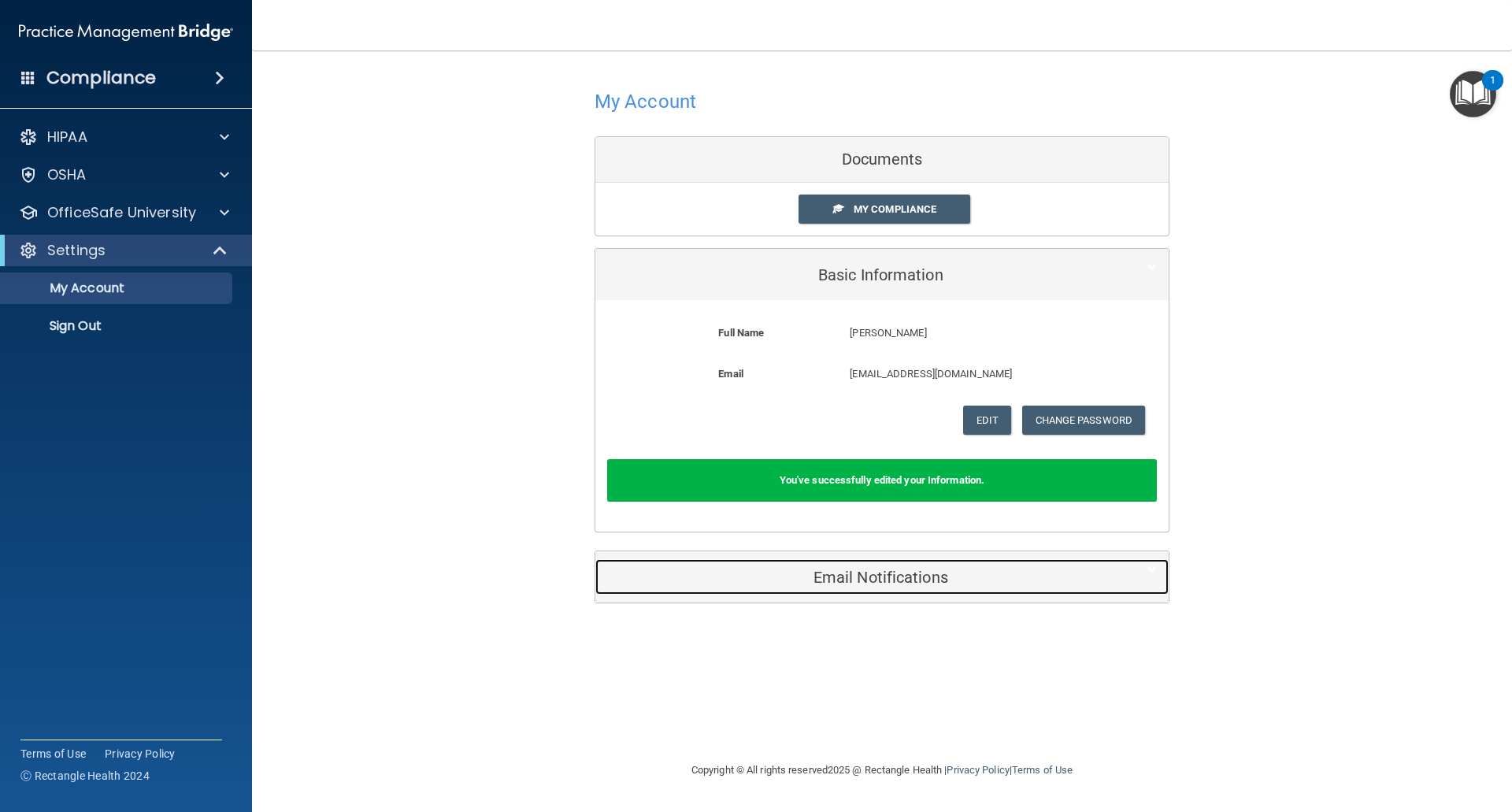
click at [895, 578] on h5 "Email Notifications" at bounding box center [857, 577] width 502 height 17
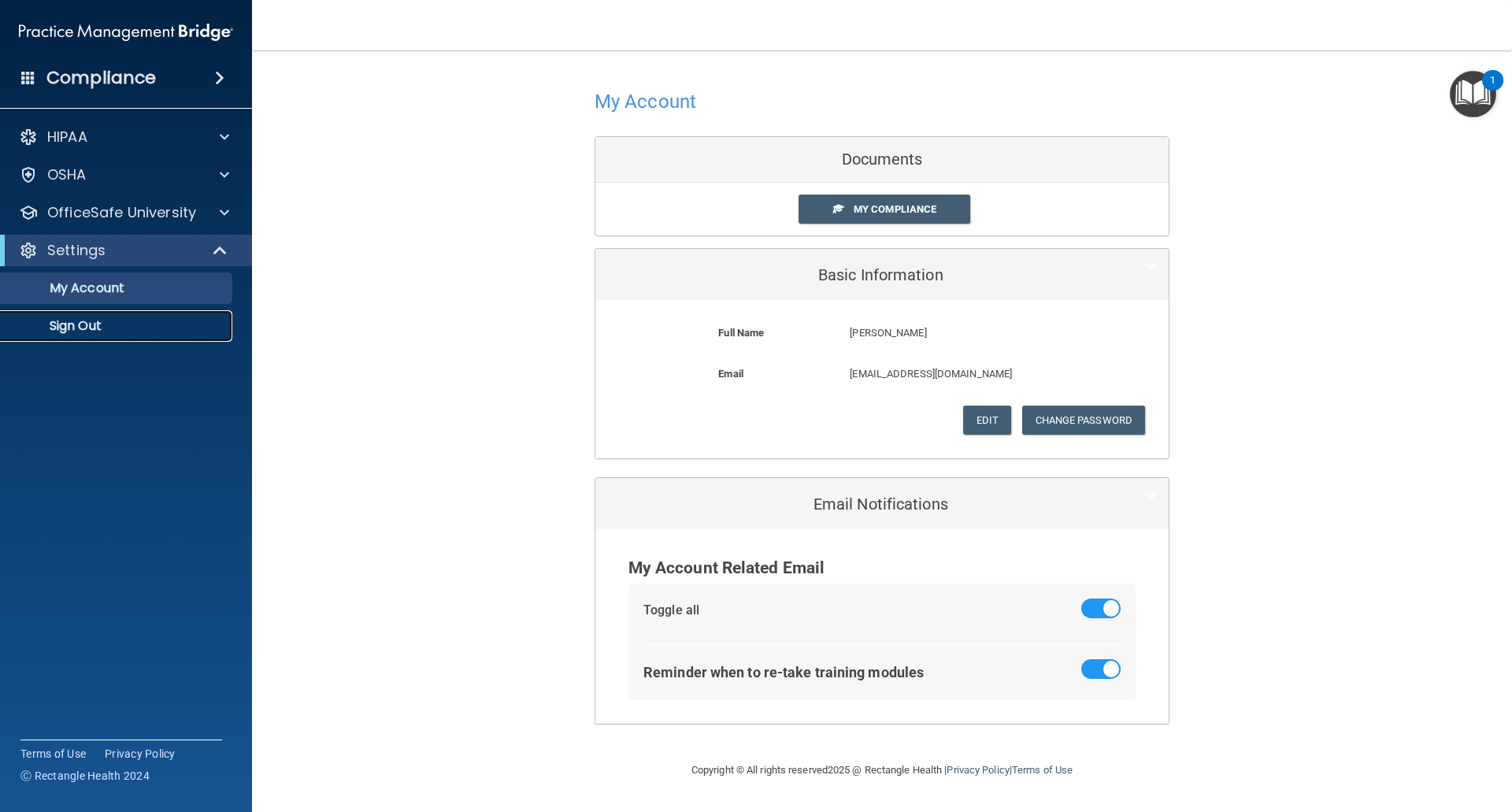
click at [89, 325] on p "Sign Out" at bounding box center [118, 325] width 215 height 16
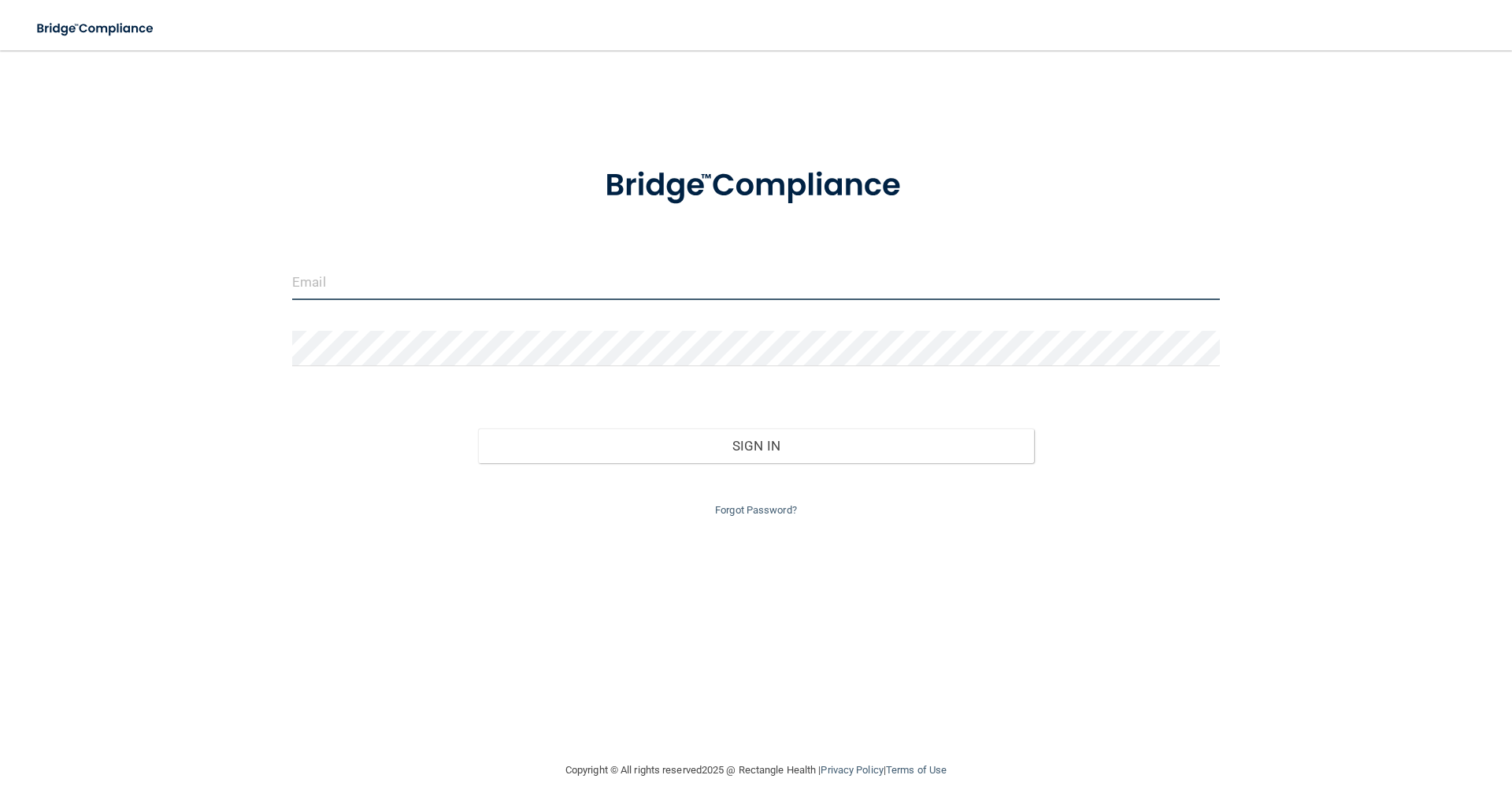
click at [341, 286] on input "email" at bounding box center [756, 282] width 928 height 35
type input "[EMAIL_ADDRESS][DOMAIN_NAME]"
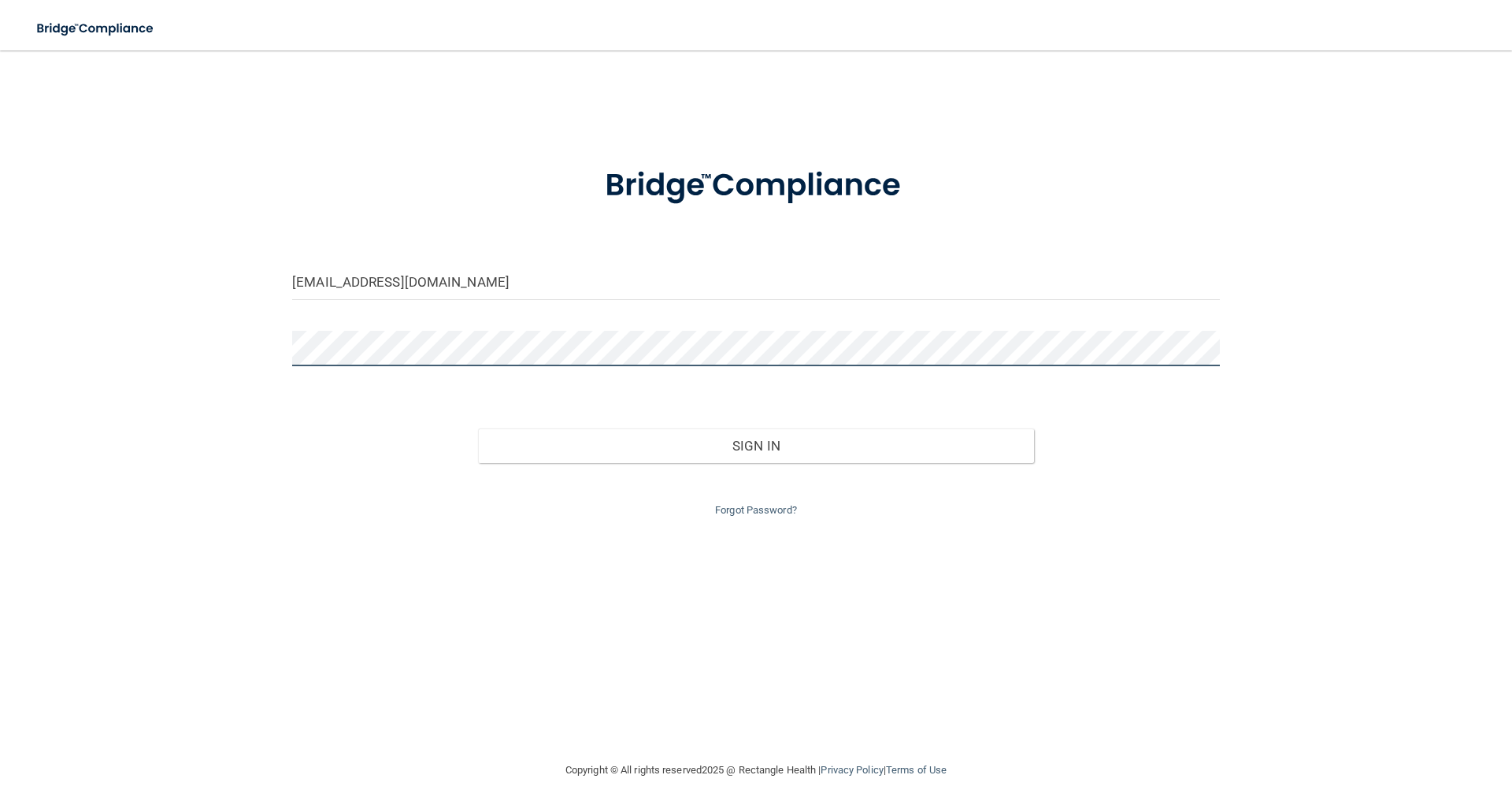
click at [23, 379] on main "info@lompocoms.com Invalid email/password. You don't have permission to access …" at bounding box center [756, 431] width 1512 height 762
click at [478, 429] on button "Sign In" at bounding box center [756, 446] width 557 height 35
